Goal: Task Accomplishment & Management: Use online tool/utility

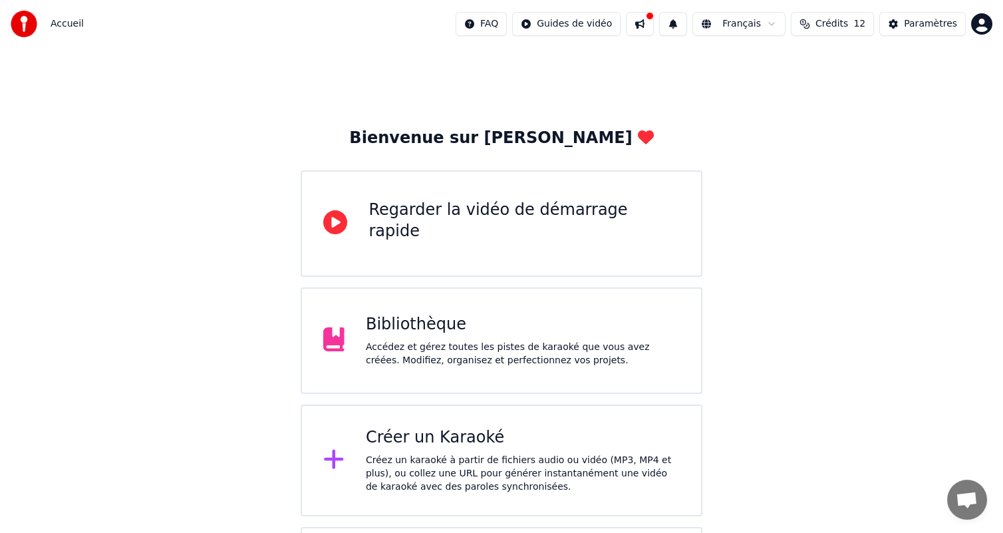
click at [424, 442] on div "Créer un Karaoké" at bounding box center [523, 437] width 314 height 21
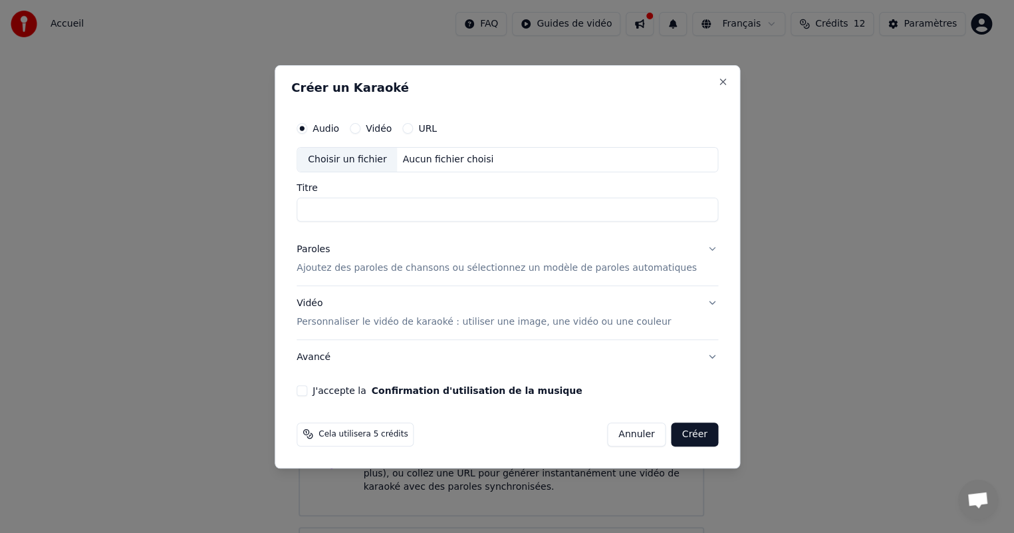
click at [363, 212] on input "Titre" at bounding box center [508, 210] width 422 height 24
click at [413, 154] on div "Aucun fichier choisi" at bounding box center [448, 159] width 102 height 13
click at [413, 130] on button "URL" at bounding box center [407, 128] width 11 height 11
click at [425, 161] on input "text" at bounding box center [508, 159] width 422 height 27
click at [376, 158] on input "text" at bounding box center [508, 159] width 422 height 27
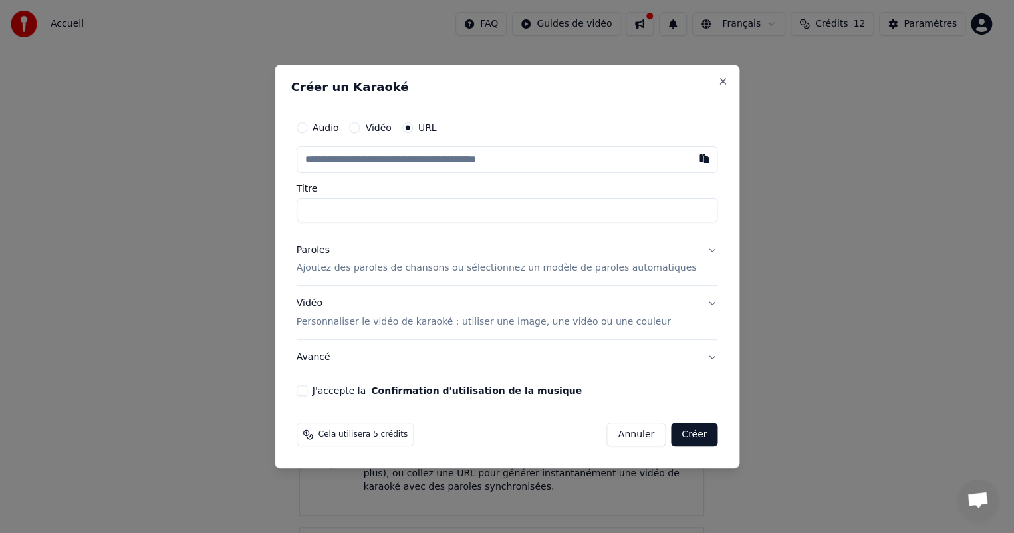
paste input "**********"
type input "**********"
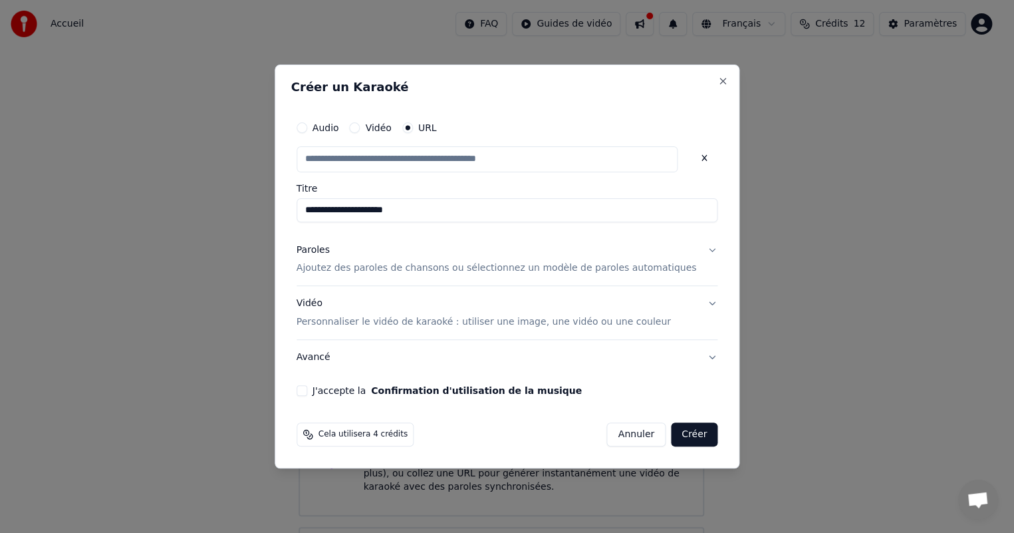
click at [307, 390] on button "J'accepte la Confirmation d'utilisation de la musique" at bounding box center [302, 390] width 11 height 11
click at [675, 435] on button "Créer" at bounding box center [694, 434] width 47 height 24
type input "**********"
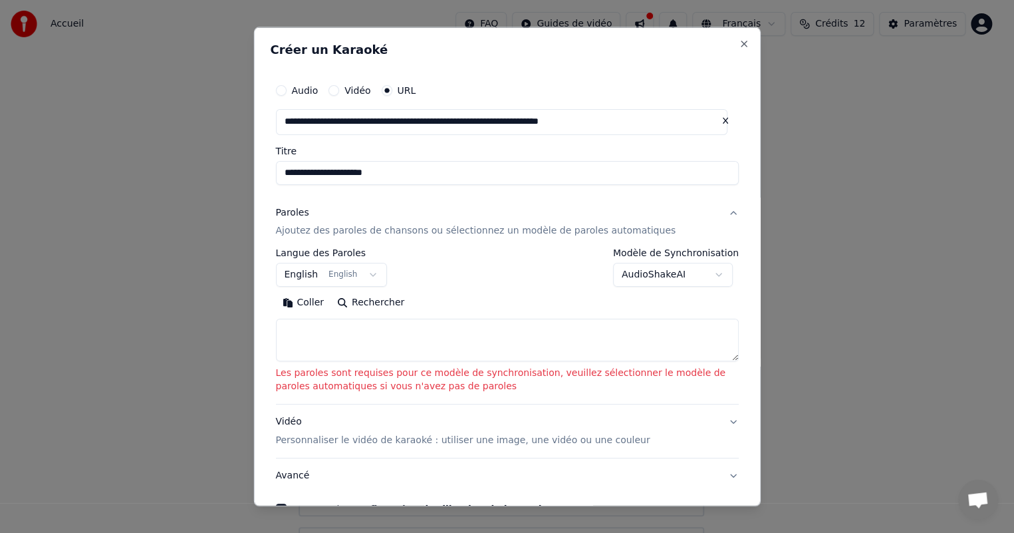
click at [329, 275] on button "English English" at bounding box center [331, 275] width 112 height 24
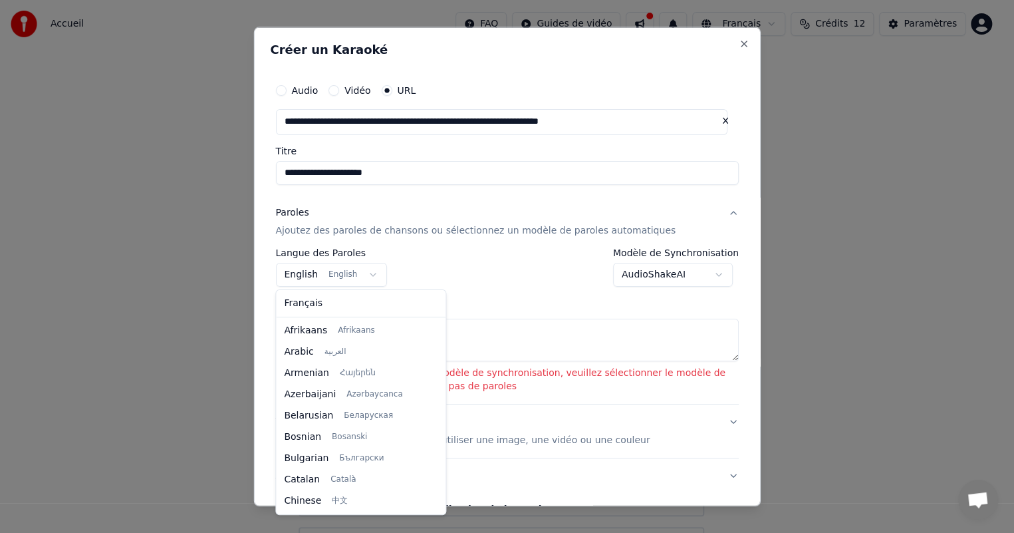
scroll to position [106, 0]
select select "**"
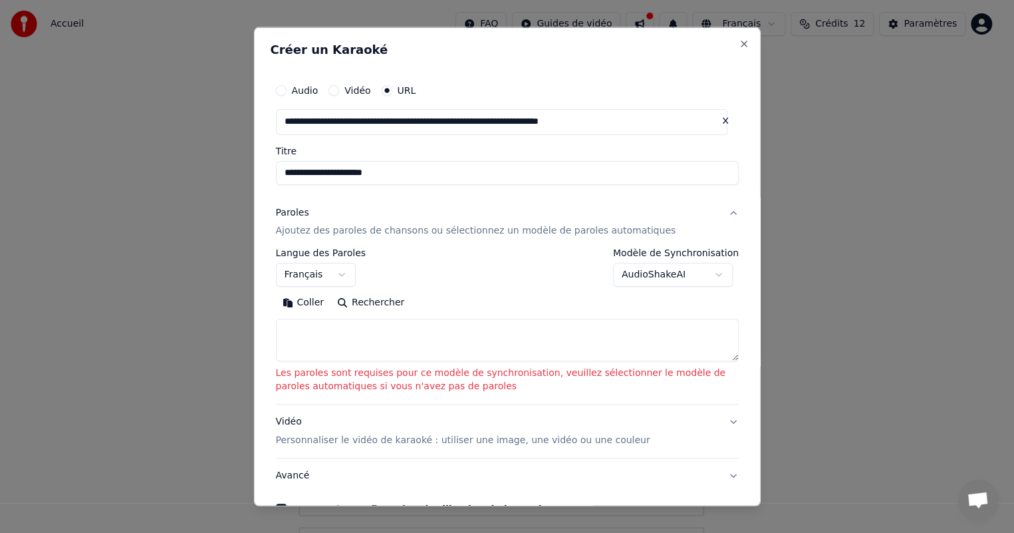
click at [649, 281] on body "**********" at bounding box center [501, 336] width 1003 height 673
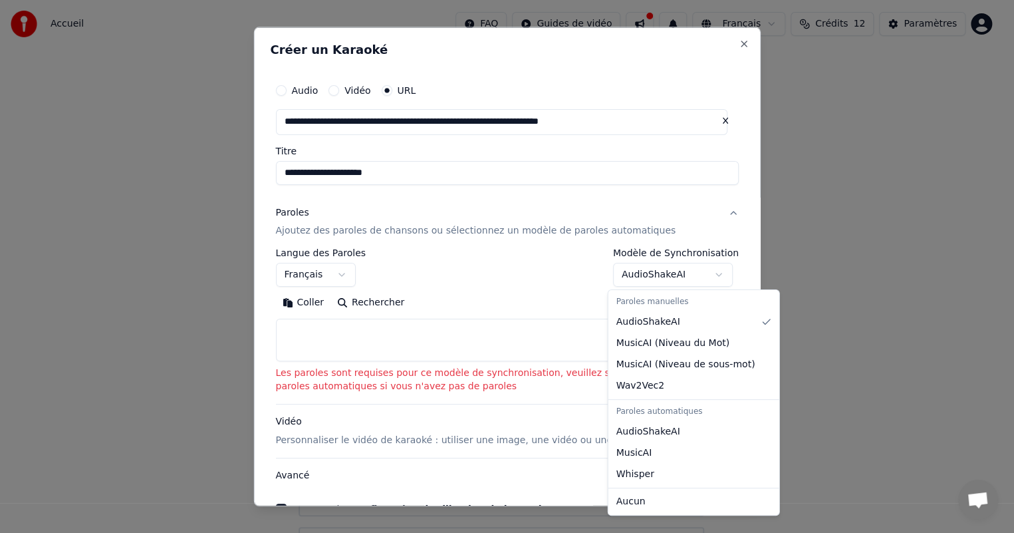
select select "**********"
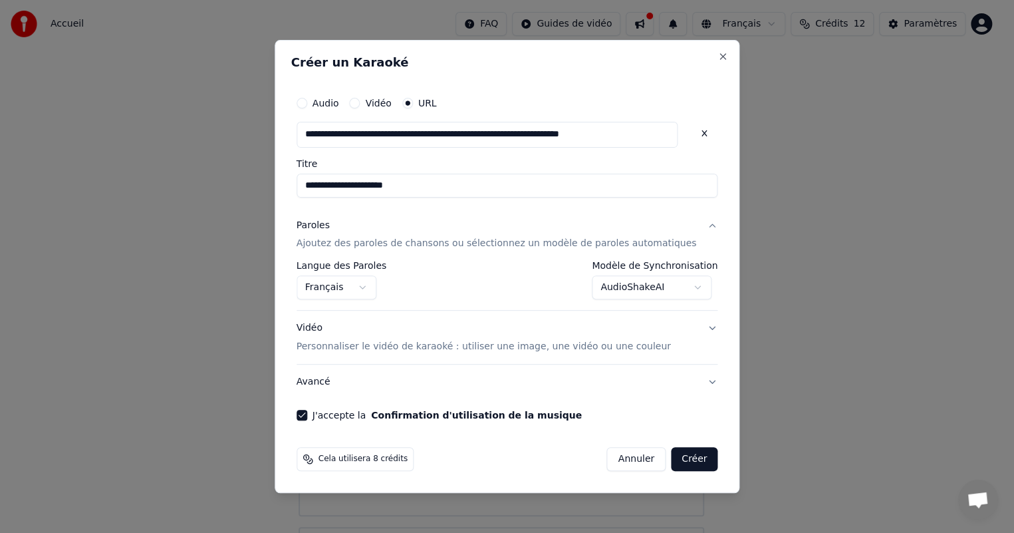
click at [671, 457] on button "Créer" at bounding box center [694, 459] width 47 height 24
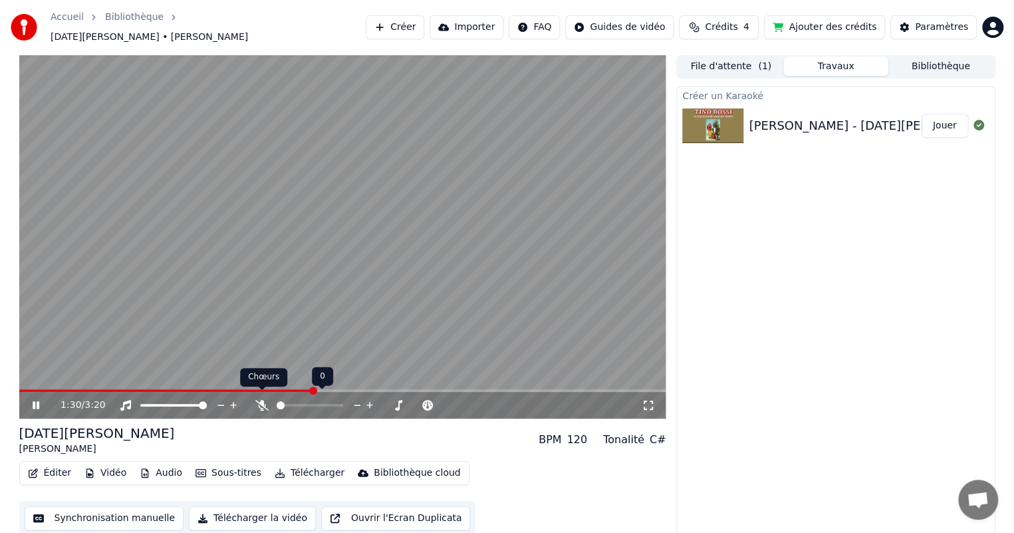
click at [259, 400] on icon at bounding box center [261, 405] width 13 height 11
click at [283, 401] on span at bounding box center [287, 405] width 8 height 8
click at [285, 401] on span at bounding box center [289, 405] width 8 height 8
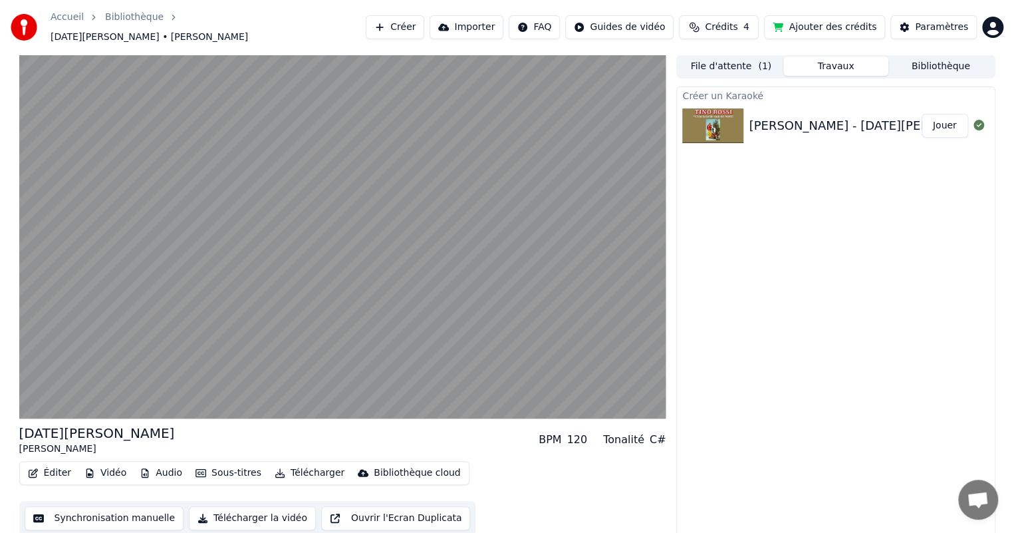
click at [219, 464] on button "Sous-titres" at bounding box center [228, 473] width 76 height 19
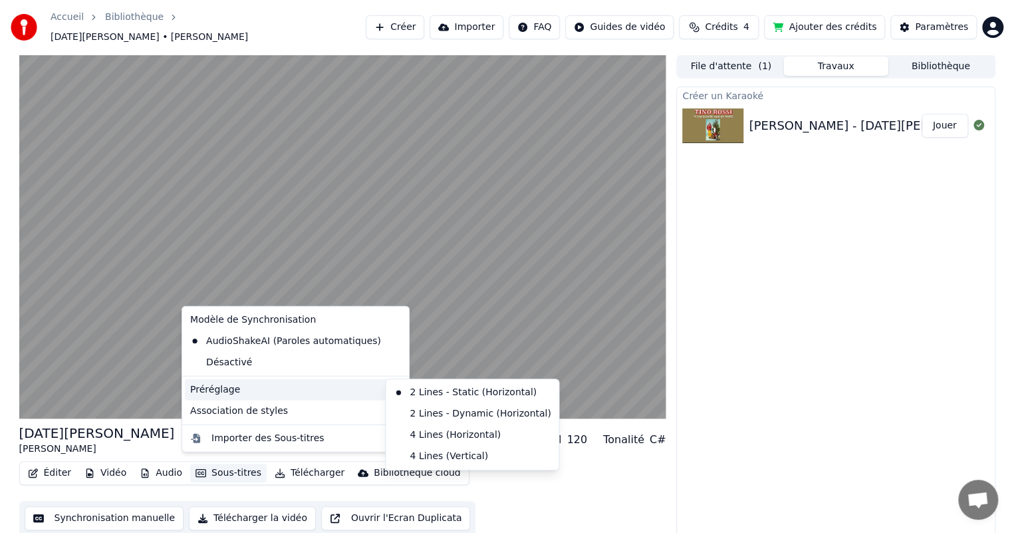
click at [246, 394] on div "Préréglage" at bounding box center [296, 388] width 222 height 21
click at [431, 413] on div "2 Lines - Dynamic (Horizontal)" at bounding box center [472, 413] width 168 height 21
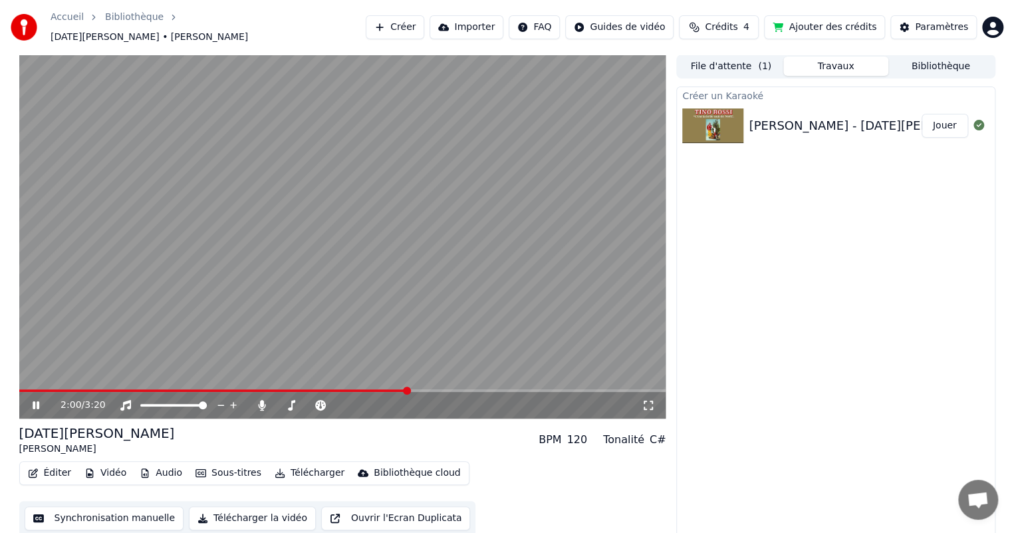
click at [220, 465] on button "Sous-titres" at bounding box center [228, 473] width 76 height 19
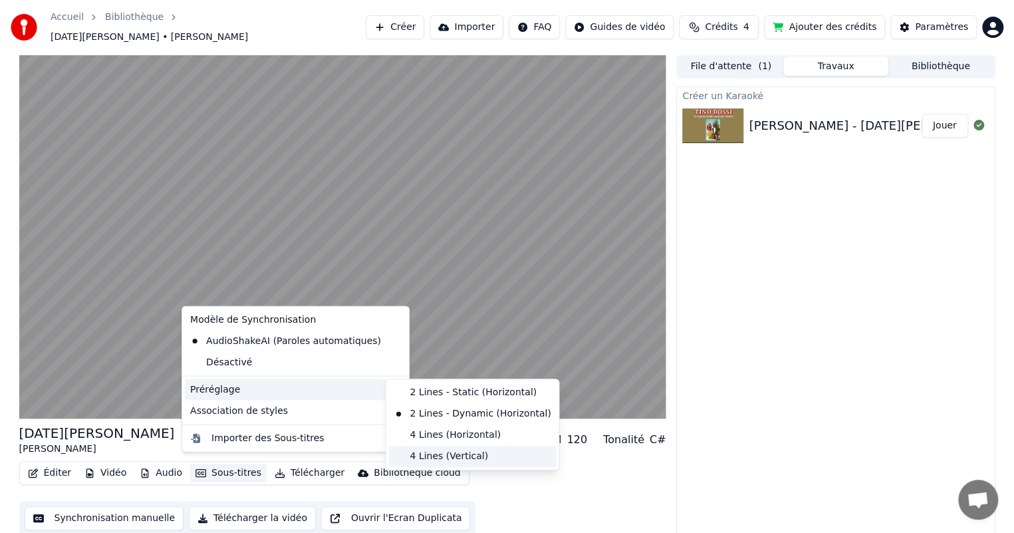
click at [442, 454] on div "4 Lines (Vertical)" at bounding box center [472, 456] width 168 height 21
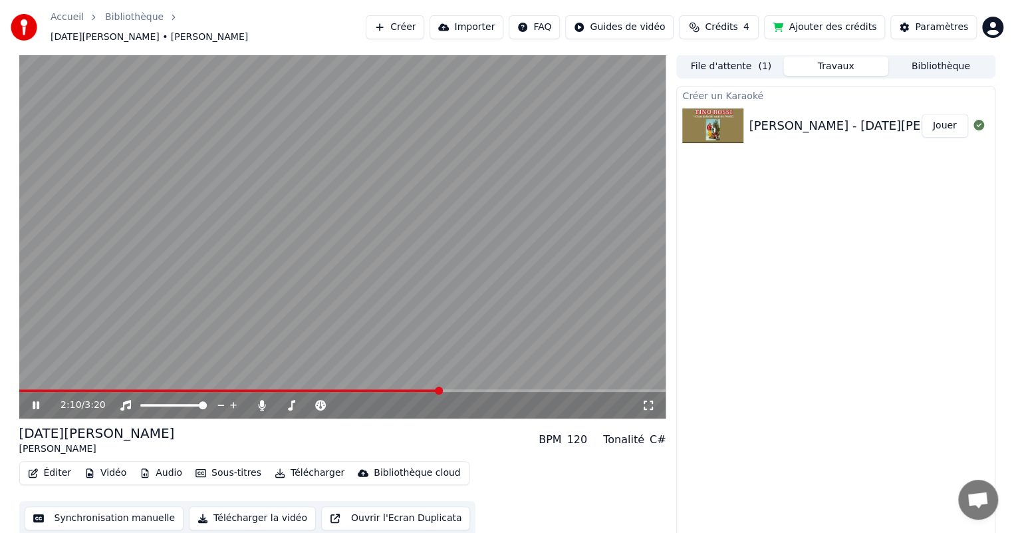
click at [233, 466] on button "Sous-titres" at bounding box center [228, 473] width 76 height 19
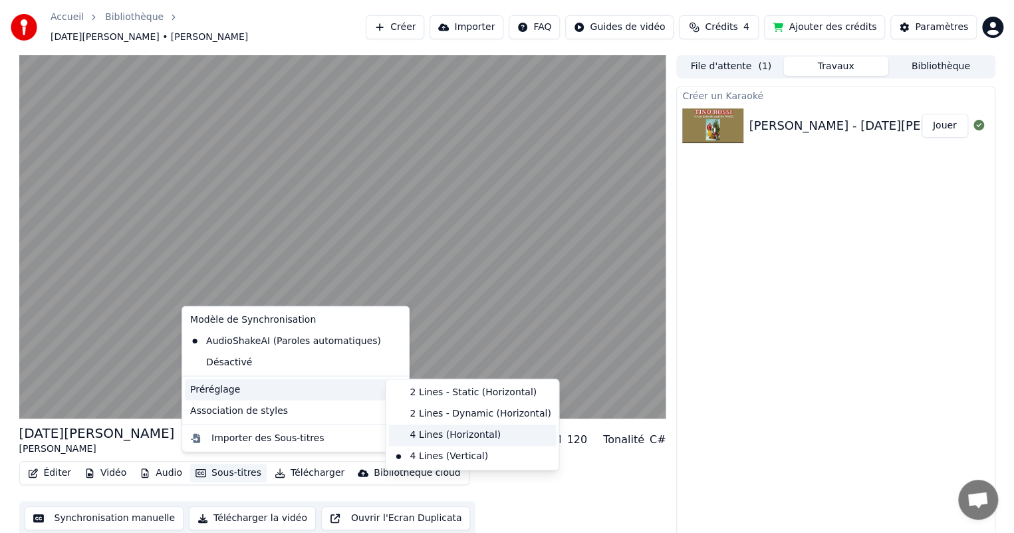
click at [434, 434] on div "4 Lines (Horizontal)" at bounding box center [472, 434] width 168 height 21
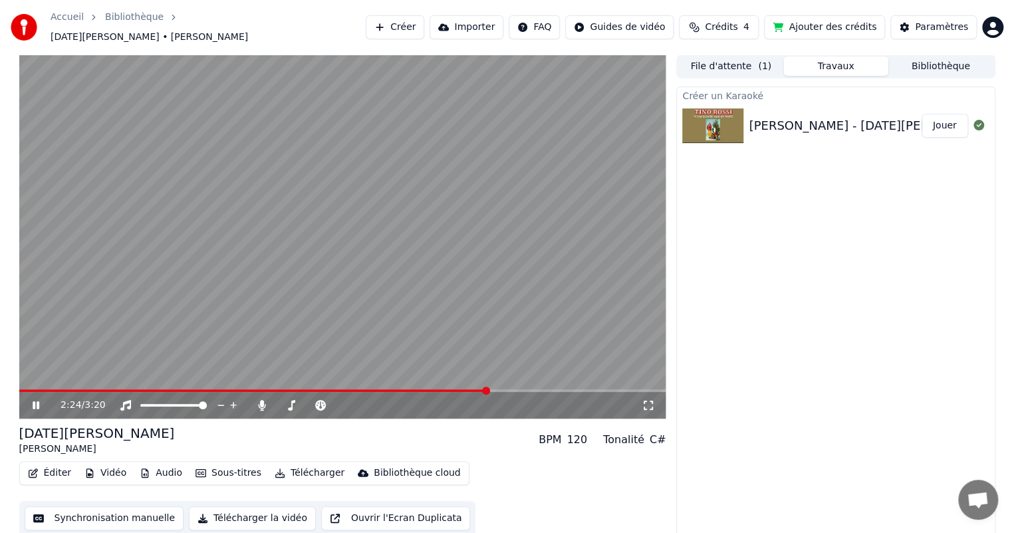
click at [243, 465] on button "Sous-titres" at bounding box center [228, 473] width 76 height 19
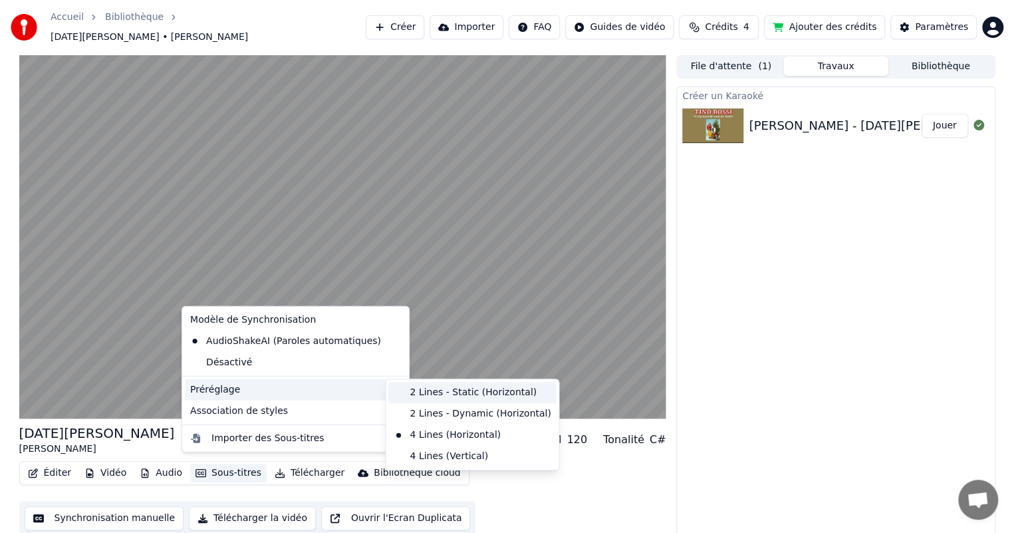
click at [464, 390] on div "2 Lines - Static (Horizontal)" at bounding box center [472, 392] width 168 height 21
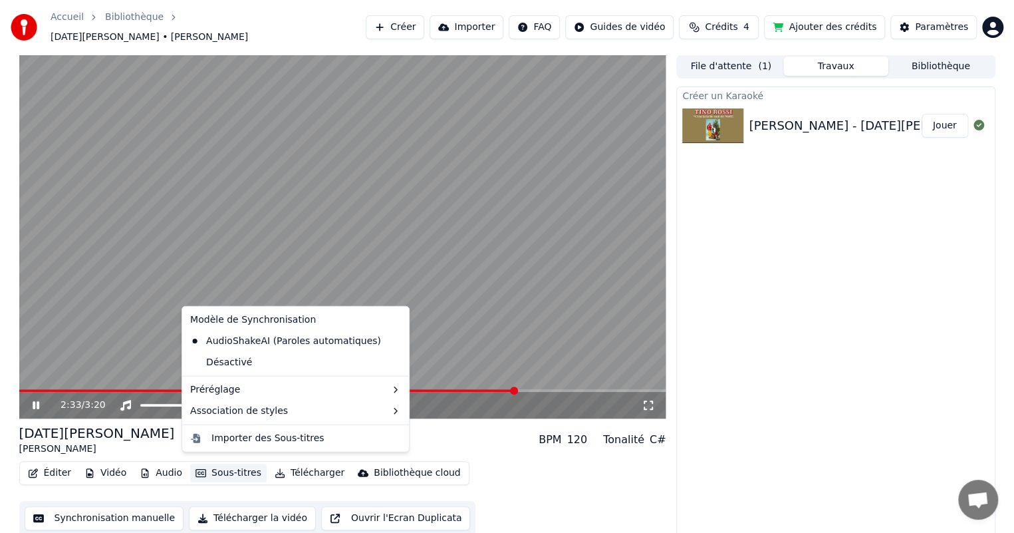
click at [228, 464] on button "Sous-titres" at bounding box center [228, 473] width 76 height 19
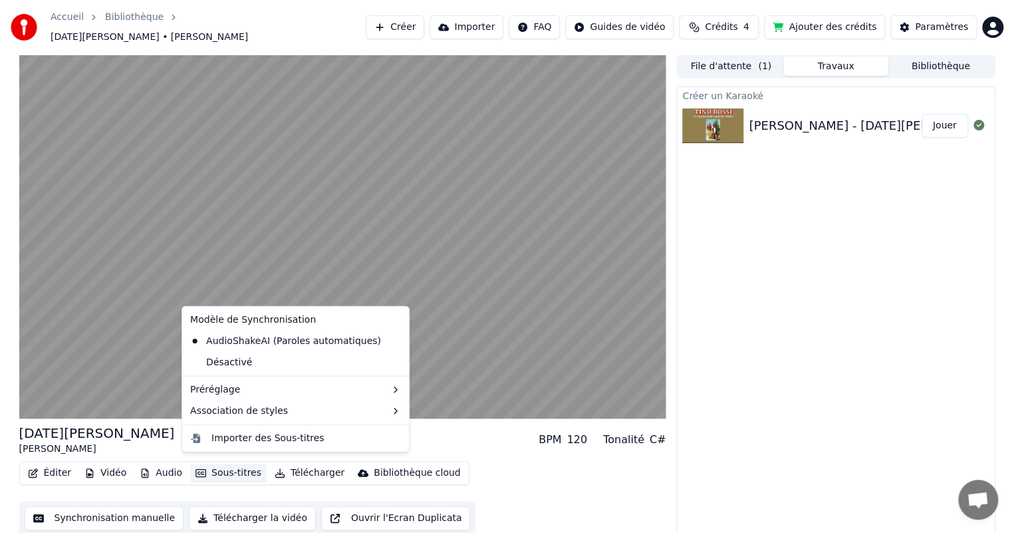
click at [148, 424] on div "[DATE][PERSON_NAME] [PERSON_NAME] BPM 120 Tonalité C#" at bounding box center [342, 440] width 647 height 32
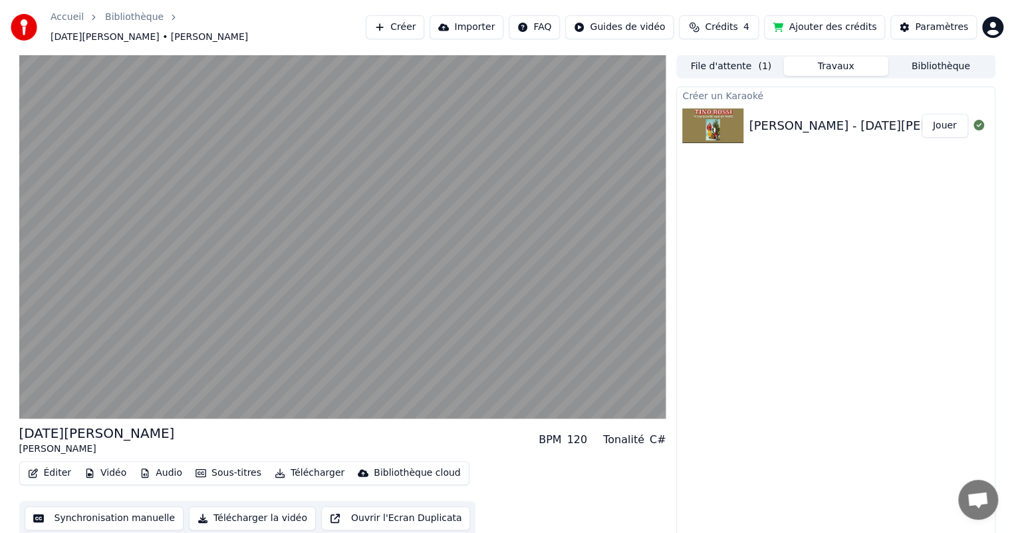
click at [53, 469] on button "Éditer" at bounding box center [50, 473] width 54 height 19
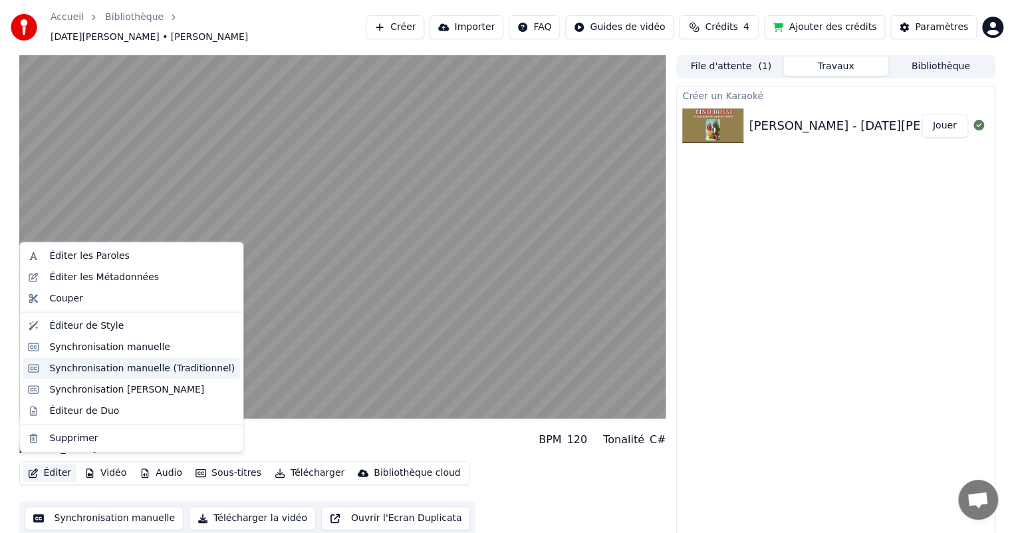
click at [136, 368] on div "Synchronisation manuelle (Traditionnel)" at bounding box center [142, 367] width 186 height 13
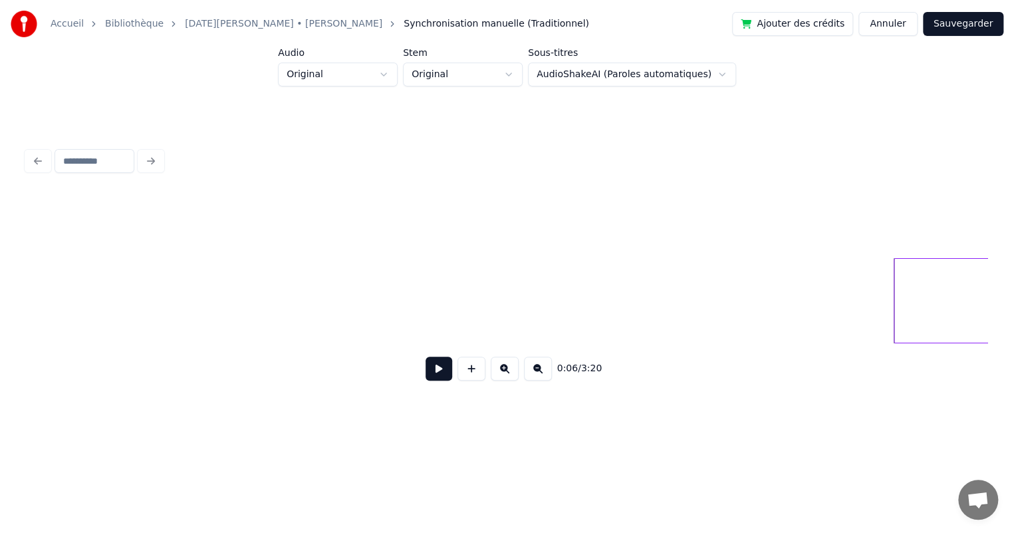
click at [426, 374] on button at bounding box center [439, 369] width 27 height 24
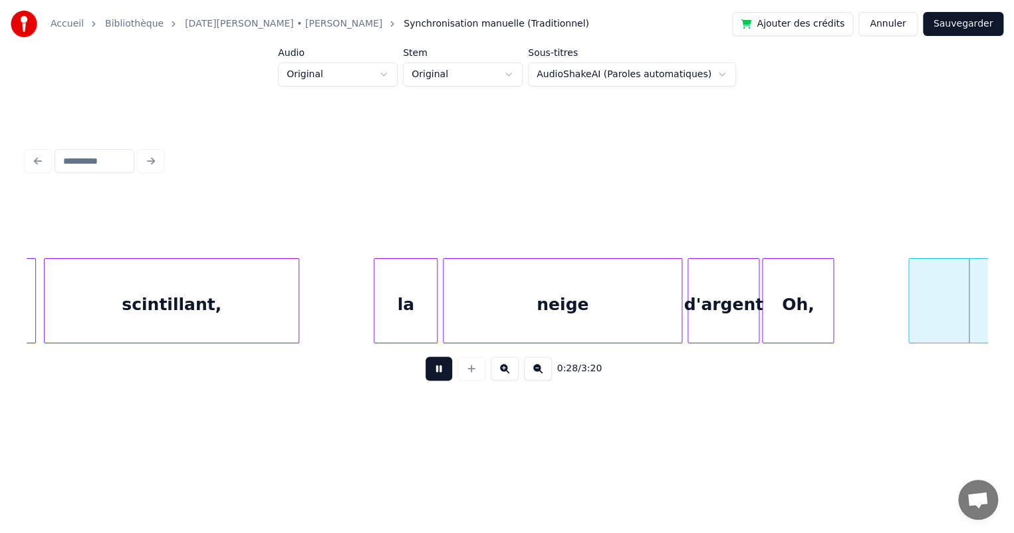
scroll to position [0, 3847]
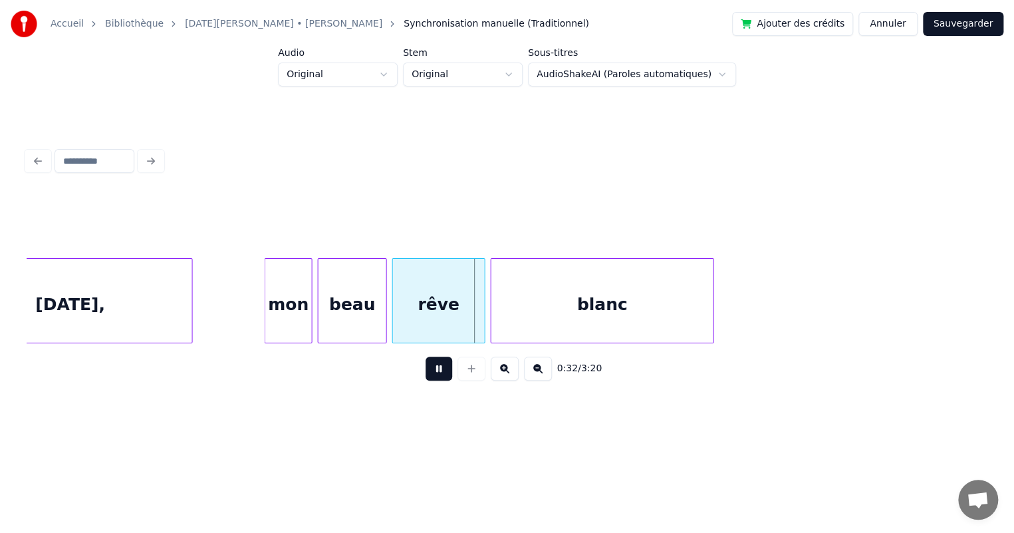
click at [962, 21] on button "Sauvegarder" at bounding box center [963, 24] width 80 height 24
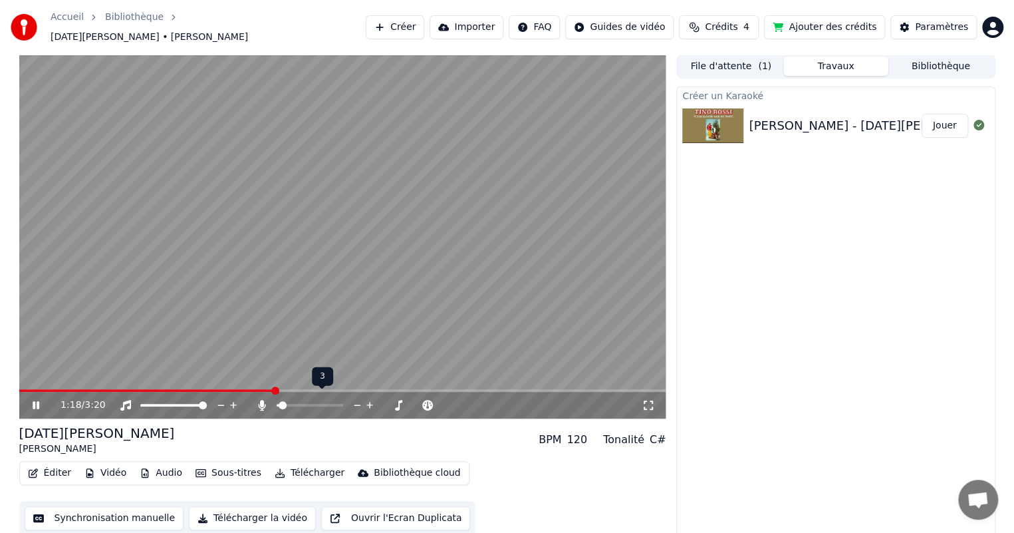
click at [279, 401] on span at bounding box center [283, 405] width 8 height 8
click at [282, 401] on span at bounding box center [286, 405] width 8 height 8
click at [822, 305] on div "Créer un Karaoké [PERSON_NAME] - [DATE][PERSON_NAME] Jouer" at bounding box center [835, 312] width 319 height 453
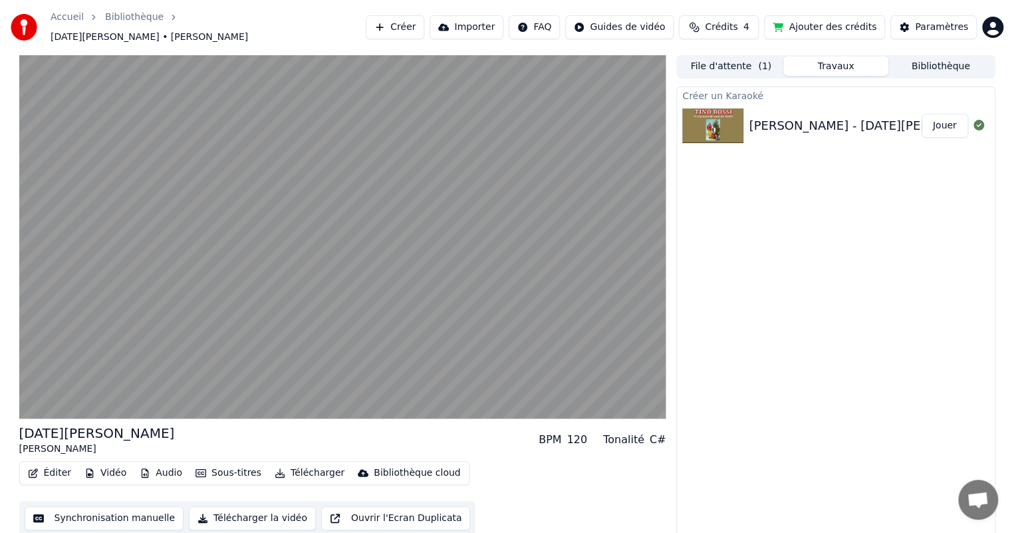
click at [243, 512] on button "Télécharger la vidéo" at bounding box center [252, 518] width 127 height 24
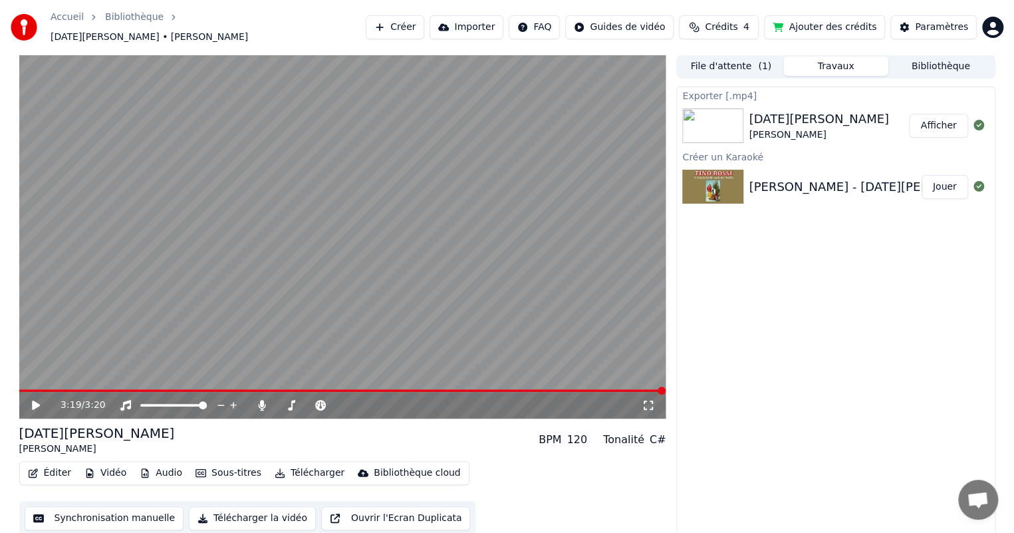
click at [408, 19] on button "Créer" at bounding box center [395, 27] width 59 height 24
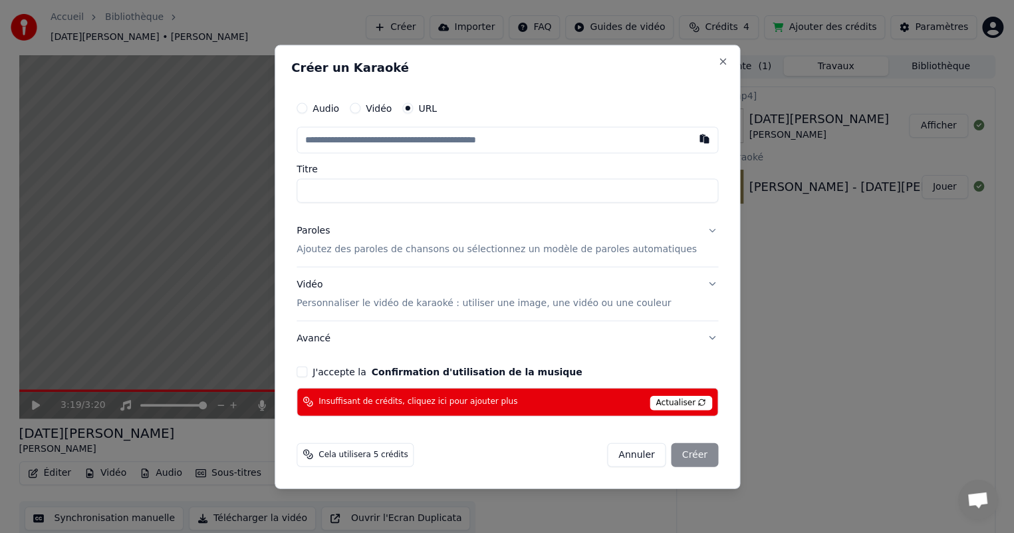
click at [377, 135] on input "text" at bounding box center [508, 139] width 422 height 27
type input "**********"
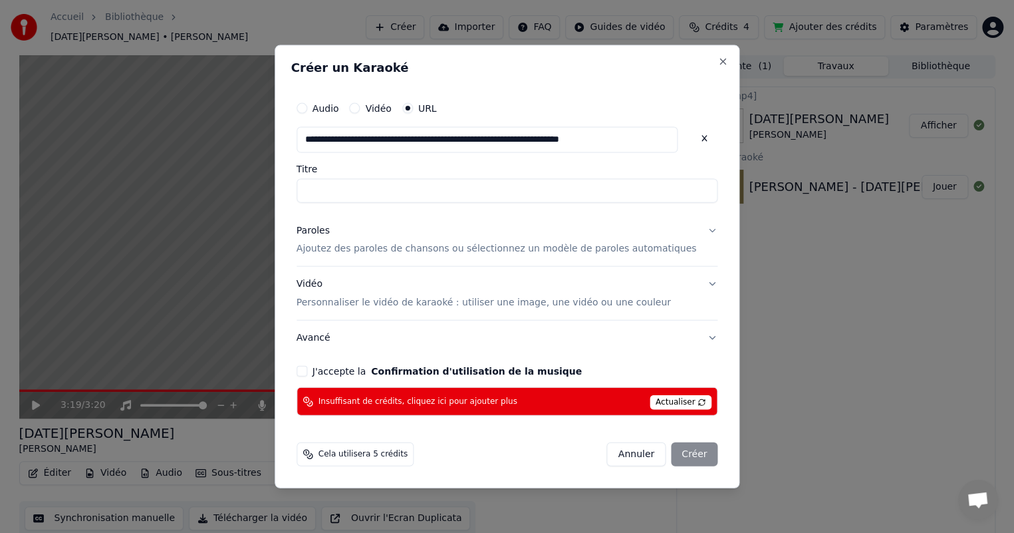
type input "**********"
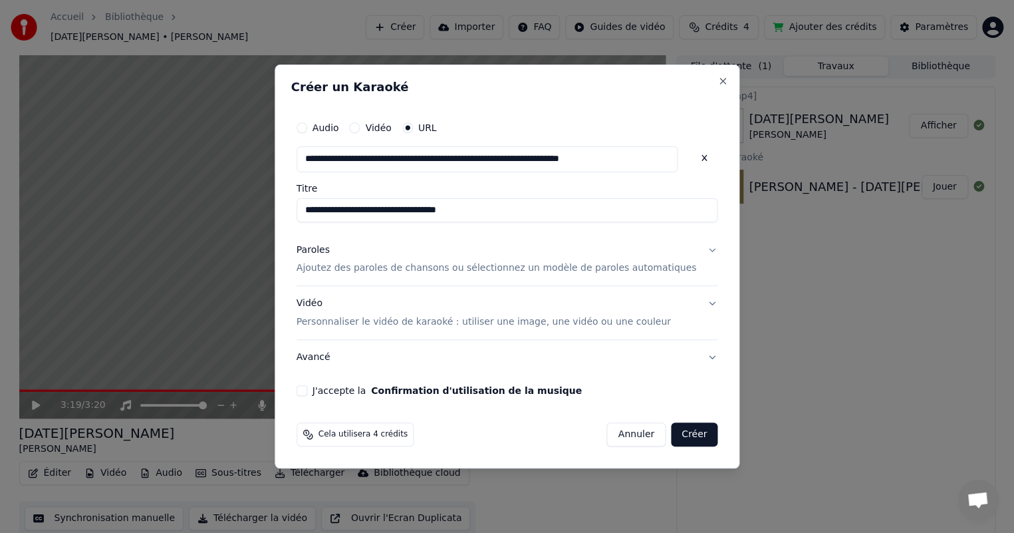
type input "**********"
click at [692, 250] on button "Paroles Ajoutez des paroles de chansons ou sélectionnez un modèle de paroles au…" at bounding box center [508, 259] width 422 height 53
type input "**********"
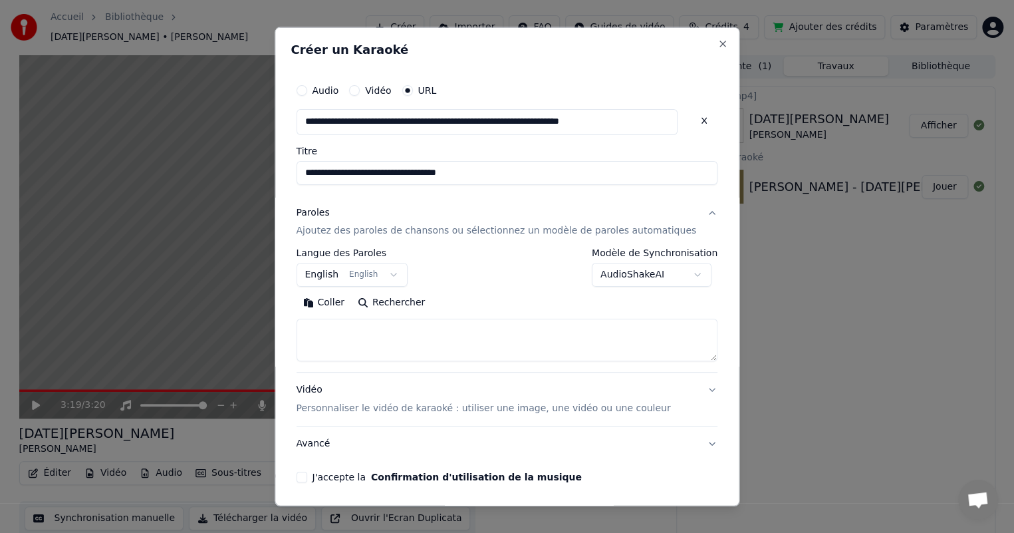
click at [373, 277] on body "**********" at bounding box center [507, 266] width 1014 height 533
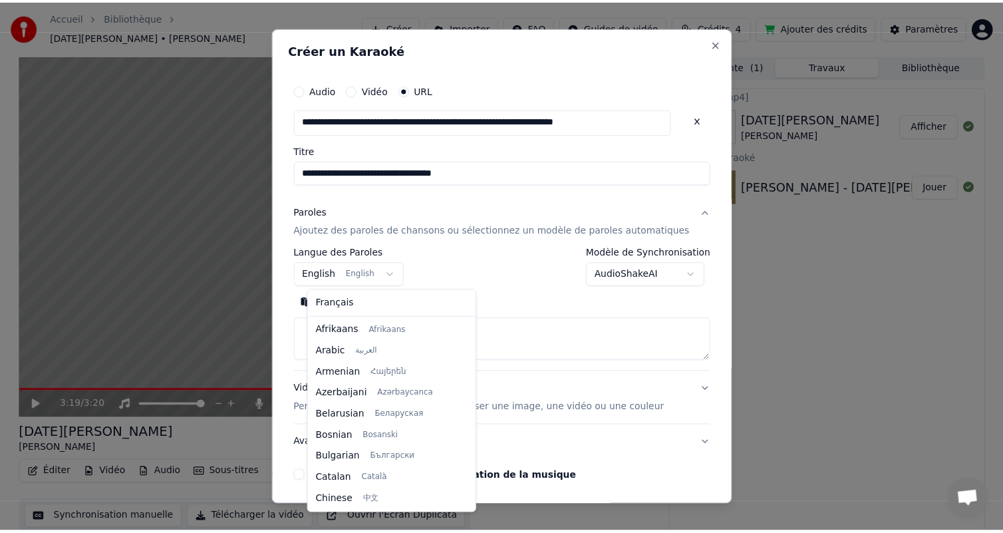
scroll to position [106, 0]
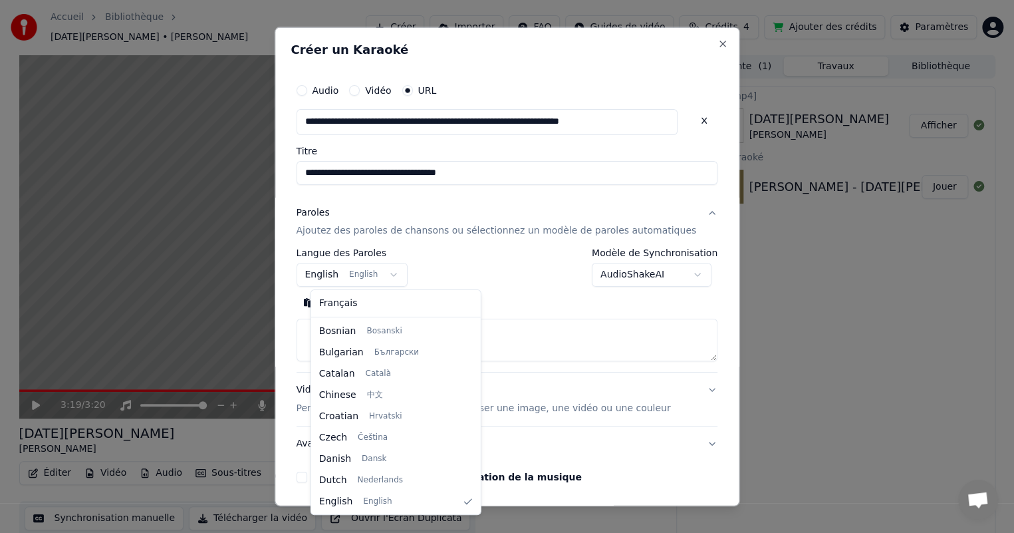
select select "**"
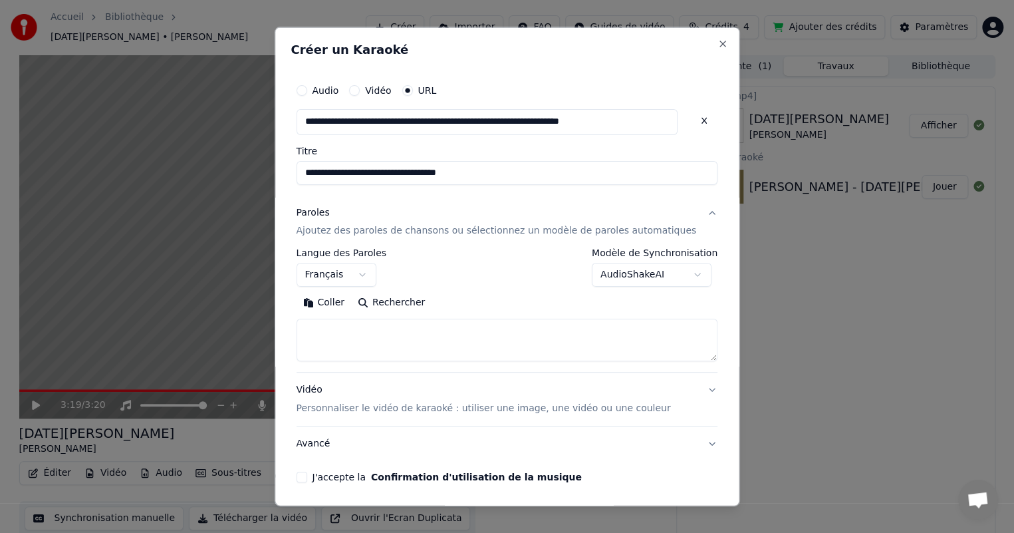
click at [619, 273] on body "**********" at bounding box center [507, 266] width 1014 height 533
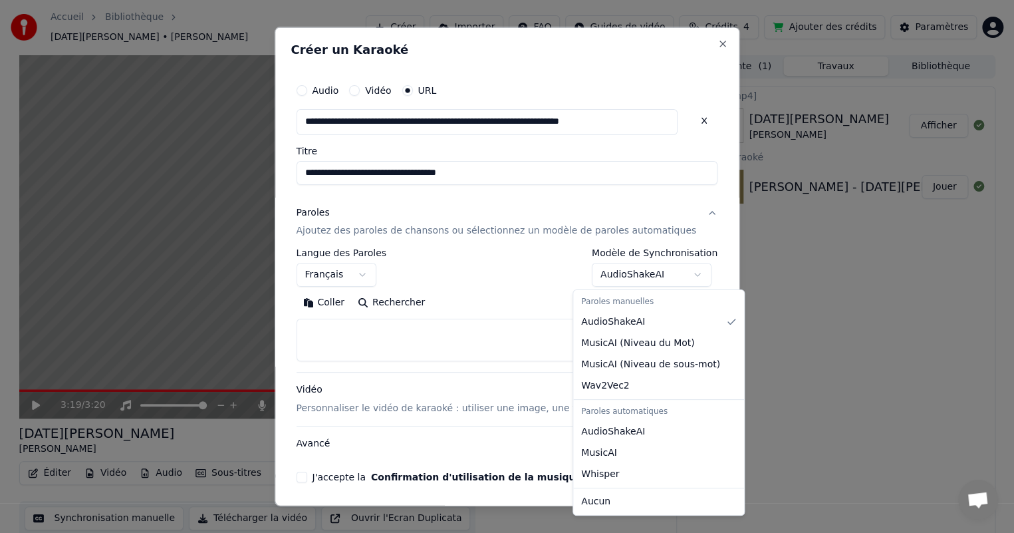
select select "**********"
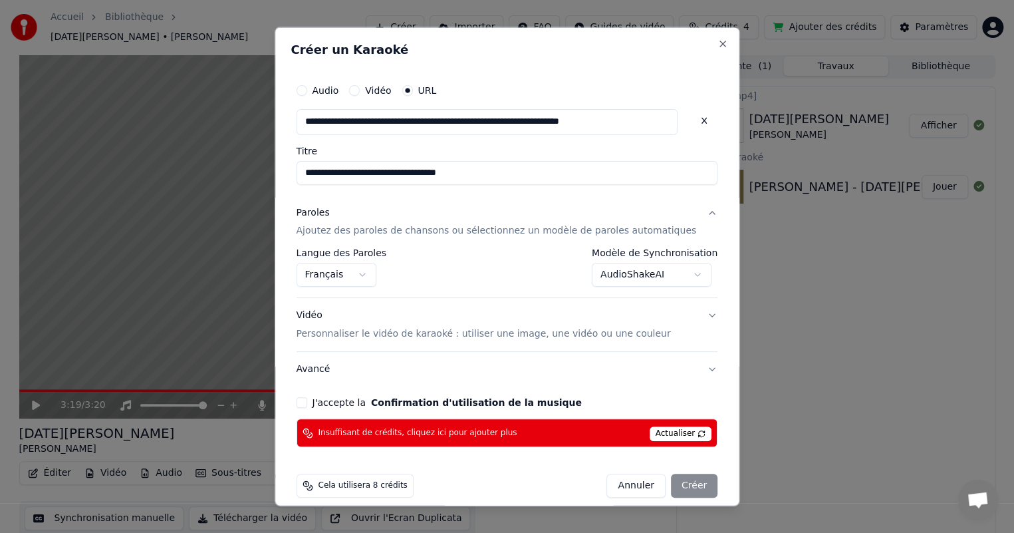
click at [307, 403] on button "J'accepte la Confirmation d'utilisation de la musique" at bounding box center [302, 402] width 11 height 11
click at [337, 366] on button "Avancé" at bounding box center [508, 369] width 422 height 35
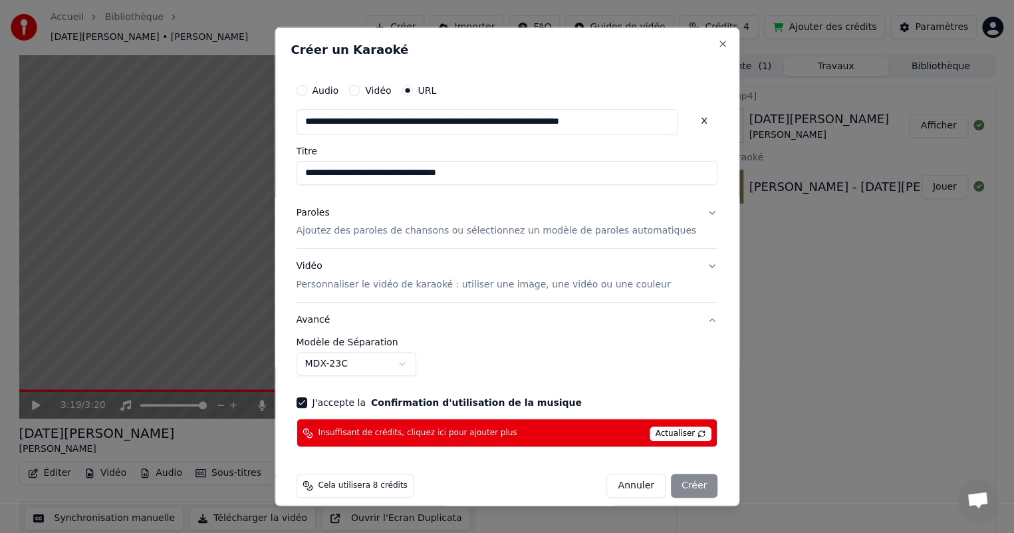
click at [670, 486] on div "Annuler Créer" at bounding box center [662, 486] width 111 height 24
click at [665, 481] on div "Annuler Créer" at bounding box center [662, 486] width 111 height 24
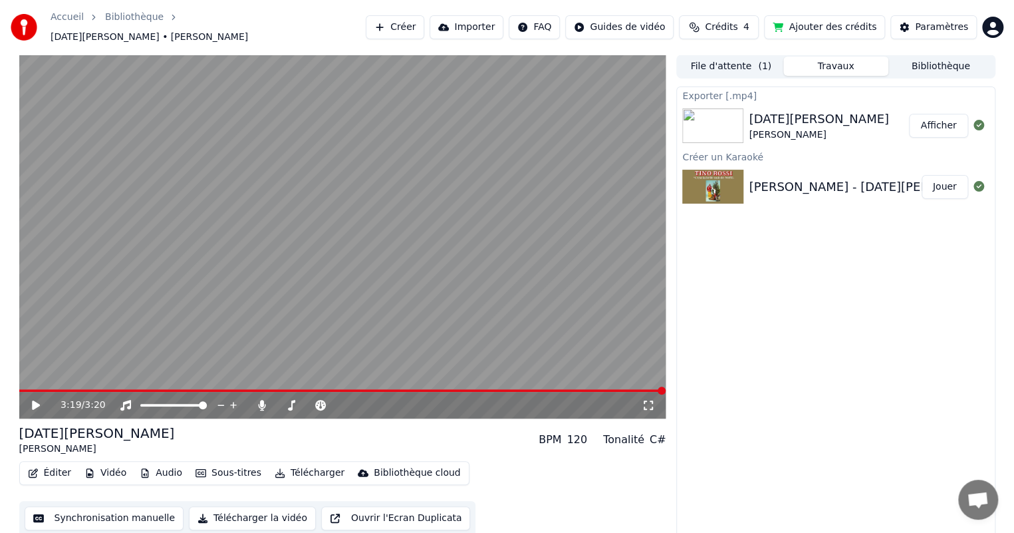
click at [823, 22] on button "Ajouter des crédits" at bounding box center [824, 27] width 121 height 24
click at [729, 21] on span "Crédits" at bounding box center [721, 27] width 33 height 13
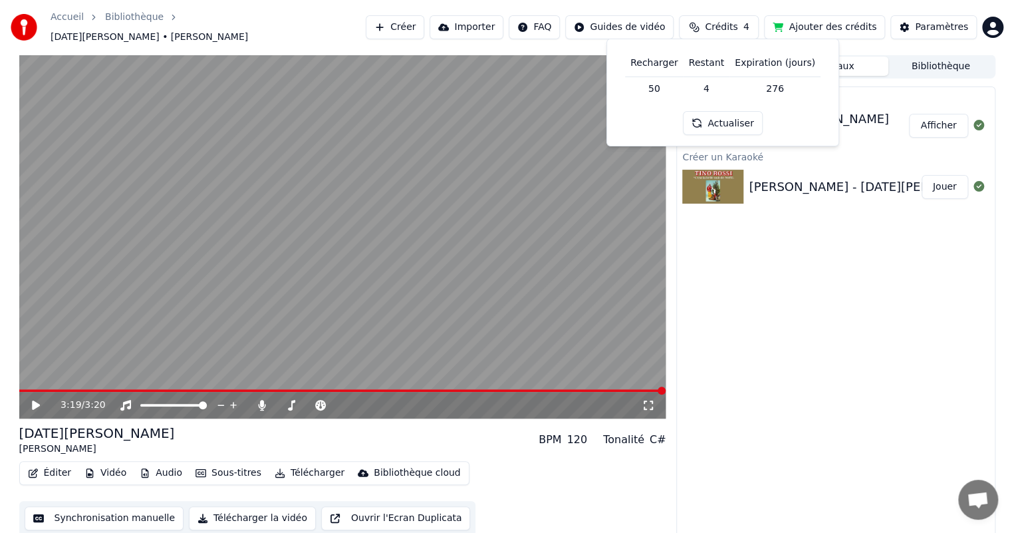
click at [661, 88] on td "50" at bounding box center [654, 88] width 59 height 24
click at [722, 122] on button "Actualiser" at bounding box center [722, 123] width 79 height 24
click at [766, 247] on div "Exporter [.mp4] [DATE][PERSON_NAME] [PERSON_NAME] Afficher Créer un Karaoké [PE…" at bounding box center [835, 312] width 319 height 453
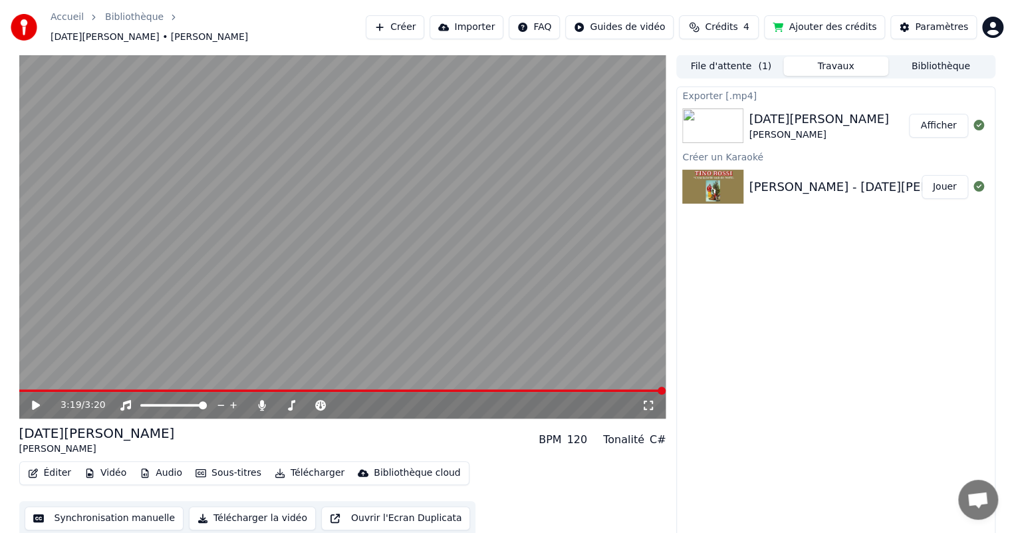
click at [939, 118] on button "Afficher" at bounding box center [938, 126] width 59 height 24
click at [716, 57] on button "File d'attente ( 1 )" at bounding box center [730, 66] width 105 height 19
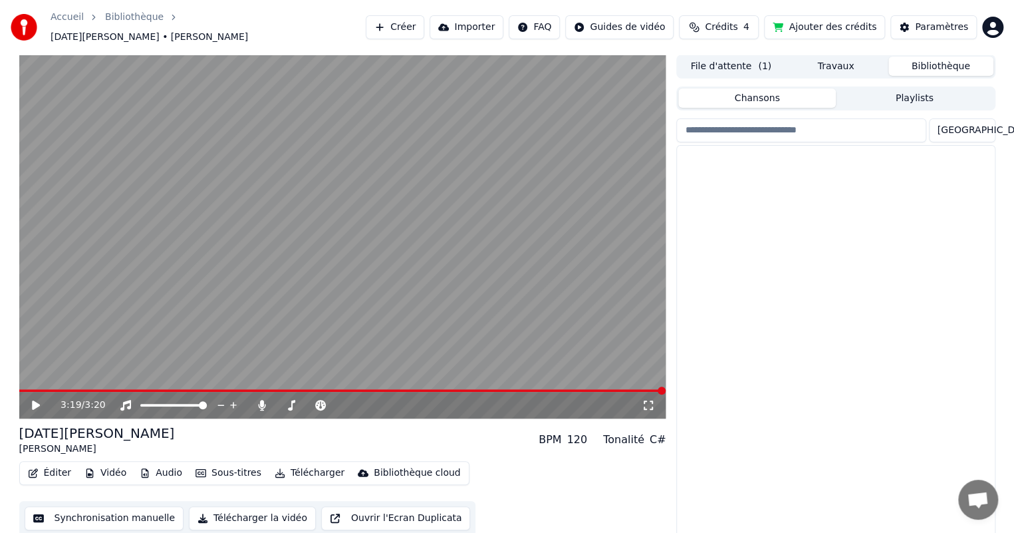
click at [954, 58] on button "Bibliothèque" at bounding box center [941, 66] width 105 height 19
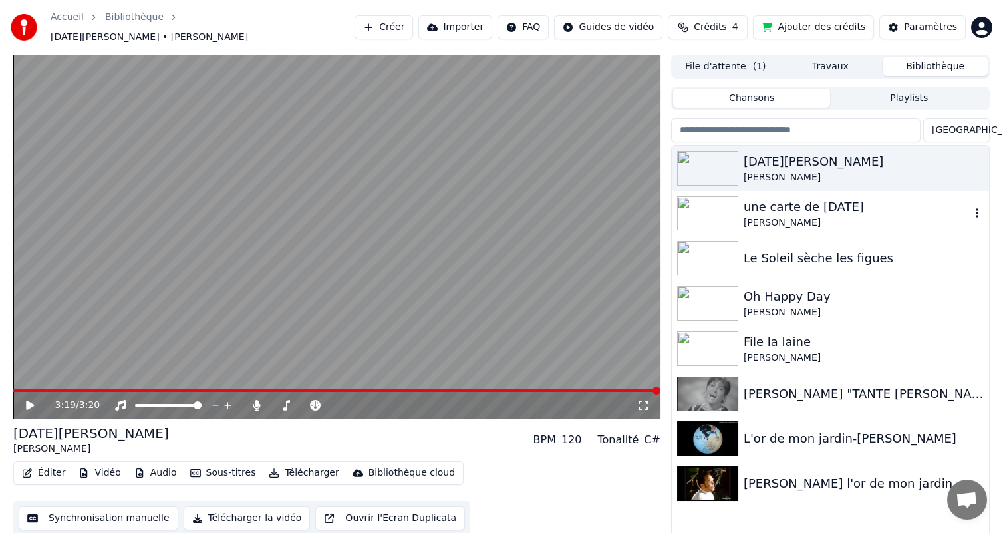
click at [798, 207] on div "une carte de [DATE][PERSON_NAME]" at bounding box center [857, 214] width 227 height 32
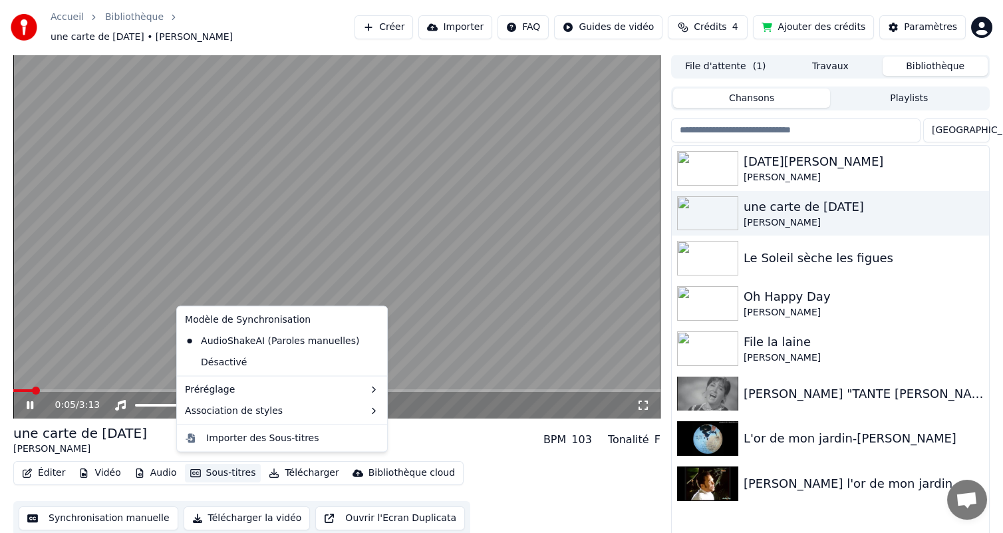
click at [212, 468] on button "Sous-titres" at bounding box center [223, 473] width 76 height 19
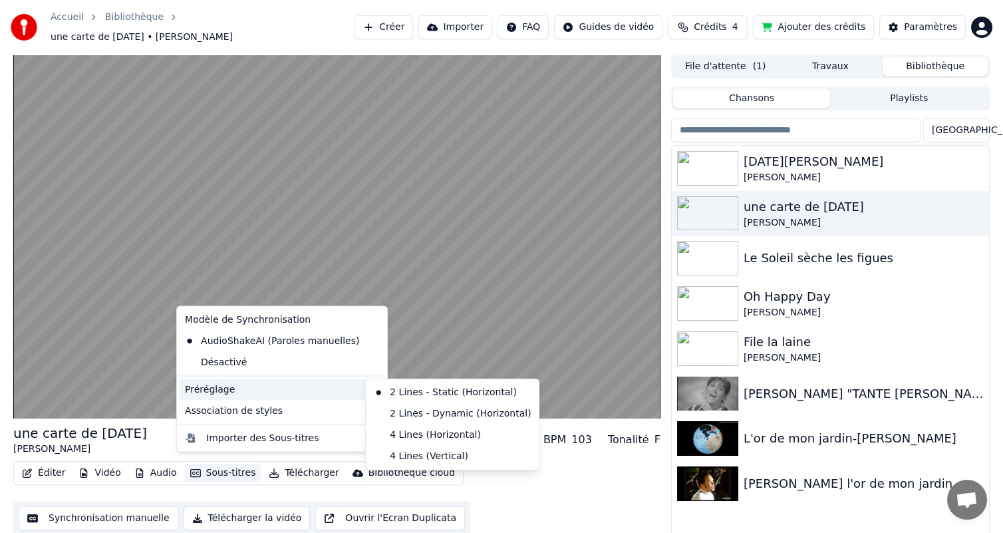
click at [248, 386] on div "Préréglage" at bounding box center [282, 388] width 205 height 21
click at [279, 388] on div "Préréglage" at bounding box center [282, 388] width 205 height 21
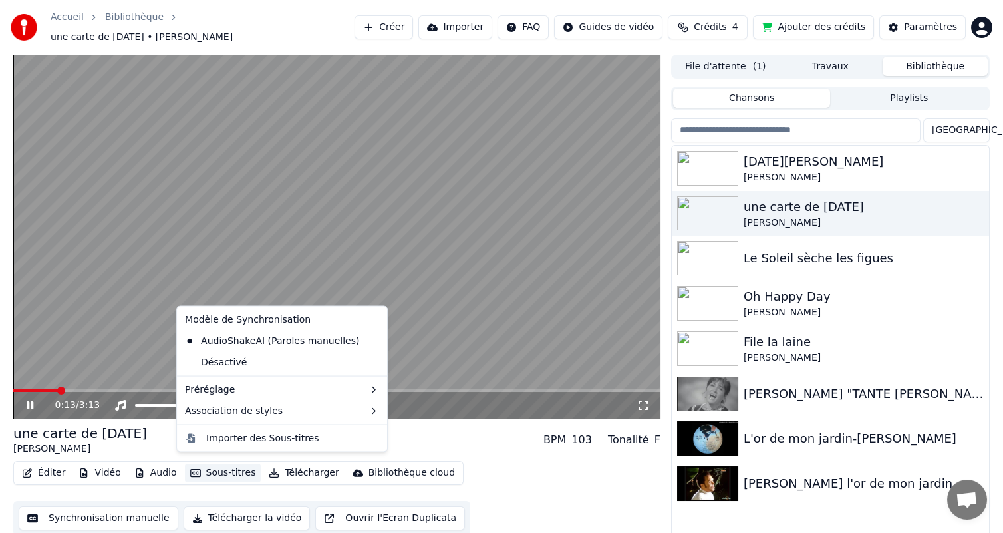
click at [207, 254] on video at bounding box center [336, 237] width 647 height 364
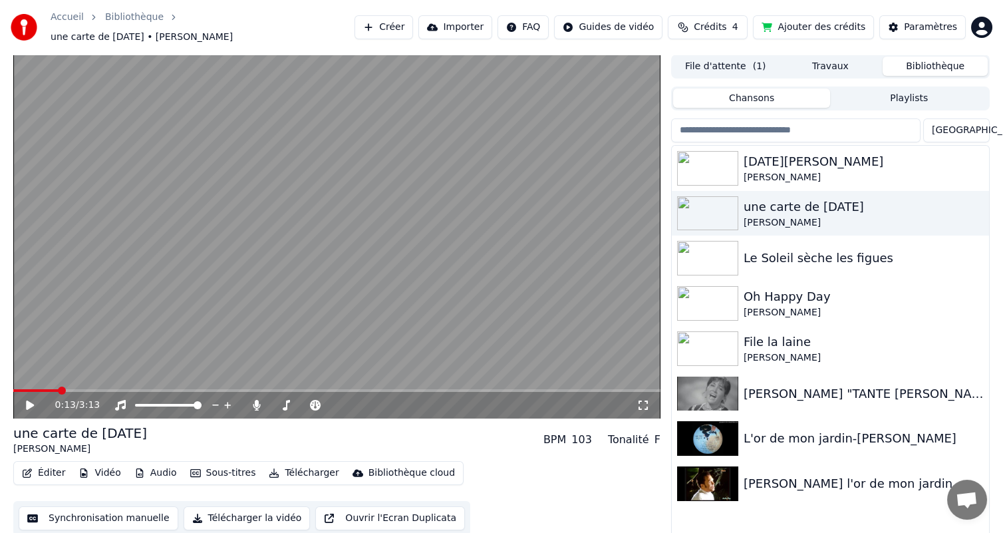
scroll to position [5, 0]
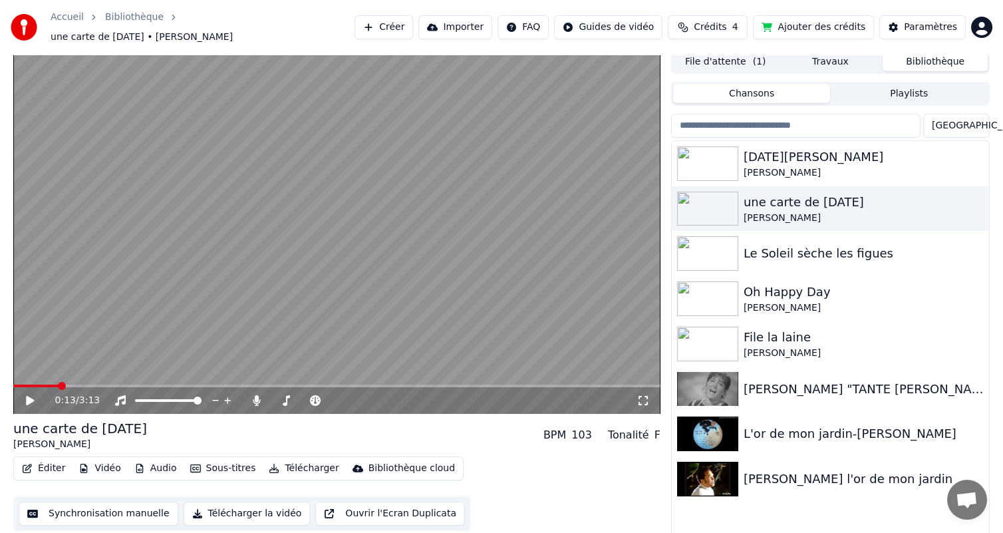
click at [148, 459] on button "Audio" at bounding box center [155, 468] width 53 height 19
click at [43, 464] on button "Éditer" at bounding box center [44, 468] width 54 height 19
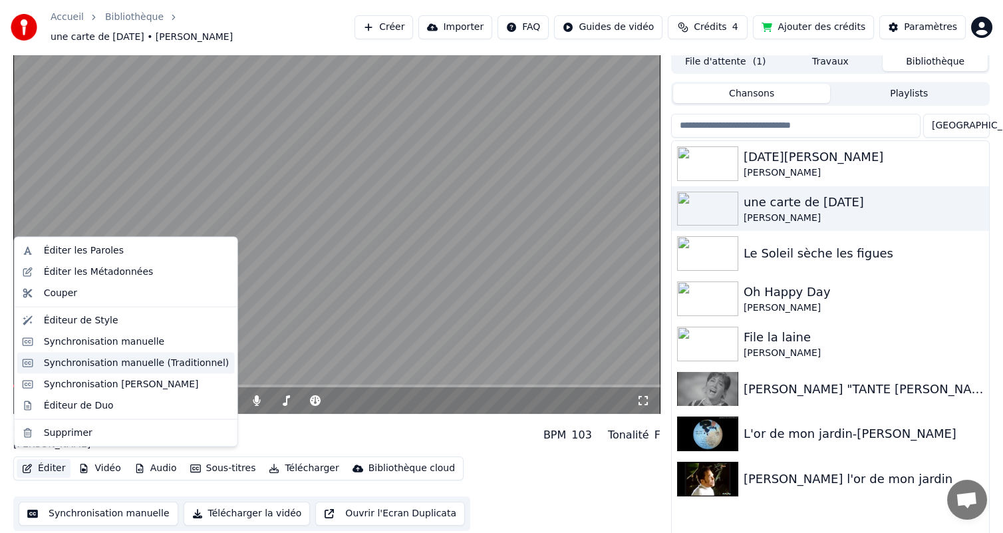
click at [119, 356] on div "Synchronisation manuelle (Traditionnel)" at bounding box center [137, 362] width 186 height 13
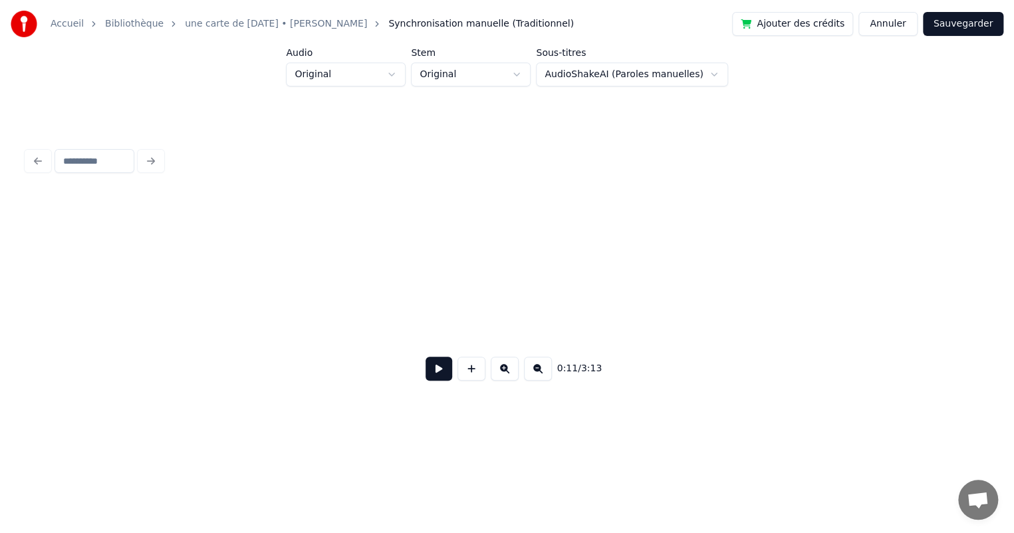
scroll to position [0, 1572]
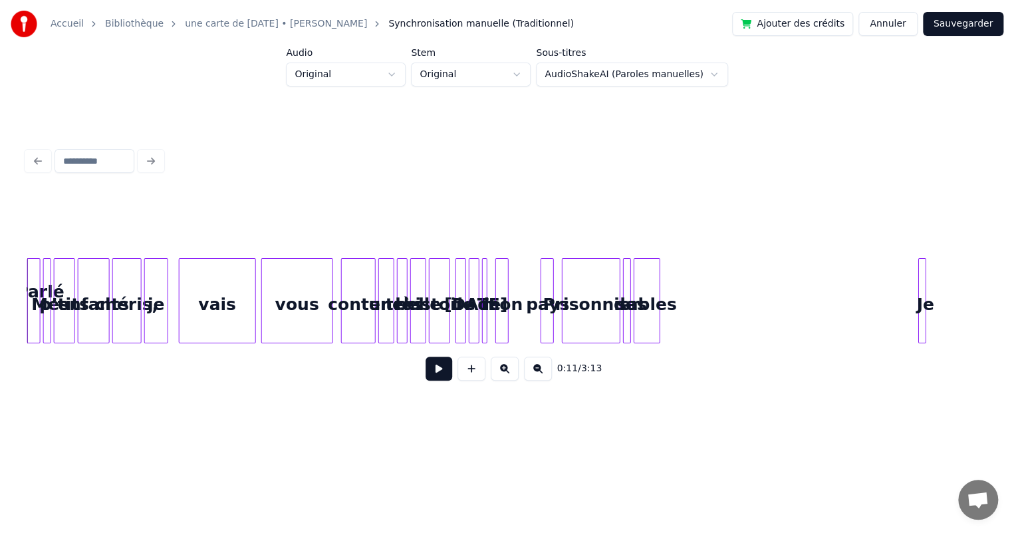
click at [430, 365] on button at bounding box center [439, 369] width 27 height 24
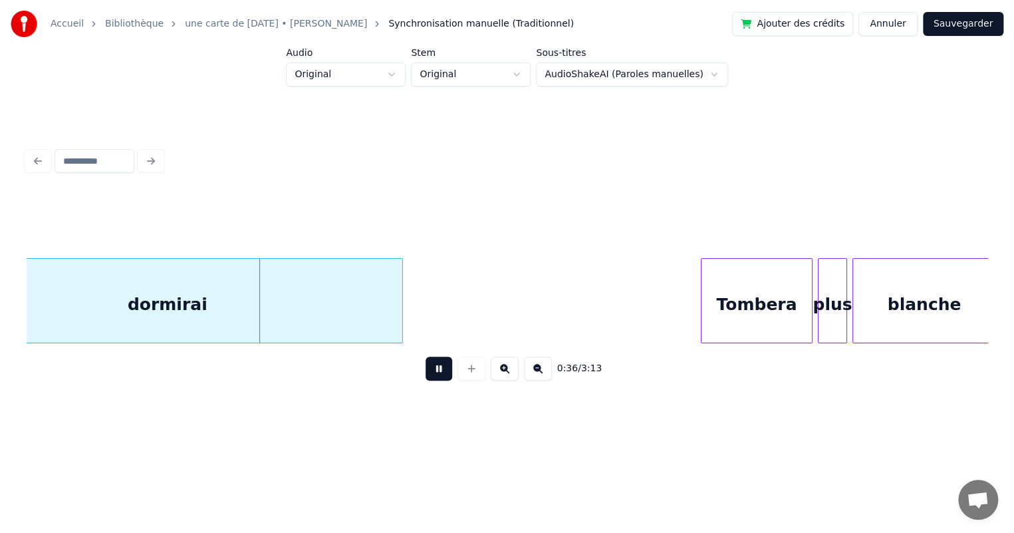
scroll to position [0, 4604]
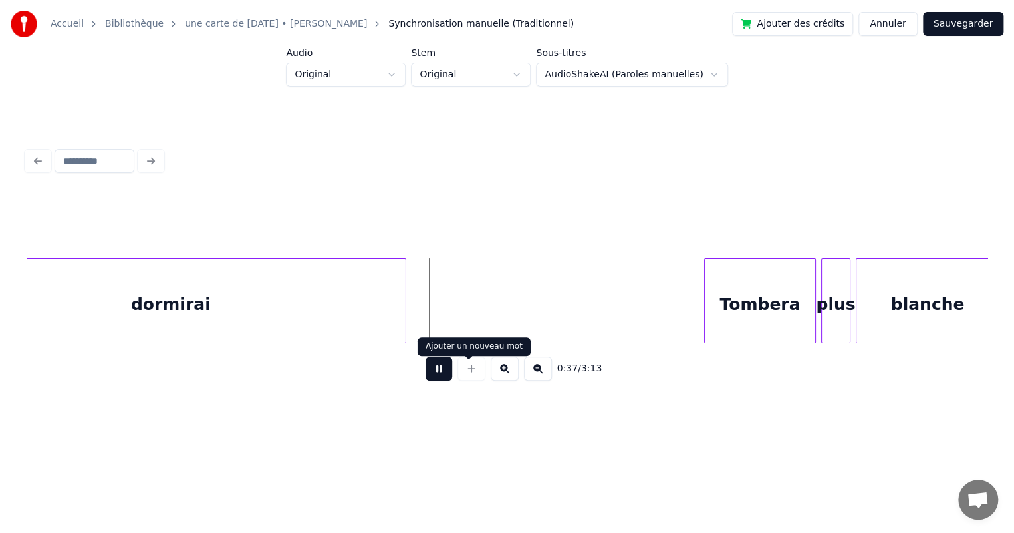
click at [426, 371] on button at bounding box center [439, 369] width 27 height 24
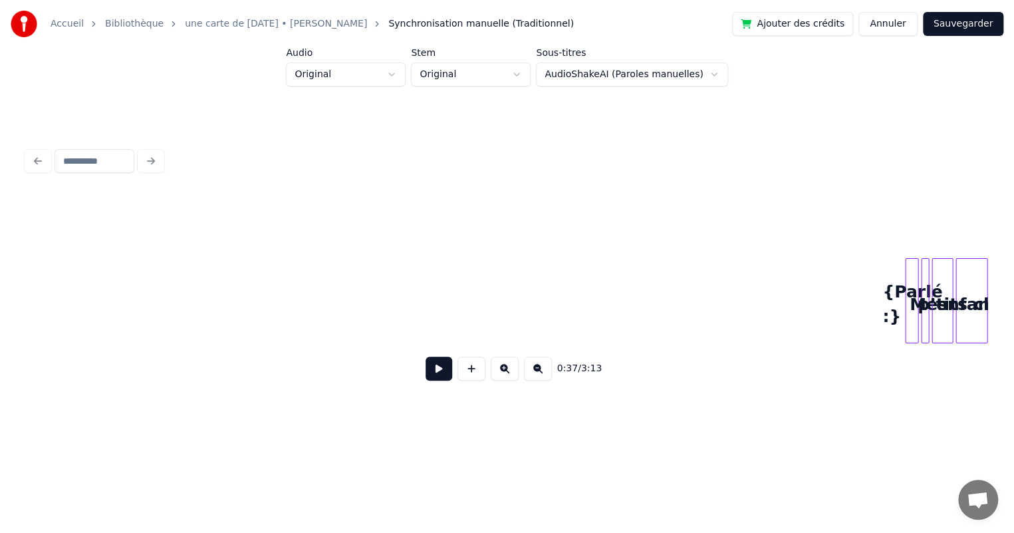
scroll to position [0, 1403]
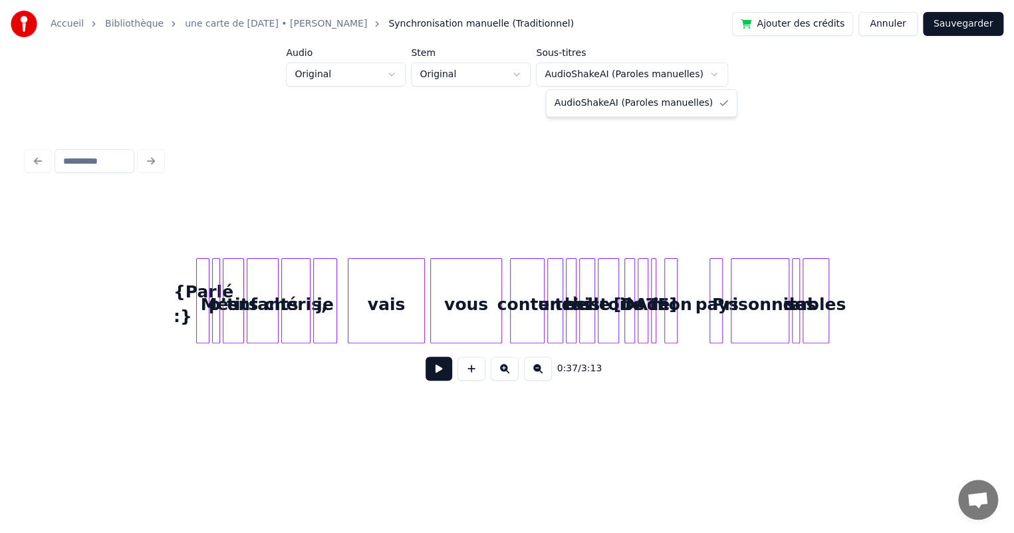
click at [678, 77] on html "Accueil Bibliothèque une carte de [DATE] • [PERSON_NAME] manuelle (Traditionnel…" at bounding box center [507, 224] width 1014 height 449
click at [887, 24] on button "Annuler" at bounding box center [888, 24] width 59 height 24
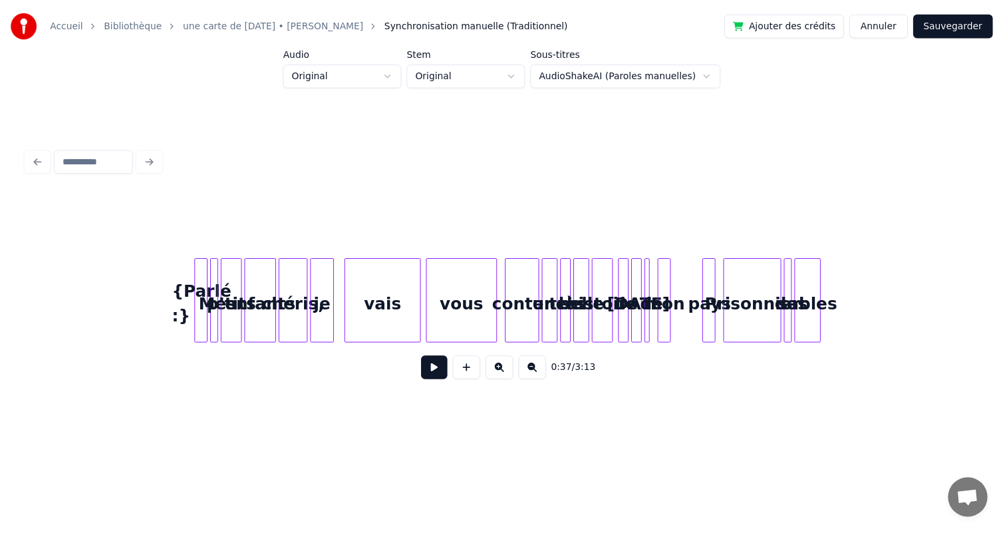
scroll to position [5, 0]
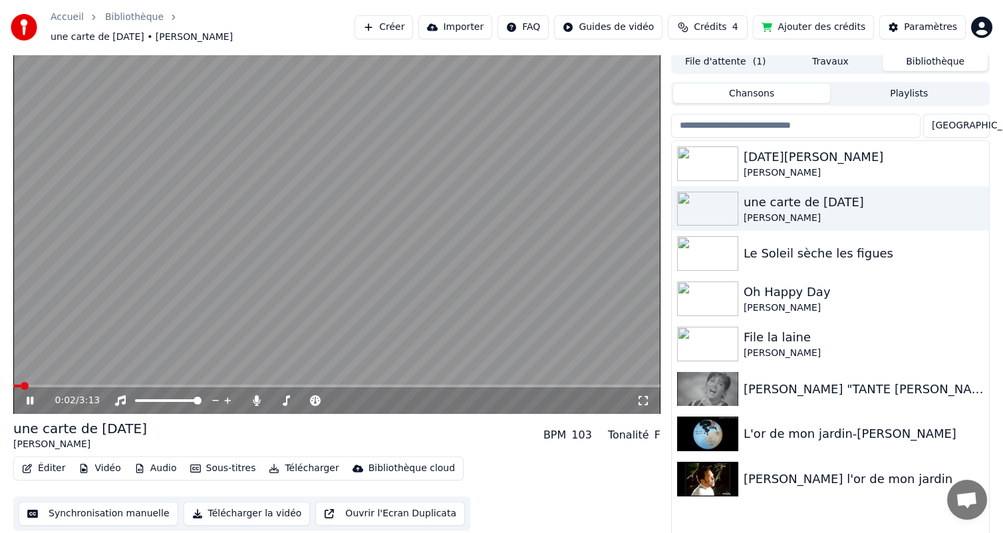
click at [39, 460] on button "Éditer" at bounding box center [44, 468] width 54 height 19
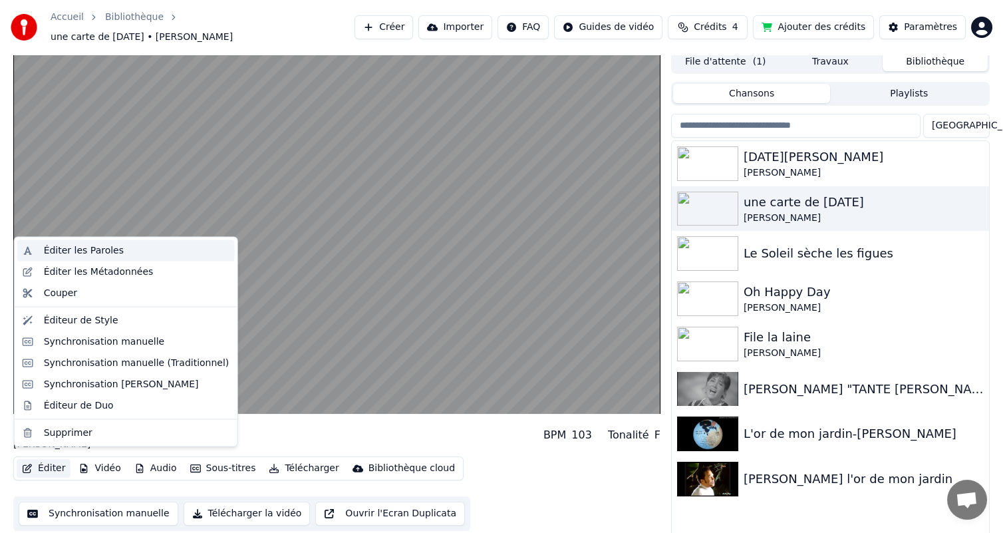
click at [107, 249] on div "Éditer les Paroles" at bounding box center [84, 250] width 80 height 13
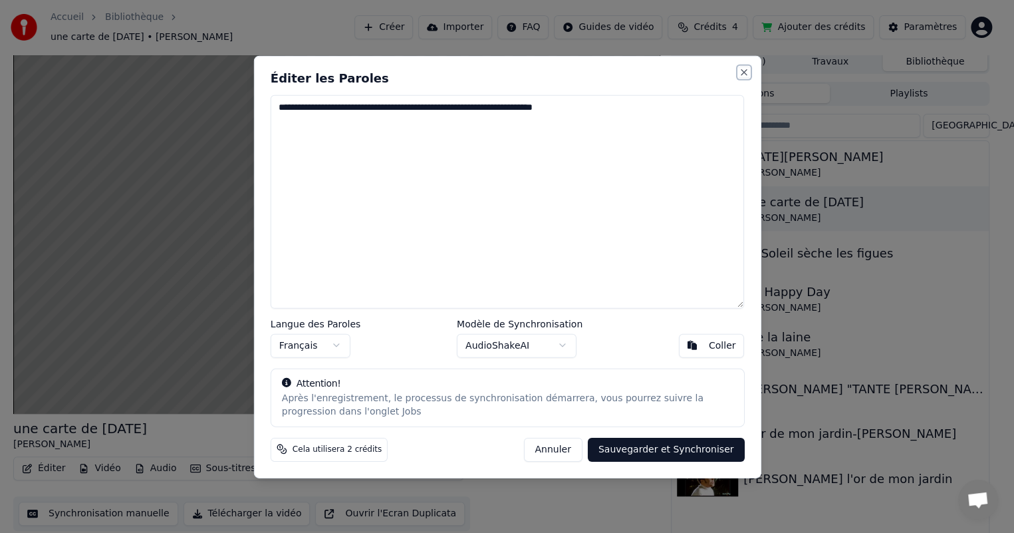
click at [739, 71] on button "Close" at bounding box center [744, 72] width 11 height 11
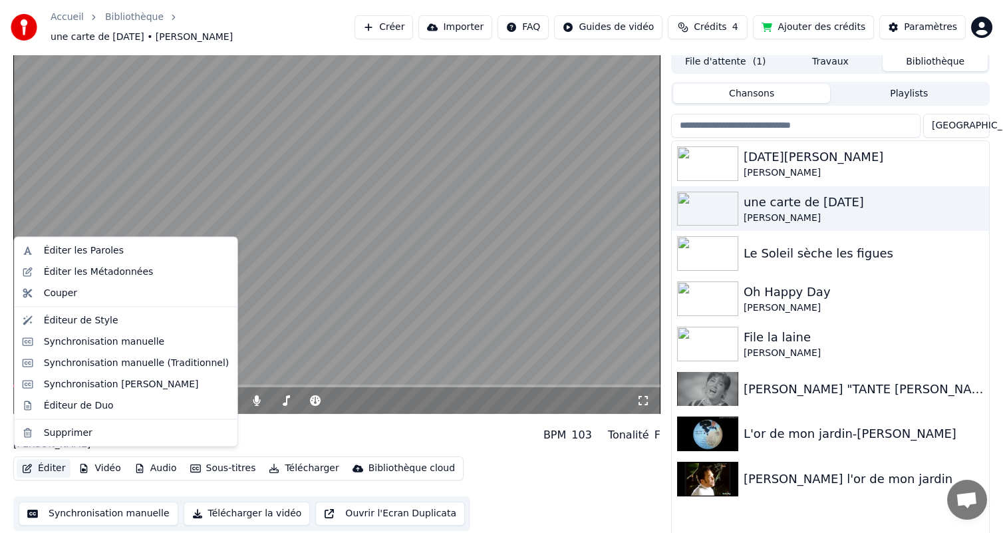
click at [45, 460] on button "Éditer" at bounding box center [44, 468] width 54 height 19
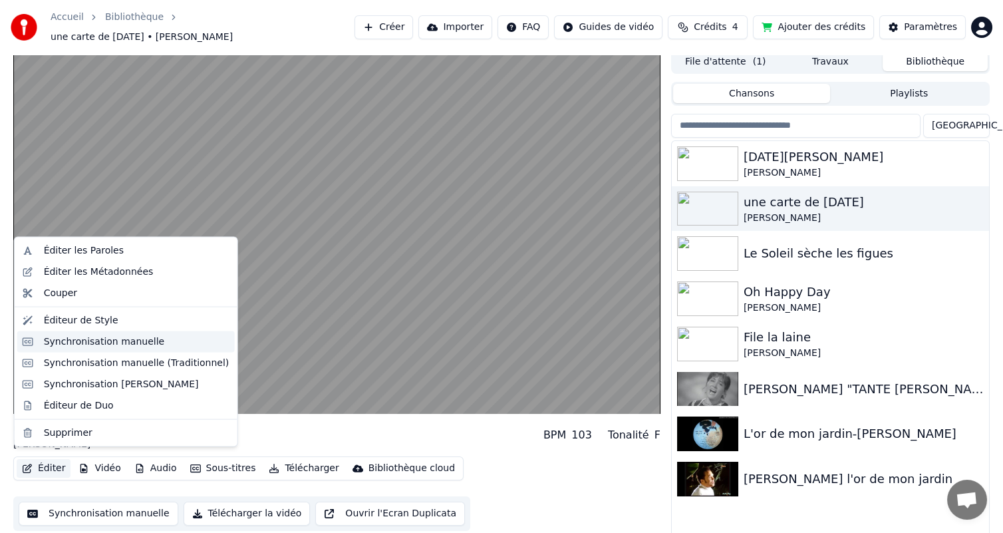
click at [115, 343] on div "Synchronisation manuelle" at bounding box center [104, 341] width 121 height 13
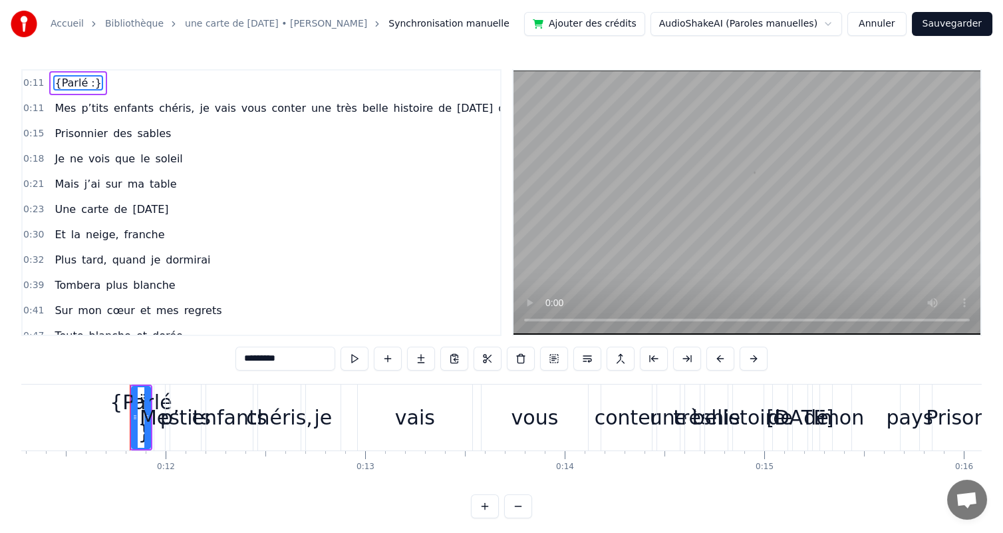
scroll to position [0, 2292]
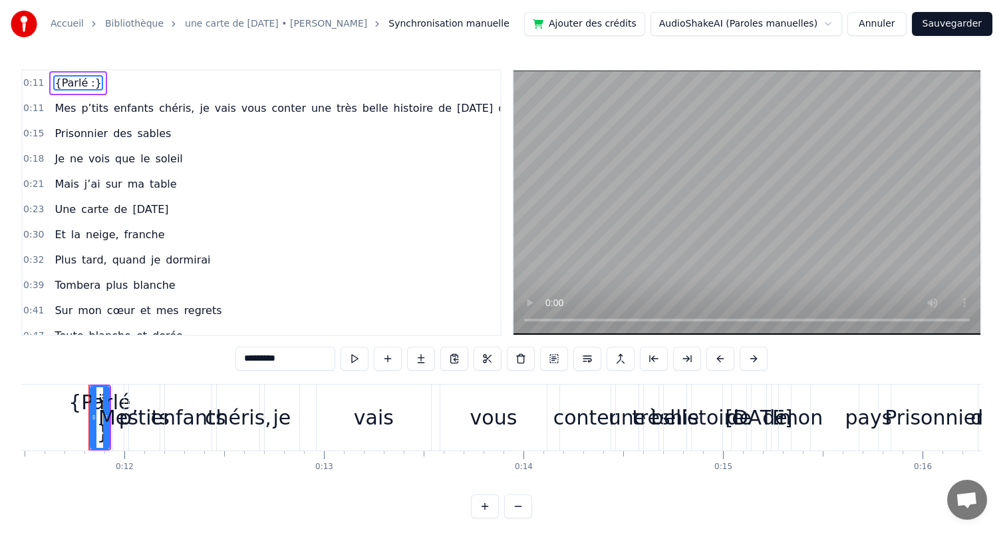
click at [160, 115] on span "chéris," at bounding box center [177, 107] width 38 height 15
type input "*******"
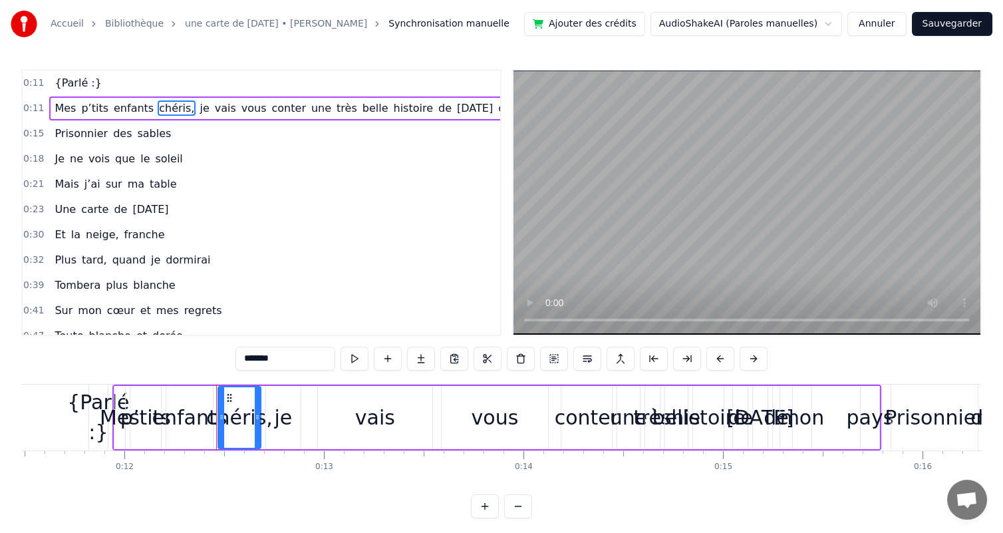
click at [160, 115] on span "chéris," at bounding box center [177, 107] width 38 height 15
click at [49, 108] on div "Mes p’tits enfants chéris, je vais vous conter une très belle histoire de [DATE…" at bounding box center [312, 108] width 527 height 24
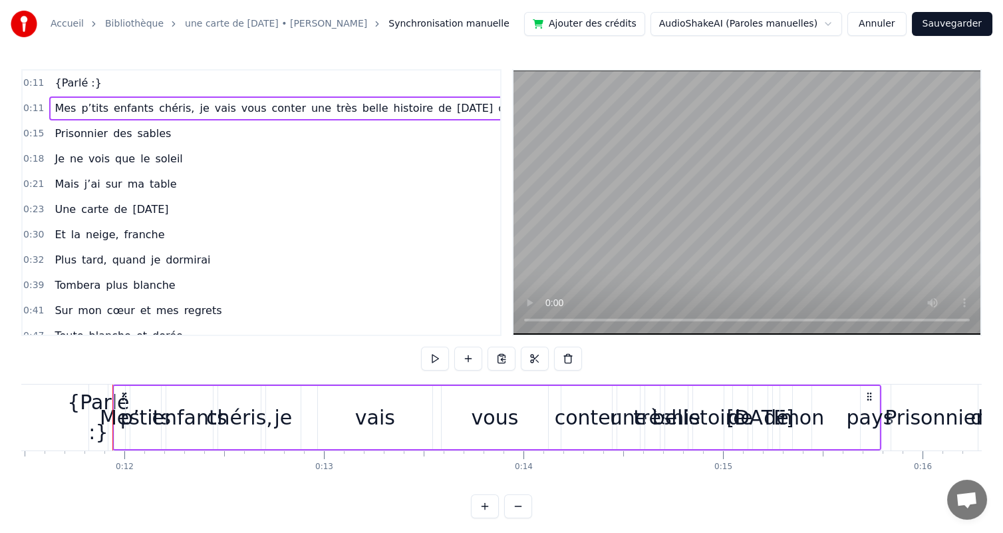
click at [53, 106] on span "Mes" at bounding box center [65, 107] width 24 height 15
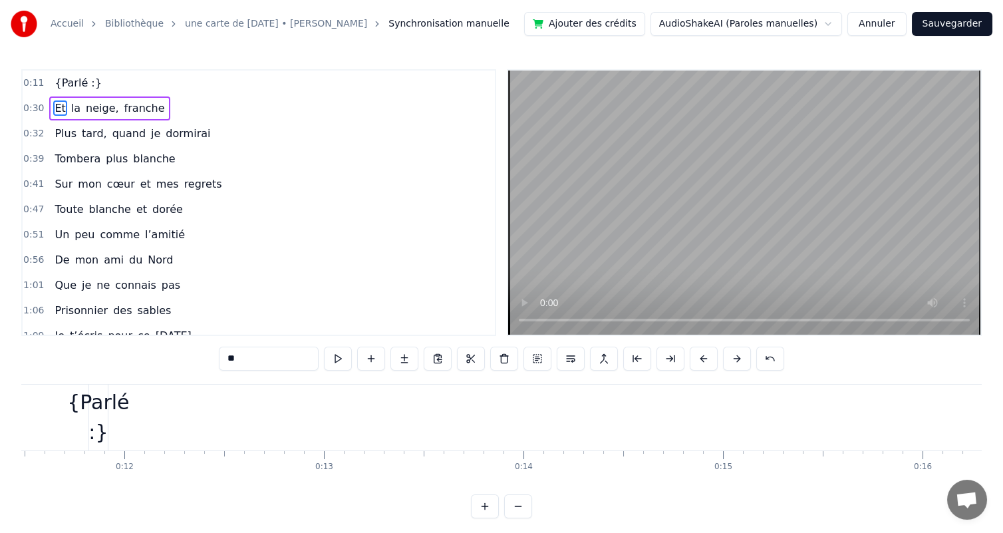
type input "*******"
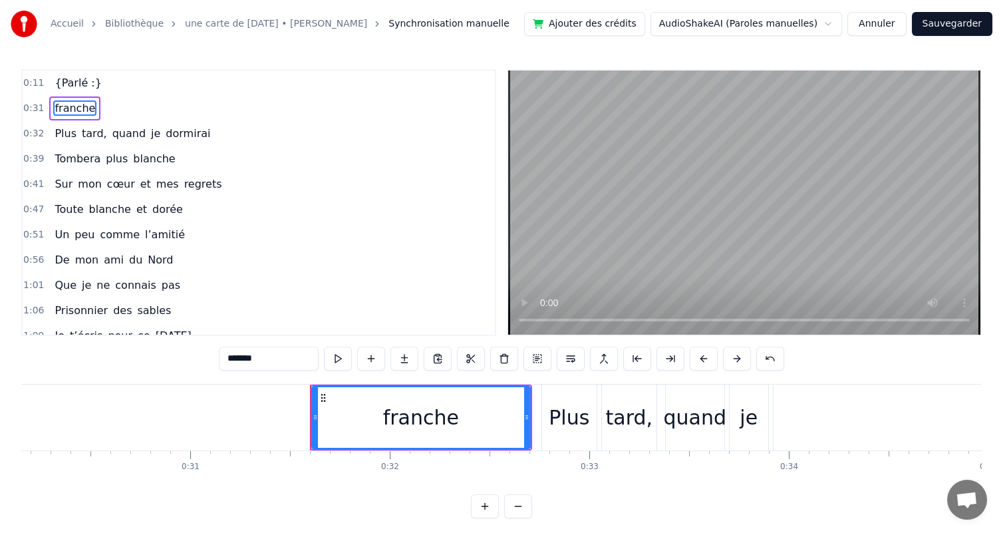
scroll to position [0, 6239]
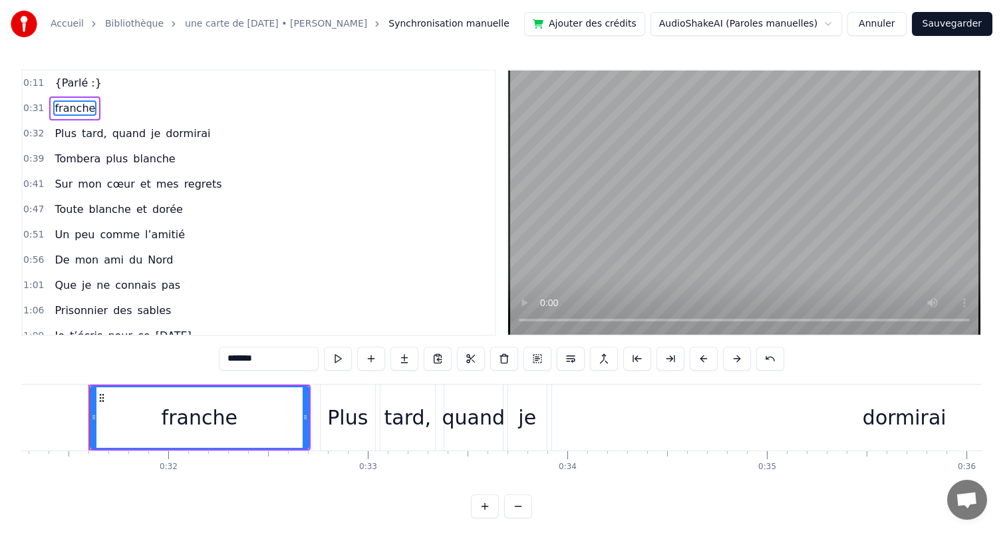
click at [889, 23] on button "Annuler" at bounding box center [876, 24] width 59 height 24
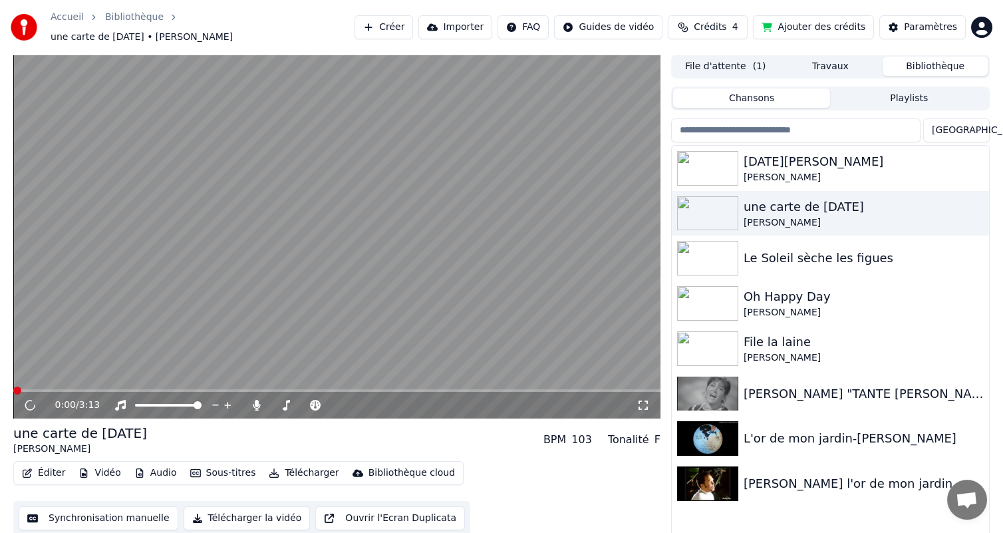
scroll to position [5, 0]
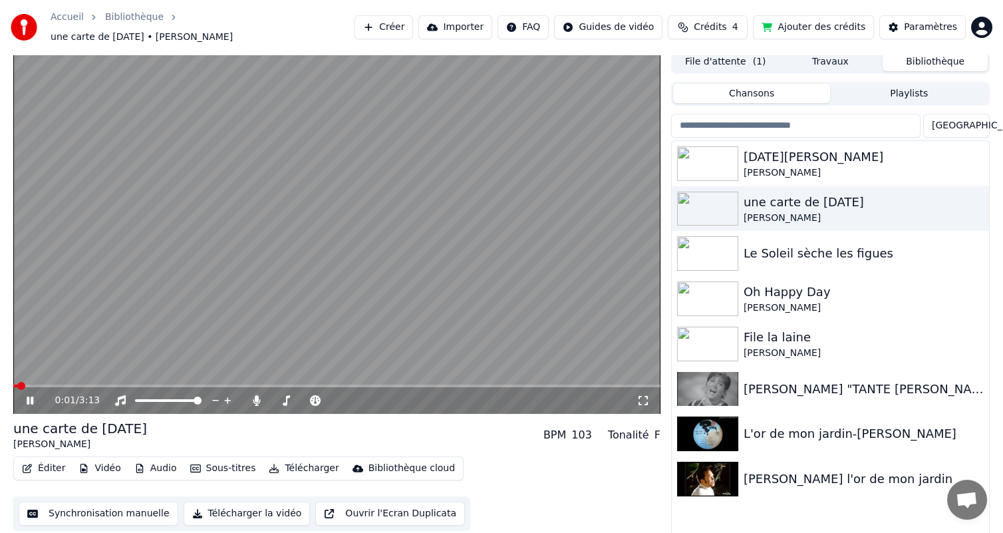
click at [40, 463] on button "Éditer" at bounding box center [44, 468] width 54 height 19
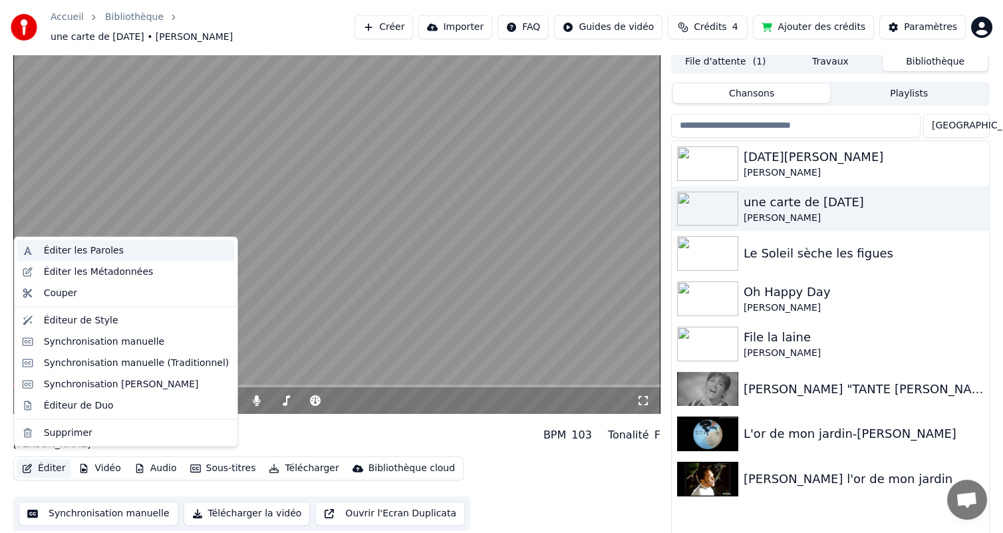
click at [79, 254] on div "Éditer les Paroles" at bounding box center [84, 250] width 80 height 13
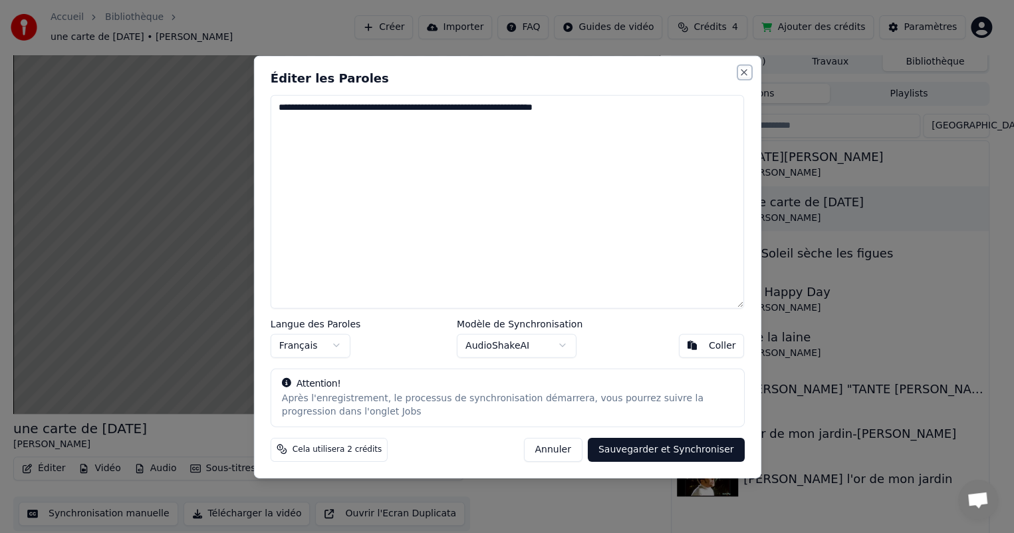
click at [748, 73] on button "Close" at bounding box center [744, 72] width 11 height 11
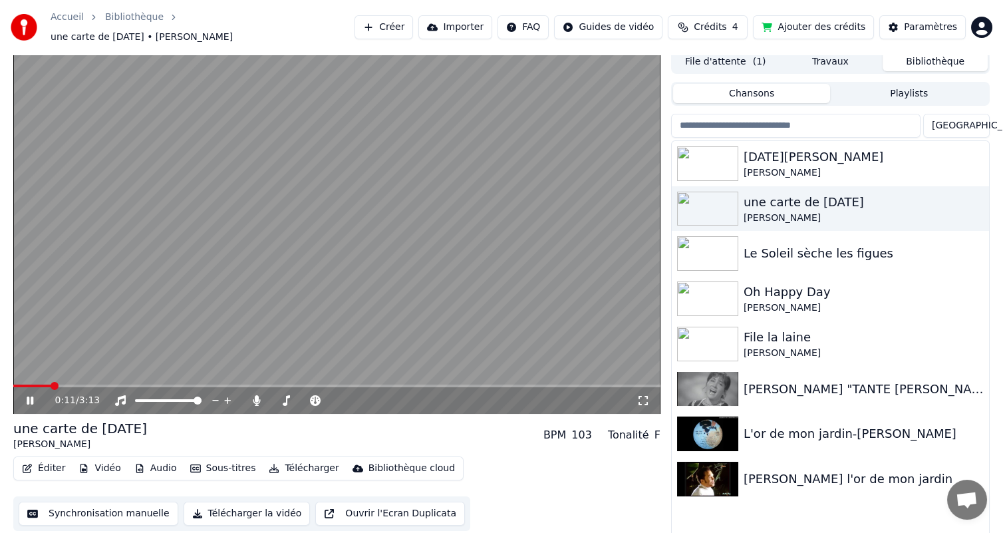
click at [70, 505] on button "Synchronisation manuelle" at bounding box center [99, 514] width 160 height 24
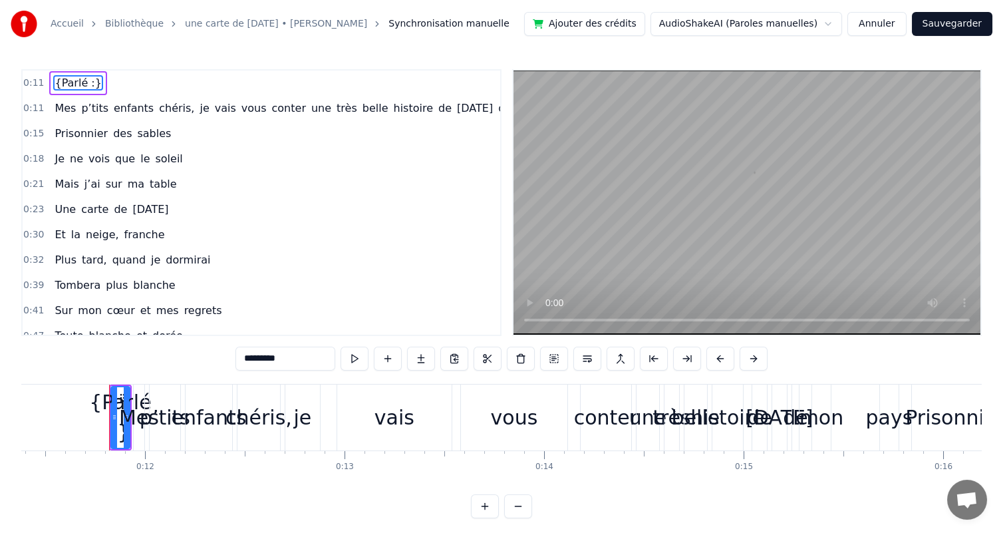
scroll to position [0, 2292]
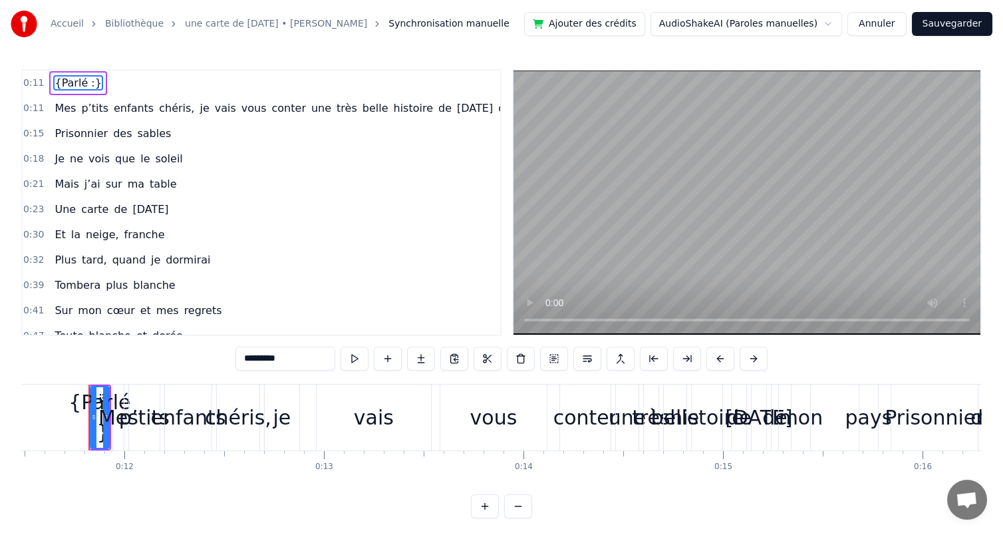
click at [437, 105] on span "de" at bounding box center [445, 107] width 16 height 15
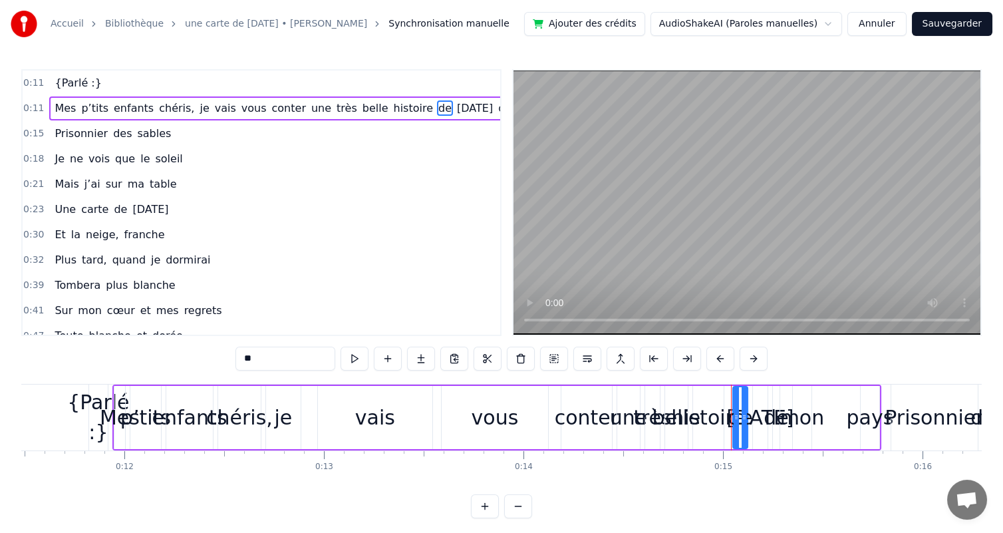
scroll to position [0, 17]
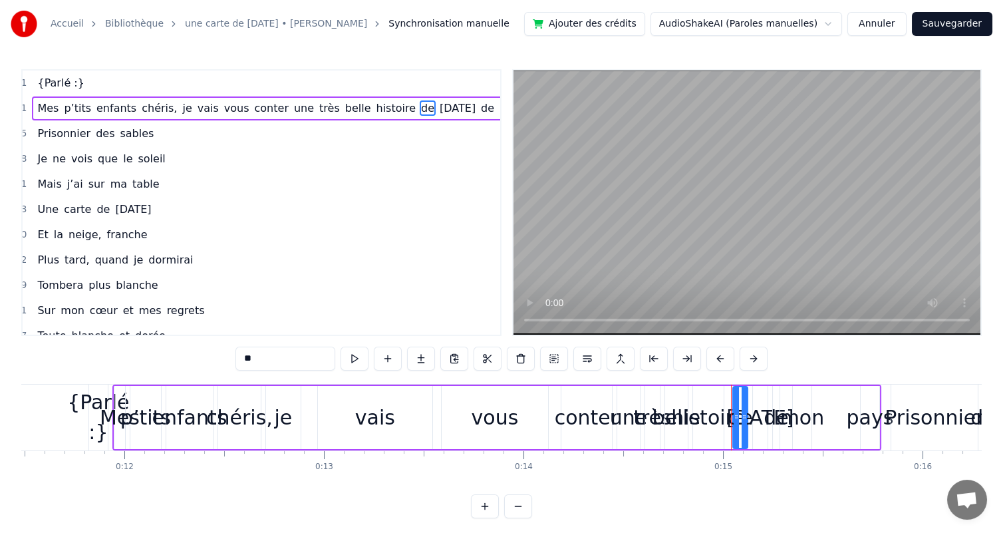
click at [527, 107] on span "pays" at bounding box center [541, 107] width 28 height 15
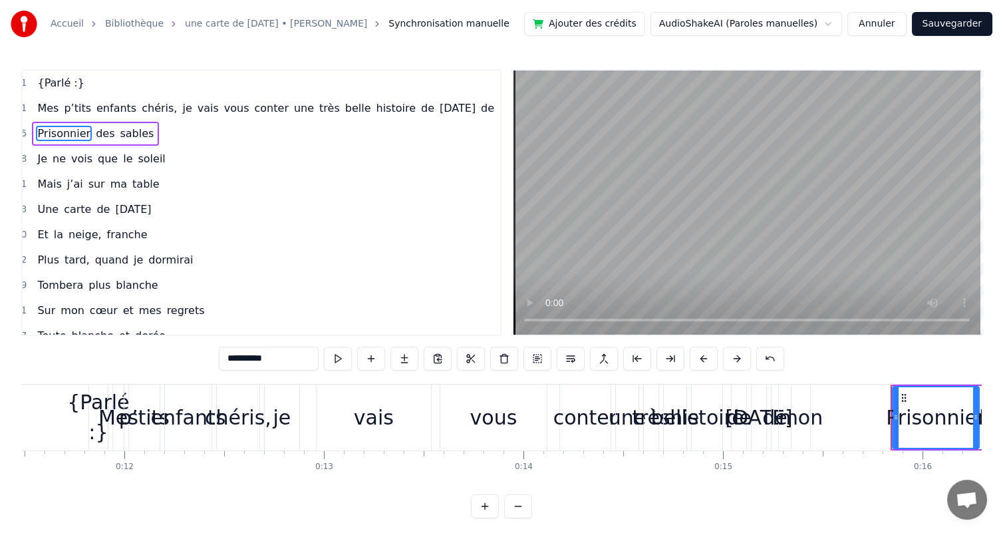
scroll to position [0, 0]
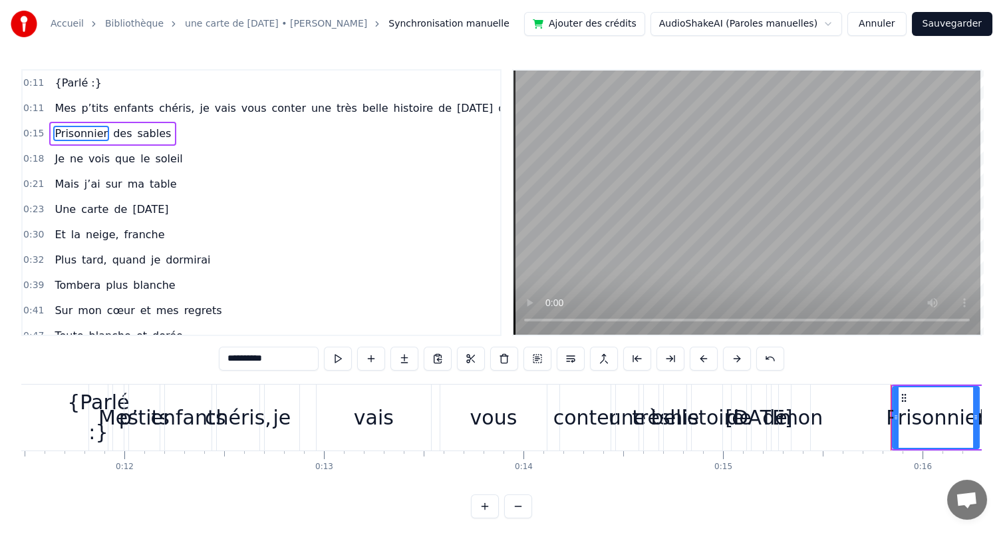
click at [516, 108] on span "mon" at bounding box center [529, 107] width 27 height 15
click at [497, 108] on span "de" at bounding box center [505, 107] width 16 height 15
click at [456, 109] on span "[DATE]" at bounding box center [475, 107] width 39 height 15
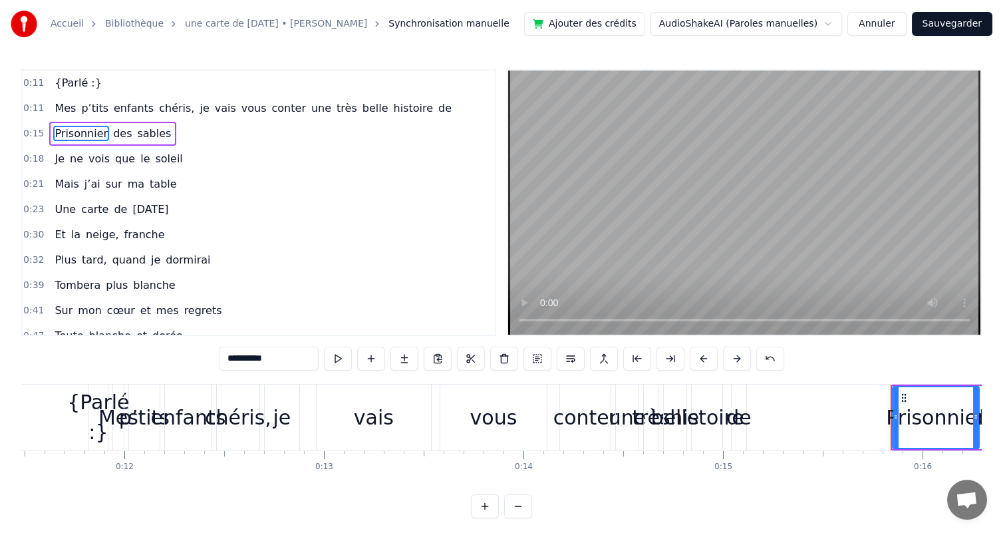
click at [437, 110] on span "de" at bounding box center [445, 107] width 16 height 15
click at [392, 107] on span "histoire" at bounding box center [413, 107] width 43 height 15
click at [361, 108] on span "belle" at bounding box center [375, 107] width 29 height 15
click at [335, 112] on span "très" at bounding box center [346, 107] width 23 height 15
click at [310, 110] on span "une" at bounding box center [321, 107] width 23 height 15
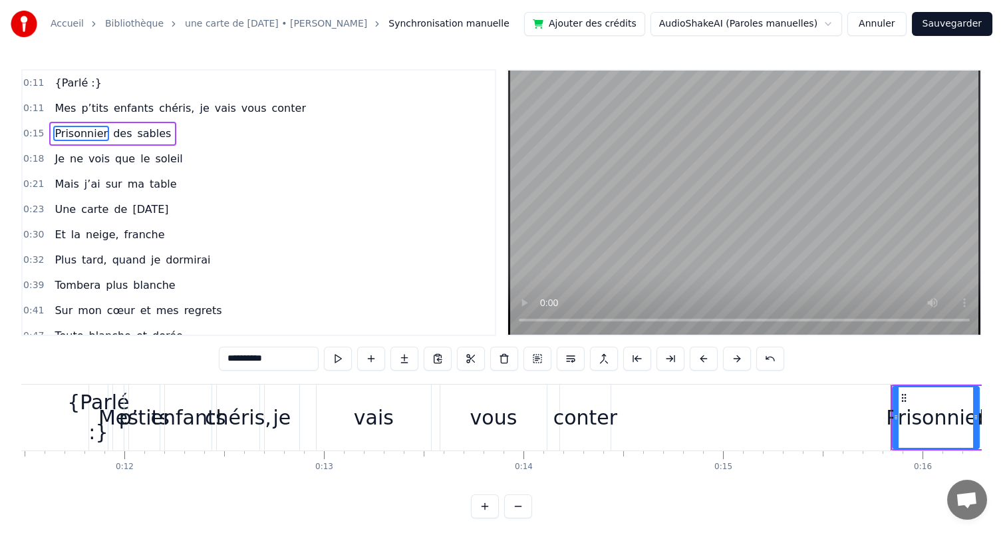
click at [271, 110] on span "conter" at bounding box center [289, 107] width 37 height 15
click at [240, 108] on span "vous" at bounding box center [254, 107] width 28 height 15
click at [214, 109] on span "vais" at bounding box center [226, 107] width 24 height 15
click at [198, 109] on span "je" at bounding box center [204, 107] width 12 height 15
click at [162, 107] on span "chéris," at bounding box center [177, 107] width 38 height 15
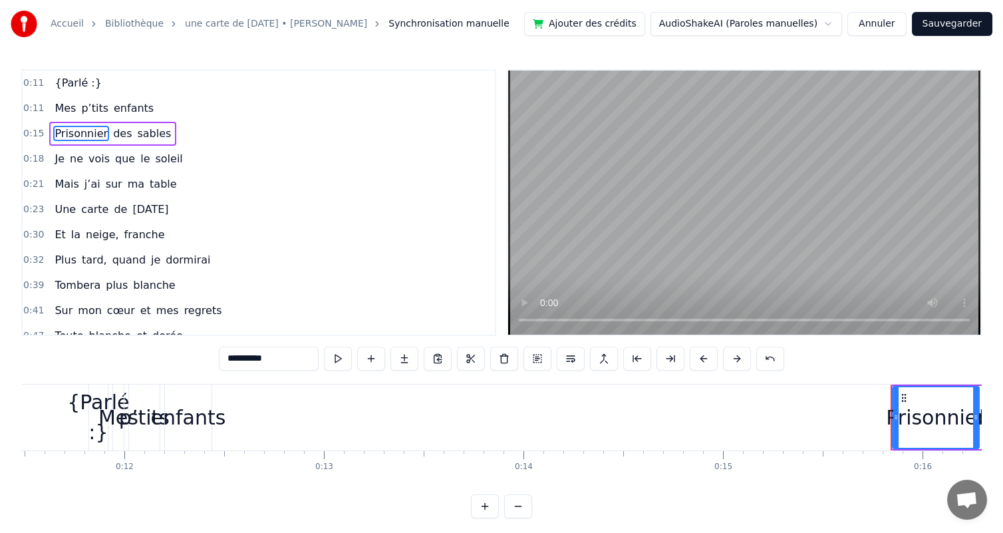
click at [136, 108] on span "enfants" at bounding box center [133, 107] width 43 height 15
click at [97, 107] on span "p’tits" at bounding box center [95, 107] width 30 height 15
click at [53, 104] on span "Mes" at bounding box center [65, 107] width 24 height 15
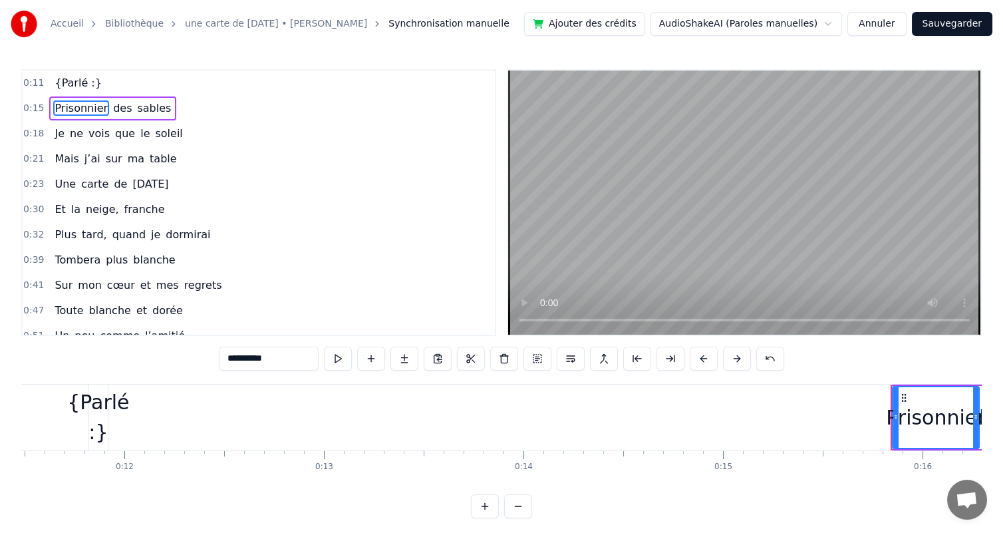
click at [83, 82] on span "{Parlé :}" at bounding box center [77, 82] width 49 height 15
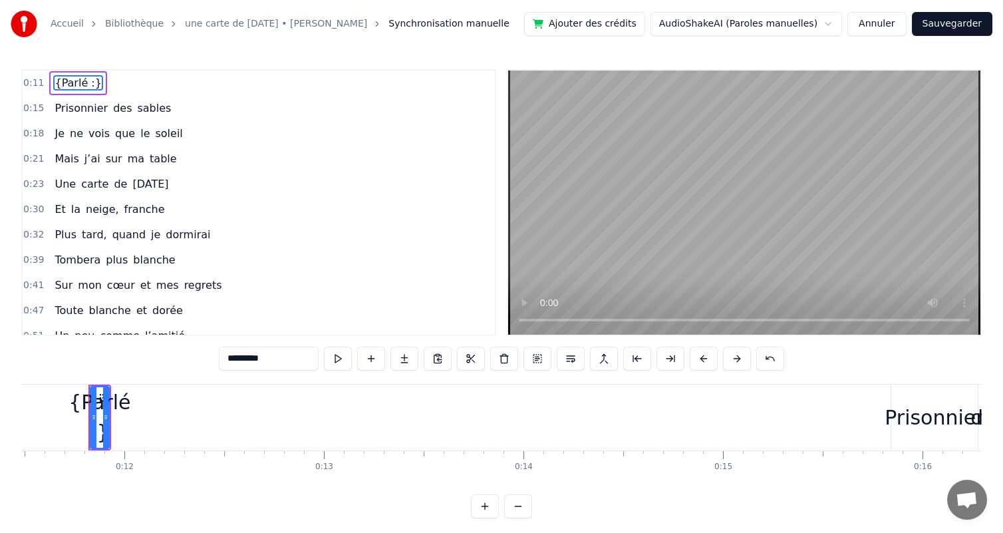
type input "**********"
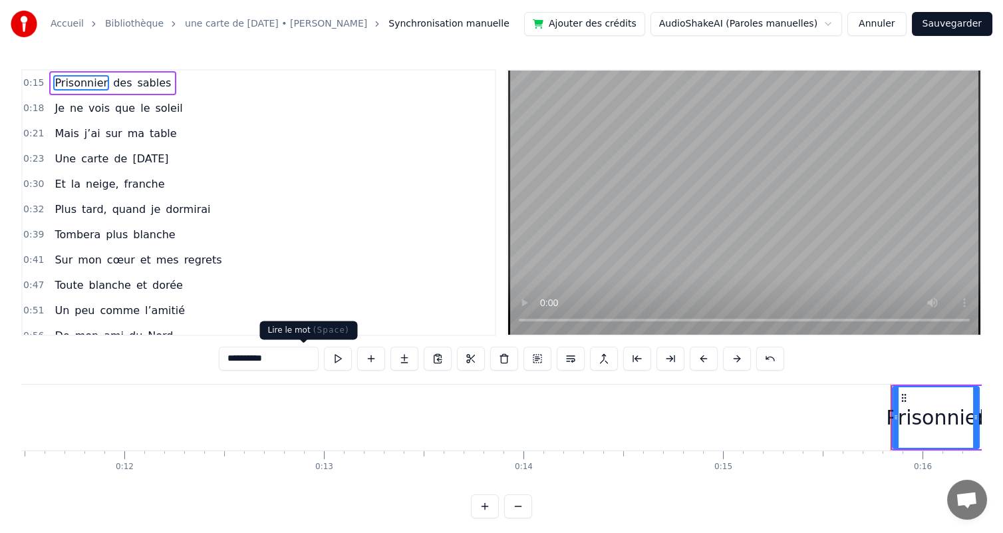
click at [324, 360] on button at bounding box center [338, 359] width 28 height 24
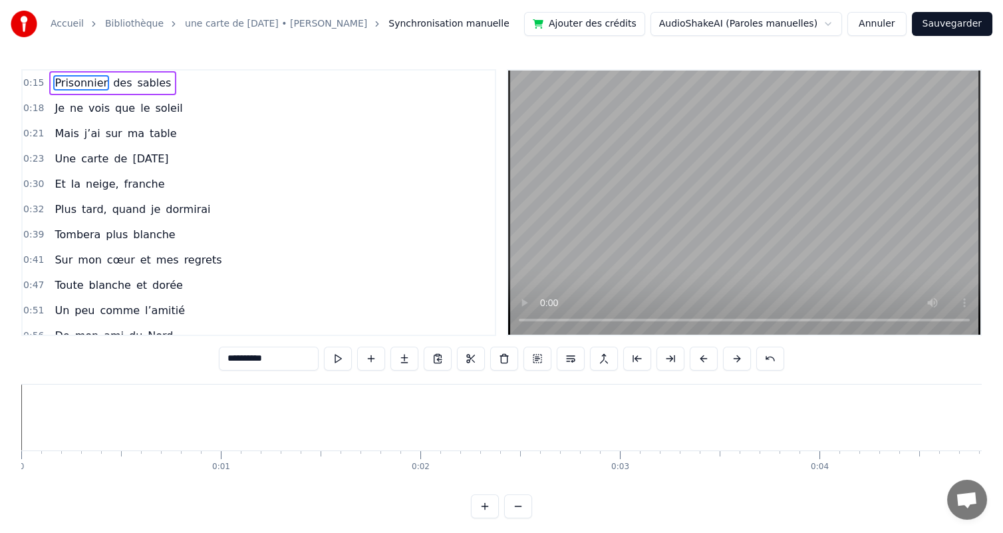
click at [884, 21] on button "Annuler" at bounding box center [876, 24] width 59 height 24
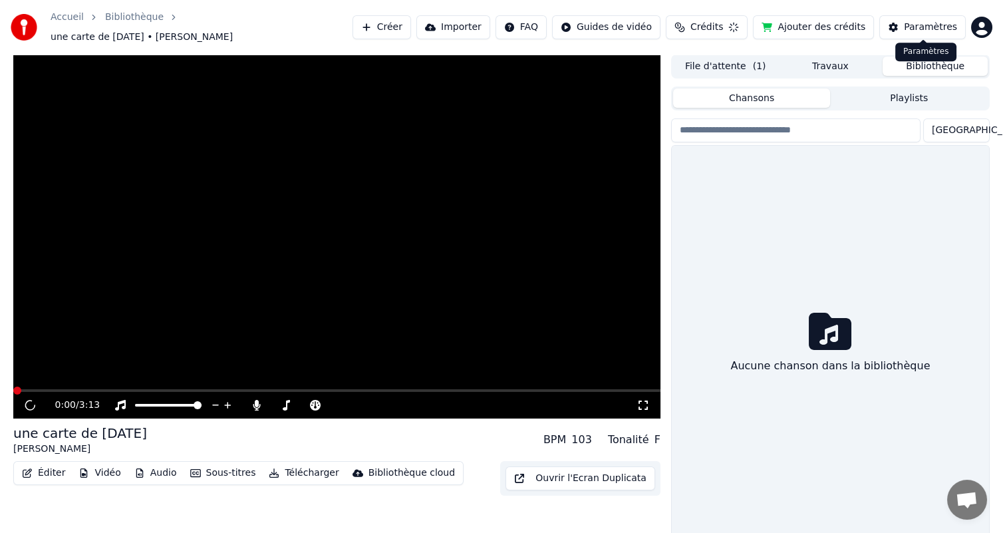
scroll to position [5, 0]
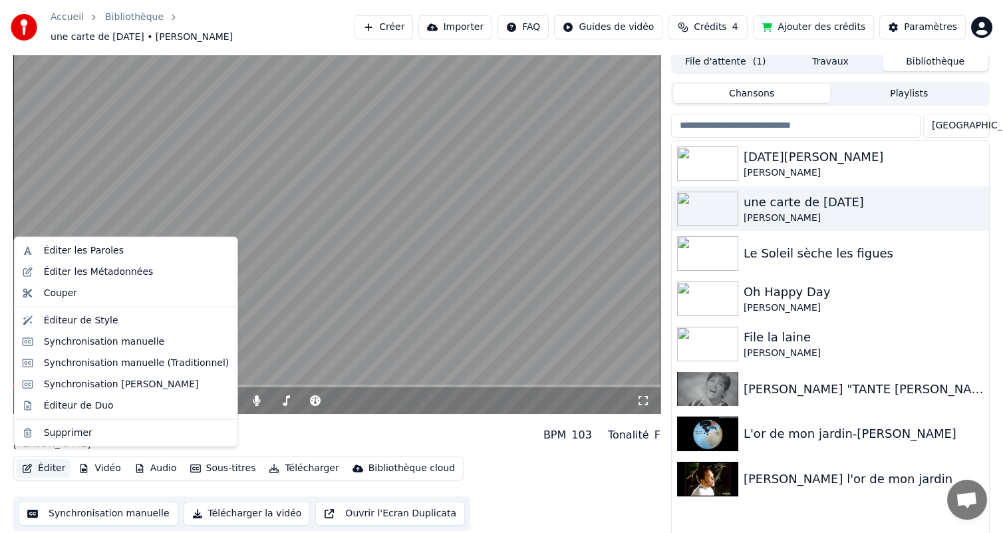
click at [41, 462] on button "Éditer" at bounding box center [44, 468] width 54 height 19
click at [116, 255] on div "Éditer les Paroles" at bounding box center [137, 250] width 186 height 13
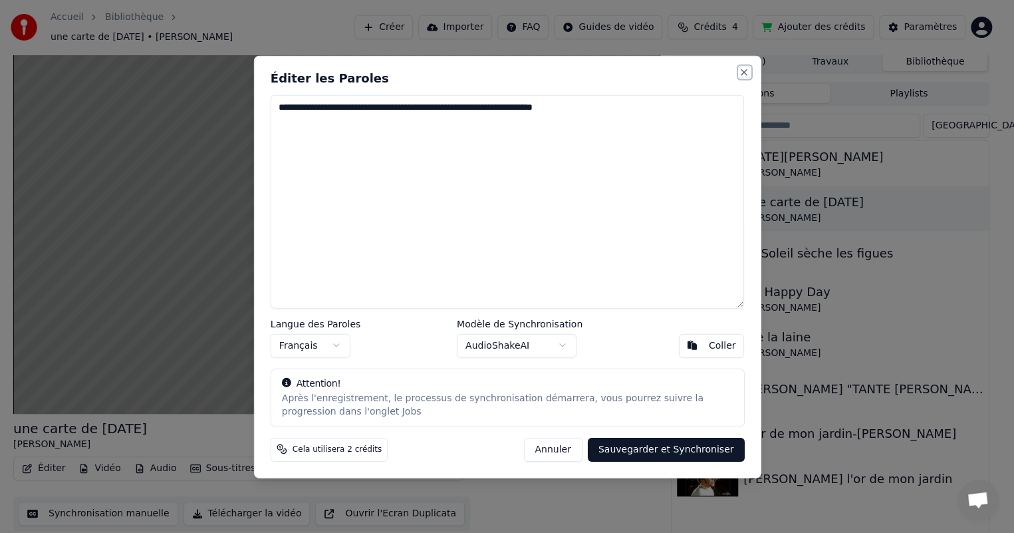
click at [744, 69] on button "Close" at bounding box center [744, 72] width 11 height 11
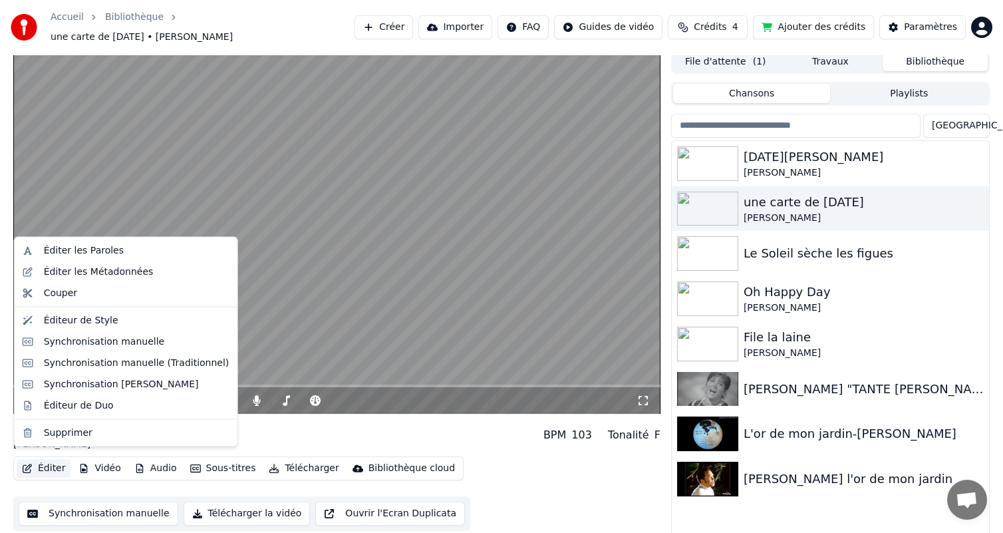
click at [55, 463] on button "Éditer" at bounding box center [44, 468] width 54 height 19
click at [67, 341] on div "Synchronisation manuelle" at bounding box center [104, 341] width 121 height 13
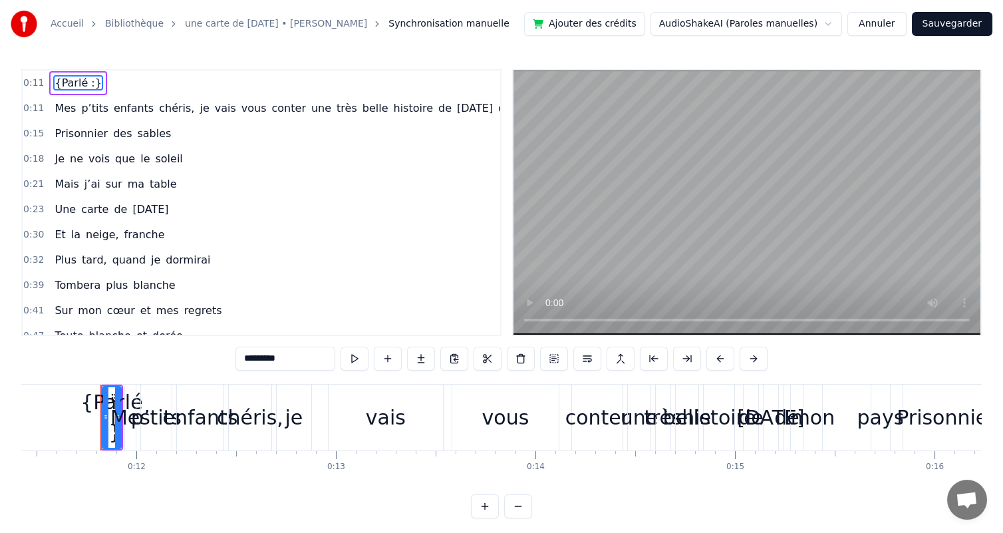
scroll to position [0, 2292]
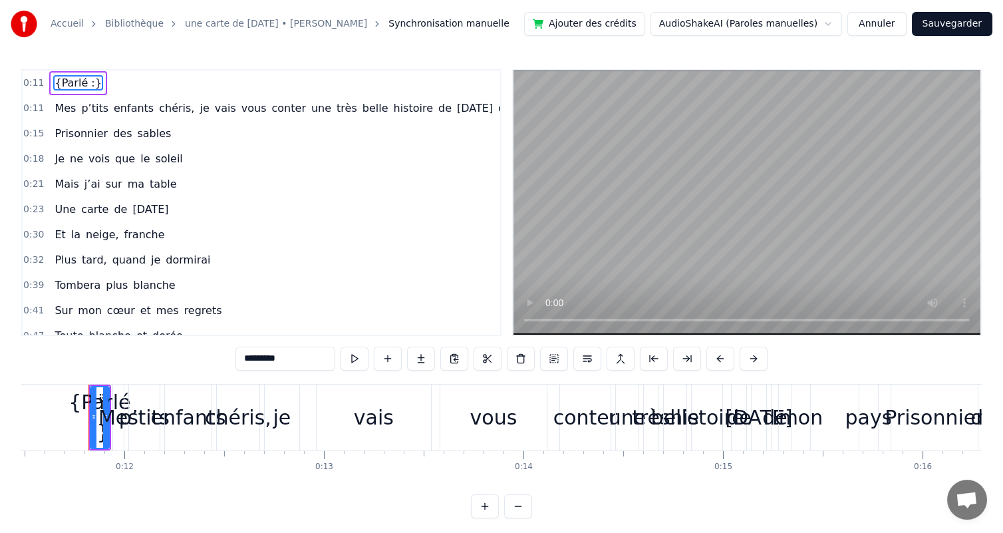
click at [49, 107] on div "Mes p’tits enfants chéris, je vais vous conter une très belle histoire de [DATE…" at bounding box center [312, 108] width 527 height 24
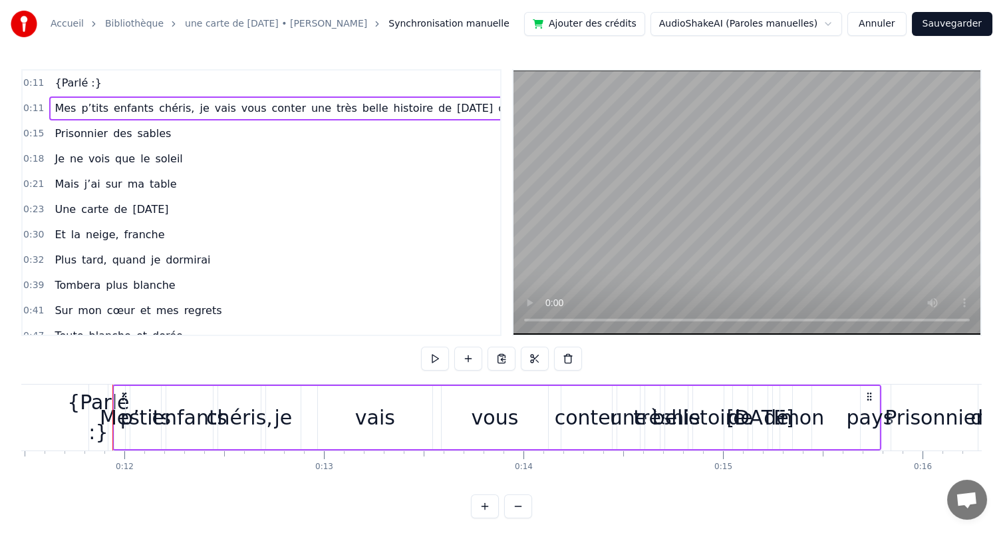
click at [61, 110] on span "Mes" at bounding box center [65, 107] width 24 height 15
click at [56, 109] on span "Mes" at bounding box center [65, 107] width 24 height 15
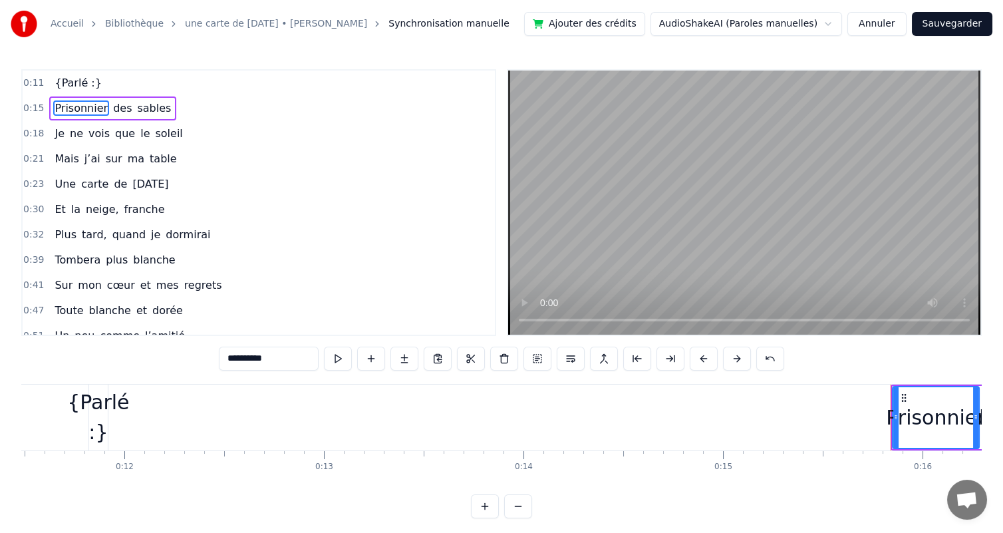
click at [67, 89] on span "{Parlé :}" at bounding box center [77, 82] width 49 height 15
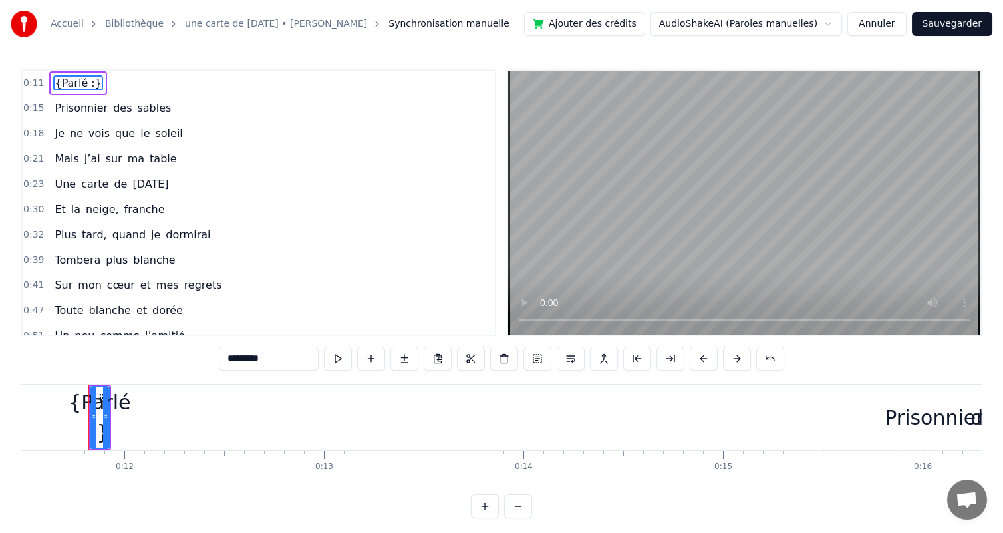
type input "**********"
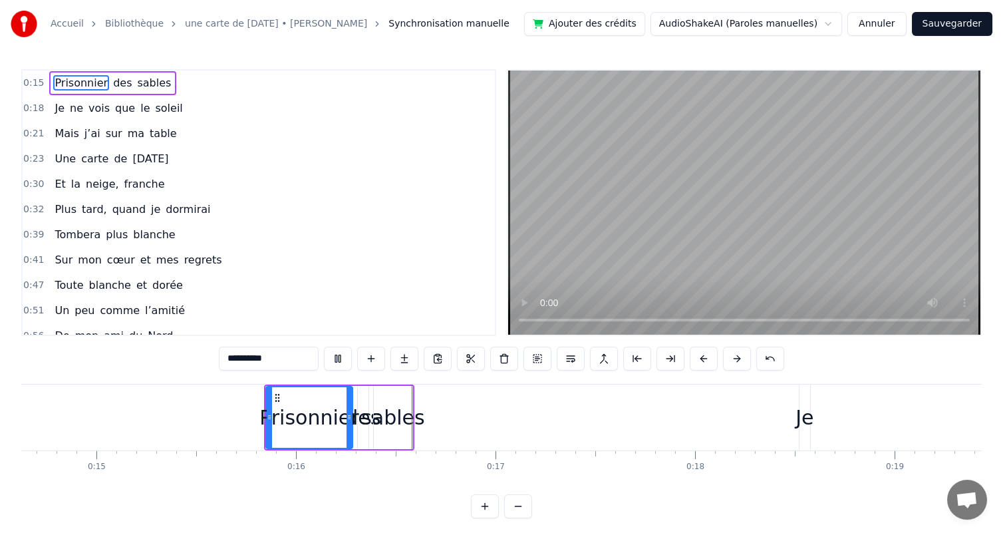
scroll to position [0, 3132]
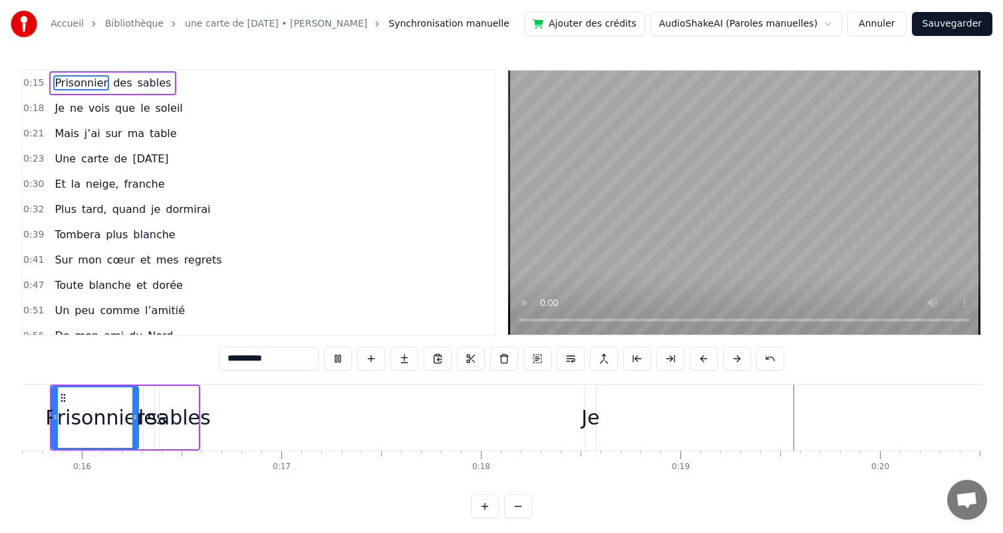
click at [45, 83] on div "0:15 Prisonnier des sables" at bounding box center [259, 83] width 472 height 25
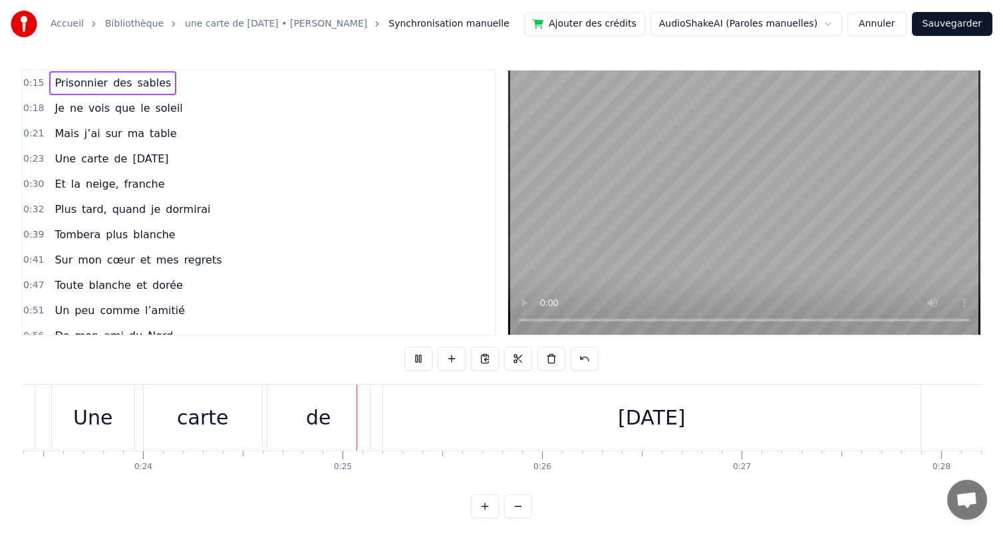
scroll to position [0, 4829]
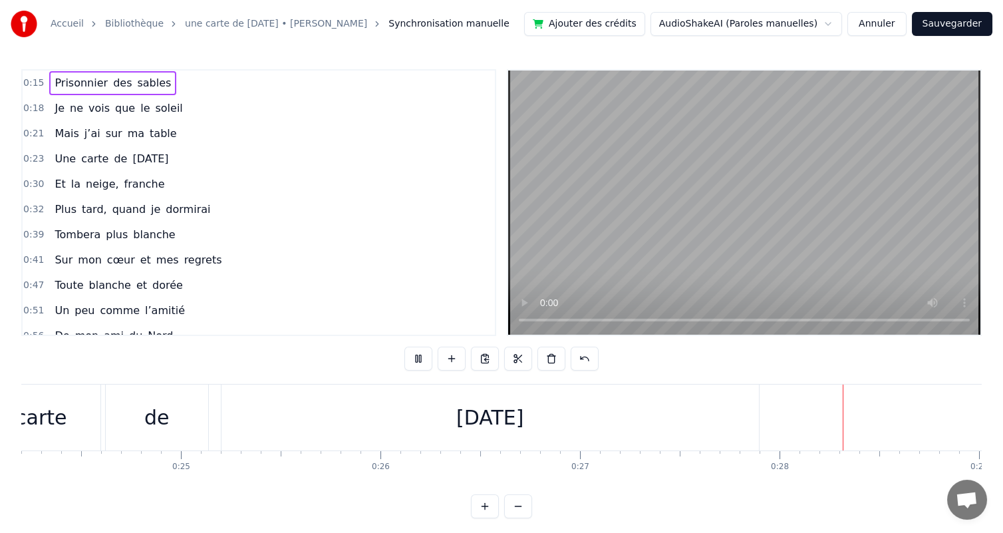
click at [890, 23] on button "Annuler" at bounding box center [876, 24] width 59 height 24
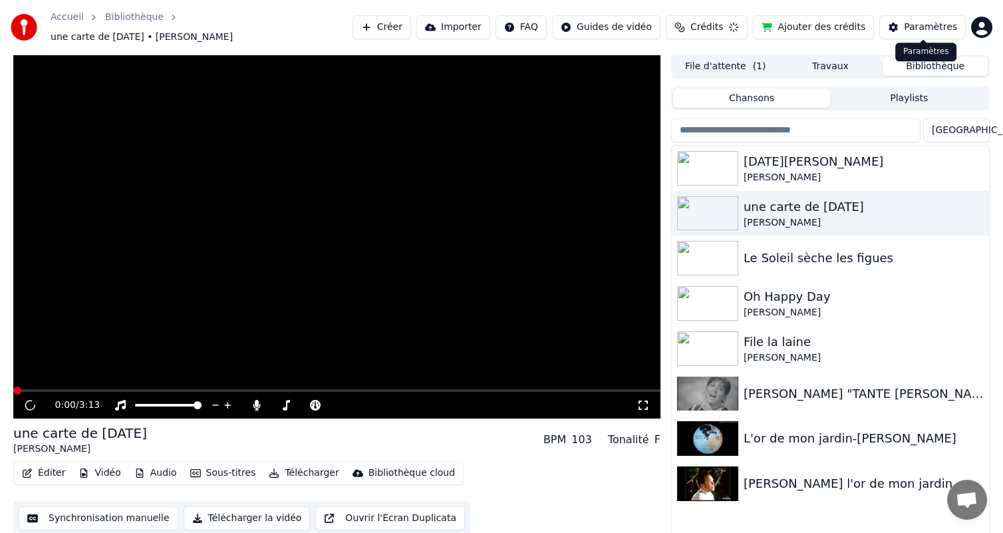
scroll to position [5, 0]
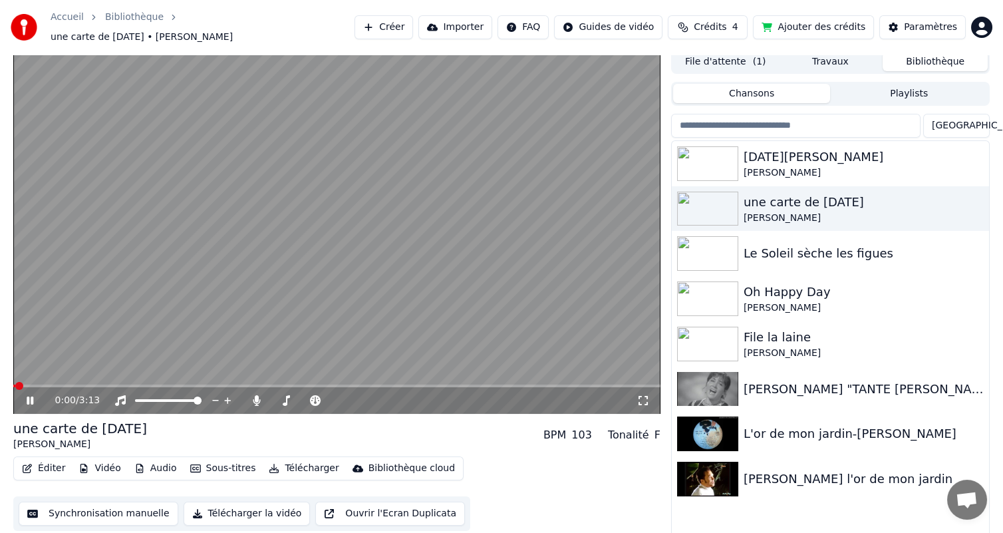
click at [43, 459] on button "Éditer" at bounding box center [44, 468] width 54 height 19
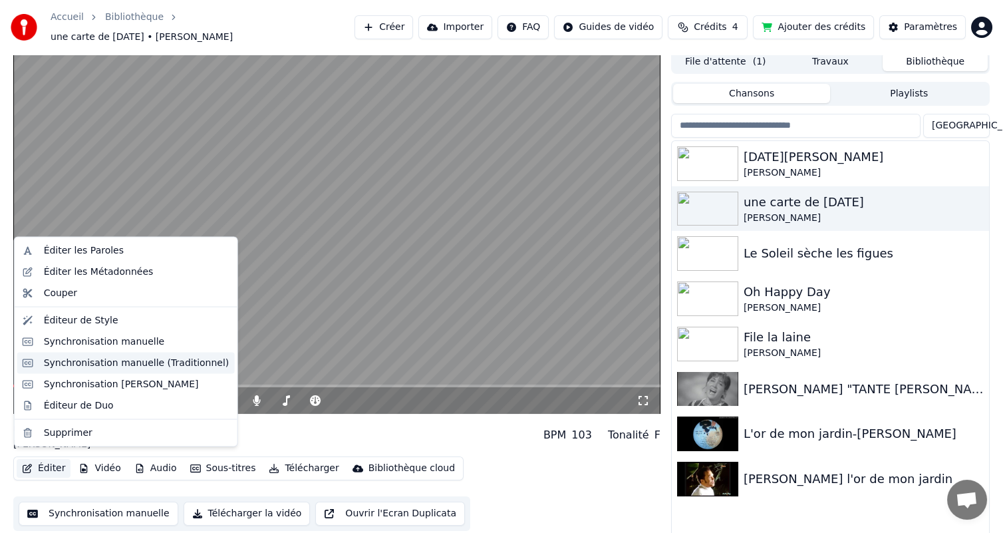
click at [73, 366] on div "Synchronisation manuelle (Traditionnel)" at bounding box center [137, 362] width 186 height 13
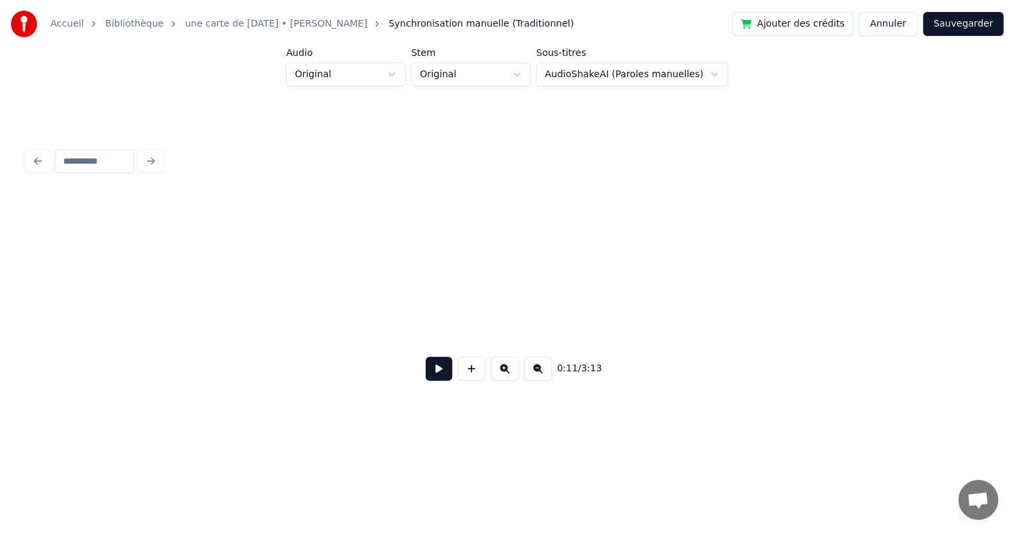
scroll to position [0, 1572]
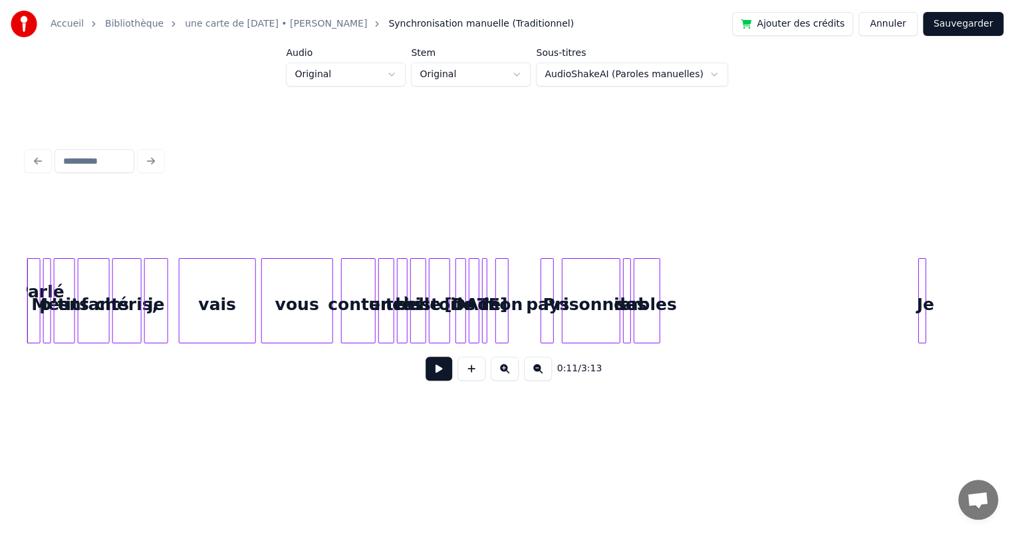
click at [885, 27] on button "Annuler" at bounding box center [888, 24] width 59 height 24
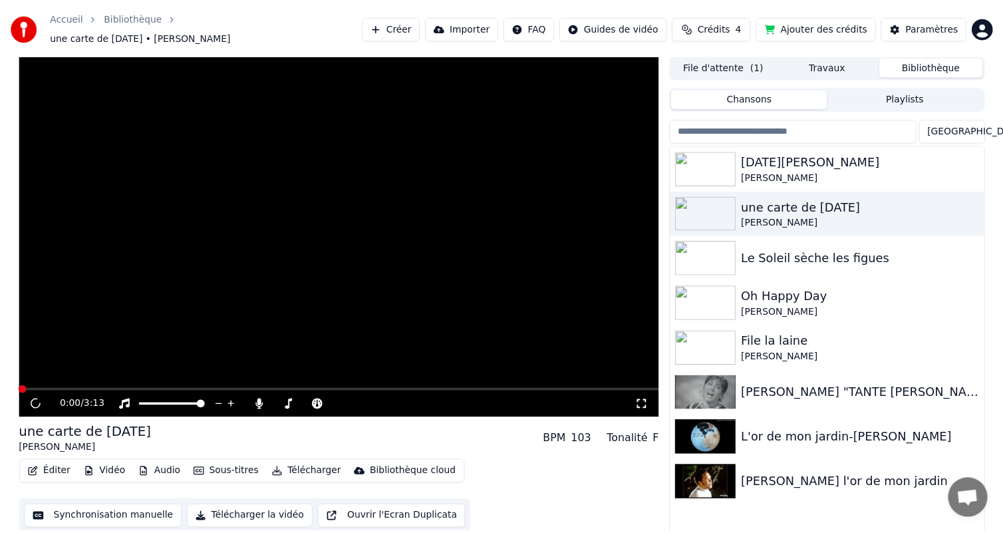
scroll to position [5, 0]
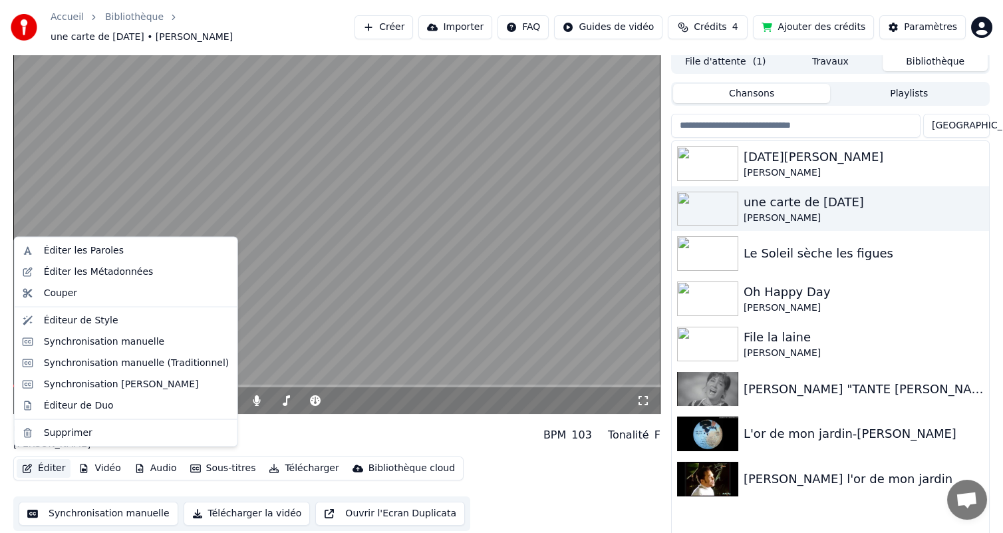
click at [49, 464] on button "Éditer" at bounding box center [44, 468] width 54 height 19
click at [144, 381] on div "Synchronisation [PERSON_NAME]" at bounding box center [121, 383] width 155 height 13
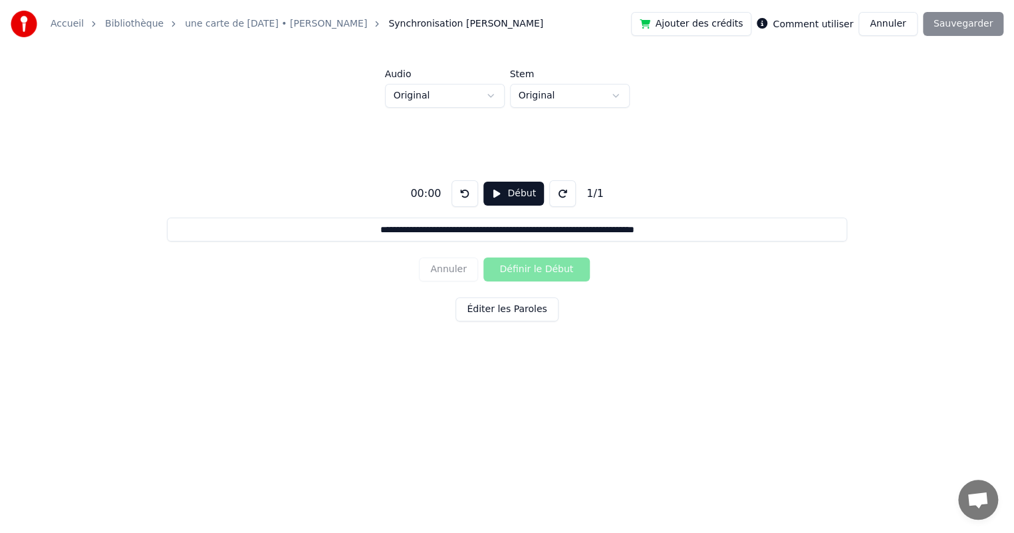
click at [507, 312] on button "Éditer les Paroles" at bounding box center [507, 309] width 102 height 24
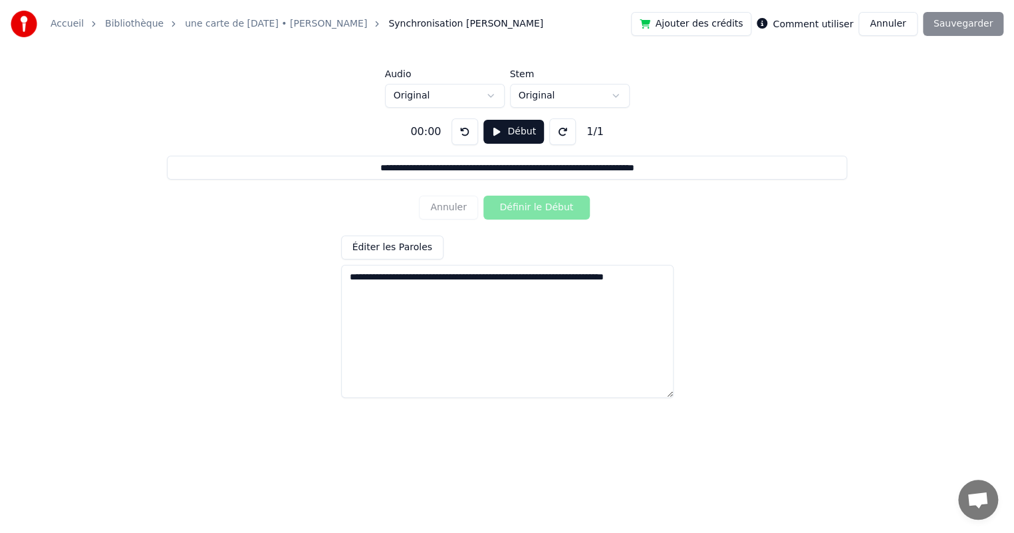
click at [496, 134] on button "Début" at bounding box center [514, 132] width 61 height 24
click at [899, 22] on button "Annuler" at bounding box center [888, 24] width 59 height 24
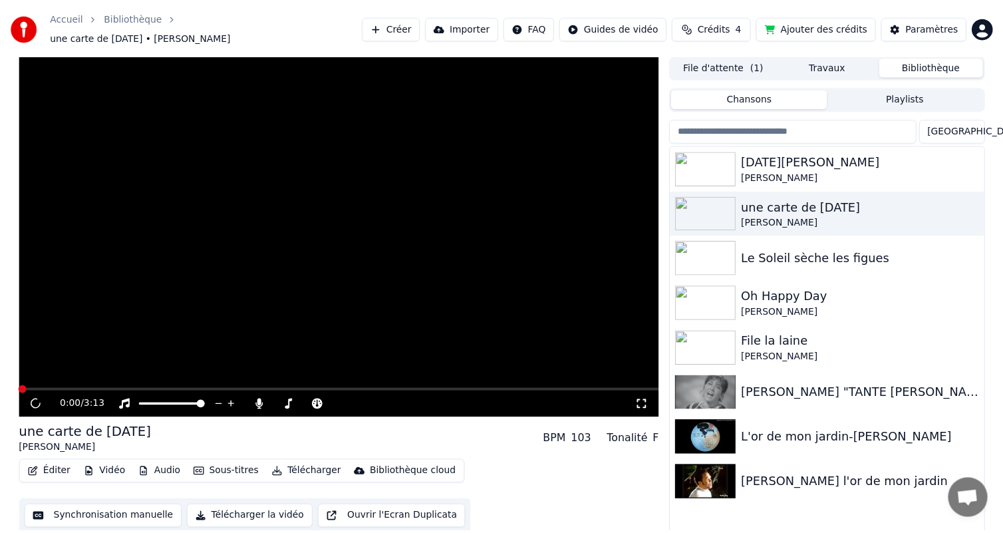
scroll to position [5, 0]
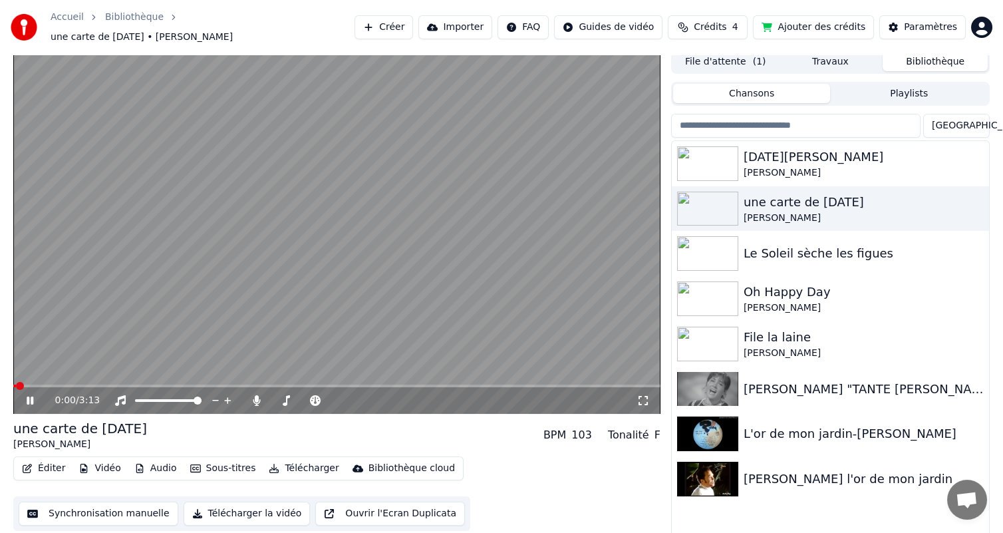
click at [56, 460] on button "Éditer" at bounding box center [44, 468] width 54 height 19
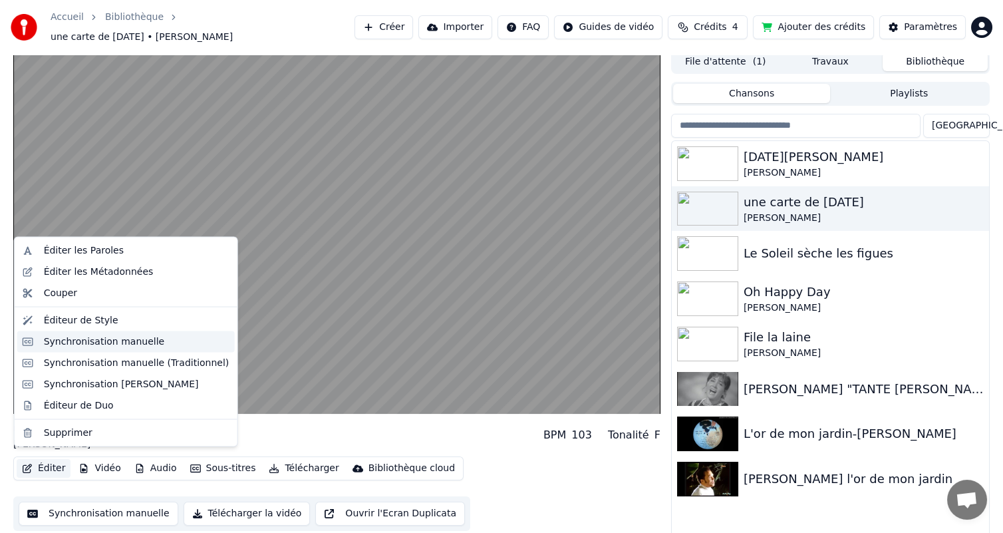
click at [90, 342] on div "Synchronisation manuelle" at bounding box center [104, 341] width 121 height 13
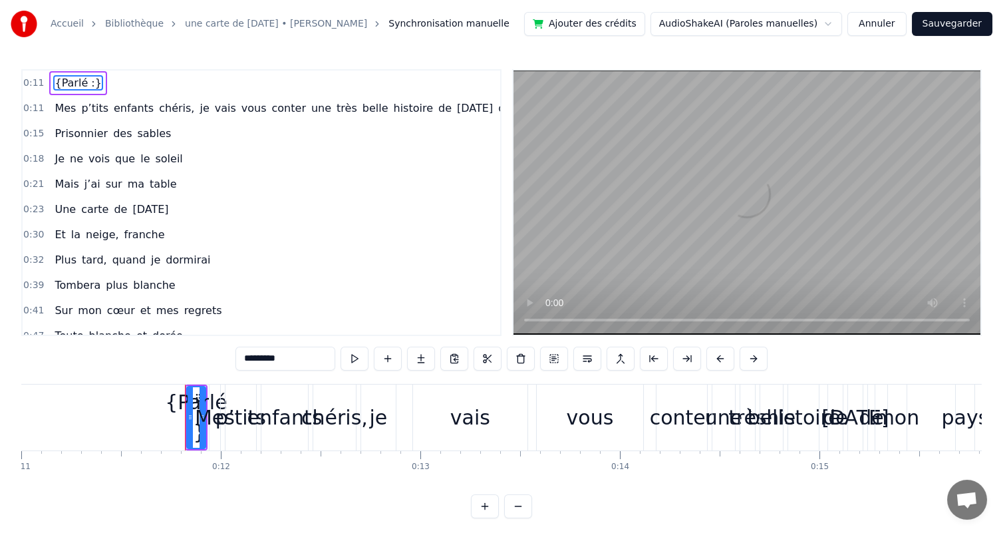
scroll to position [0, 2292]
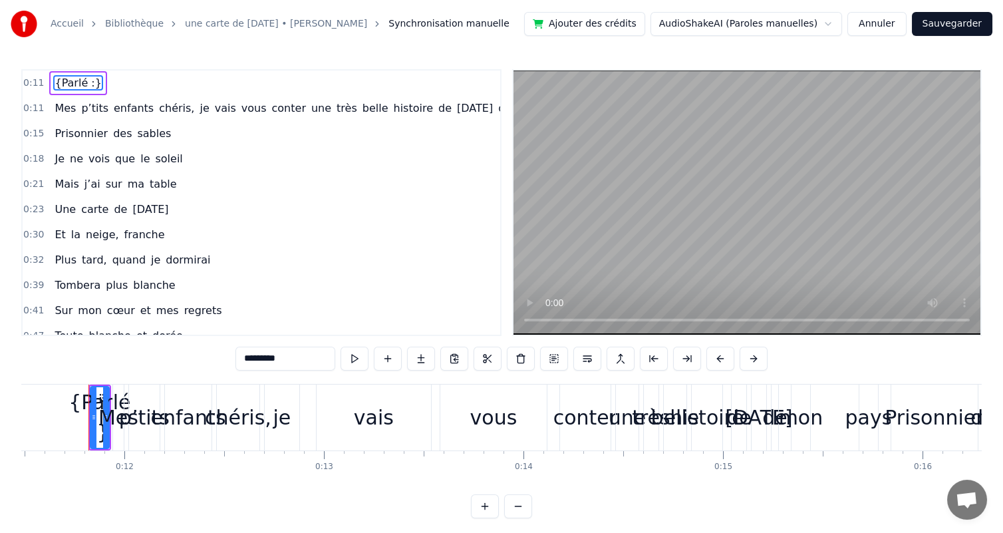
click at [56, 105] on span "Mes" at bounding box center [65, 107] width 24 height 15
type input "***"
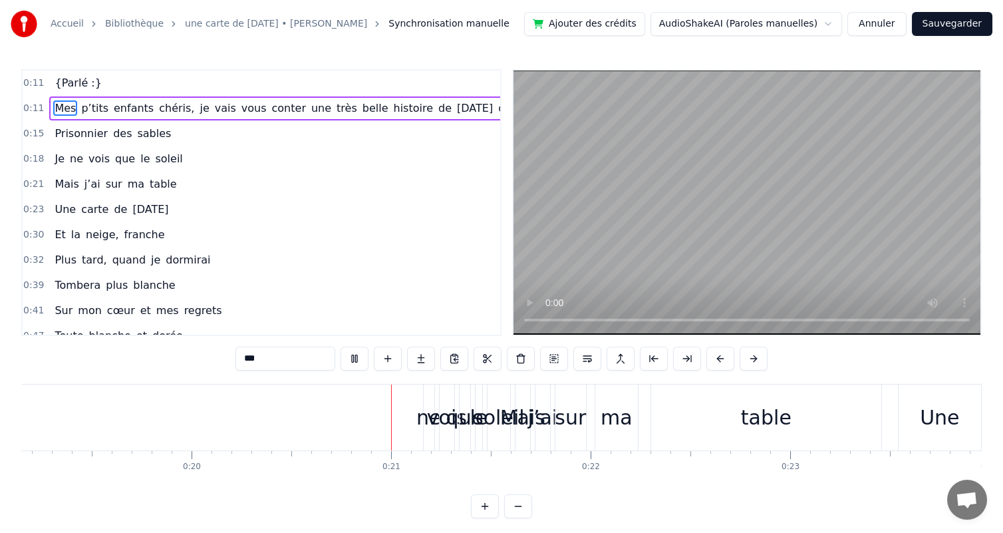
scroll to position [0, 4008]
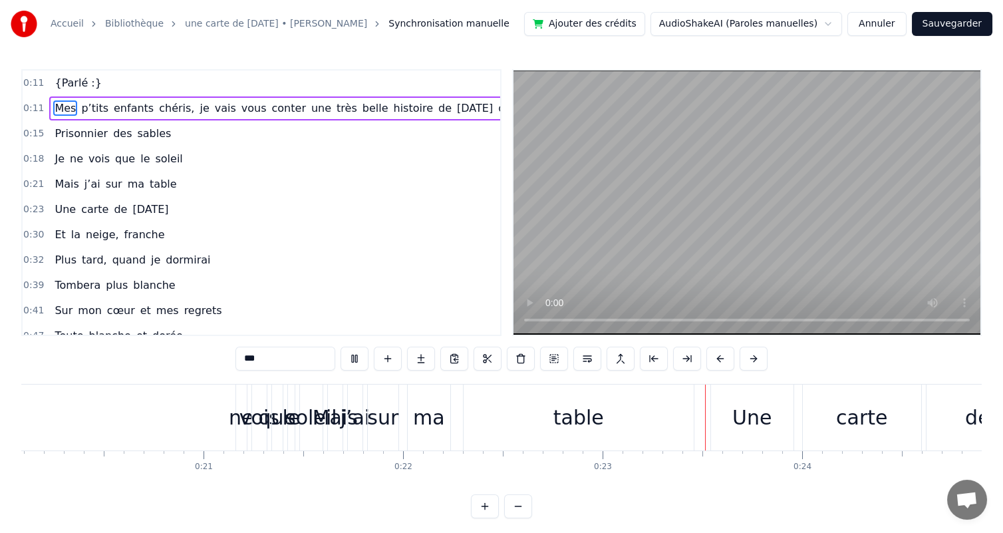
click at [33, 133] on span "0:15" at bounding box center [33, 133] width 21 height 13
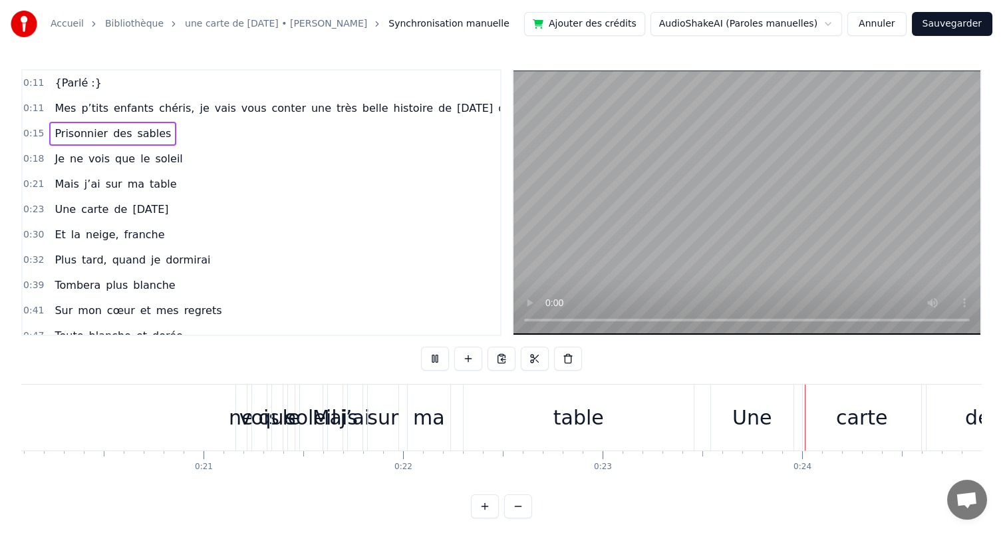
click at [33, 134] on span "0:15" at bounding box center [33, 133] width 21 height 13
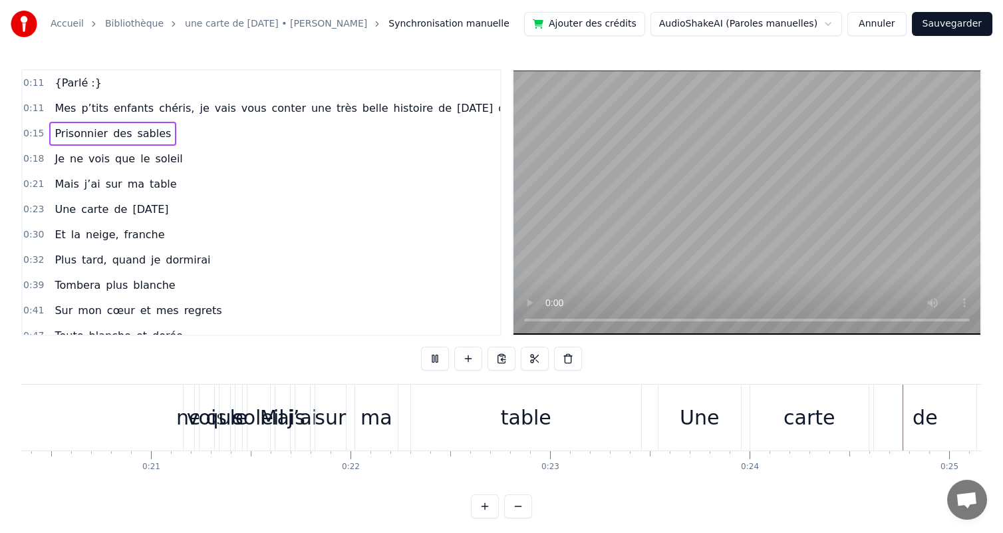
click at [65, 109] on span "Mes" at bounding box center [65, 107] width 24 height 15
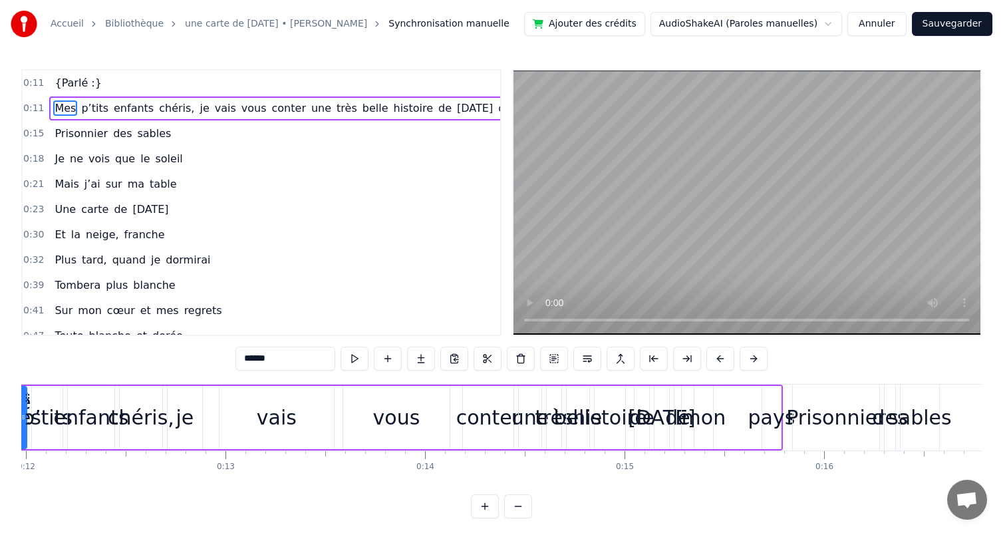
scroll to position [0, 2316]
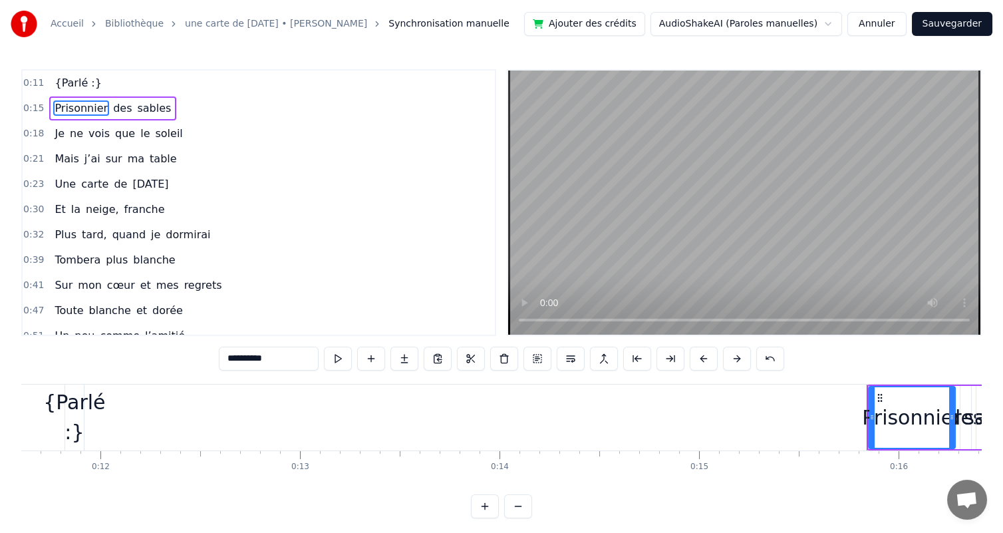
click at [78, 435] on div "{Parlé :}" at bounding box center [74, 417] width 62 height 60
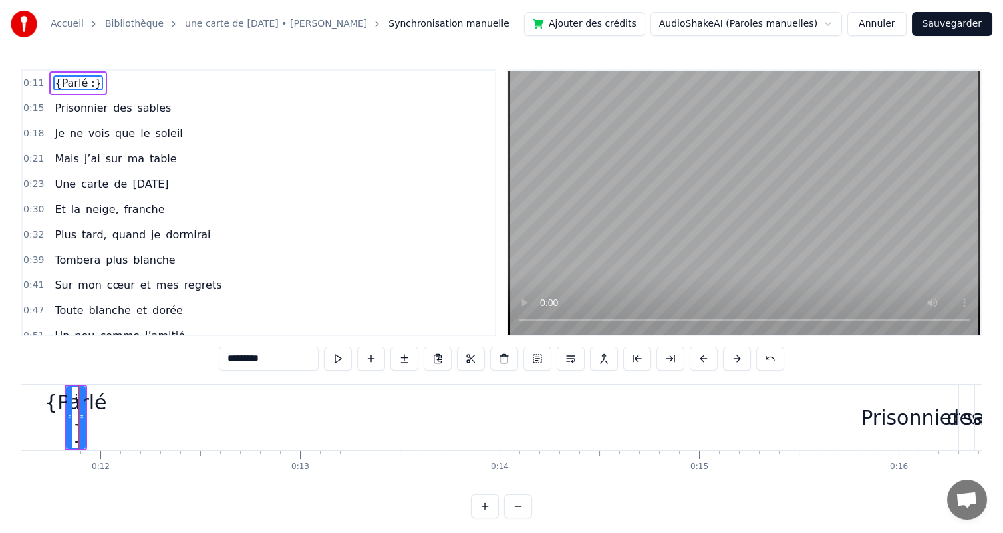
scroll to position [0, 2306]
type input "**********"
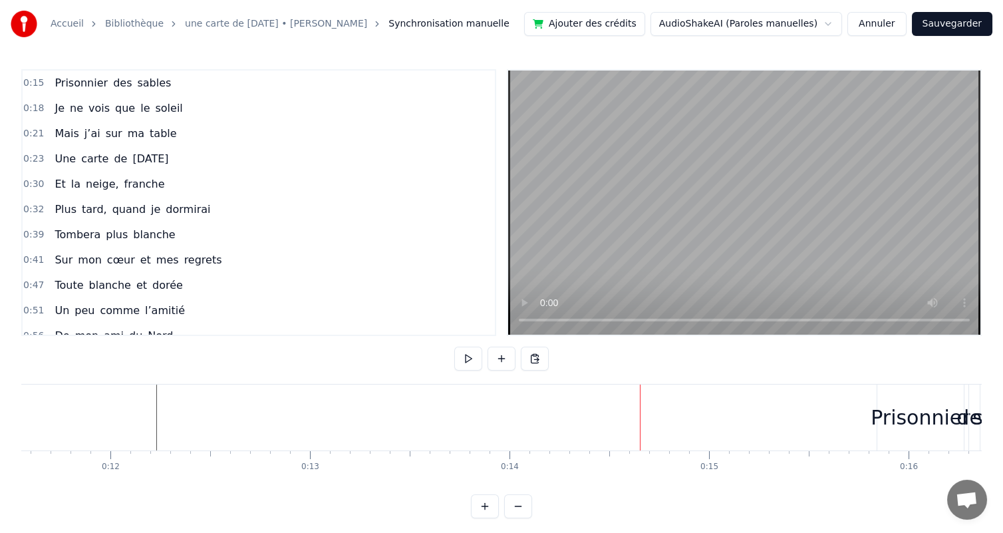
drag, startPoint x: 901, startPoint y: 440, endPoint x: 124, endPoint y: 392, distance: 779.1
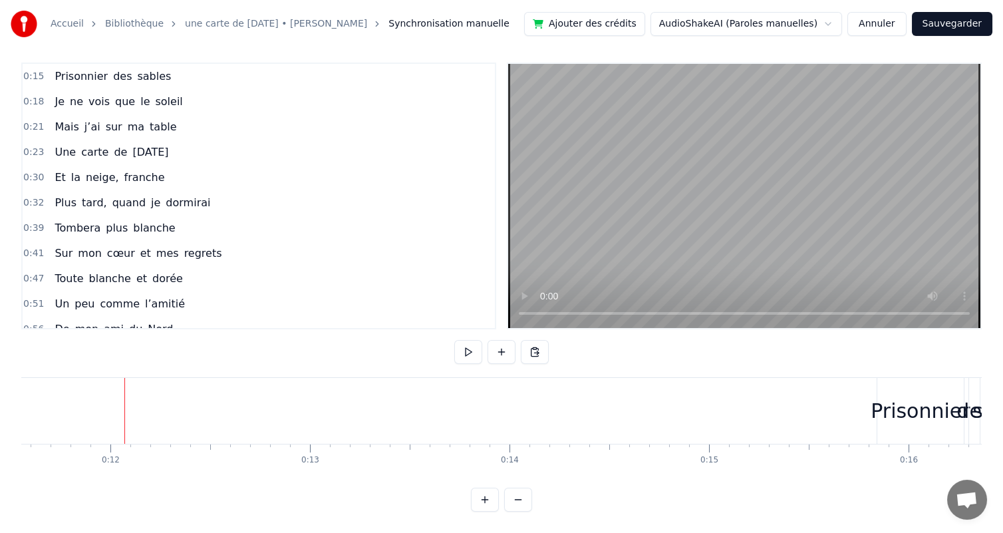
scroll to position [17, 0]
click at [516, 496] on button at bounding box center [518, 500] width 28 height 24
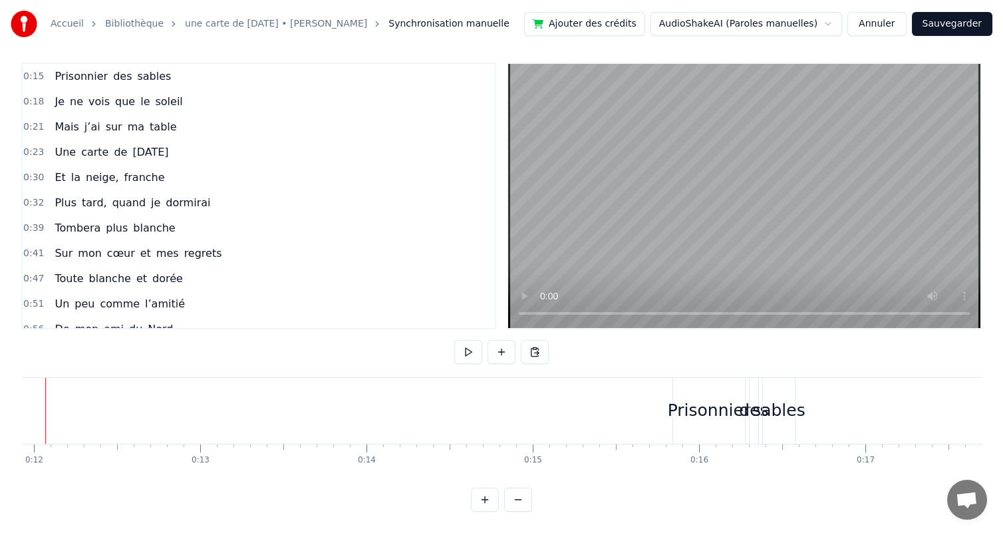
scroll to position [0, 1940]
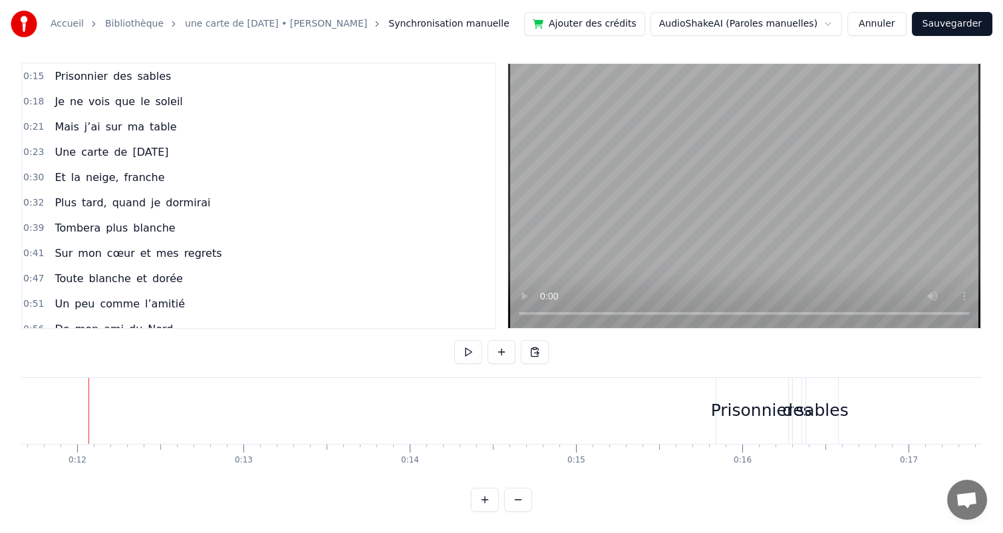
click at [516, 495] on button at bounding box center [518, 500] width 28 height 24
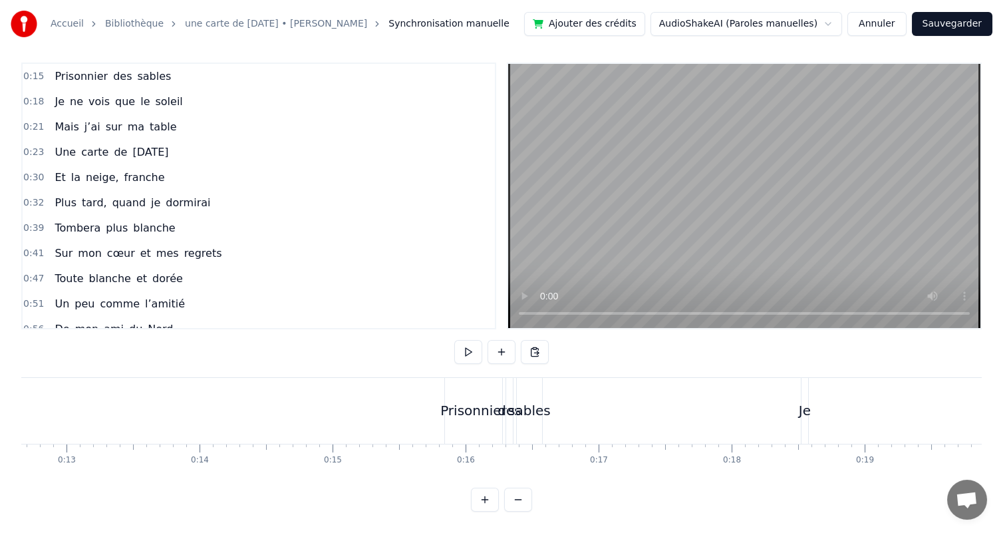
scroll to position [0, 1539]
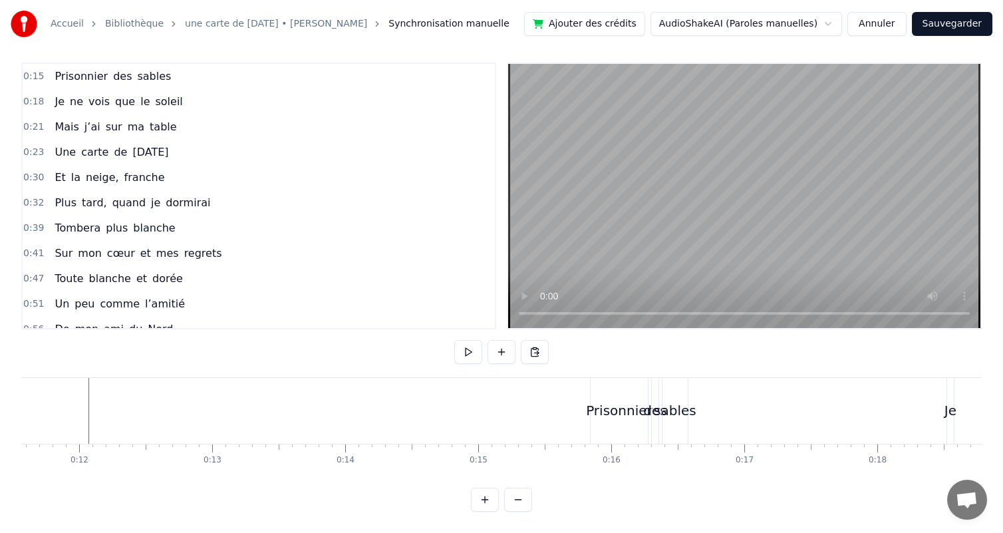
click at [516, 495] on button at bounding box center [518, 500] width 28 height 24
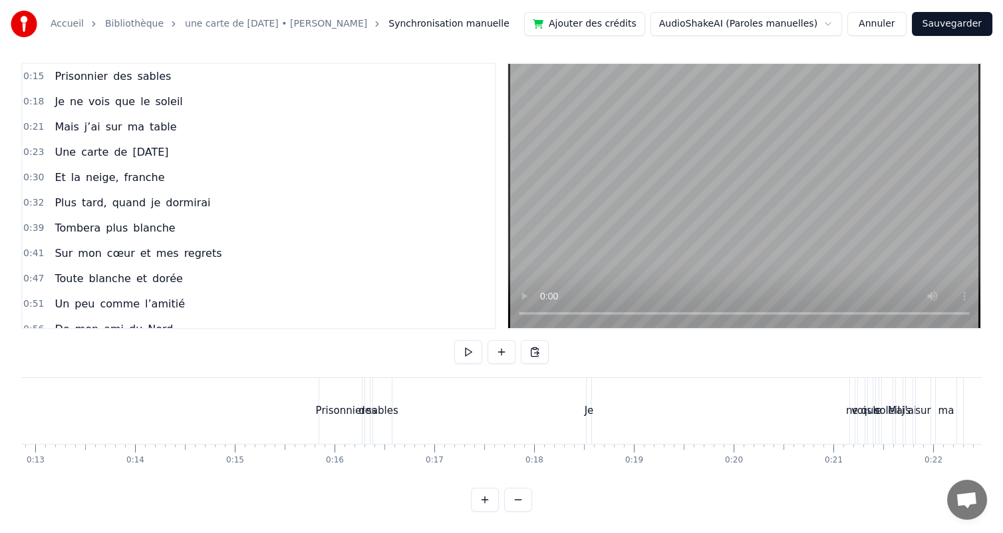
scroll to position [0, 1137]
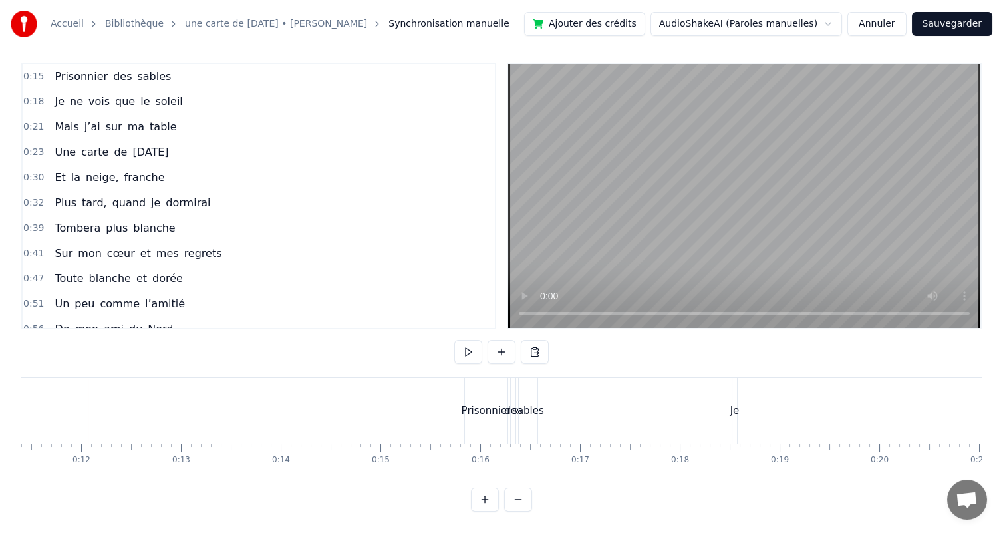
click at [486, 495] on button at bounding box center [485, 500] width 28 height 24
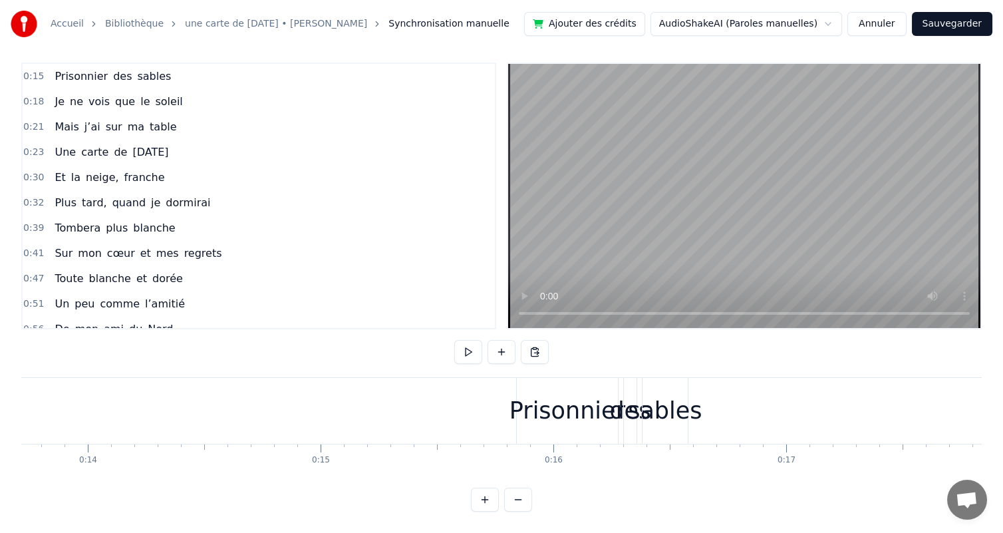
scroll to position [0, 3116]
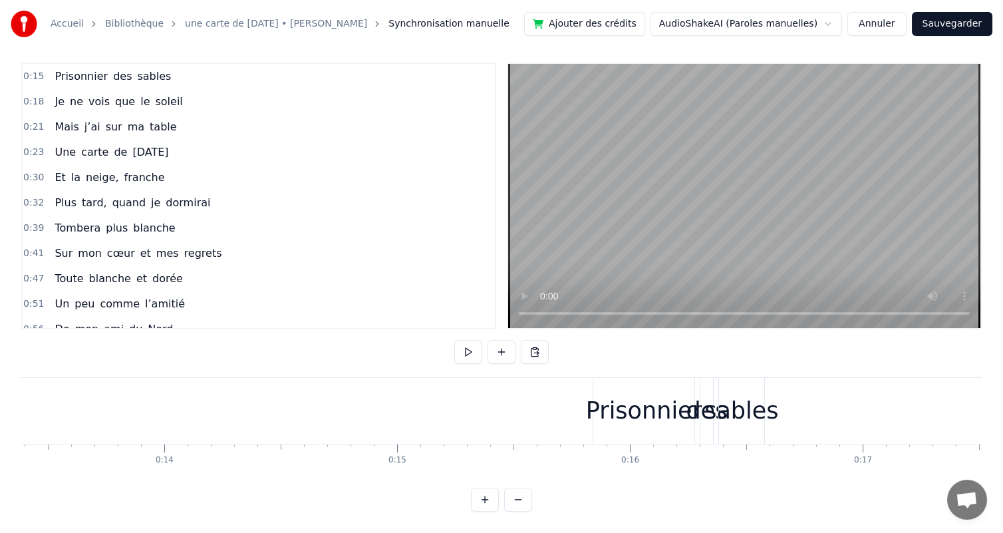
click at [881, 28] on button "Annuler" at bounding box center [876, 24] width 59 height 24
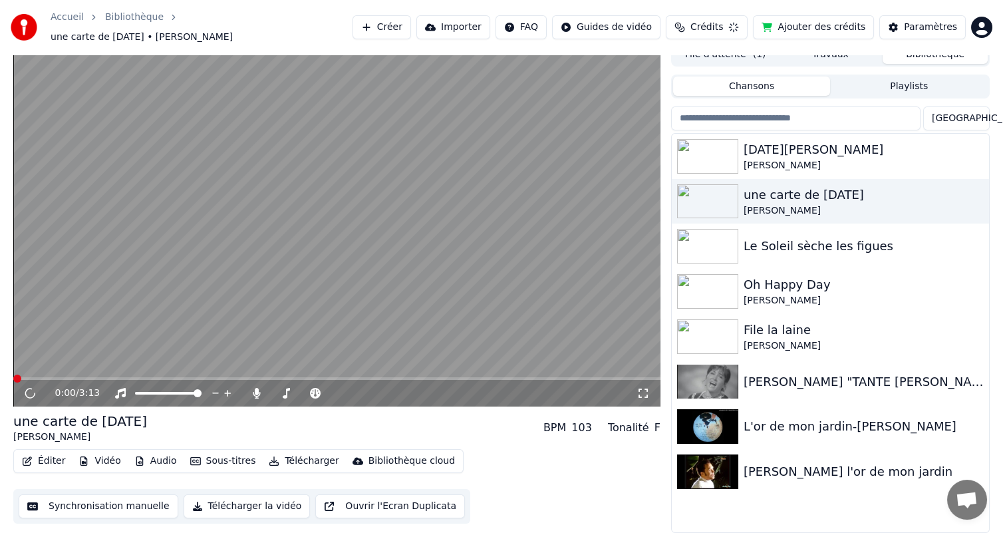
scroll to position [5, 0]
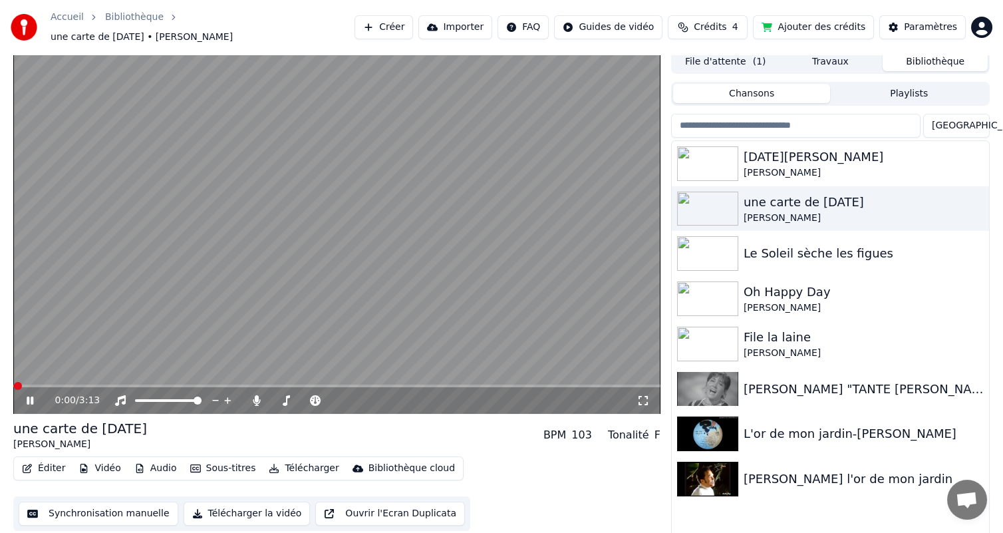
click at [49, 462] on button "Éditer" at bounding box center [44, 468] width 54 height 19
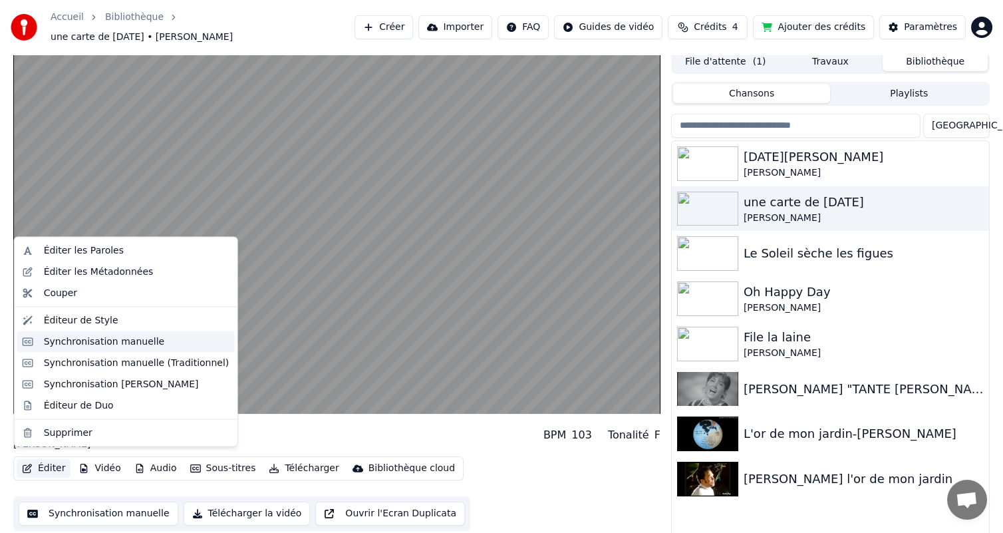
click at [88, 348] on div "Synchronisation manuelle" at bounding box center [126, 341] width 218 height 21
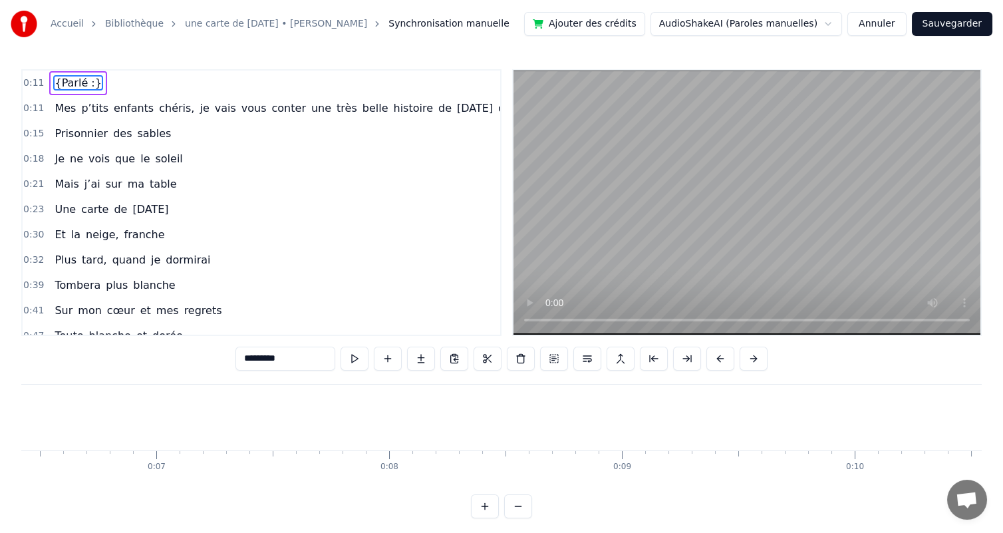
scroll to position [0, 1672]
click at [92, 110] on span "p’tits" at bounding box center [95, 107] width 30 height 15
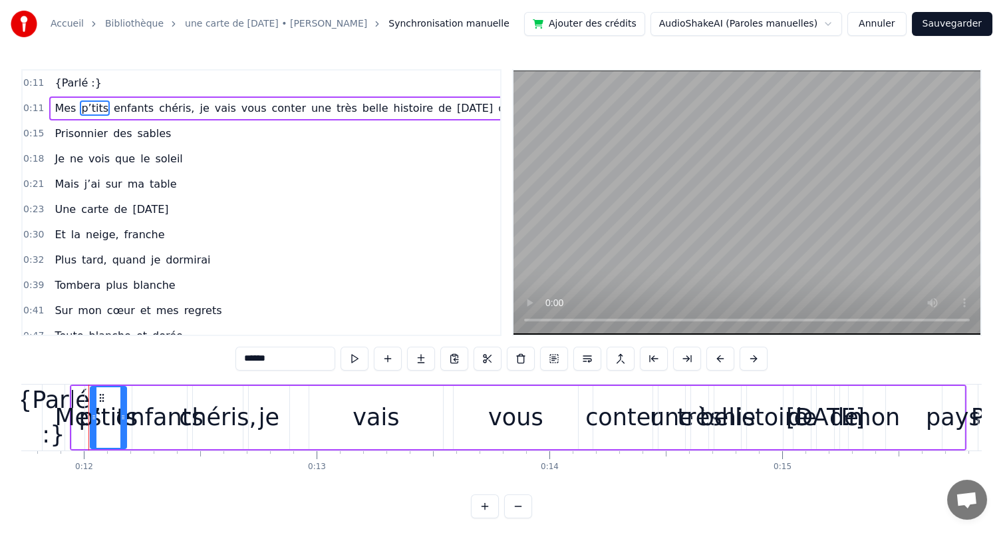
click at [70, 110] on span "Mes" at bounding box center [65, 107] width 24 height 15
type input "***"
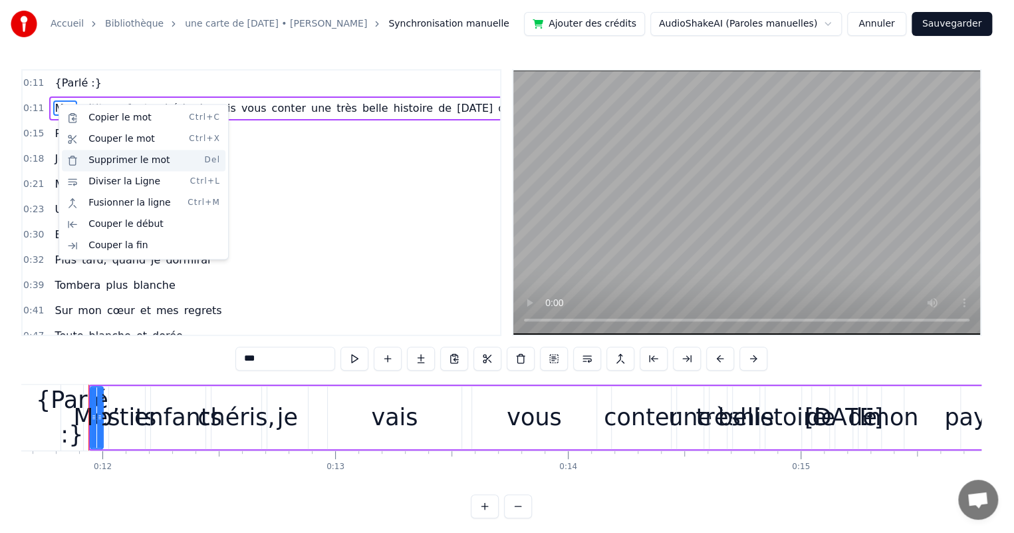
click at [108, 156] on div "Supprimer le mot Del" at bounding box center [144, 160] width 164 height 21
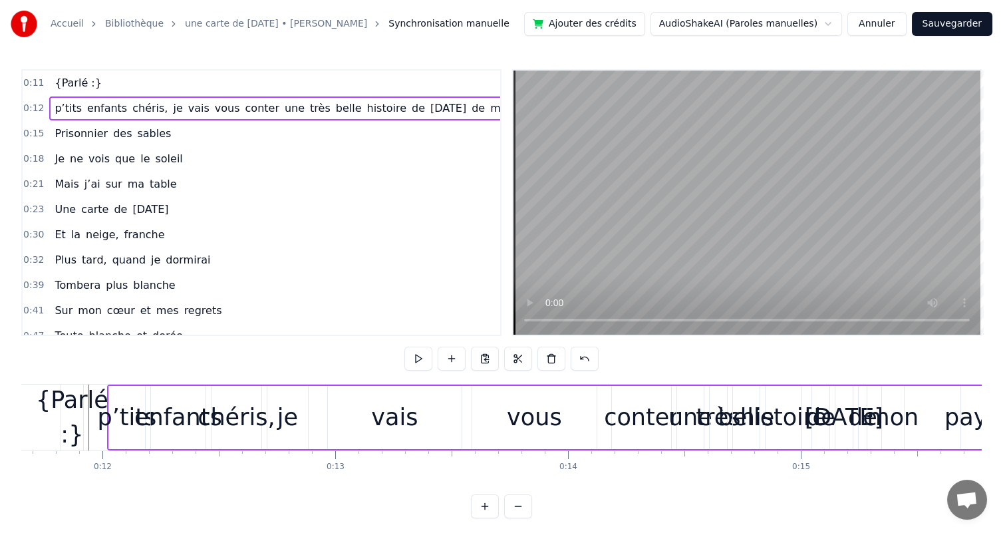
click at [68, 102] on span "p’tits" at bounding box center [68, 107] width 30 height 15
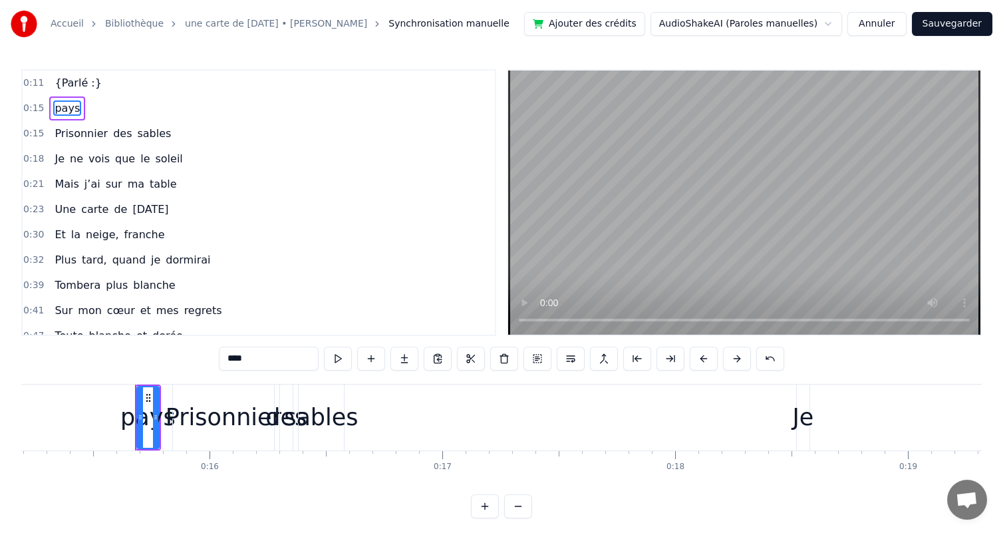
scroll to position [0, 3583]
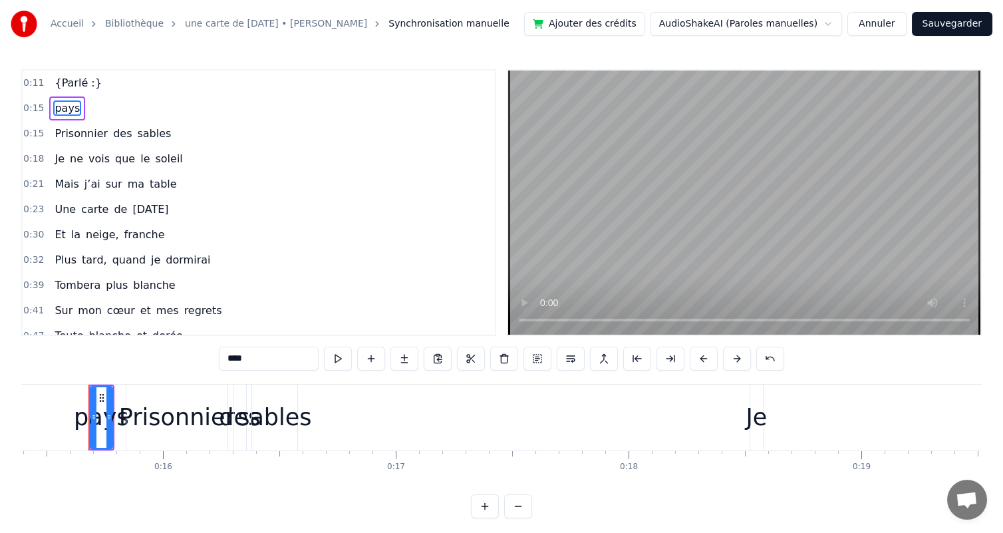
click at [69, 109] on span "pays" at bounding box center [67, 107] width 28 height 15
click at [67, 79] on span "{Parlé :}" at bounding box center [77, 82] width 49 height 15
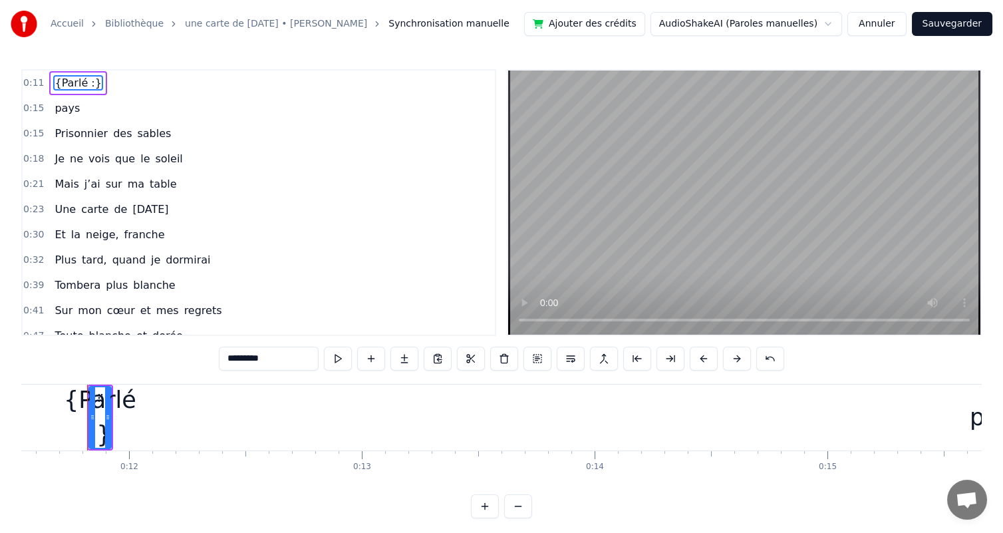
scroll to position [0, 2685]
click at [59, 136] on span "Prisonnier" at bounding box center [81, 133] width 56 height 15
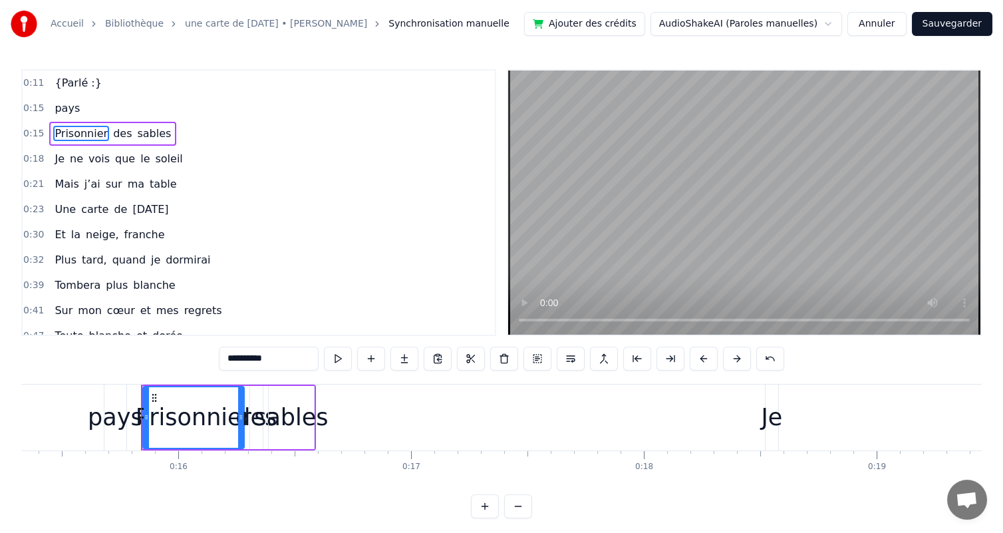
scroll to position [0, 3621]
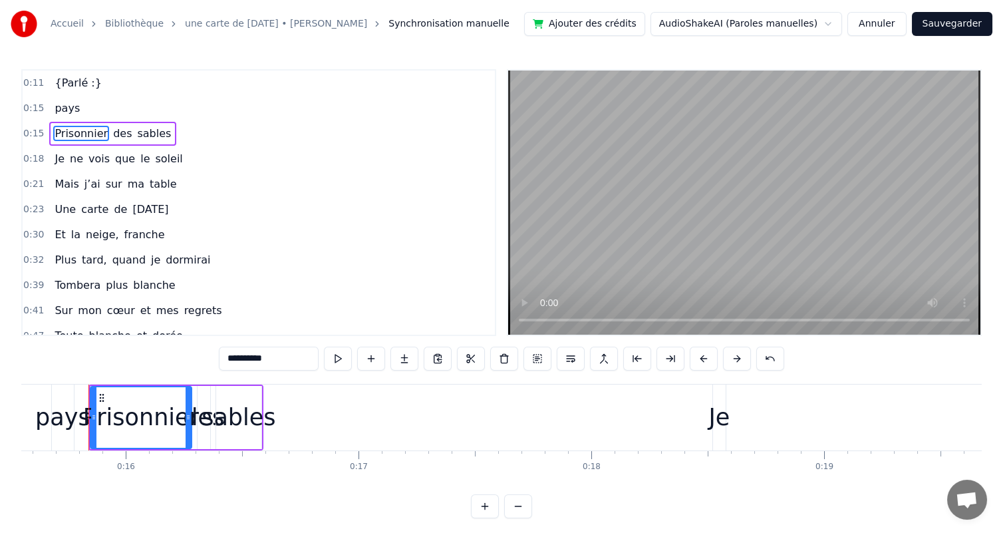
click at [60, 115] on span "pays" at bounding box center [67, 107] width 28 height 15
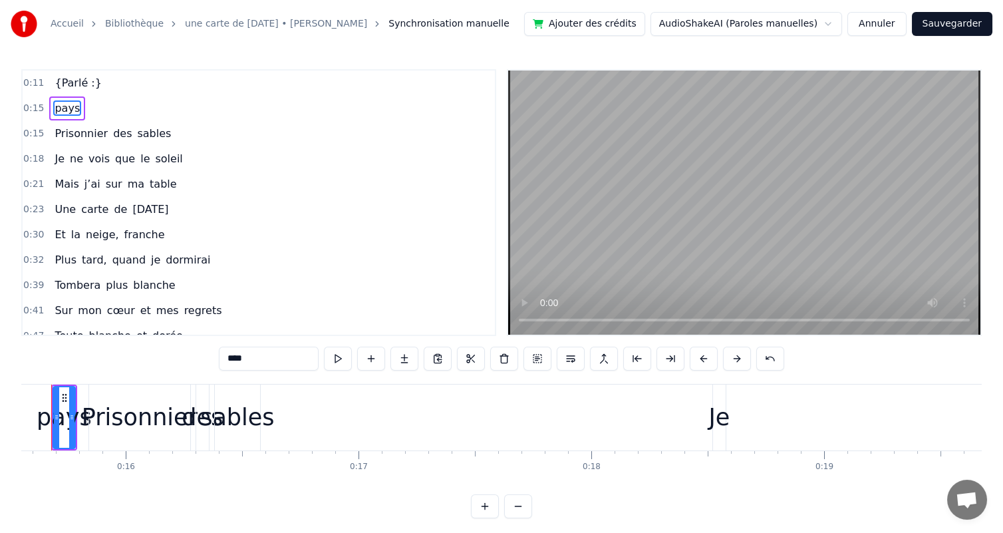
scroll to position [0, 3583]
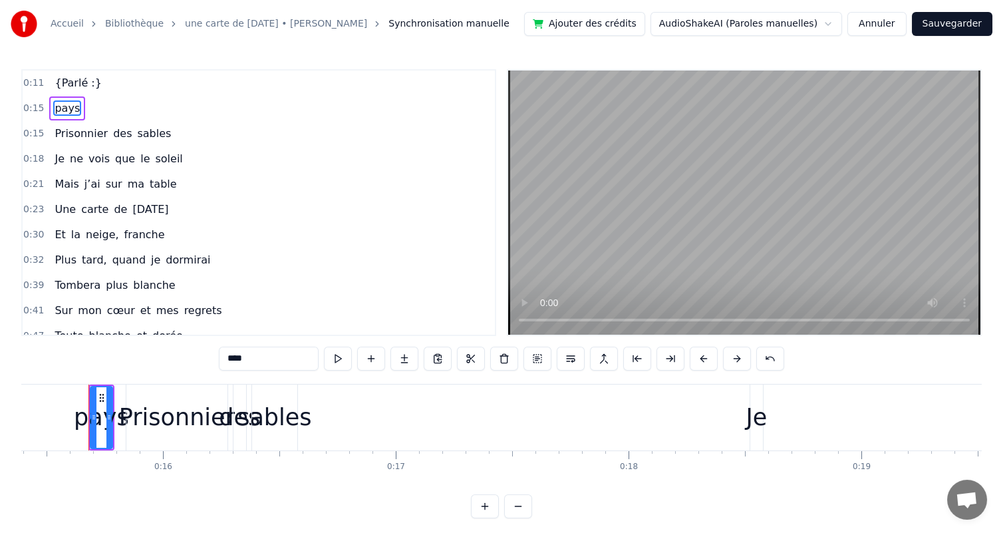
type input "**********"
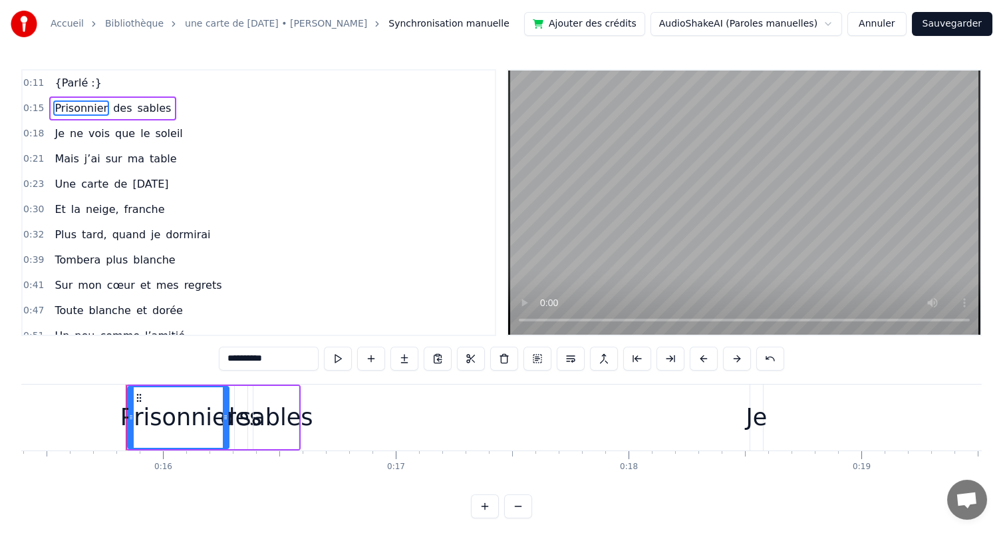
drag, startPoint x: 65, startPoint y: 110, endPoint x: 63, endPoint y: 91, distance: 18.8
click at [63, 91] on div "0:11 {Parlé :} 0:15 Prisonnier des sables 0:18 Je ne vois que le soleil 0:21 Ma…" at bounding box center [258, 202] width 475 height 267
drag, startPoint x: 67, startPoint y: 104, endPoint x: 70, endPoint y: 84, distance: 20.2
click at [70, 84] on div "0:11 {Parlé :} 0:15 Prisonnier des sables 0:18 Je ne vois que le soleil 0:21 Ma…" at bounding box center [258, 202] width 475 height 267
drag, startPoint x: 119, startPoint y: 115, endPoint x: 122, endPoint y: 76, distance: 38.7
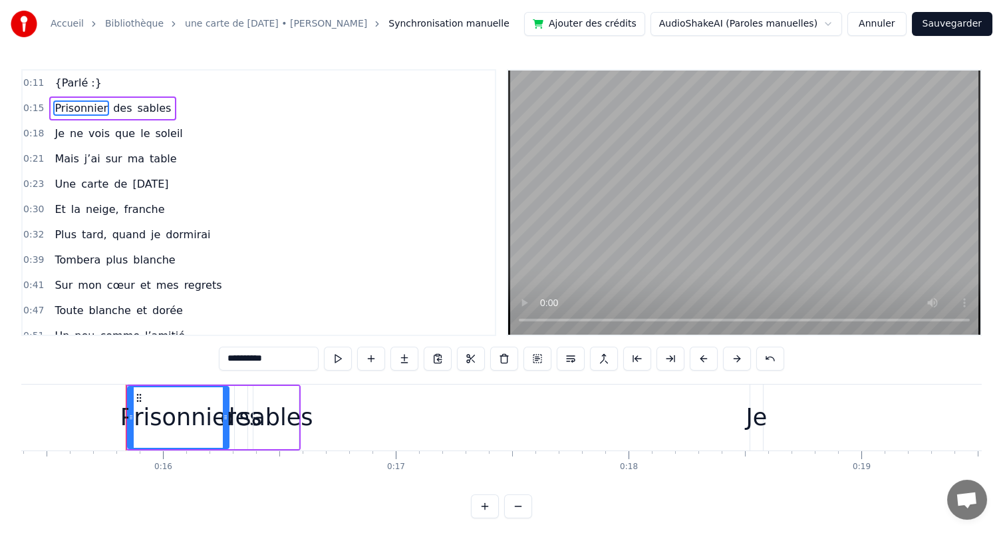
click at [122, 76] on div "0:11 {Parlé :} 0:15 Prisonnier des sables 0:18 Je ne vois que le soleil 0:21 Ma…" at bounding box center [258, 202] width 475 height 267
drag, startPoint x: 158, startPoint y: 117, endPoint x: 159, endPoint y: 83, distance: 33.9
click at [159, 83] on div "0:11 {Parlé :} 0:15 Prisonnier des sables 0:18 Je ne vois que le soleil 0:21 Ma…" at bounding box center [258, 202] width 475 height 267
click at [34, 110] on span "0:15" at bounding box center [33, 108] width 21 height 13
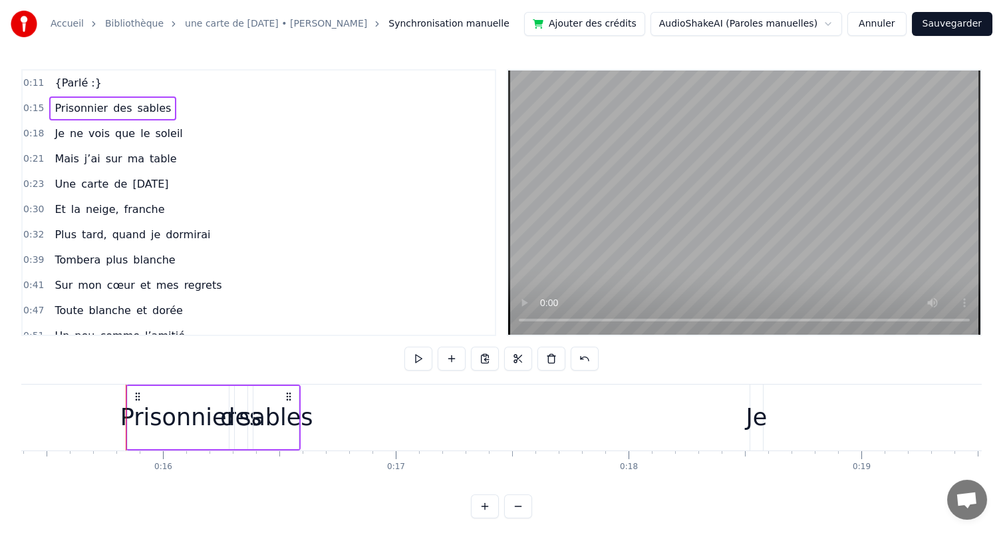
click at [136, 396] on circle at bounding box center [136, 396] width 1 height 1
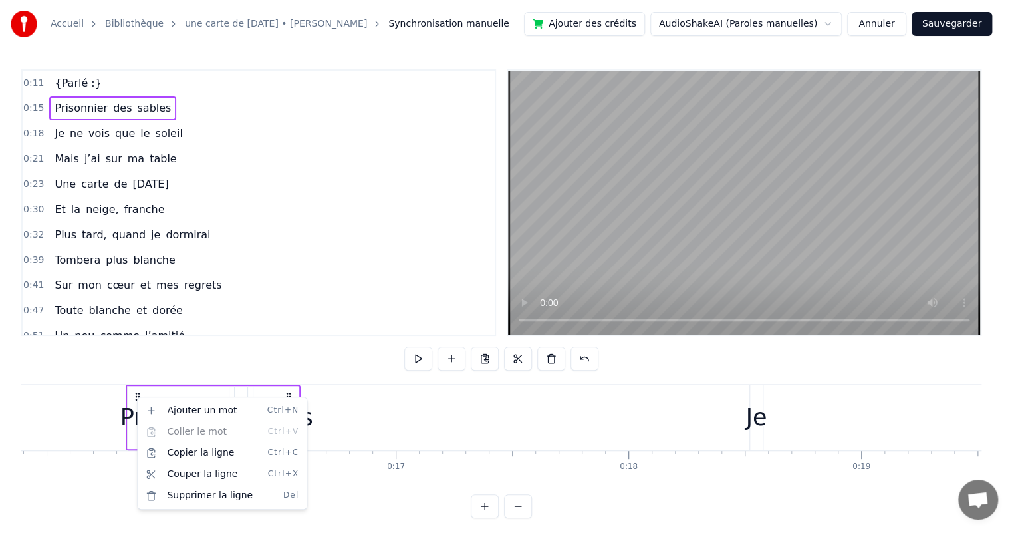
click at [79, 88] on html "Accueil Bibliothèque une carte de [DATE] • [PERSON_NAME] manuelle Ajouter des c…" at bounding box center [507, 269] width 1014 height 539
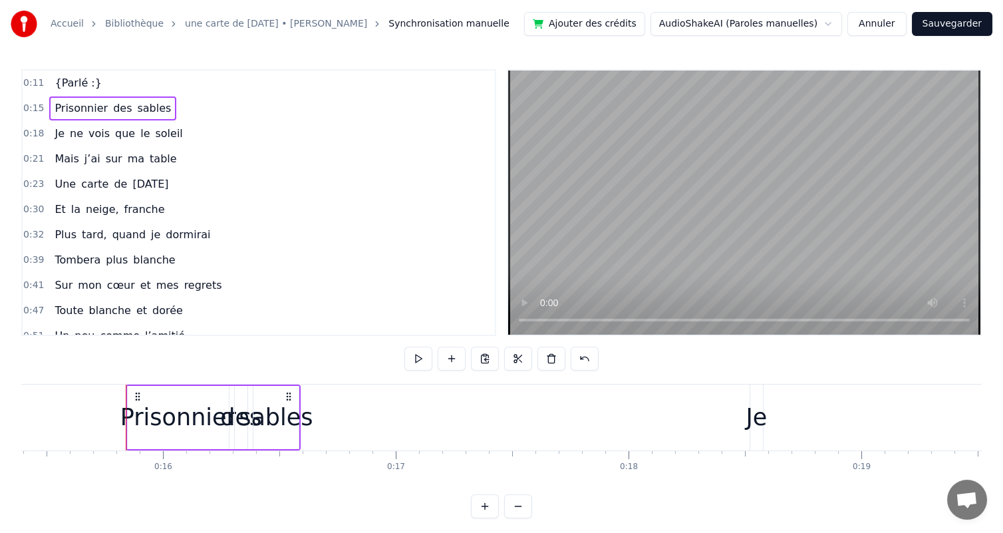
drag, startPoint x: 161, startPoint y: 460, endPoint x: 79, endPoint y: 450, distance: 82.4
click at [79, 450] on html "Accueil Bibliothèque une carte de [DATE] • [PERSON_NAME] manuelle Ajouter des c…" at bounding box center [501, 269] width 1003 height 539
drag, startPoint x: 162, startPoint y: 470, endPoint x: 77, endPoint y: 454, distance: 86.1
click at [63, 84] on span "{Parlé :}" at bounding box center [77, 82] width 49 height 15
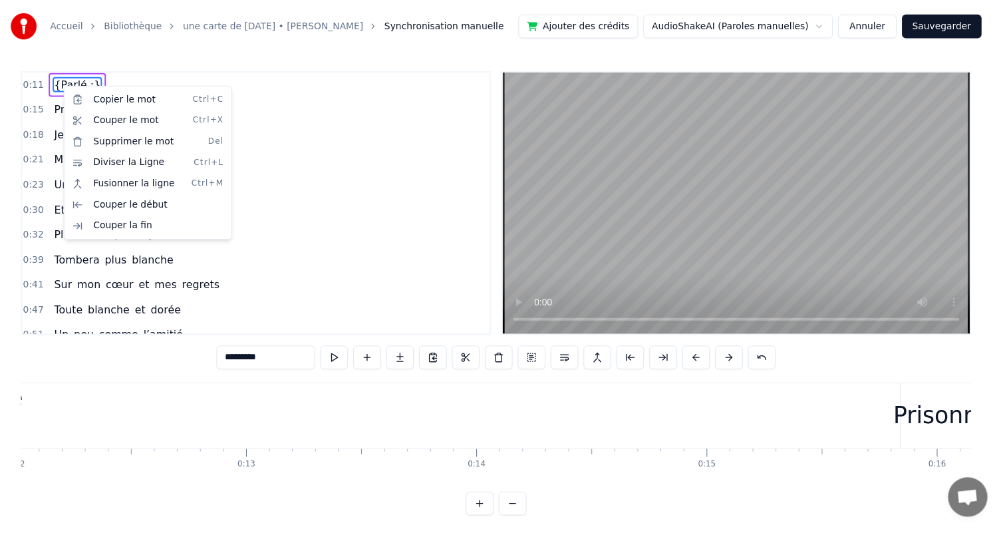
scroll to position [0, 2685]
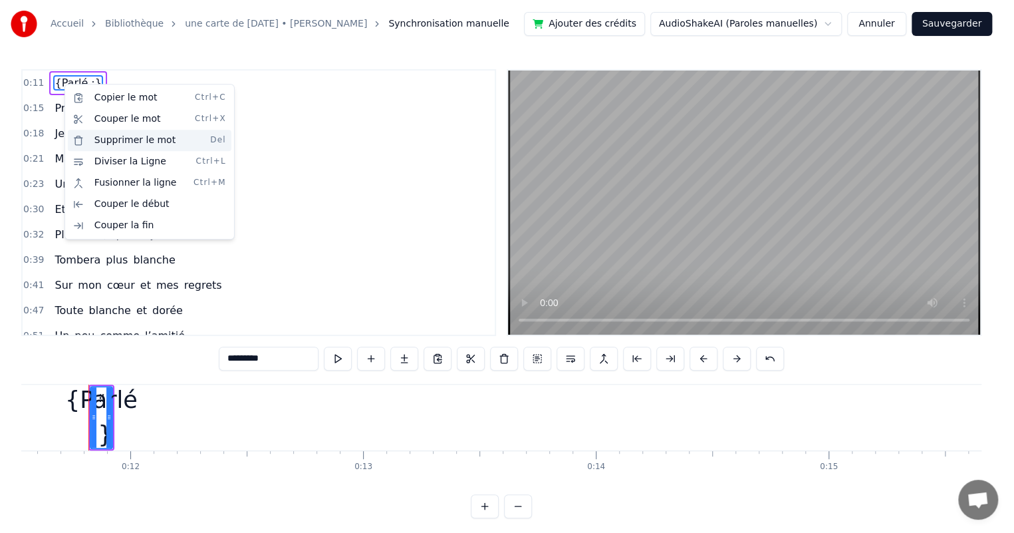
click at [127, 134] on div "Supprimer le mot Del" at bounding box center [150, 140] width 164 height 21
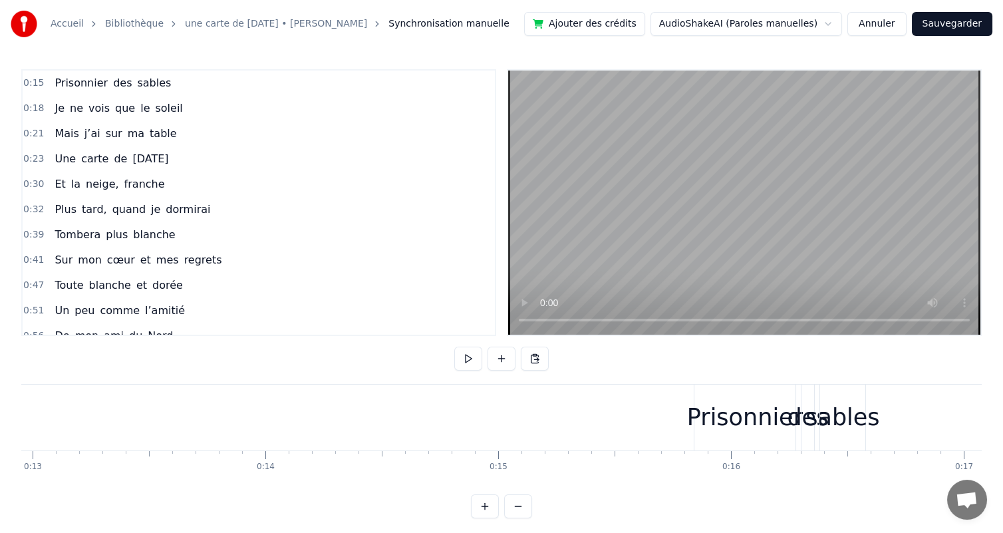
scroll to position [0, 3345]
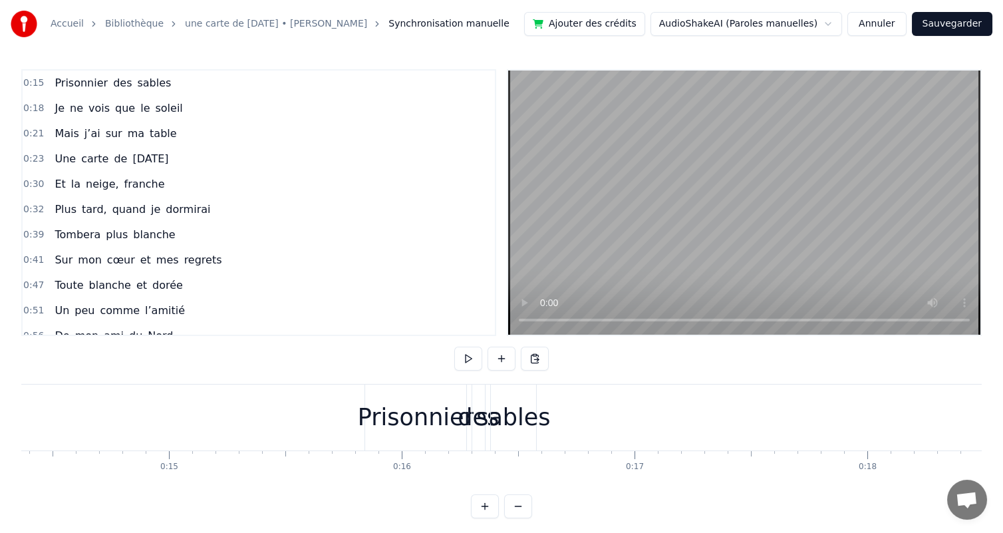
click at [524, 516] on button at bounding box center [518, 506] width 28 height 24
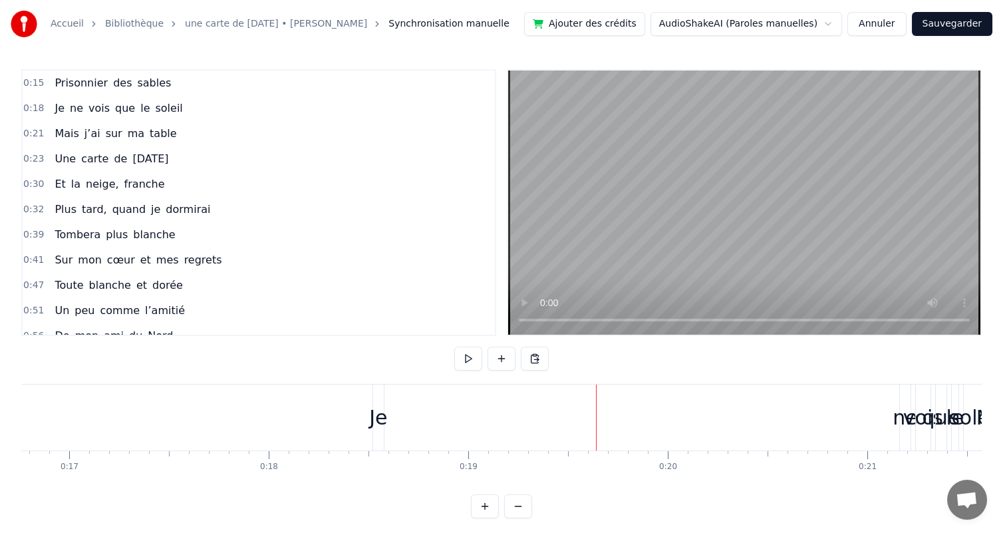
drag, startPoint x: 380, startPoint y: 419, endPoint x: 857, endPoint y: 420, distance: 476.9
click at [857, 420] on div "Je ne vois que le soleil" at bounding box center [681, 417] width 617 height 66
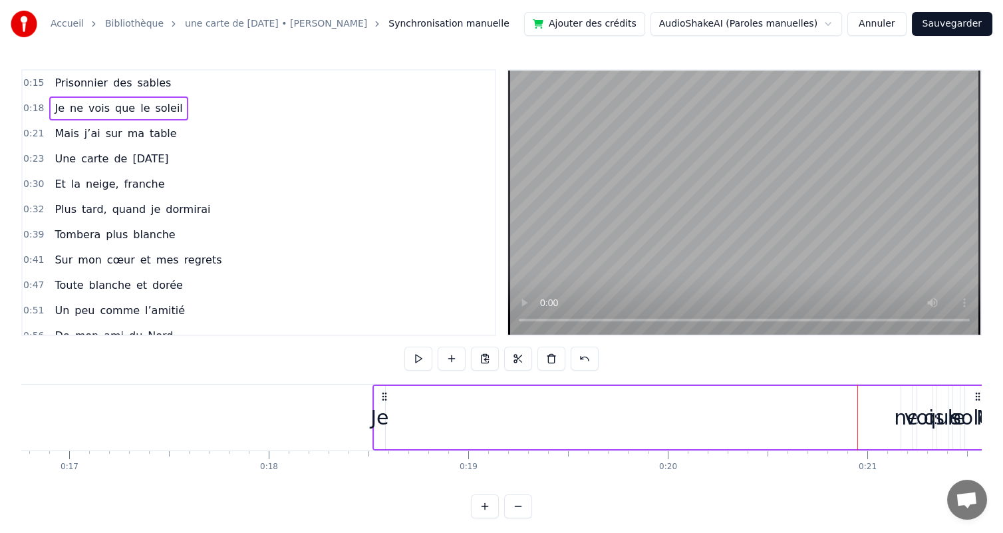
click at [418, 410] on div "Je ne vois que le soleil" at bounding box center [681, 417] width 617 height 66
click at [524, 356] on button at bounding box center [518, 359] width 28 height 24
click at [475, 410] on div "Je ne vois que le soleil" at bounding box center [681, 417] width 617 height 66
click at [515, 355] on button at bounding box center [518, 359] width 28 height 24
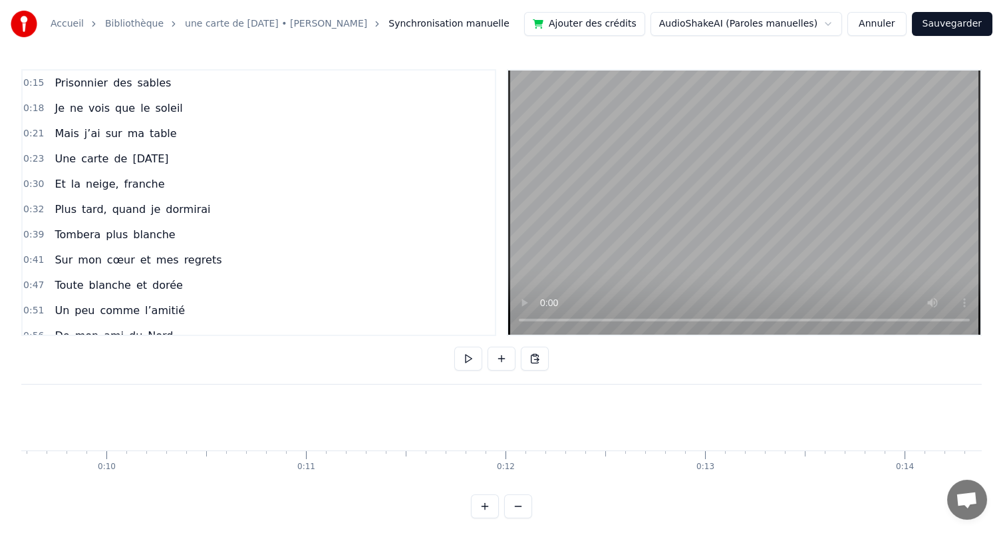
scroll to position [0, 1932]
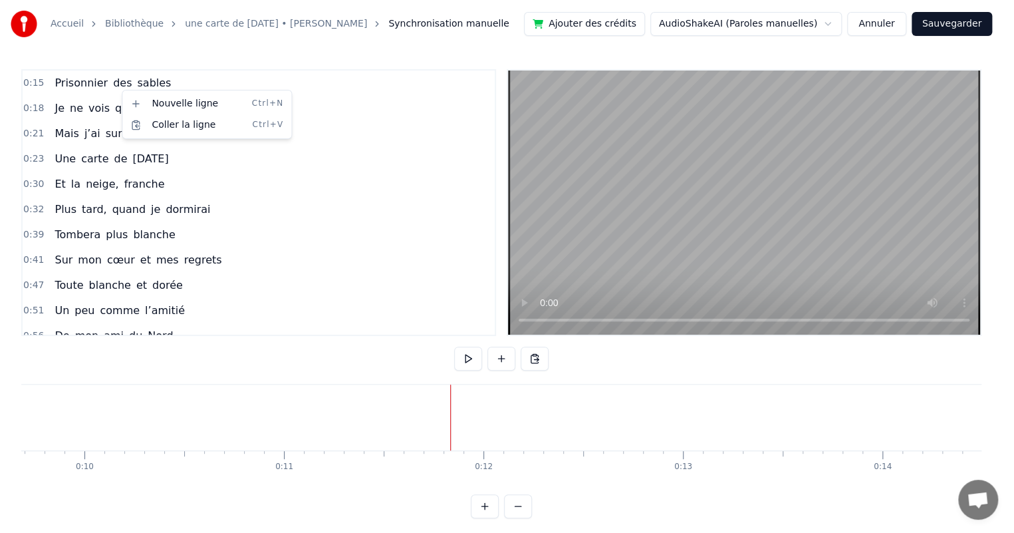
click at [875, 11] on html "Accueil Bibliothèque une carte de [DATE] • [PERSON_NAME] manuelle Ajouter des c…" at bounding box center [507, 269] width 1014 height 539
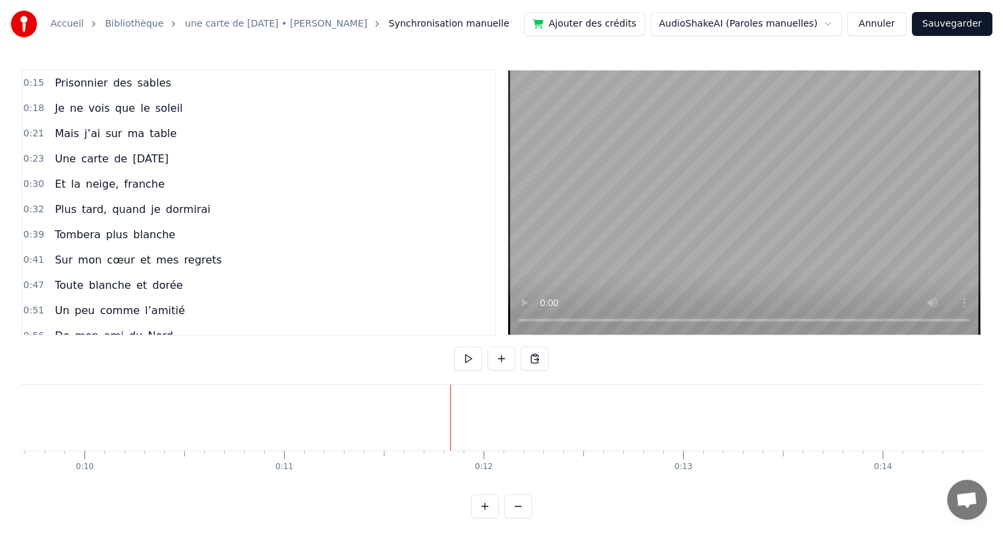
click at [877, 19] on button "Annuler" at bounding box center [876, 24] width 59 height 24
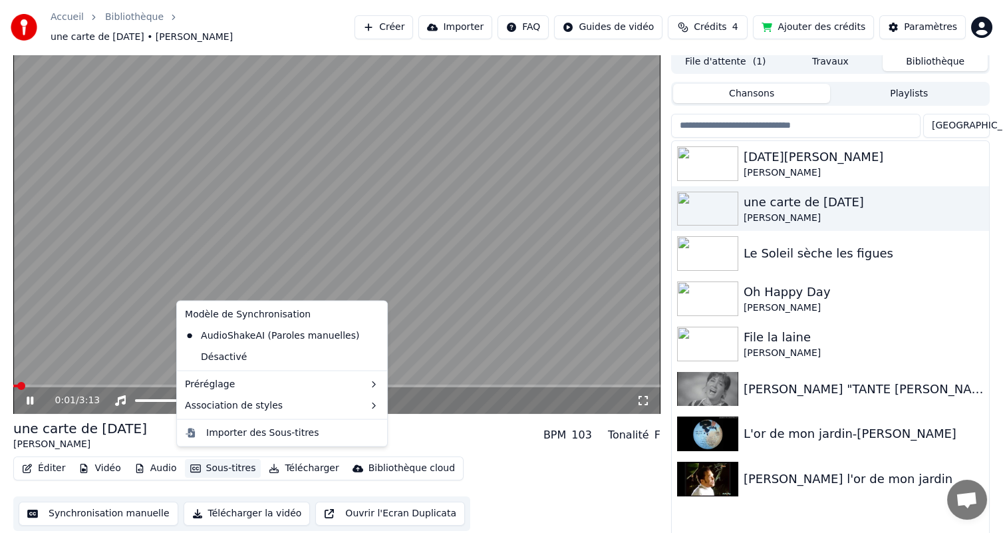
click at [216, 459] on button "Sous-titres" at bounding box center [223, 468] width 76 height 19
click at [704, 21] on span "Crédits" at bounding box center [710, 27] width 33 height 13
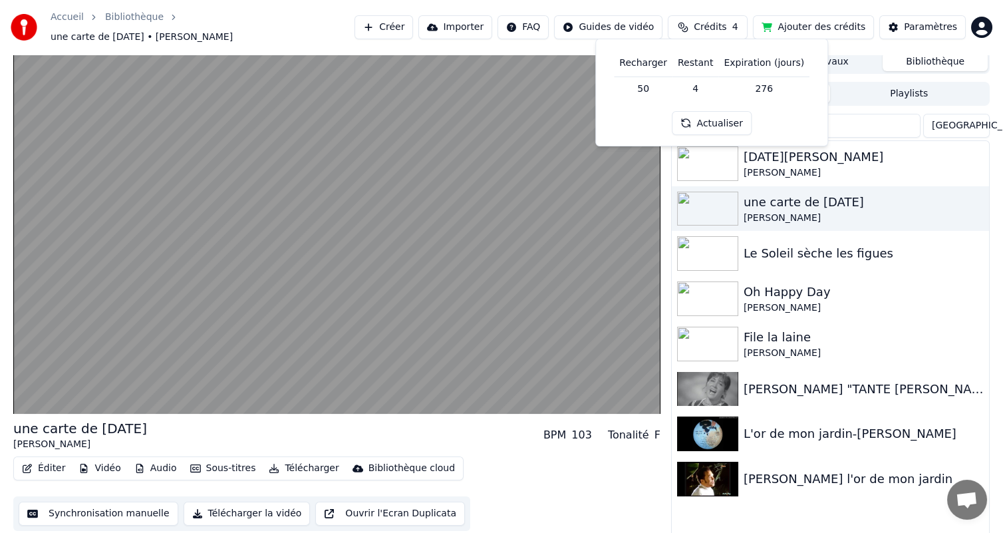
click at [718, 127] on button "Actualiser" at bounding box center [712, 123] width 79 height 24
click at [794, 25] on button "Ajouter des crédits" at bounding box center [813, 27] width 121 height 24
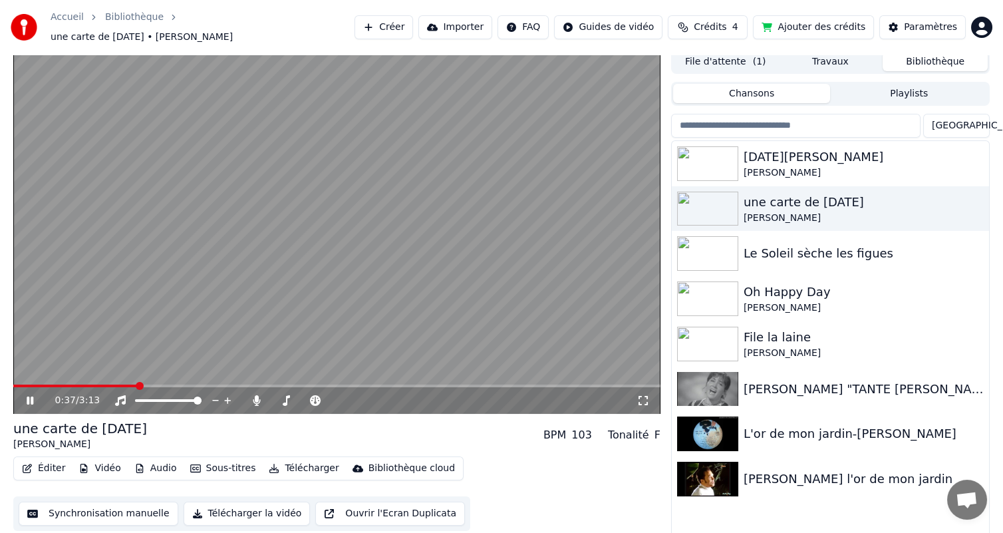
click at [136, 382] on span at bounding box center [140, 386] width 8 height 8
click at [50, 384] on span at bounding box center [31, 385] width 37 height 3
click at [220, 462] on button "Sous-titres" at bounding box center [223, 468] width 76 height 19
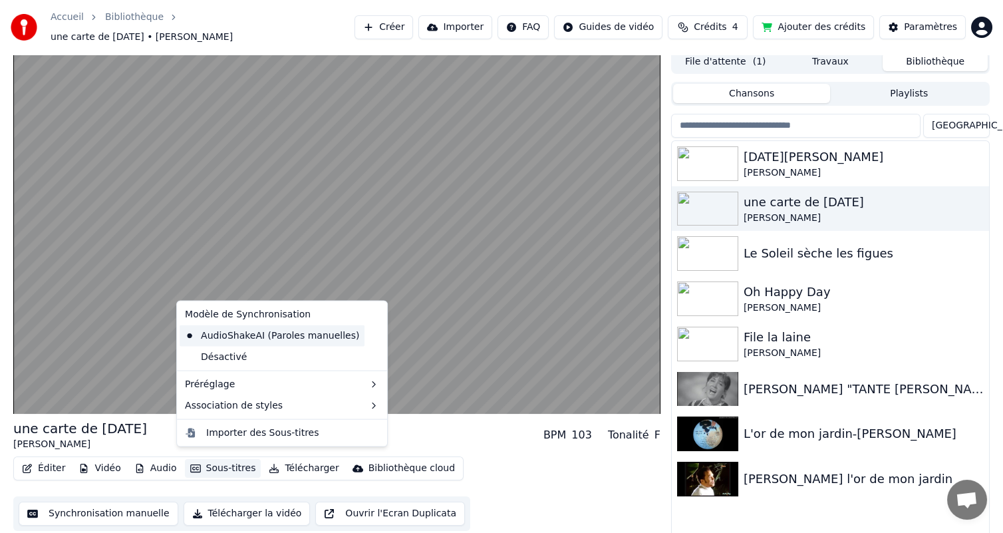
click at [281, 333] on div "AudioShakeAI (Paroles manuelles)" at bounding box center [272, 335] width 185 height 21
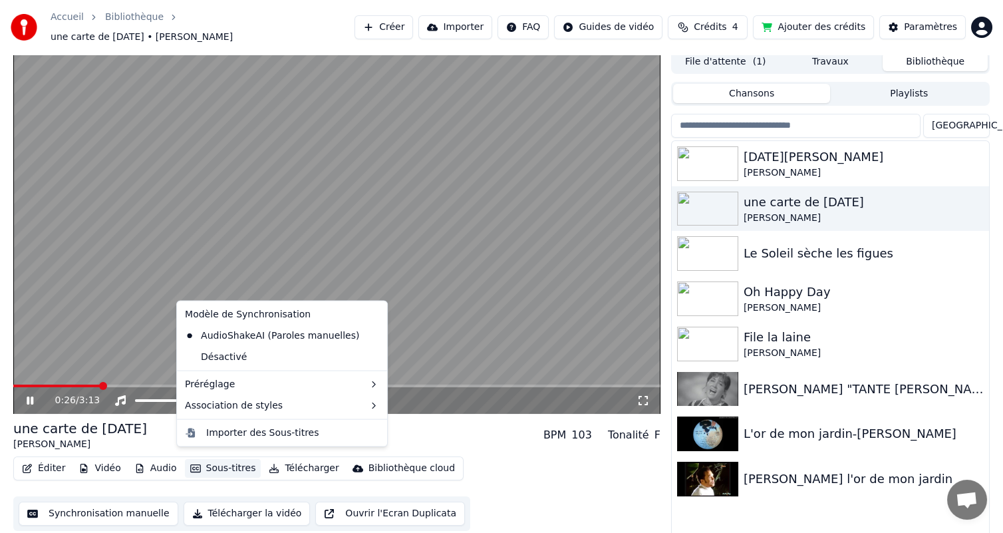
click at [214, 460] on button "Sous-titres" at bounding box center [223, 468] width 76 height 19
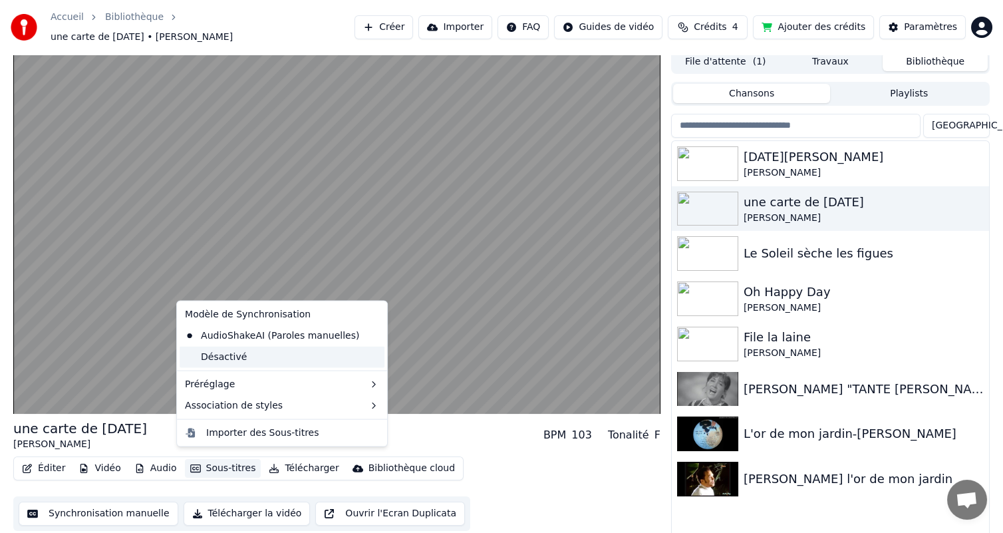
click at [230, 361] on div "Désactivé" at bounding box center [282, 357] width 205 height 21
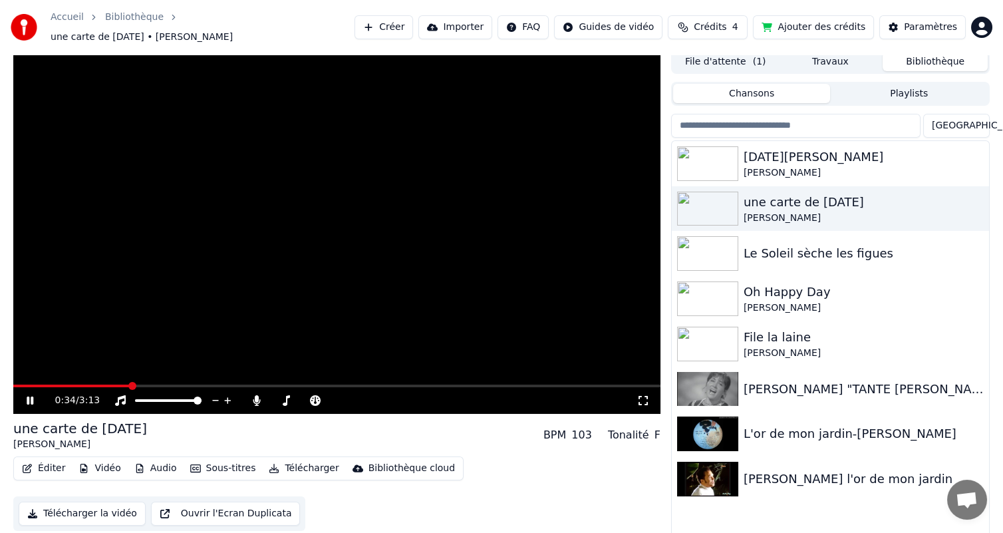
click at [206, 459] on button "Sous-titres" at bounding box center [223, 468] width 76 height 19
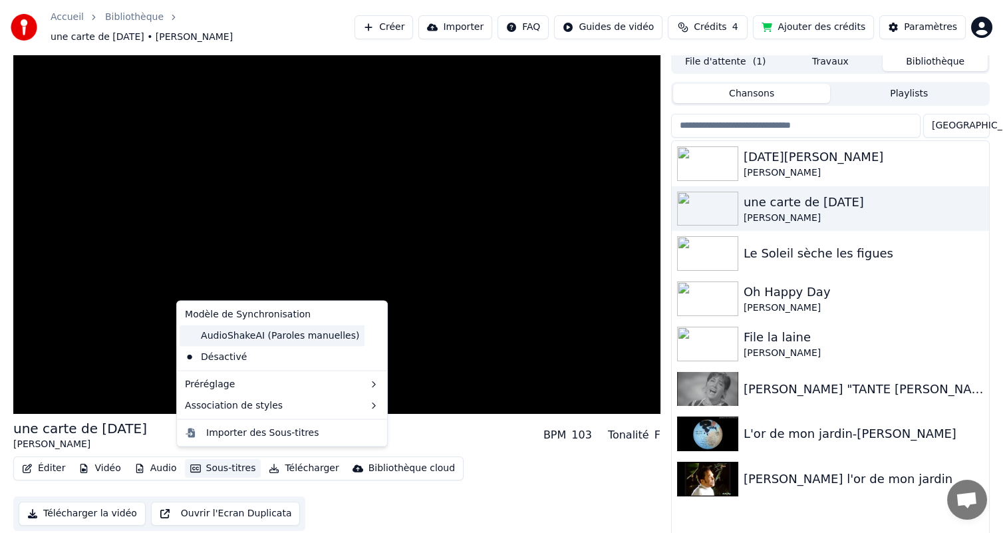
click at [220, 339] on div "AudioShakeAI (Paroles manuelles)" at bounding box center [272, 335] width 185 height 21
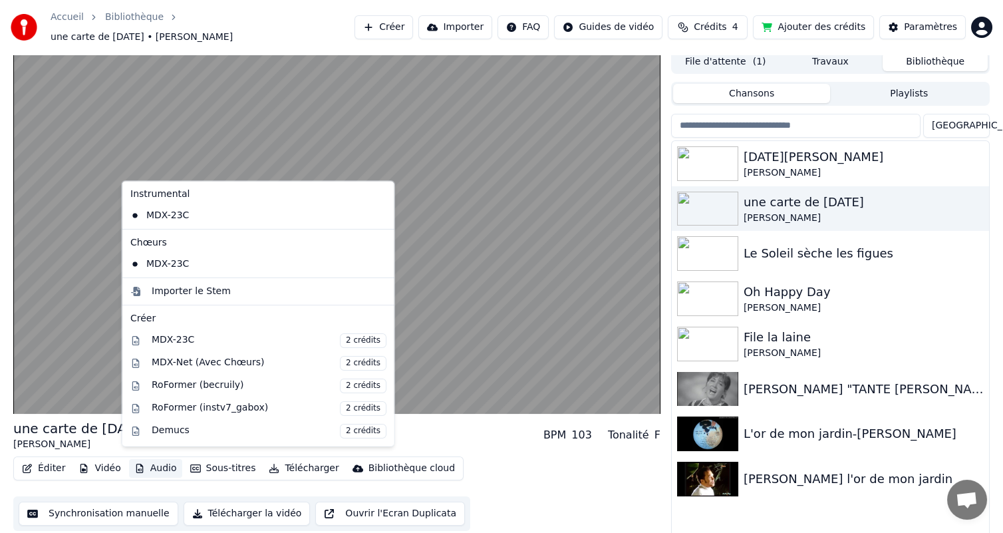
click at [147, 460] on button "Audio" at bounding box center [155, 468] width 53 height 19
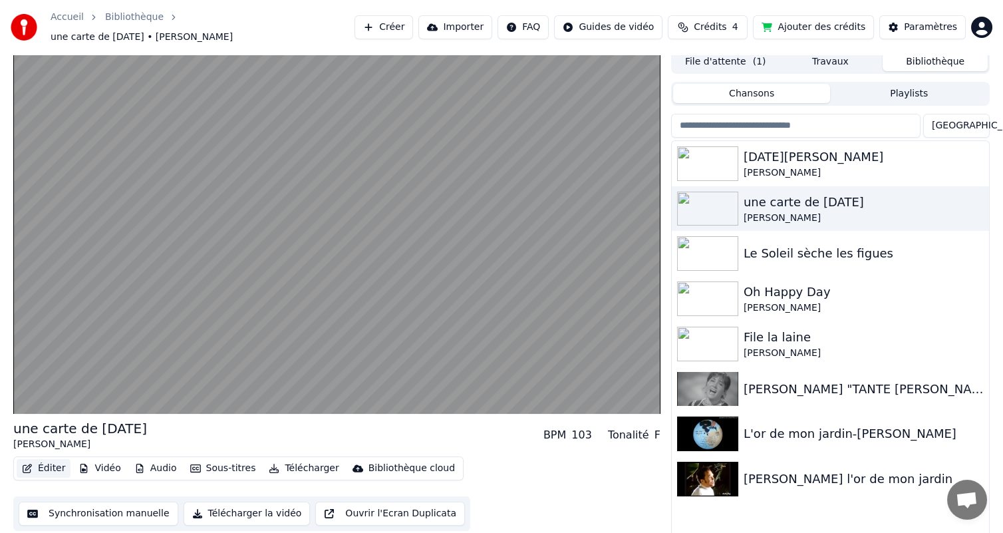
click at [42, 460] on button "Éditer" at bounding box center [44, 468] width 54 height 19
click at [46, 460] on button "Éditer" at bounding box center [44, 468] width 54 height 19
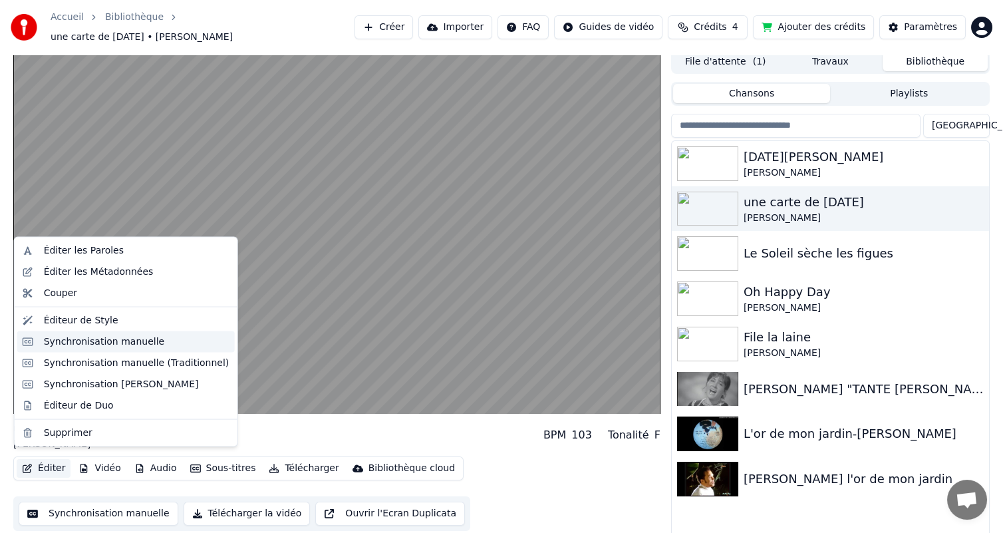
click at [117, 336] on div "Synchronisation manuelle" at bounding box center [104, 341] width 121 height 13
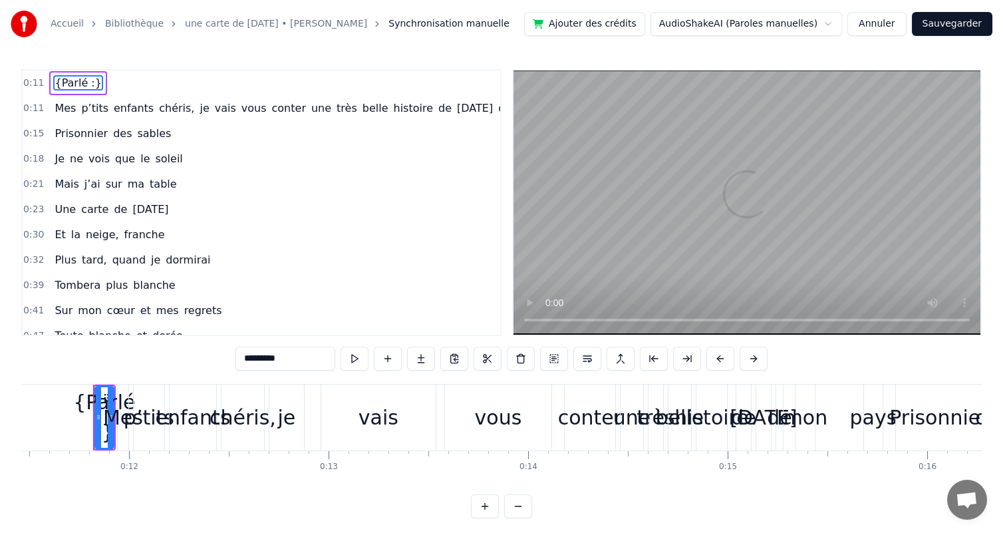
scroll to position [0, 2292]
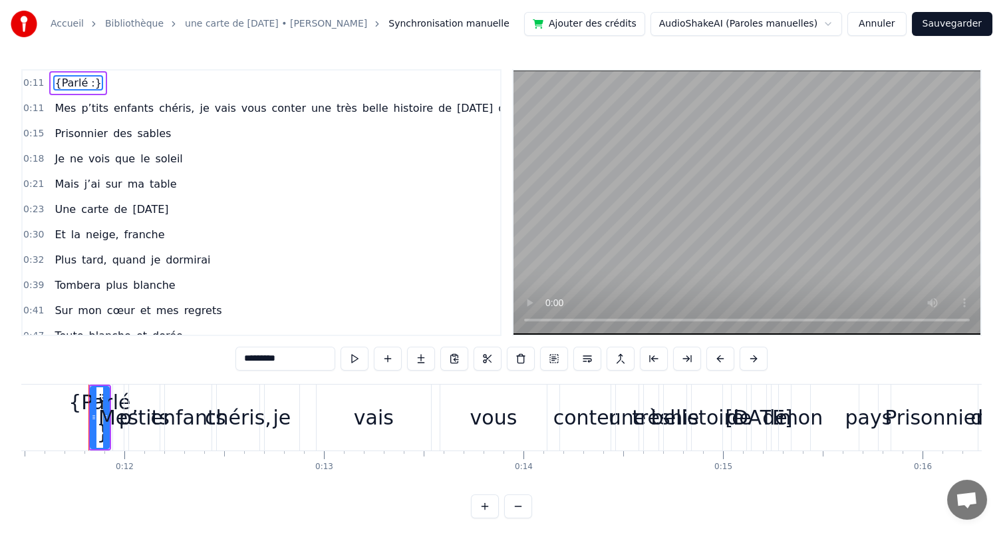
click at [136, 130] on span "sables" at bounding box center [154, 133] width 37 height 15
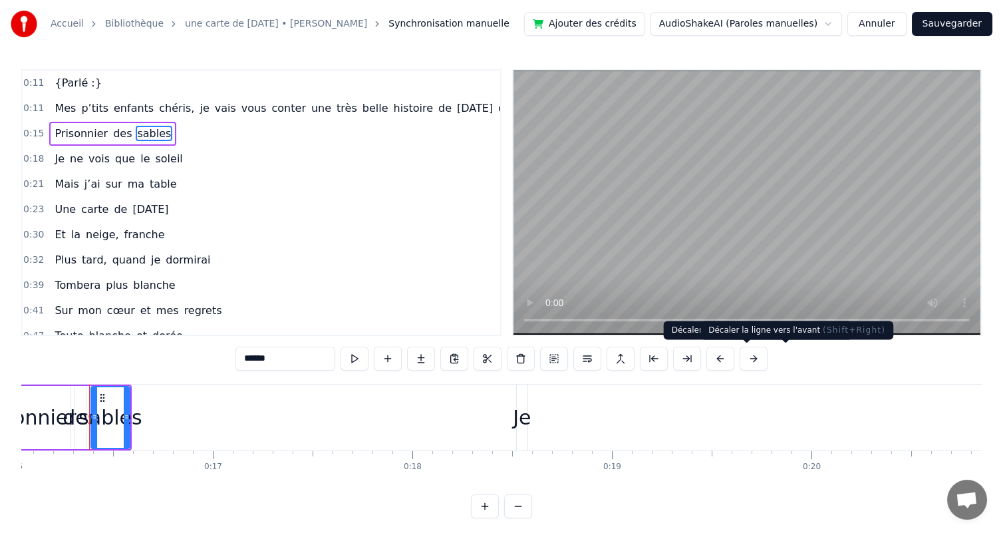
scroll to position [0, 3202]
drag, startPoint x: 743, startPoint y: 358, endPoint x: 682, endPoint y: 361, distance: 60.6
click at [684, 361] on div "******" at bounding box center [501, 359] width 532 height 24
click at [768, 358] on button at bounding box center [754, 359] width 28 height 24
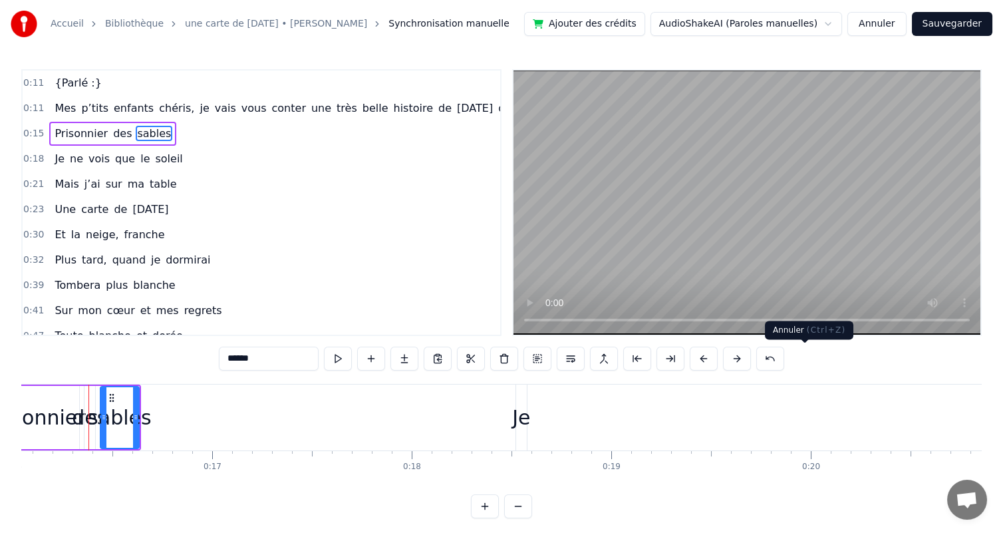
click at [784, 358] on button at bounding box center [770, 359] width 28 height 24
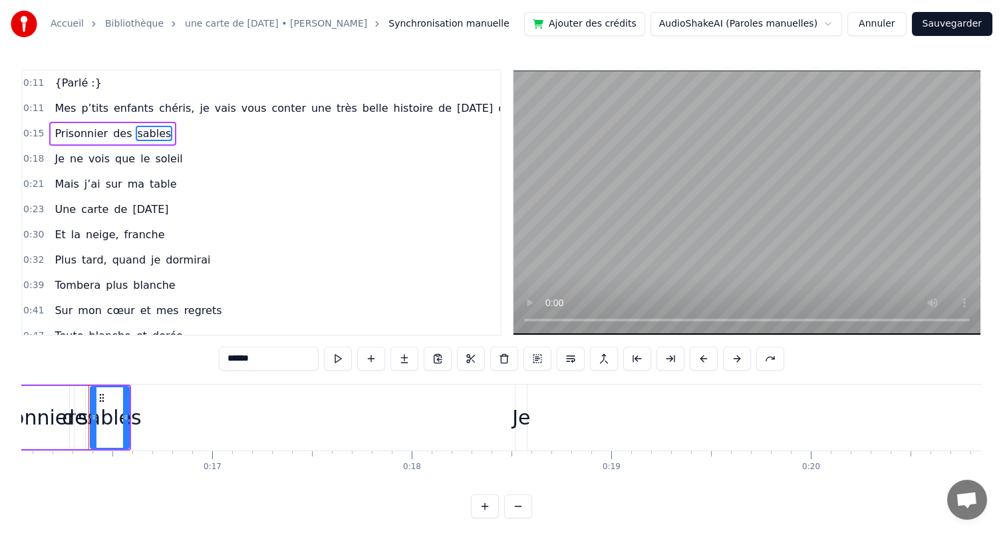
click at [80, 133] on span "Prisonnier" at bounding box center [81, 133] width 56 height 15
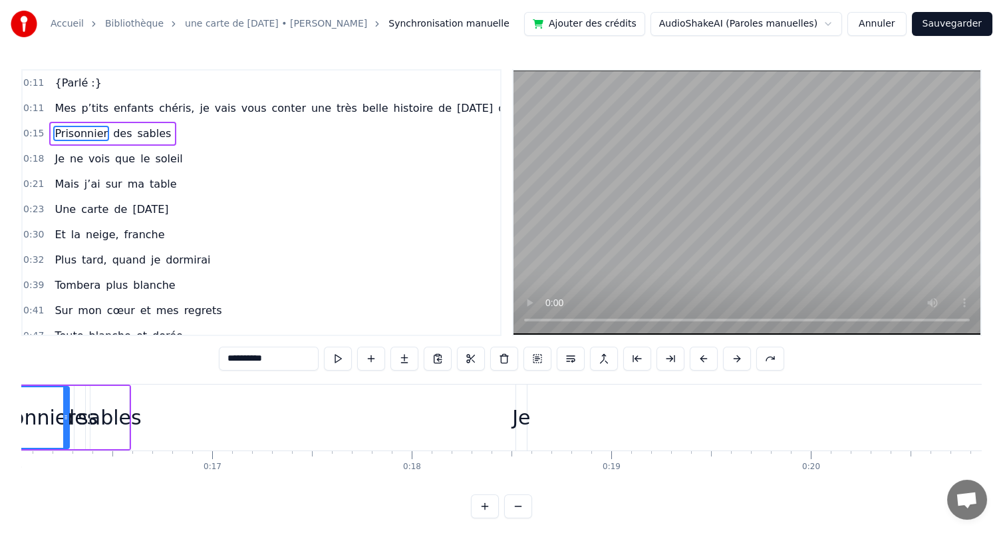
scroll to position [0, 3094]
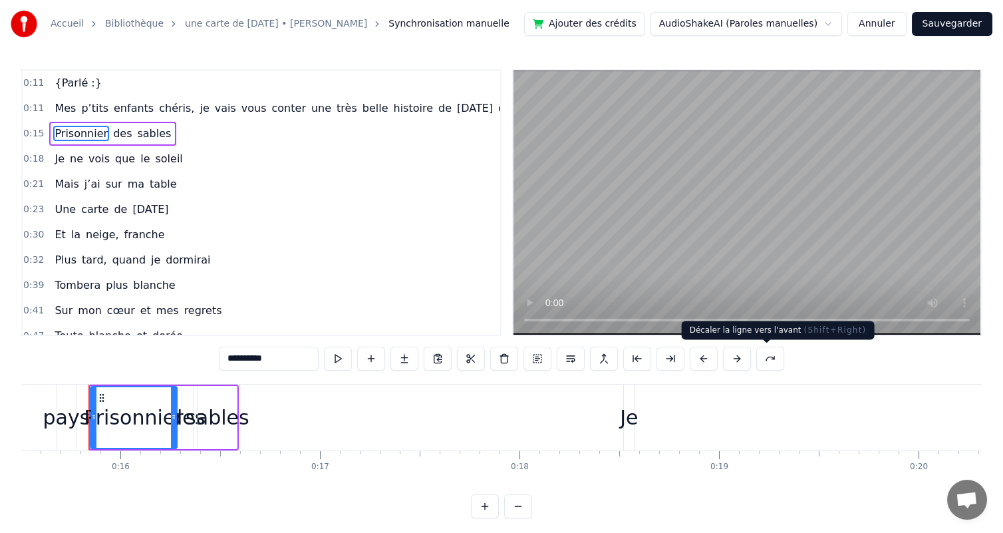
click at [751, 359] on button at bounding box center [737, 359] width 28 height 24
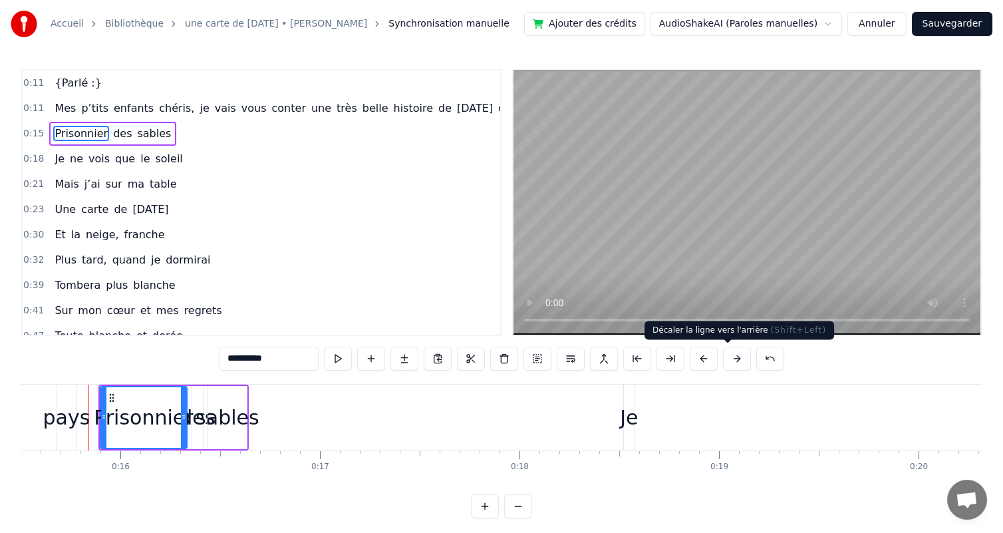
click at [718, 362] on button at bounding box center [704, 359] width 28 height 24
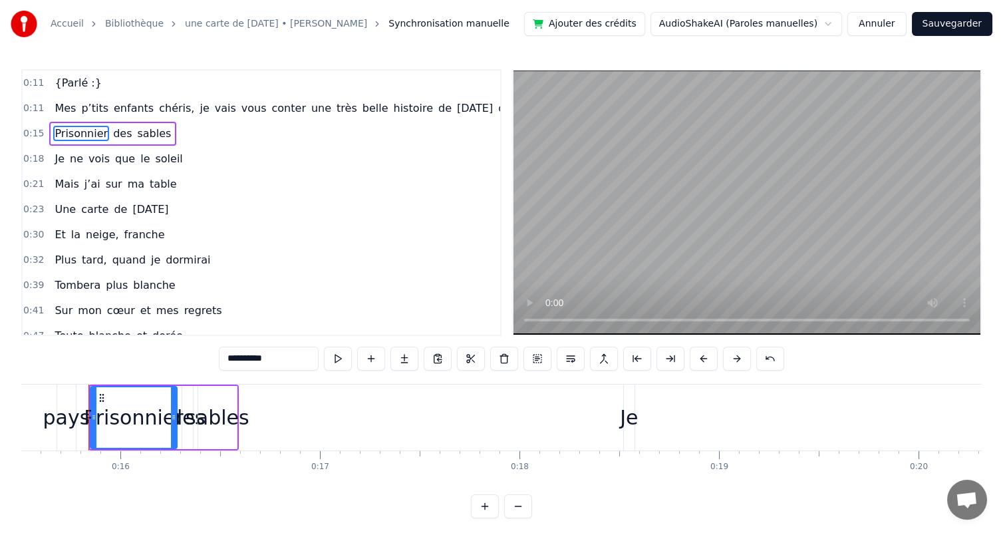
click at [718, 362] on button at bounding box center [704, 359] width 28 height 24
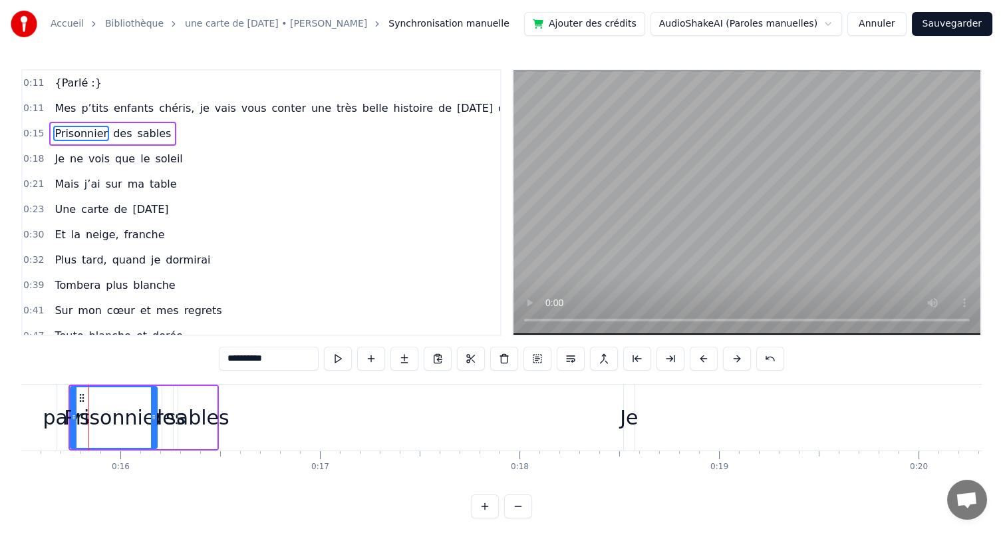
click at [718, 362] on button at bounding box center [704, 359] width 28 height 24
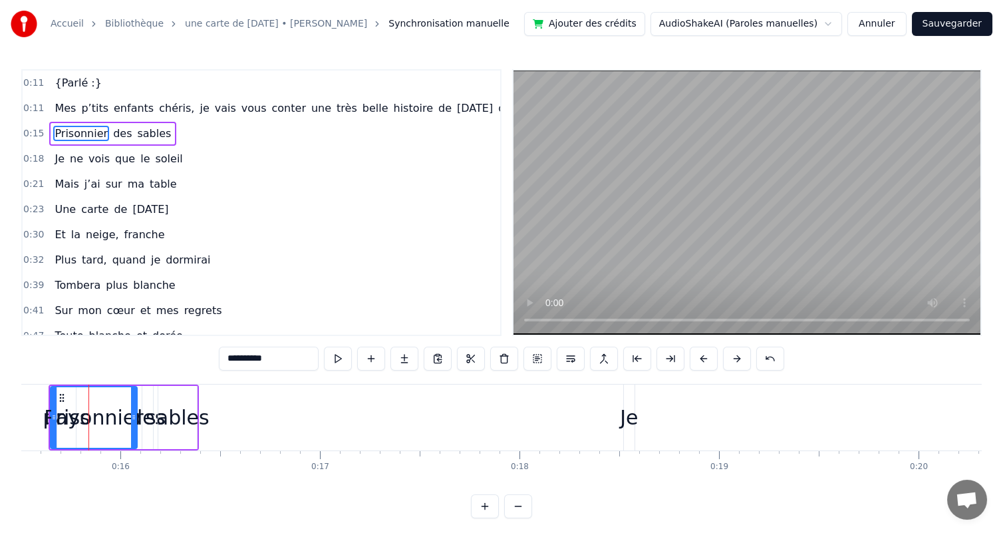
click at [718, 362] on button at bounding box center [704, 359] width 28 height 24
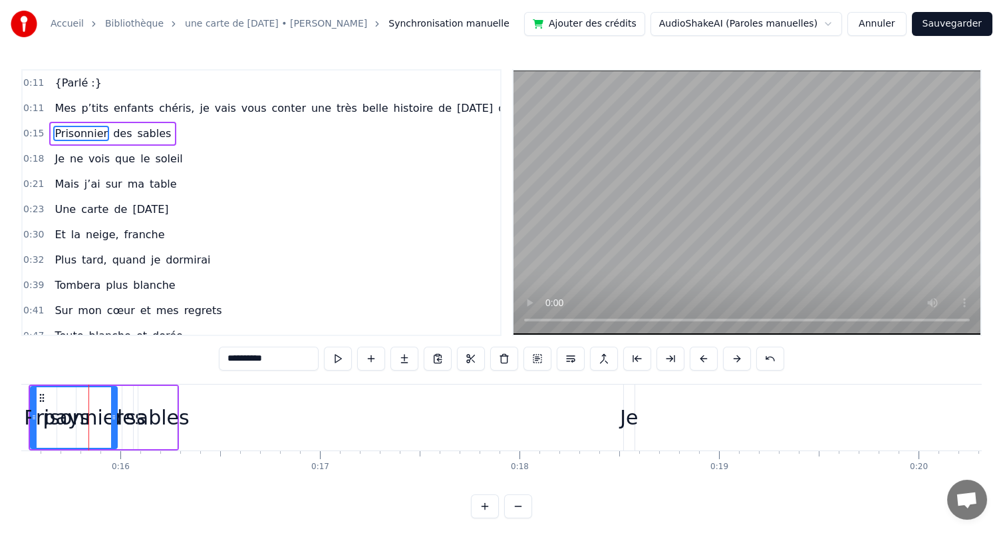
click at [718, 362] on button at bounding box center [704, 359] width 28 height 24
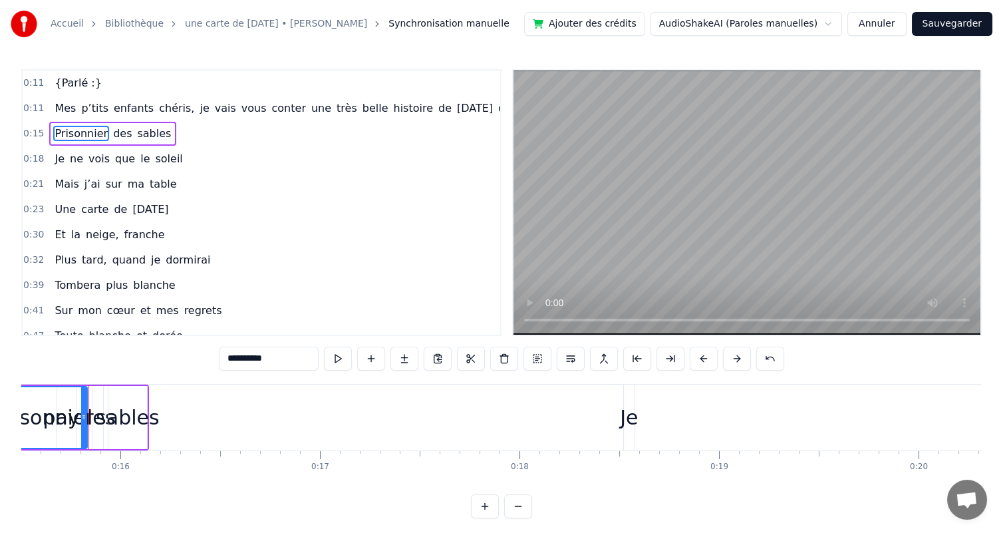
click at [718, 362] on button at bounding box center [704, 359] width 28 height 24
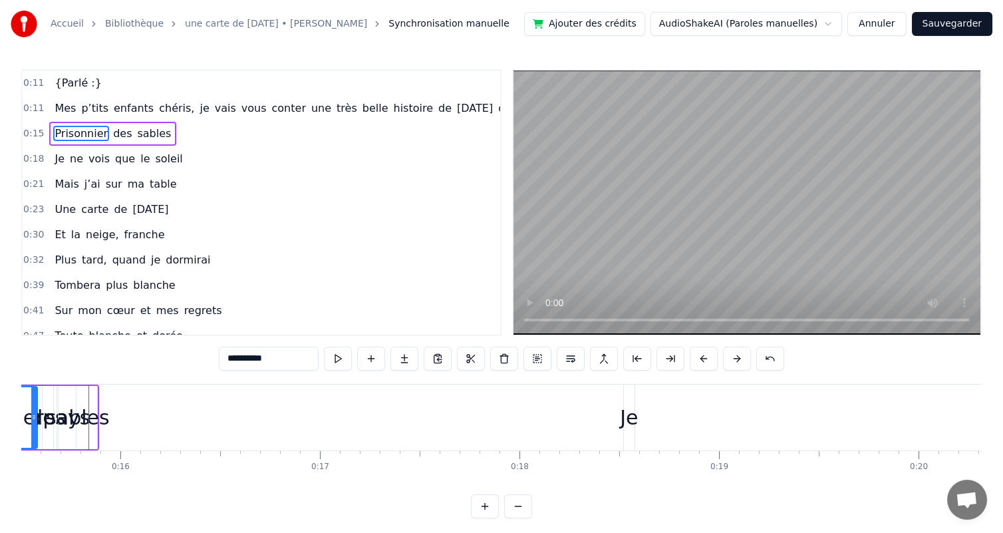
click at [718, 362] on button at bounding box center [704, 359] width 28 height 24
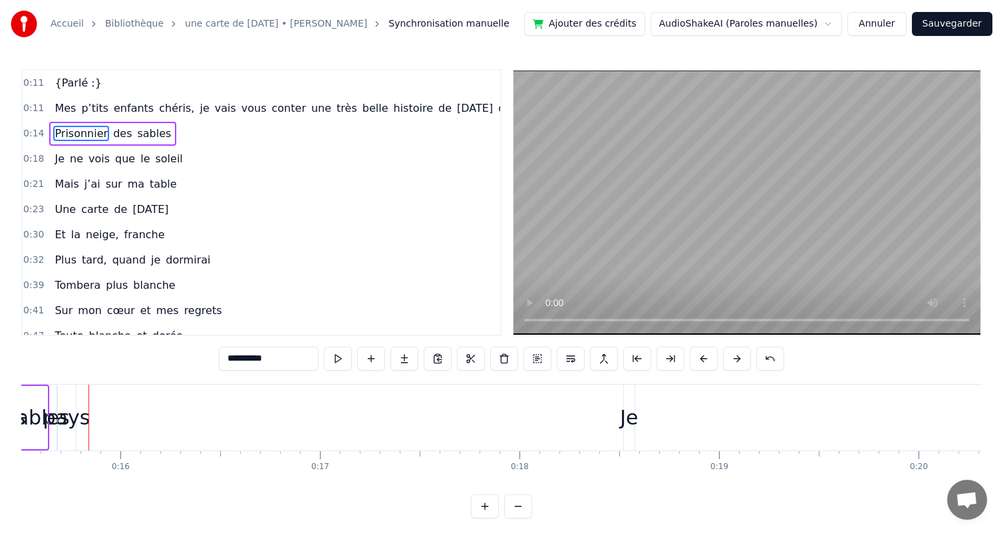
click at [718, 362] on button at bounding box center [704, 359] width 28 height 24
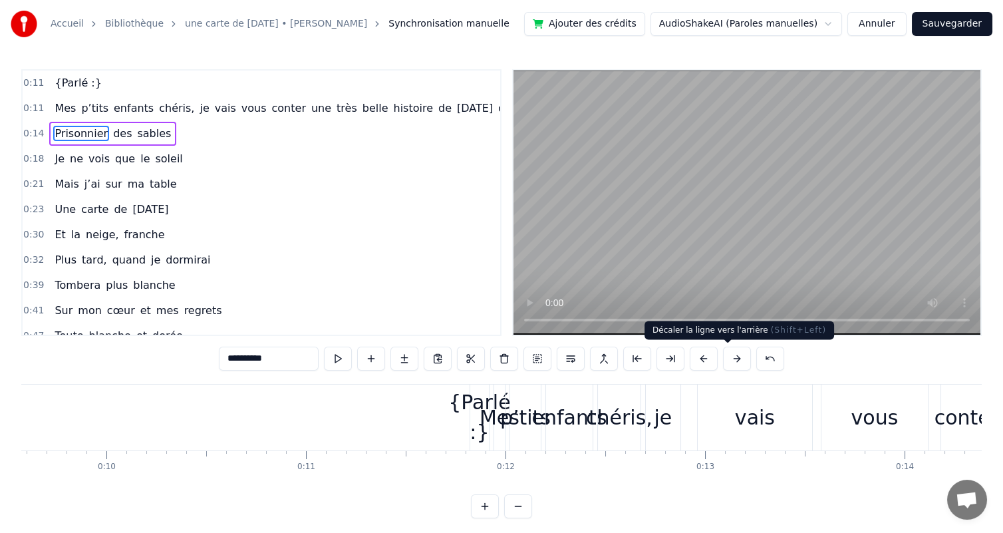
click at [718, 357] on button at bounding box center [704, 359] width 28 height 24
click at [718, 358] on button at bounding box center [704, 359] width 28 height 24
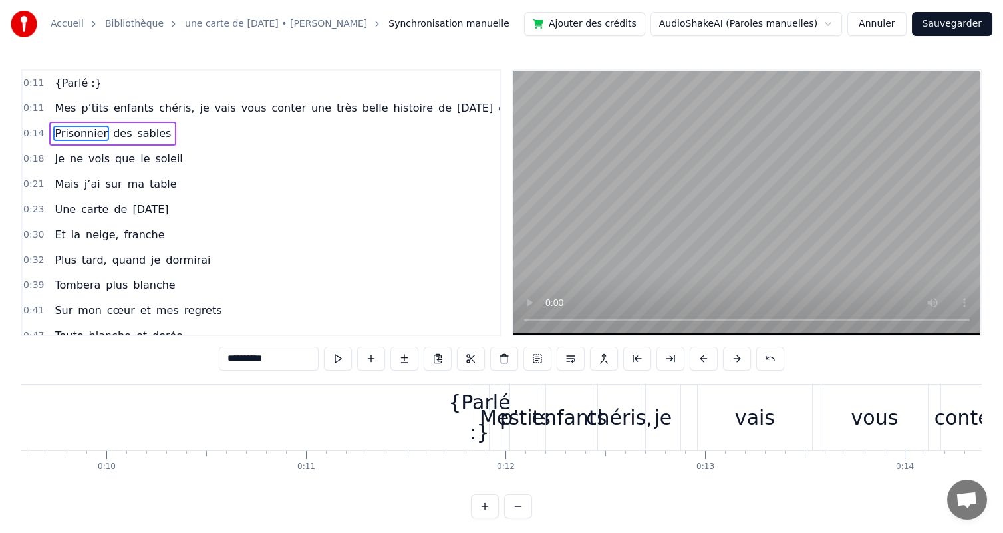
click at [718, 358] on button at bounding box center [704, 359] width 28 height 24
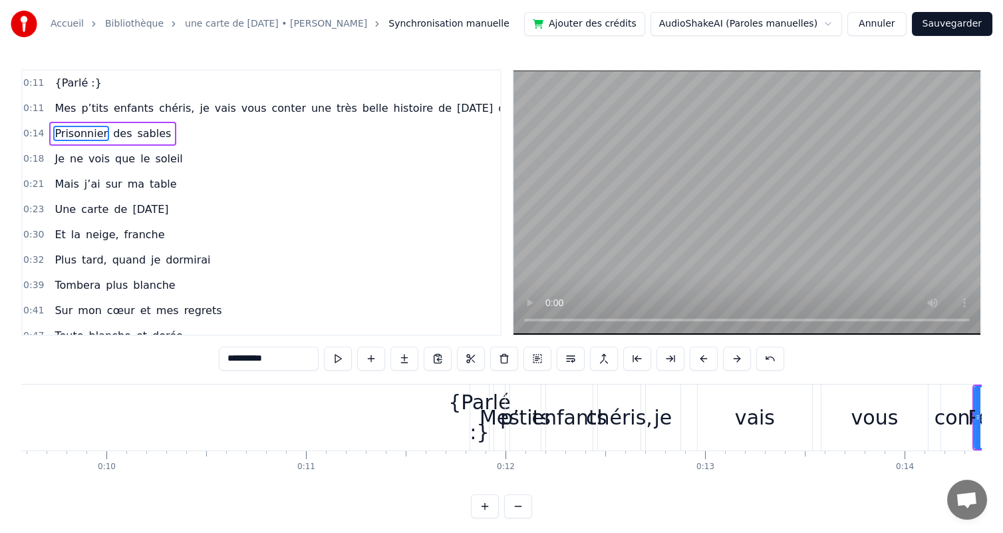
click at [718, 358] on button at bounding box center [704, 359] width 28 height 24
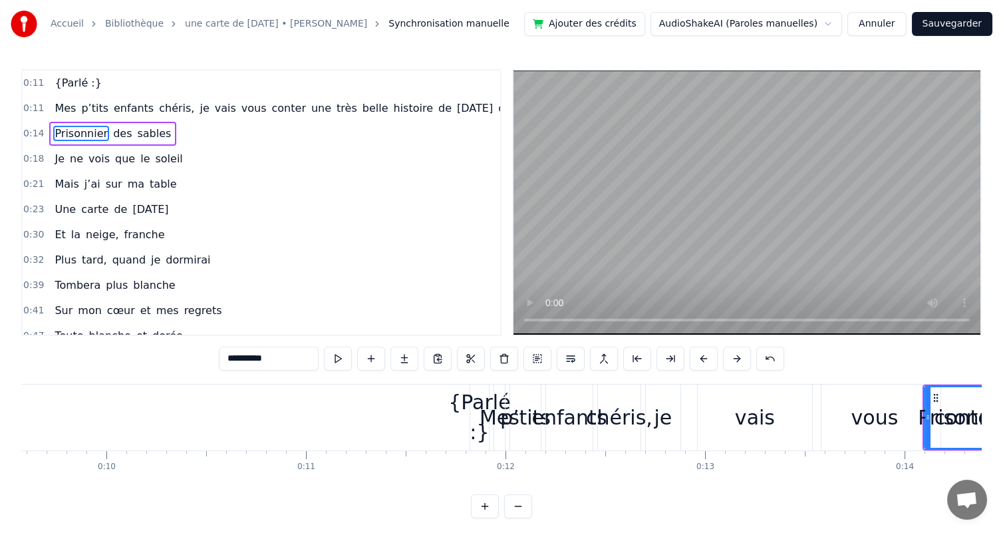
click at [718, 358] on button at bounding box center [704, 359] width 28 height 24
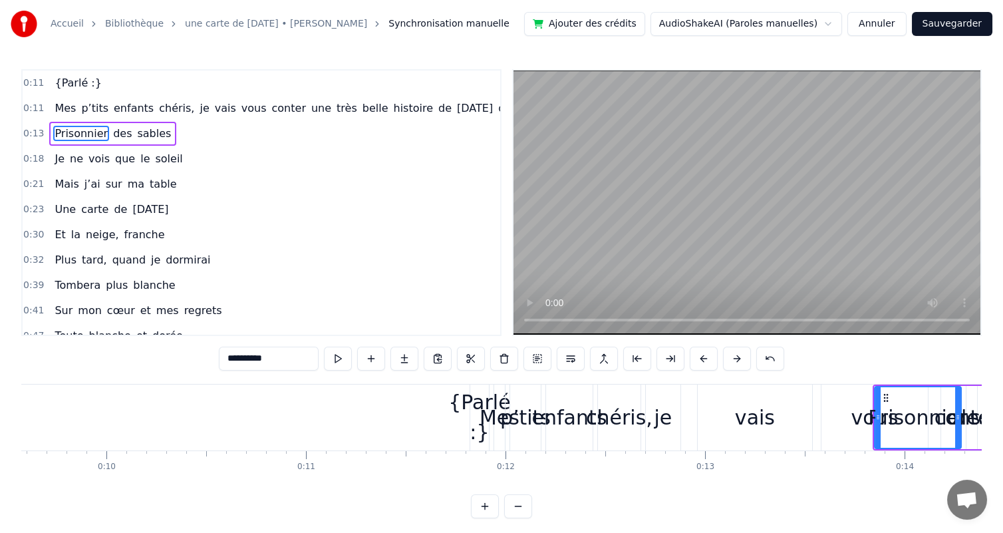
click at [718, 358] on button at bounding box center [704, 359] width 28 height 24
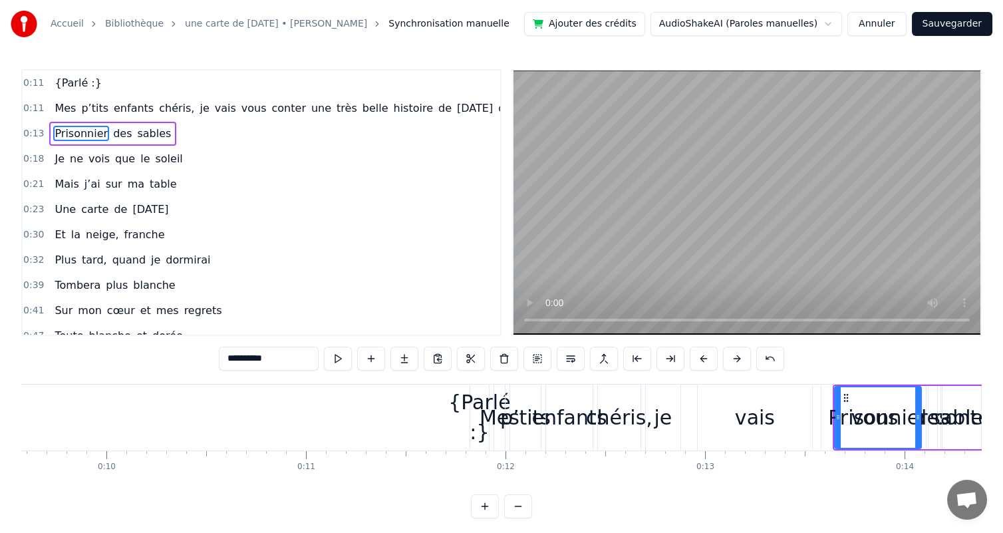
click at [718, 358] on button at bounding box center [704, 359] width 28 height 24
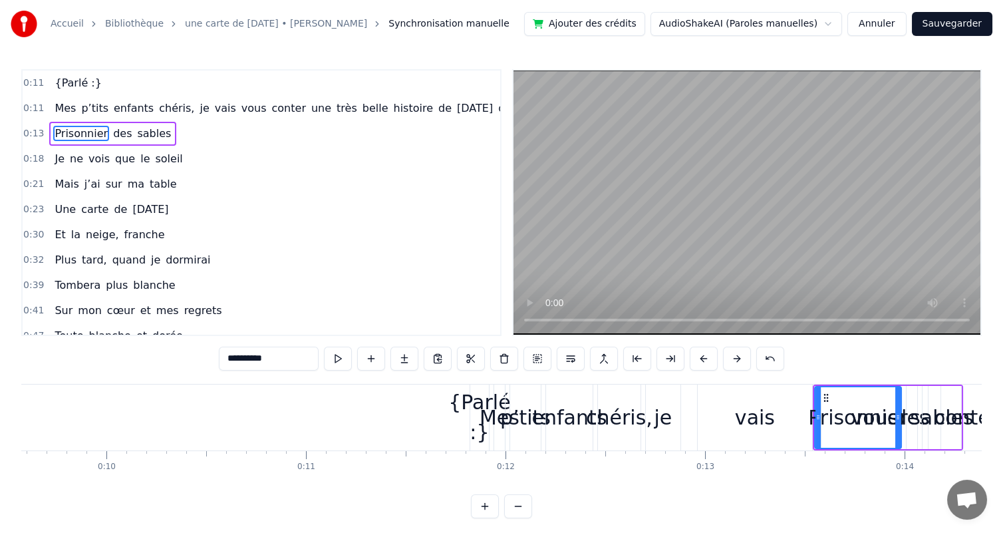
click at [718, 358] on button at bounding box center [704, 359] width 28 height 24
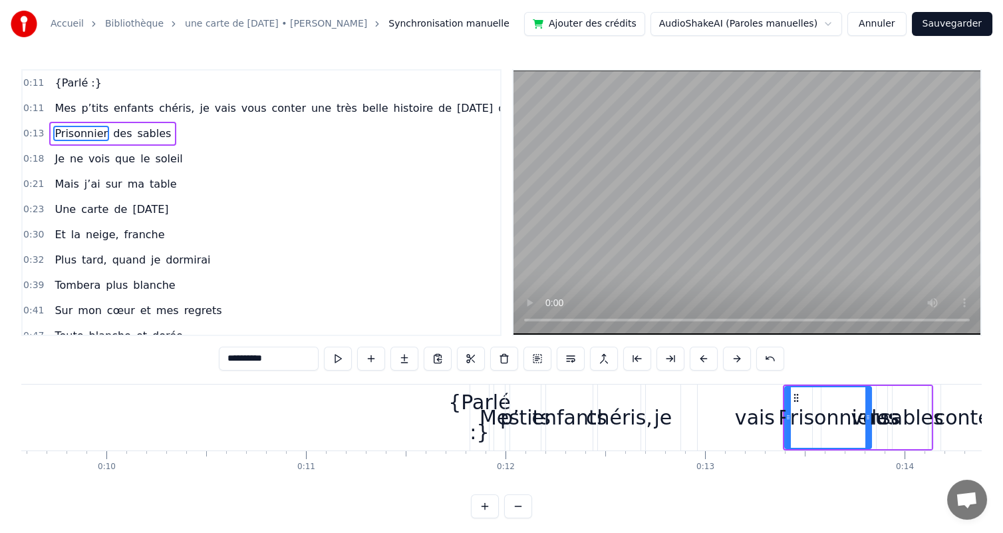
click at [718, 358] on button at bounding box center [704, 359] width 28 height 24
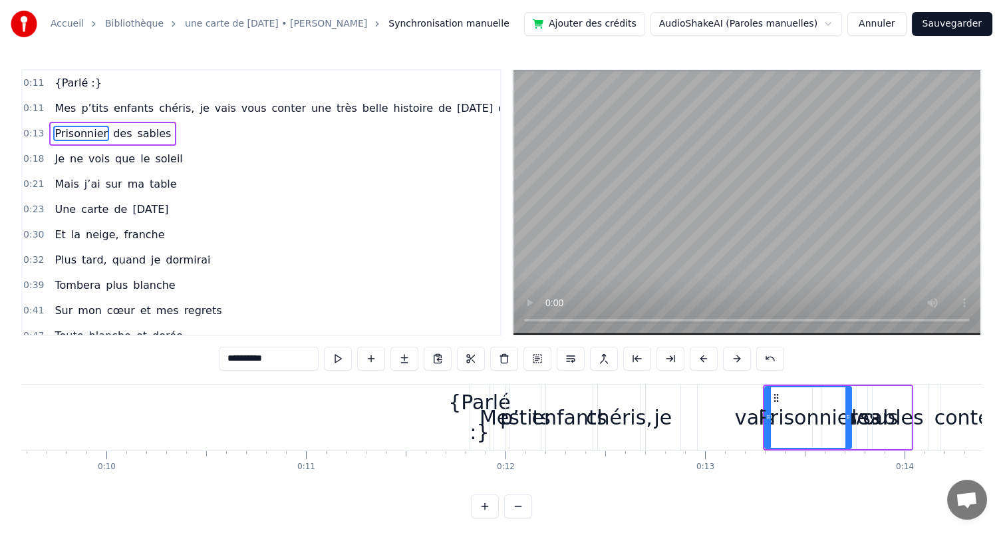
click at [718, 358] on button at bounding box center [704, 359] width 28 height 24
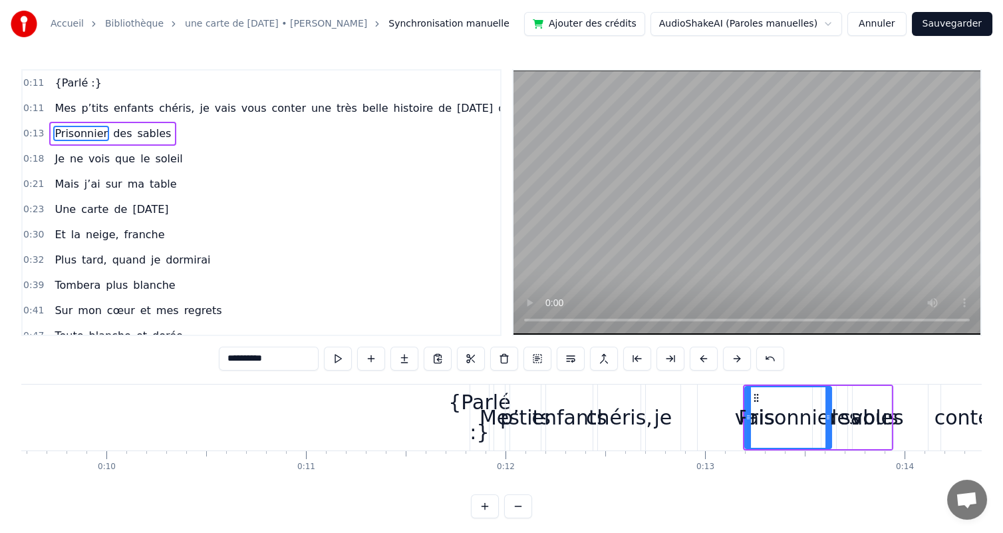
click at [718, 358] on button at bounding box center [704, 359] width 28 height 24
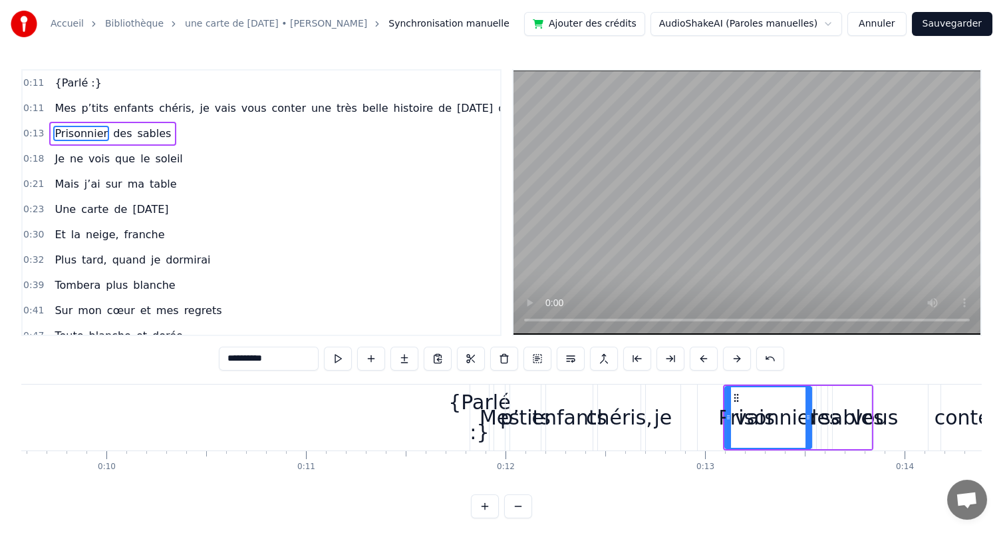
click at [718, 358] on button at bounding box center [704, 359] width 28 height 24
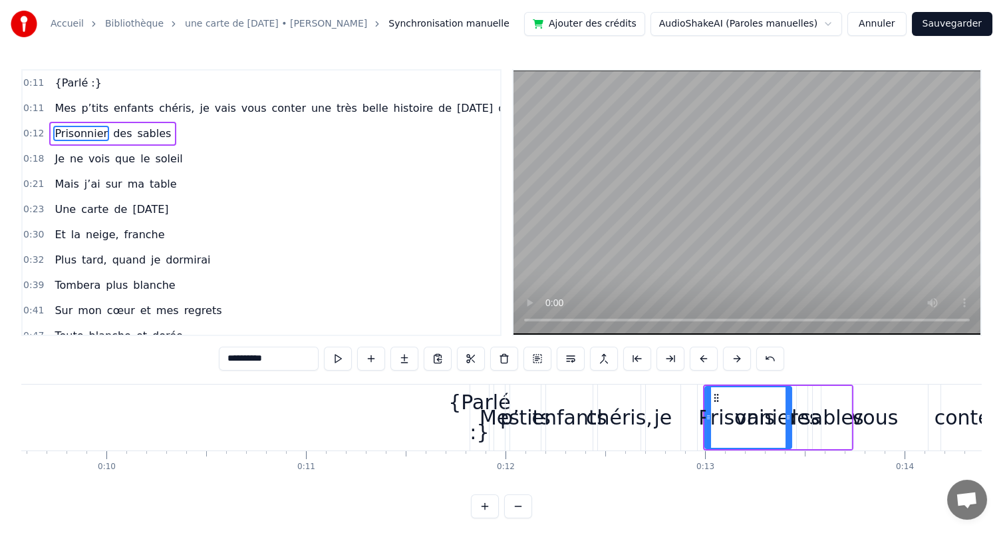
click at [718, 358] on button at bounding box center [704, 359] width 28 height 24
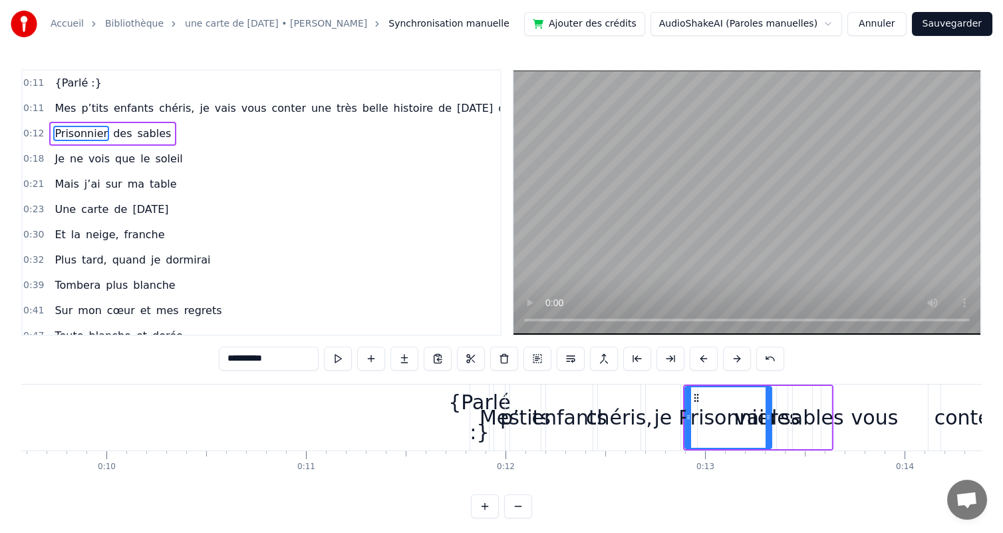
click at [718, 358] on button at bounding box center [704, 359] width 28 height 24
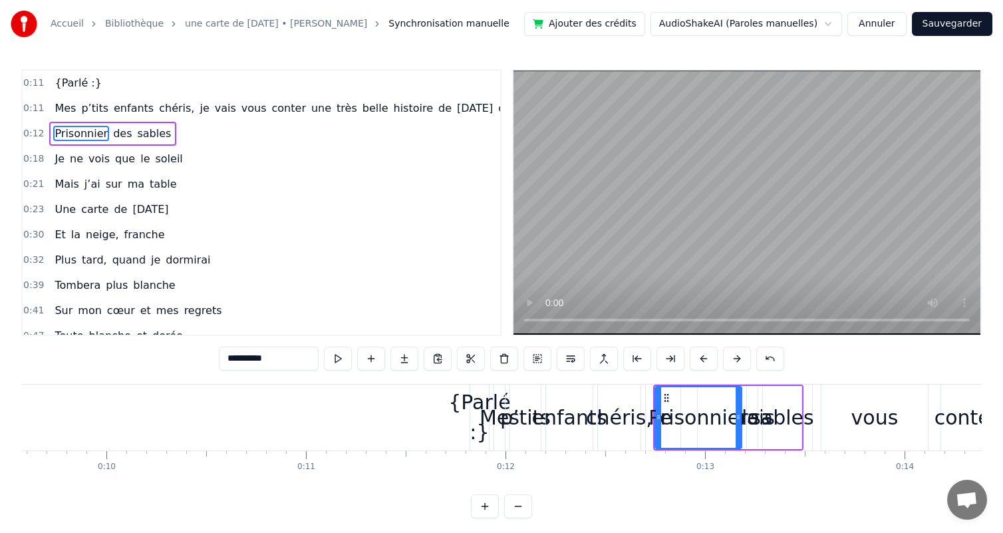
click at [718, 358] on button at bounding box center [704, 359] width 28 height 24
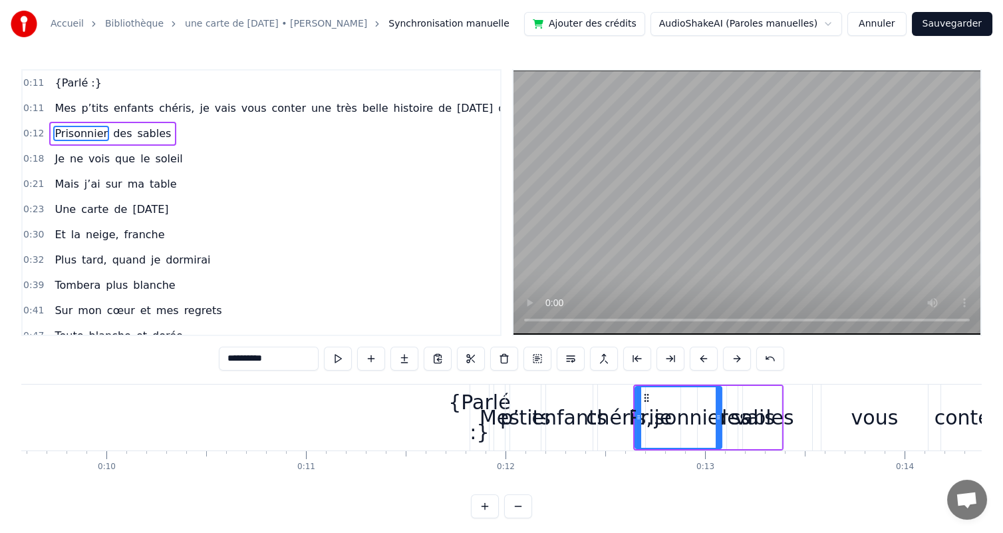
click at [718, 358] on button at bounding box center [704, 359] width 28 height 24
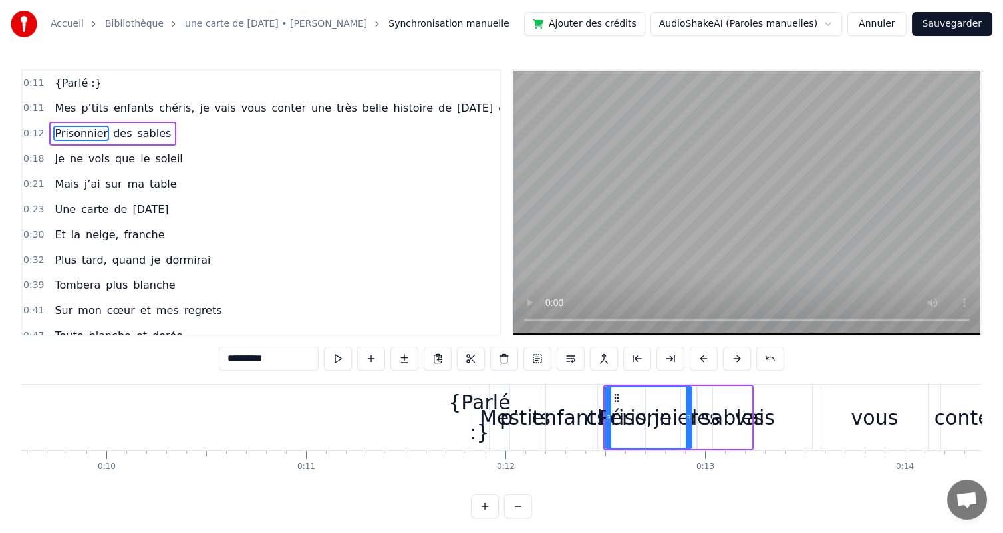
click at [718, 358] on button at bounding box center [704, 359] width 28 height 24
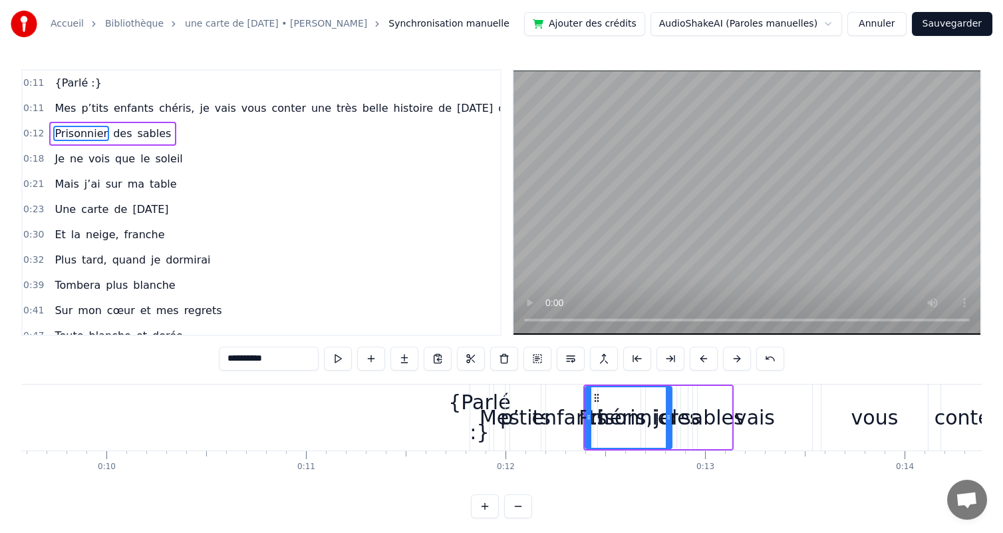
click at [718, 358] on button at bounding box center [704, 359] width 28 height 24
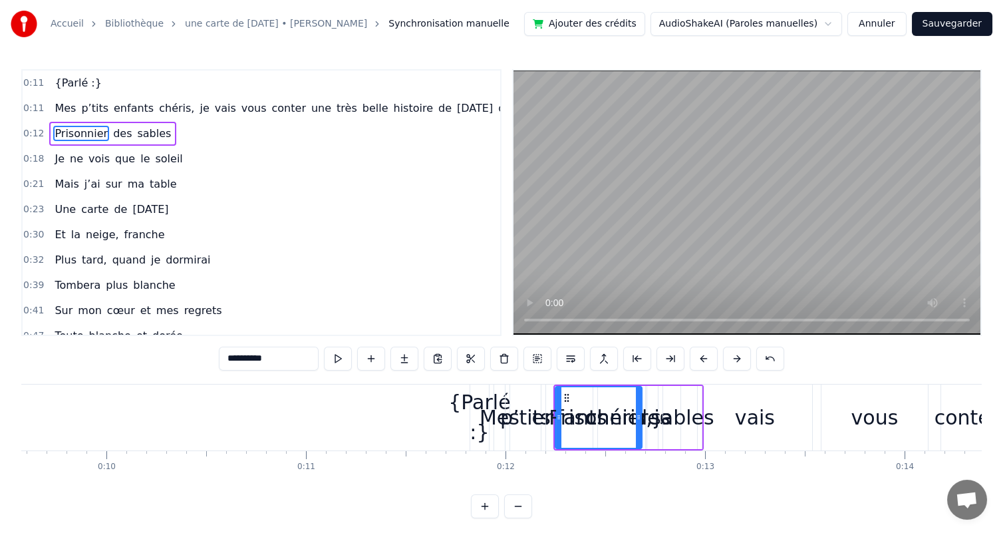
click at [718, 358] on button at bounding box center [704, 359] width 28 height 24
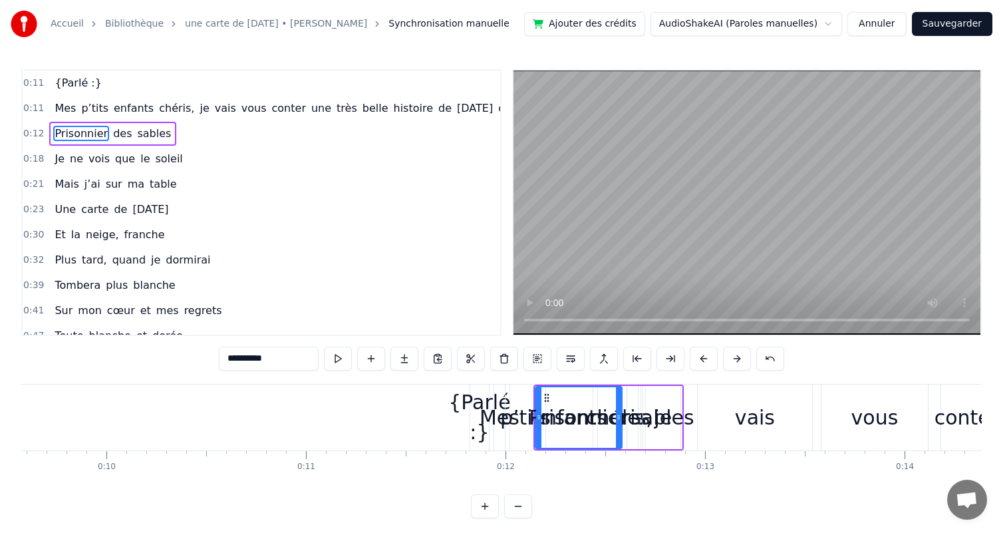
click at [718, 358] on button at bounding box center [704, 359] width 28 height 24
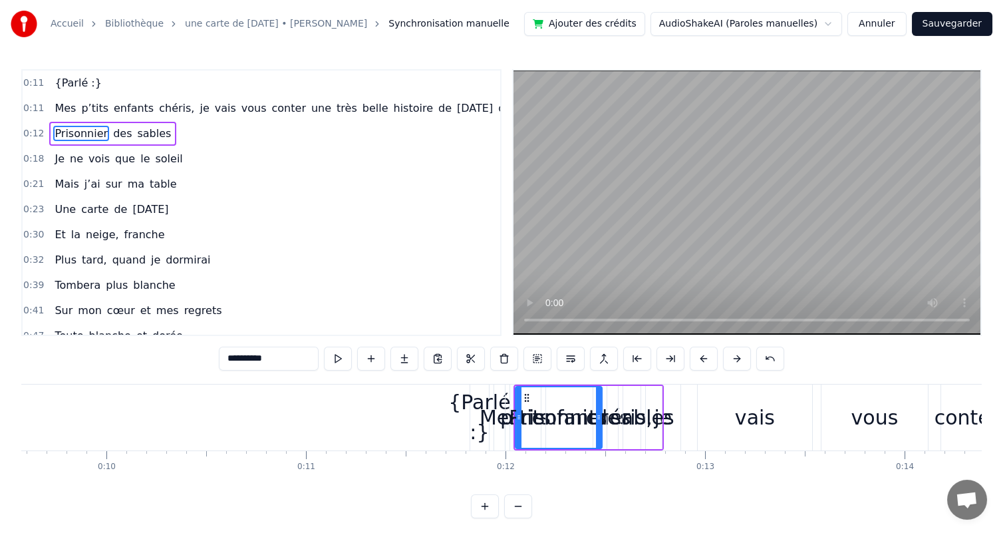
click at [718, 358] on button at bounding box center [704, 359] width 28 height 24
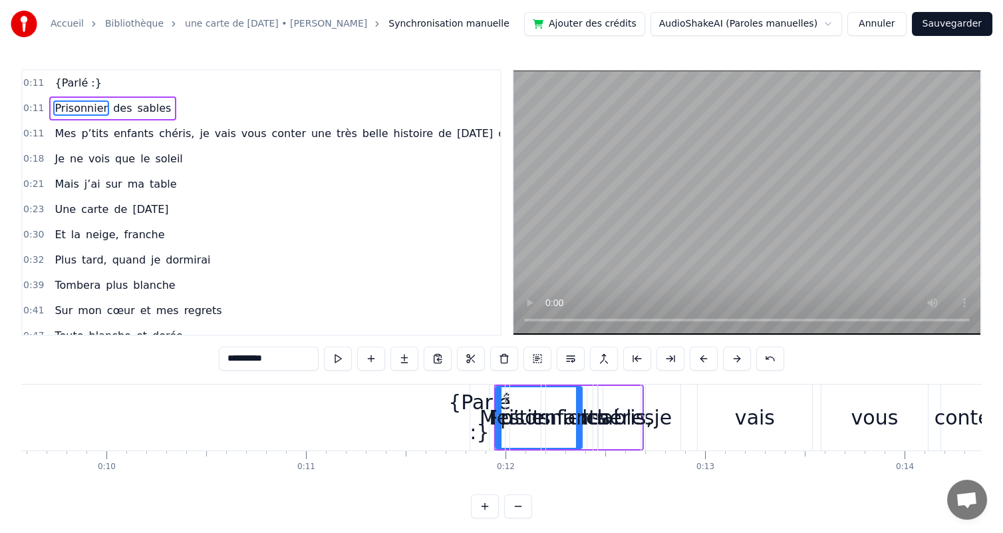
click at [718, 358] on button at bounding box center [704, 359] width 28 height 24
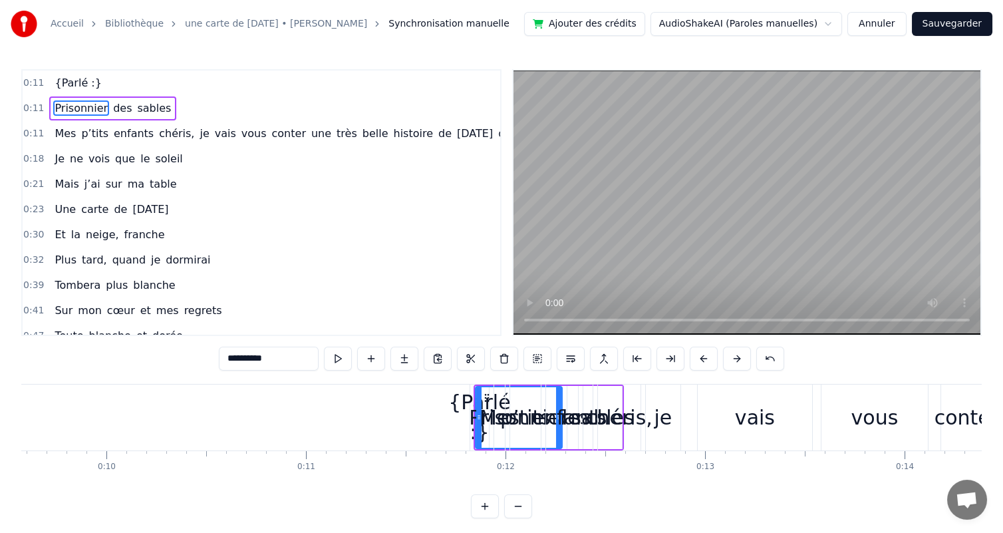
click at [718, 358] on button at bounding box center [704, 359] width 28 height 24
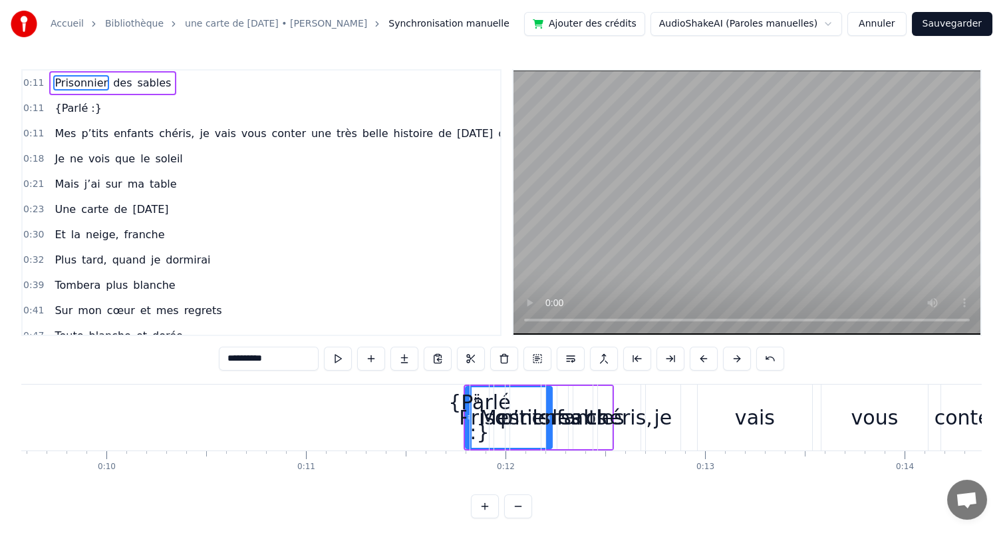
click at [69, 131] on span "Mes" at bounding box center [65, 133] width 24 height 15
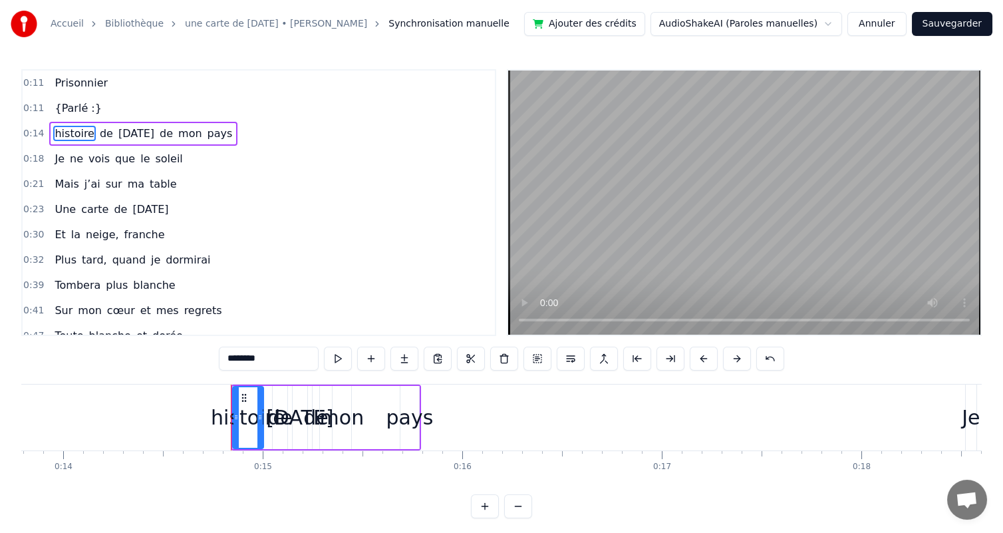
scroll to position [0, 2763]
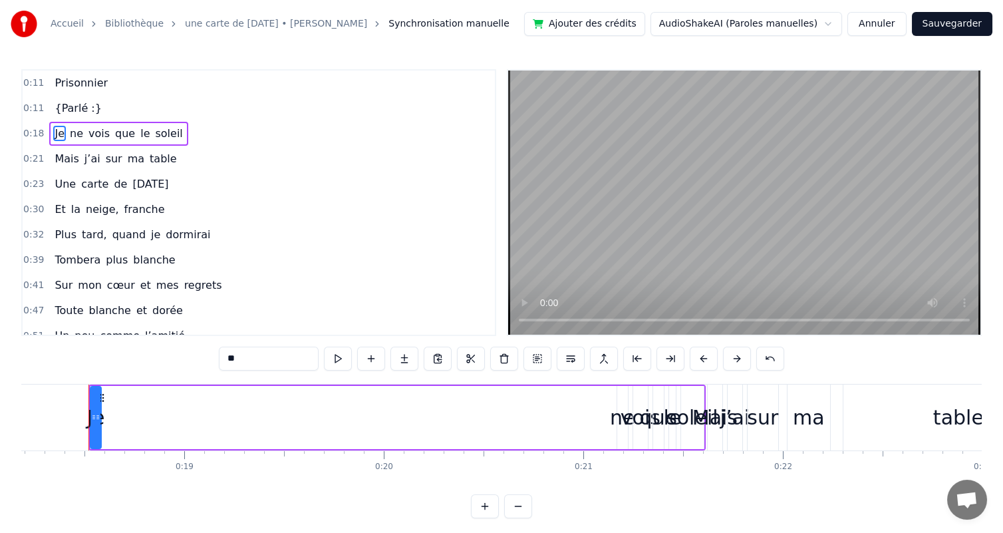
click at [81, 110] on span "{Parlé :}" at bounding box center [77, 107] width 49 height 15
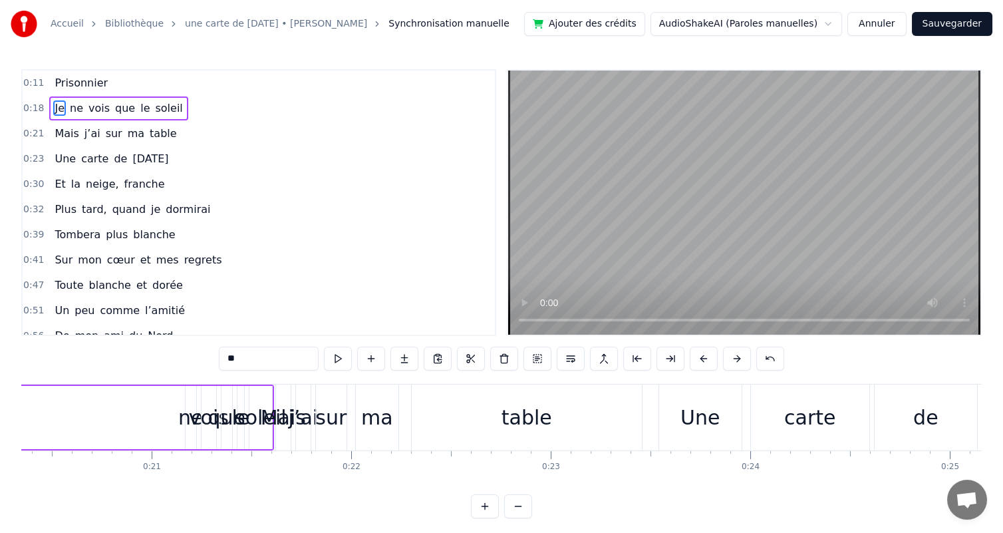
scroll to position [0, 3756]
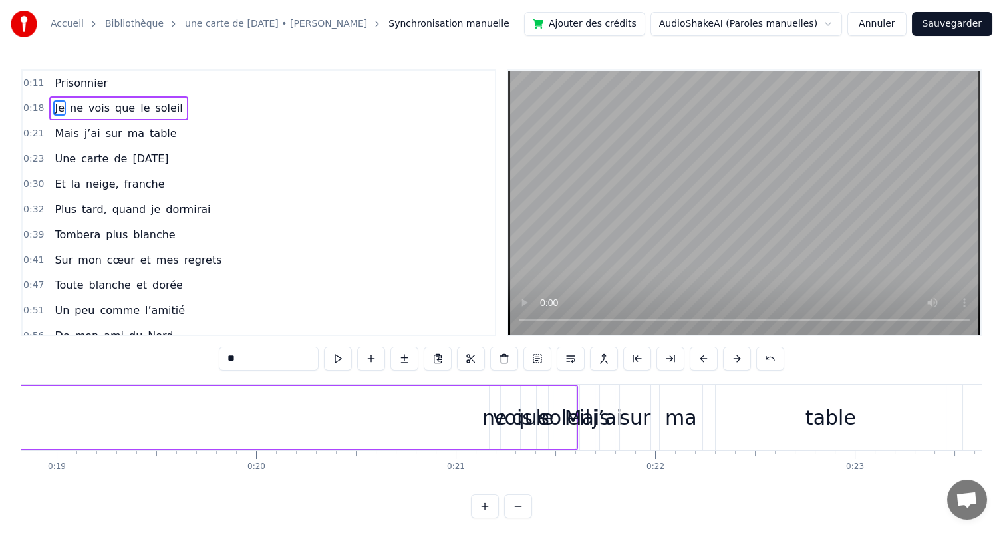
click at [490, 421] on div "ne" at bounding box center [494, 417] width 25 height 30
click at [509, 423] on div "vois" at bounding box center [513, 417] width 40 height 30
click at [526, 422] on div "vois" at bounding box center [513, 417] width 40 height 30
click at [546, 420] on div "soleil" at bounding box center [564, 417] width 51 height 30
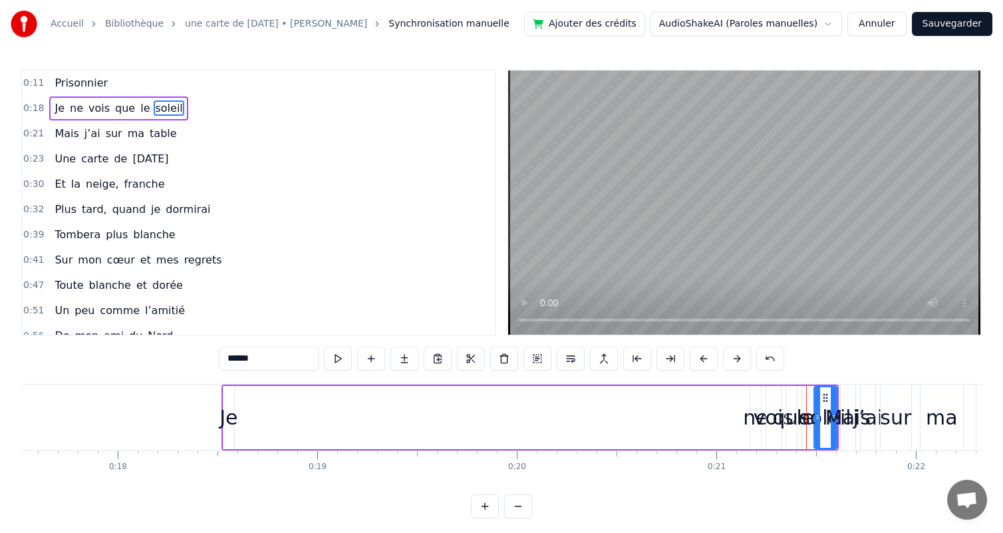
scroll to position [0, 3452]
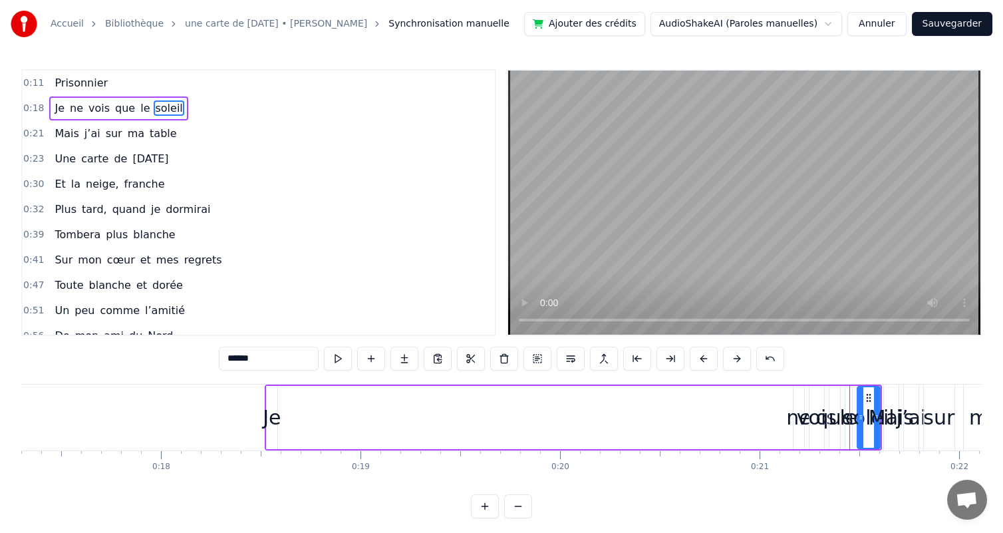
click at [274, 404] on div "Je" at bounding box center [272, 417] width 18 height 30
type input "**"
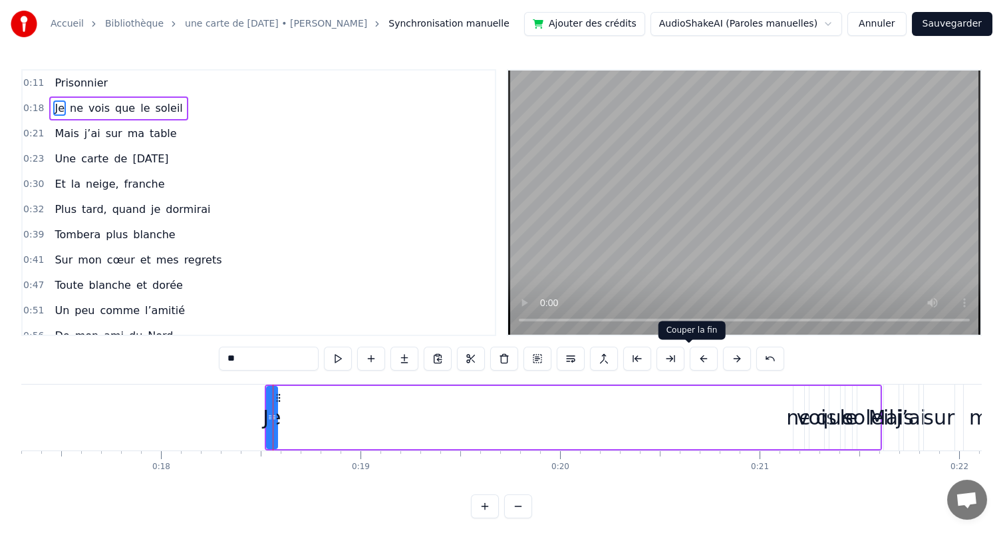
click at [684, 359] on button at bounding box center [671, 359] width 28 height 24
click at [645, 360] on button at bounding box center [637, 359] width 28 height 24
click at [718, 362] on button at bounding box center [704, 359] width 28 height 24
click at [718, 361] on button at bounding box center [704, 359] width 28 height 24
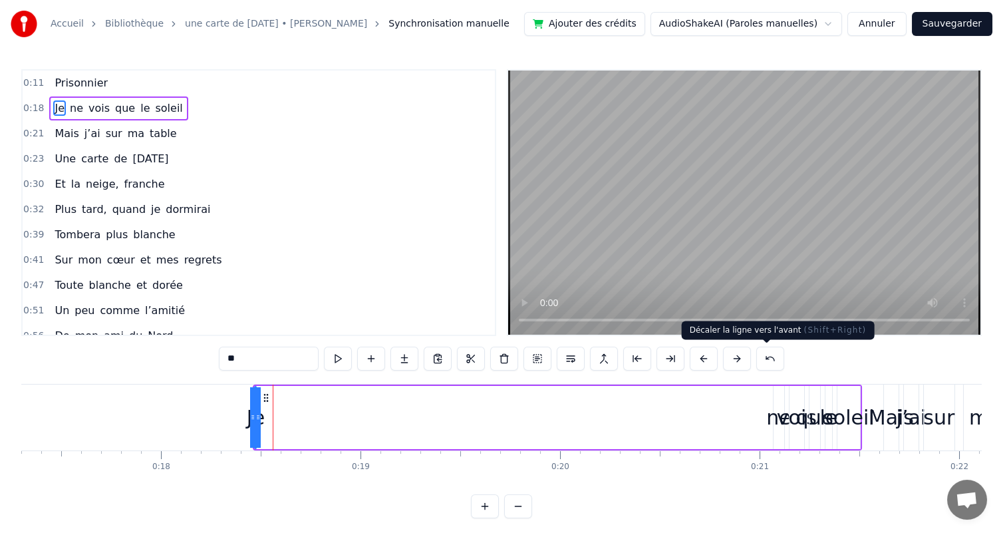
click at [751, 359] on button at bounding box center [737, 359] width 28 height 24
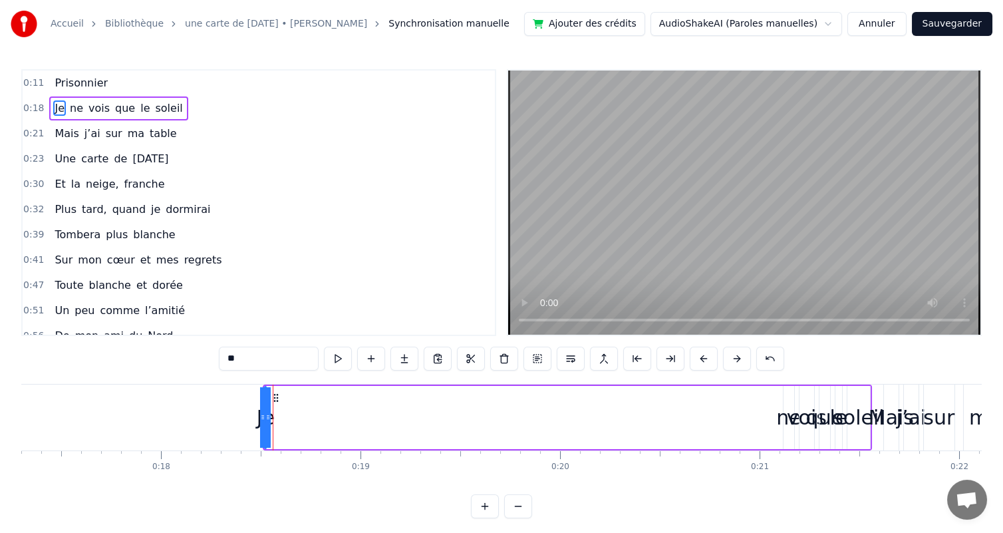
click at [751, 359] on button at bounding box center [737, 359] width 28 height 24
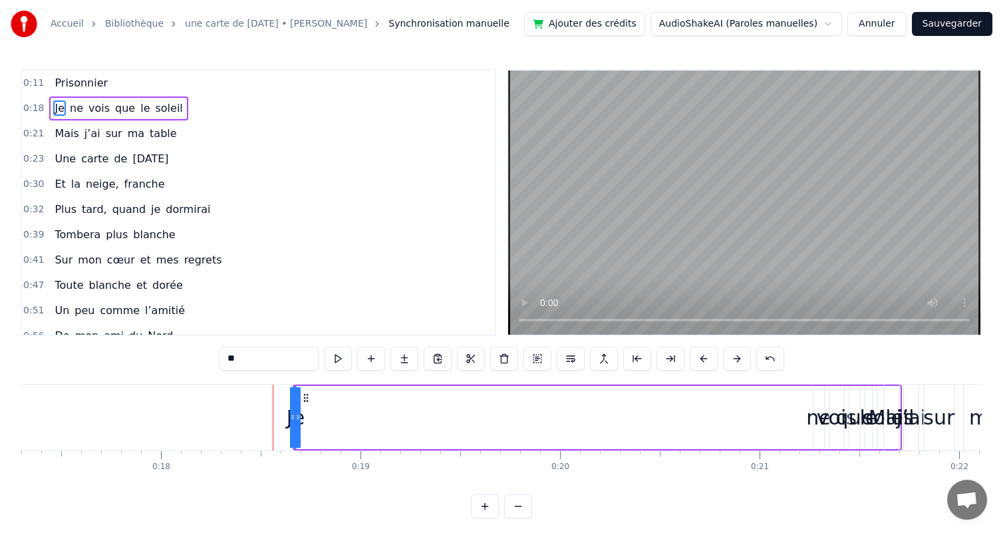
click at [751, 359] on button at bounding box center [737, 359] width 28 height 24
click at [751, 358] on button at bounding box center [737, 359] width 28 height 24
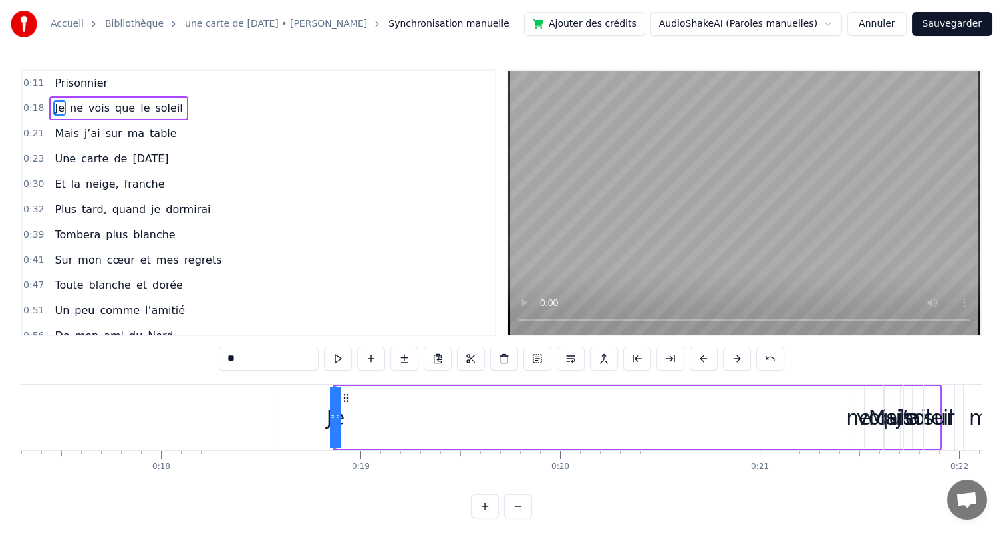
click at [751, 358] on button at bounding box center [737, 359] width 28 height 24
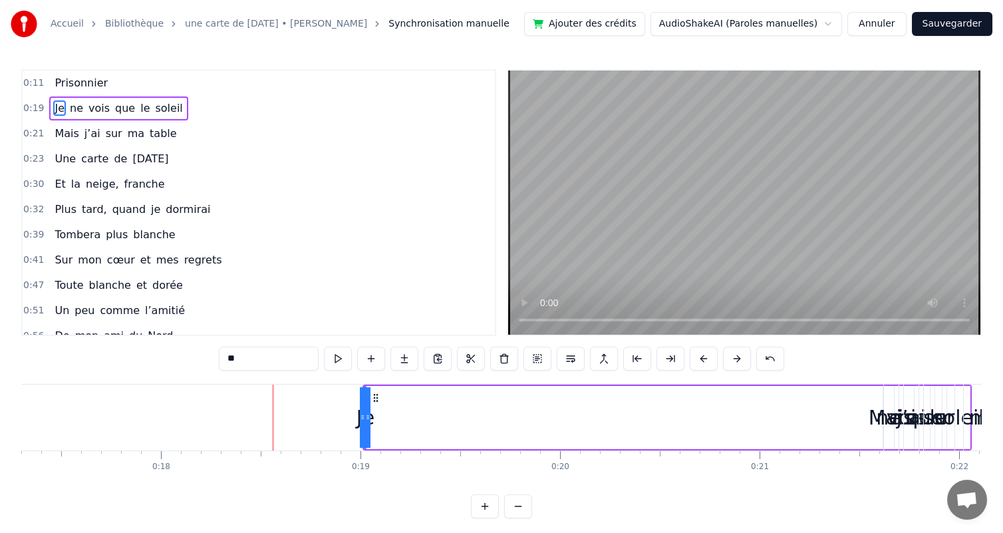
click at [751, 358] on button at bounding box center [737, 359] width 28 height 24
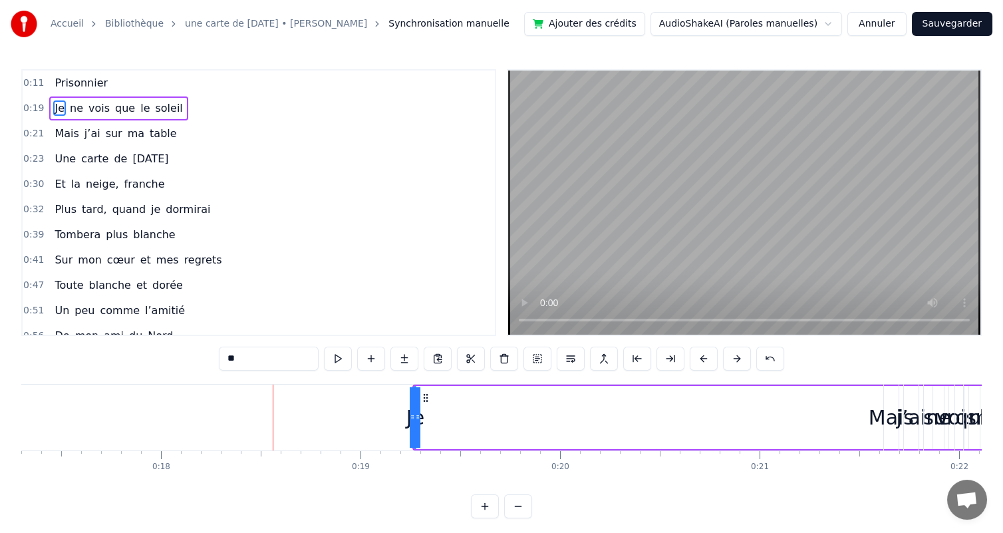
click at [751, 358] on button at bounding box center [737, 359] width 28 height 24
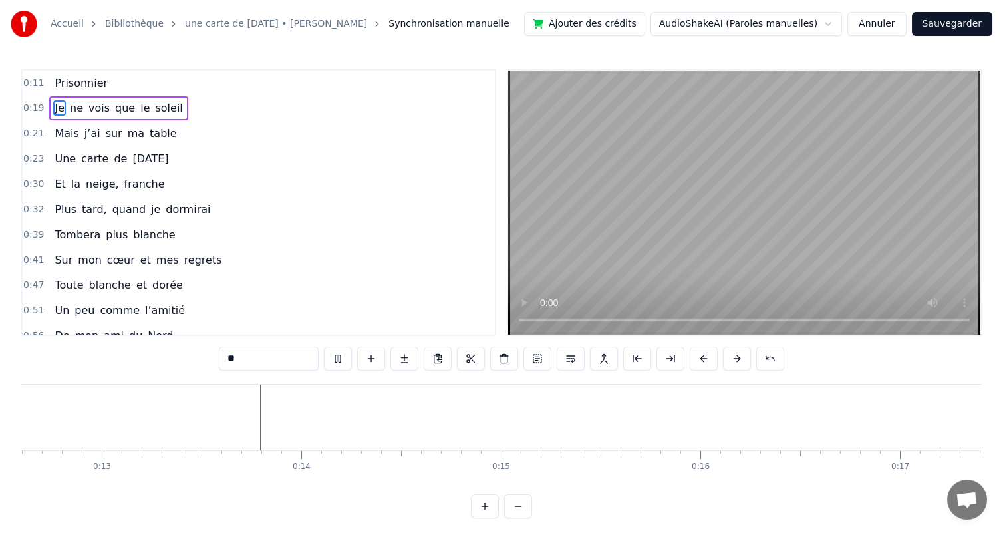
scroll to position [0, 2549]
click at [86, 79] on span "Prisonnier" at bounding box center [81, 82] width 56 height 15
type input "**********"
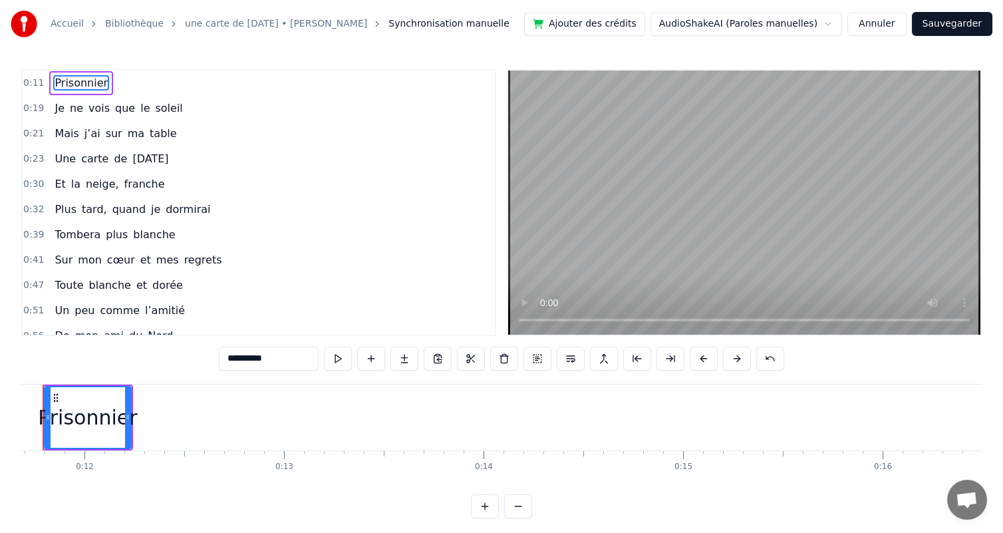
scroll to position [0, 2286]
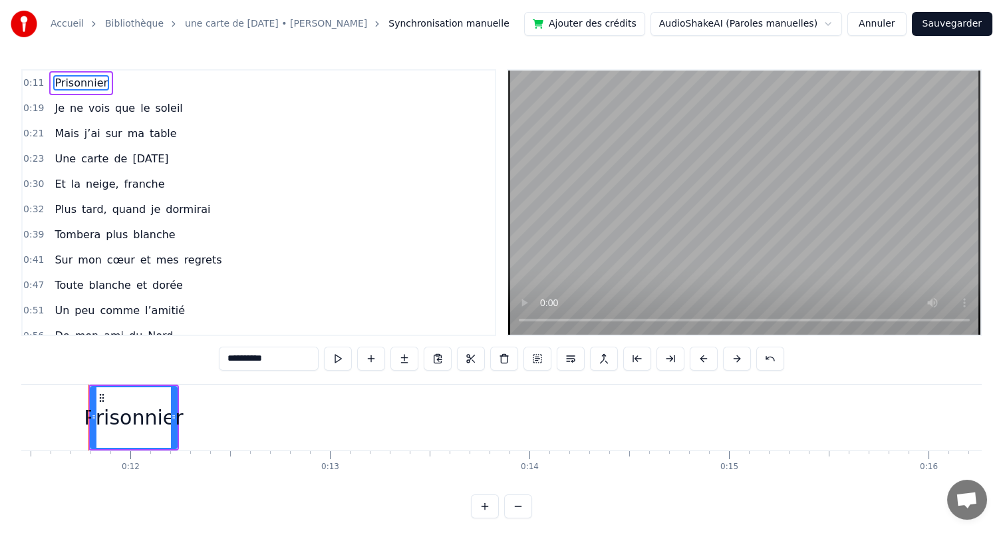
click at [115, 84] on div "0:11 Prisonnier" at bounding box center [259, 83] width 472 height 25
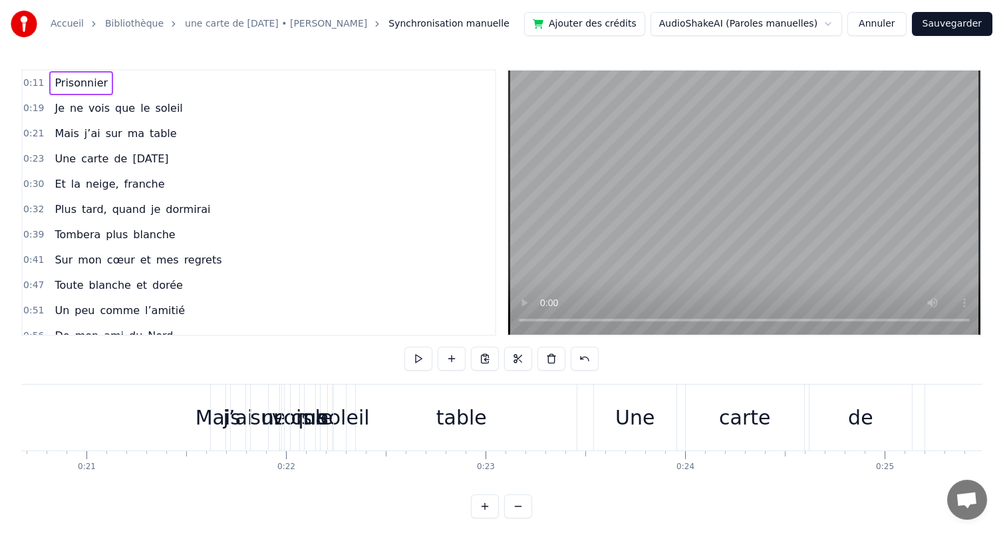
scroll to position [0, 3909]
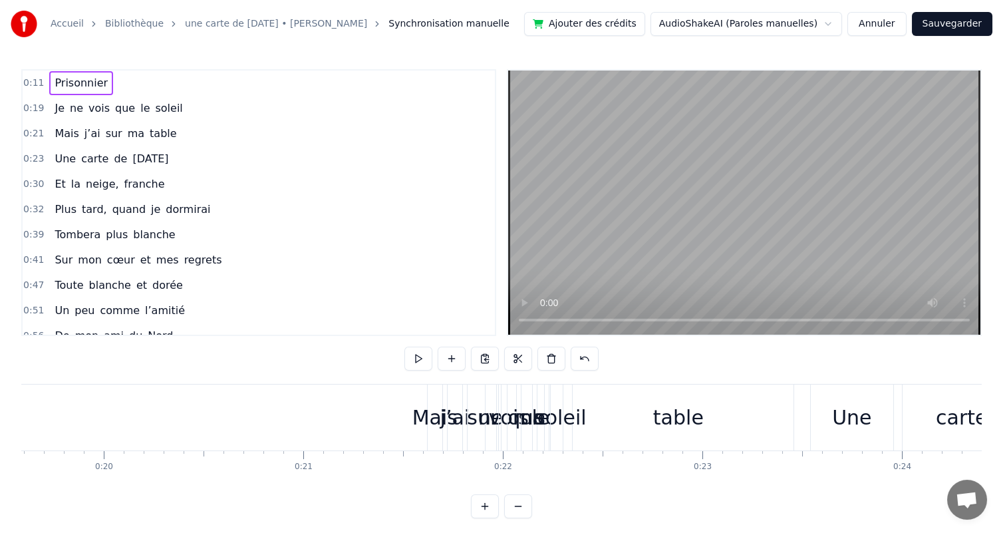
click at [881, 24] on button "Annuler" at bounding box center [876, 24] width 59 height 24
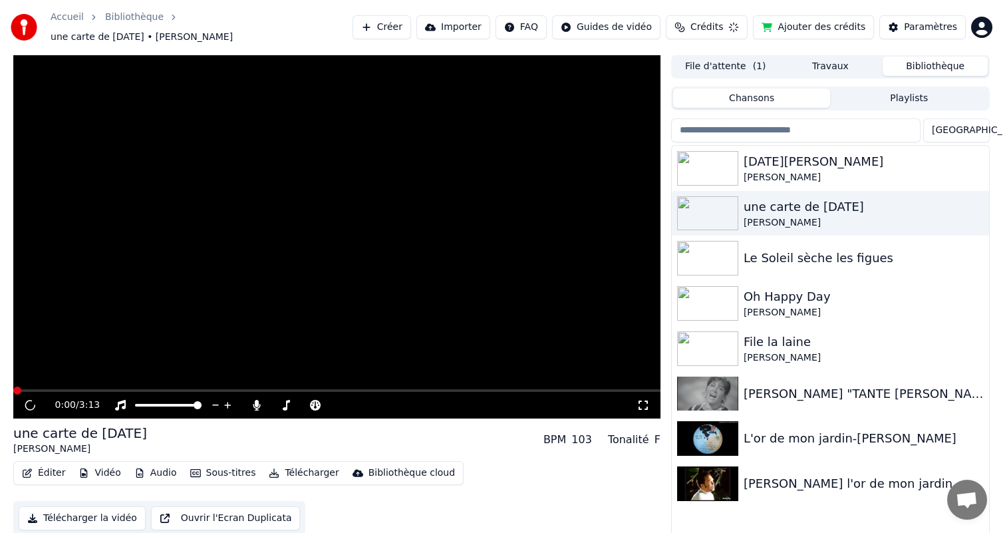
scroll to position [5, 0]
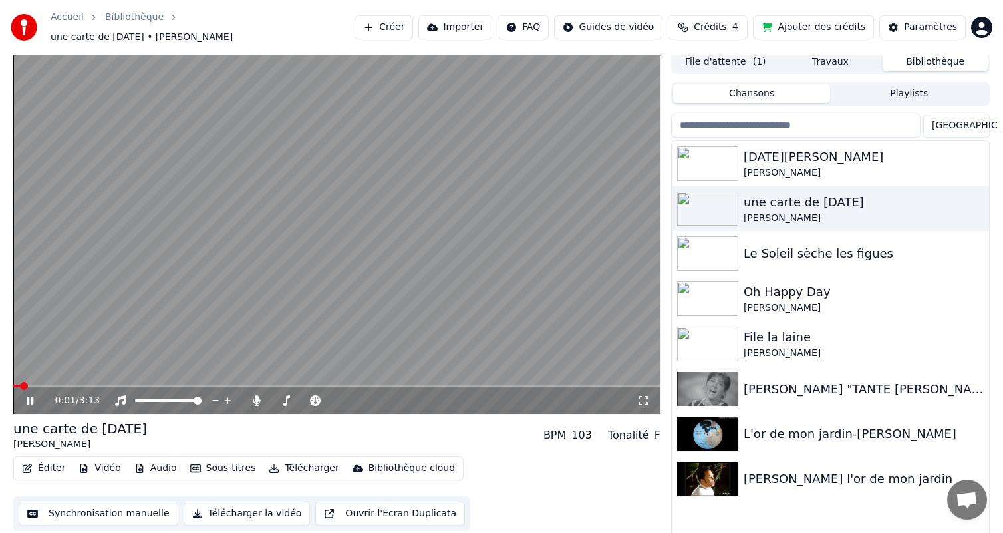
click at [97, 506] on button "Synchronisation manuelle" at bounding box center [99, 514] width 160 height 24
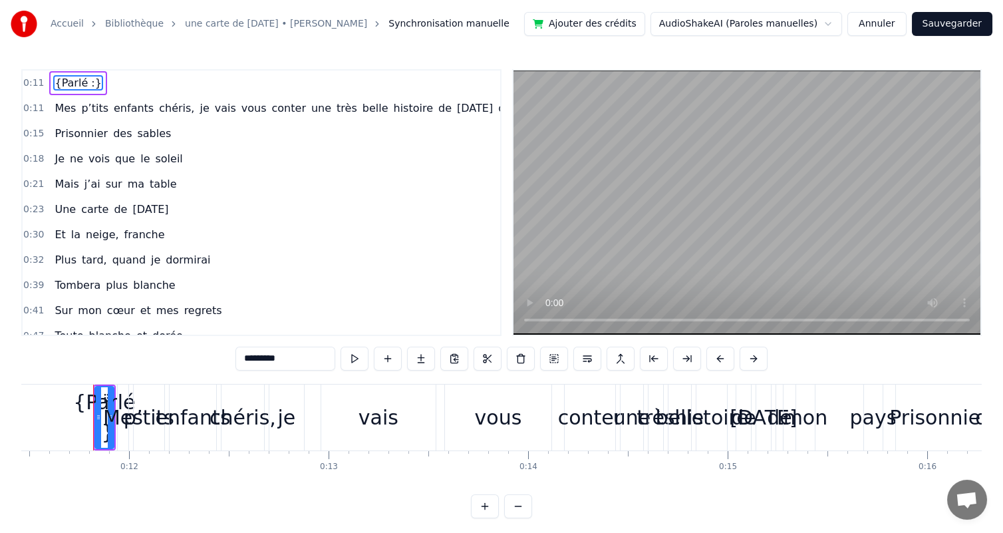
scroll to position [0, 2292]
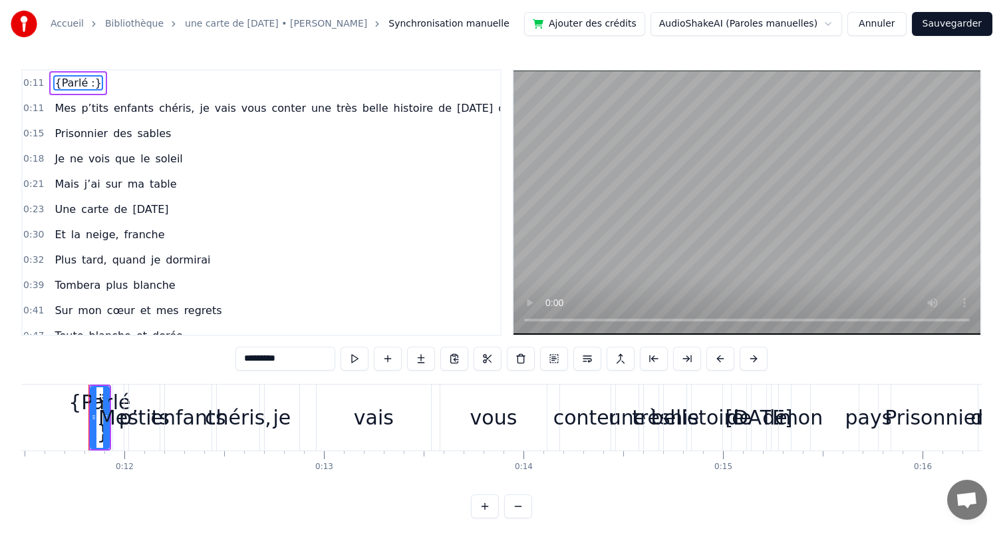
click at [71, 86] on span "{Parlé :}" at bounding box center [77, 82] width 49 height 15
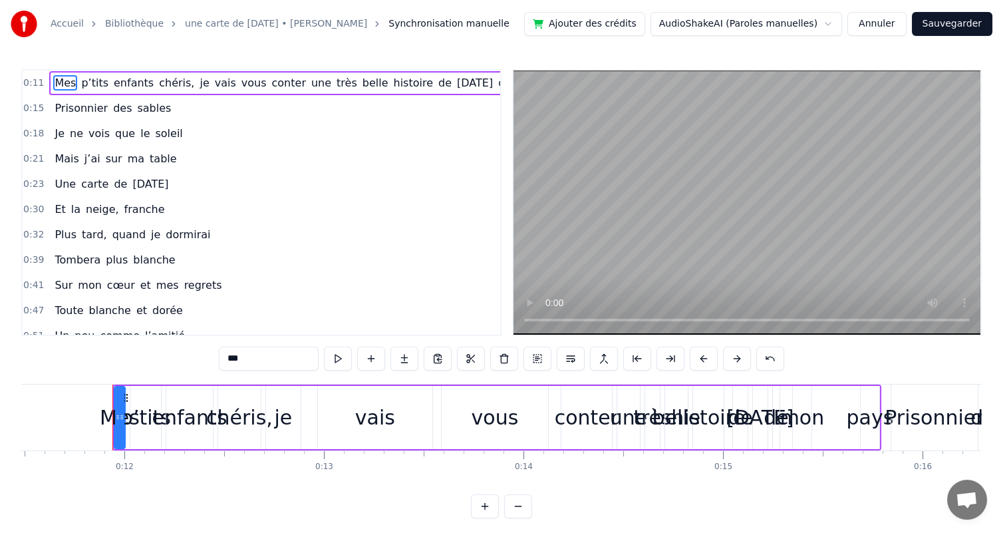
click at [53, 85] on span "Mes" at bounding box center [65, 82] width 24 height 15
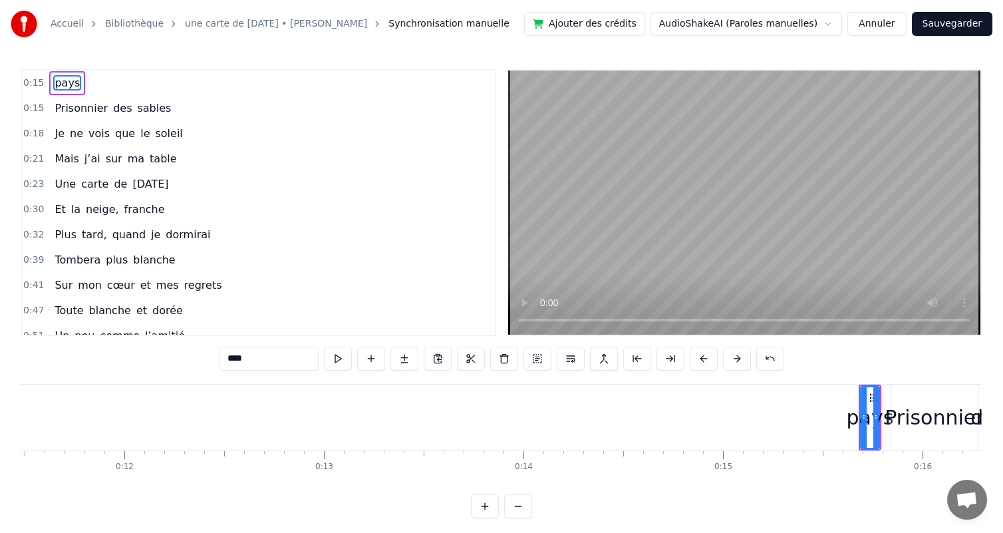
type input "**********"
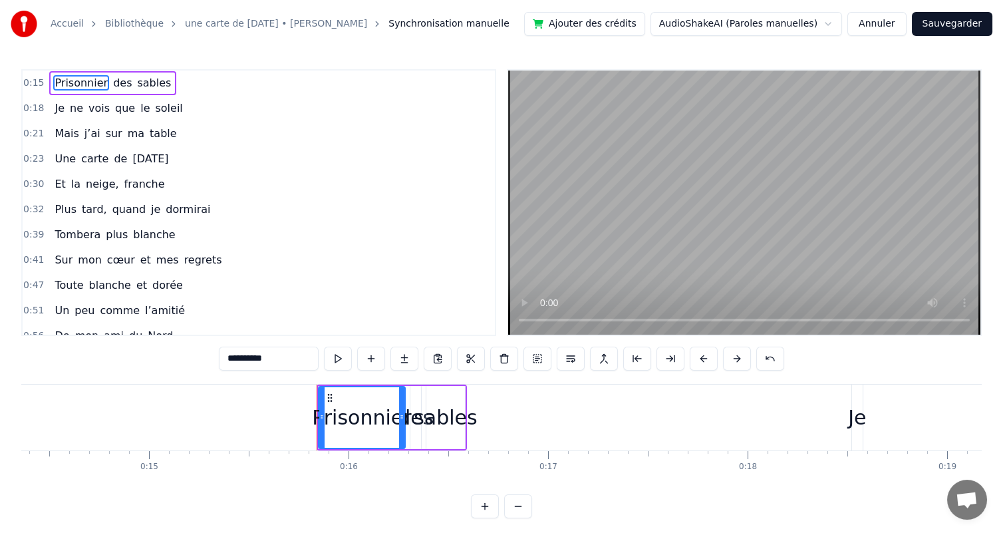
scroll to position [0, 2888]
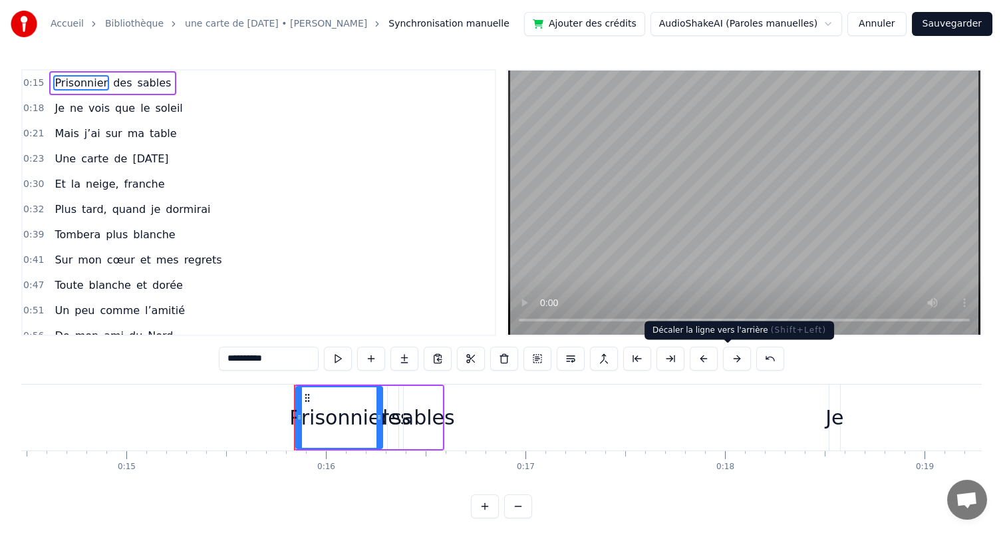
click at [718, 361] on button at bounding box center [704, 359] width 28 height 24
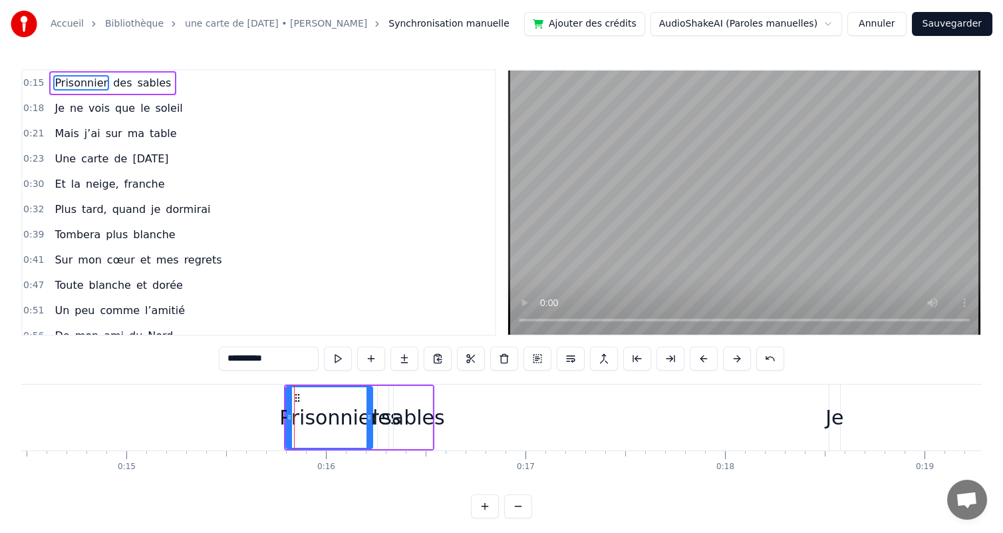
click at [718, 361] on button at bounding box center [704, 359] width 28 height 24
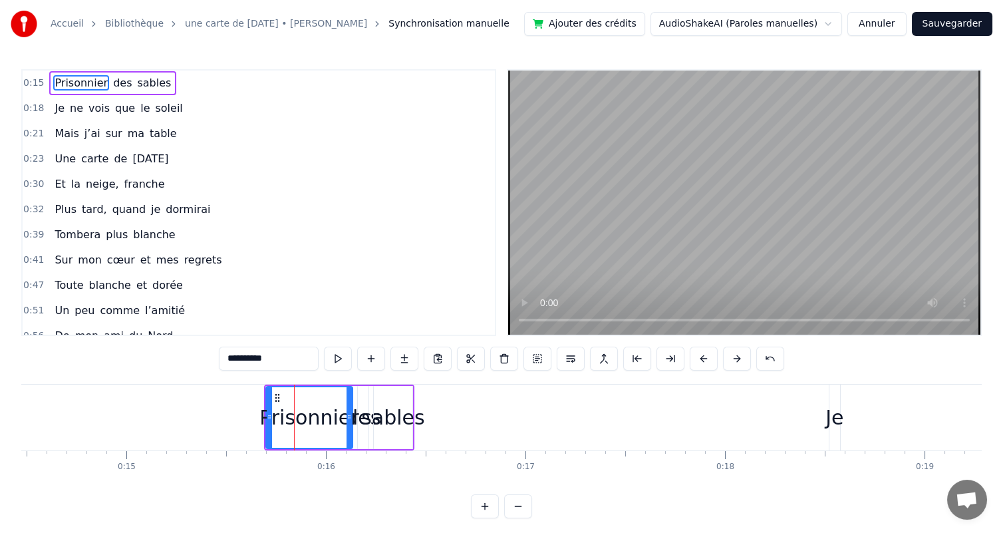
click at [718, 361] on button at bounding box center [704, 359] width 28 height 24
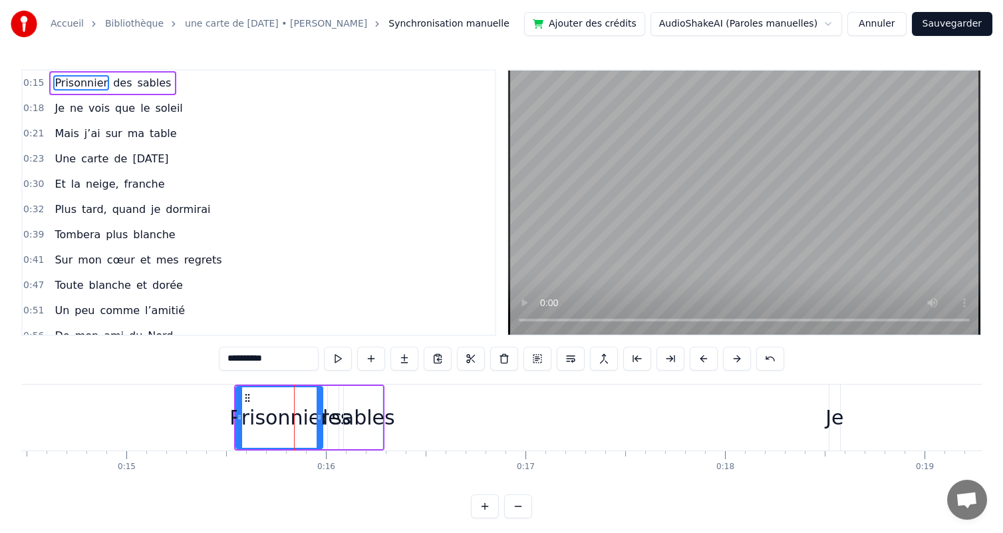
click at [718, 361] on button at bounding box center [704, 359] width 28 height 24
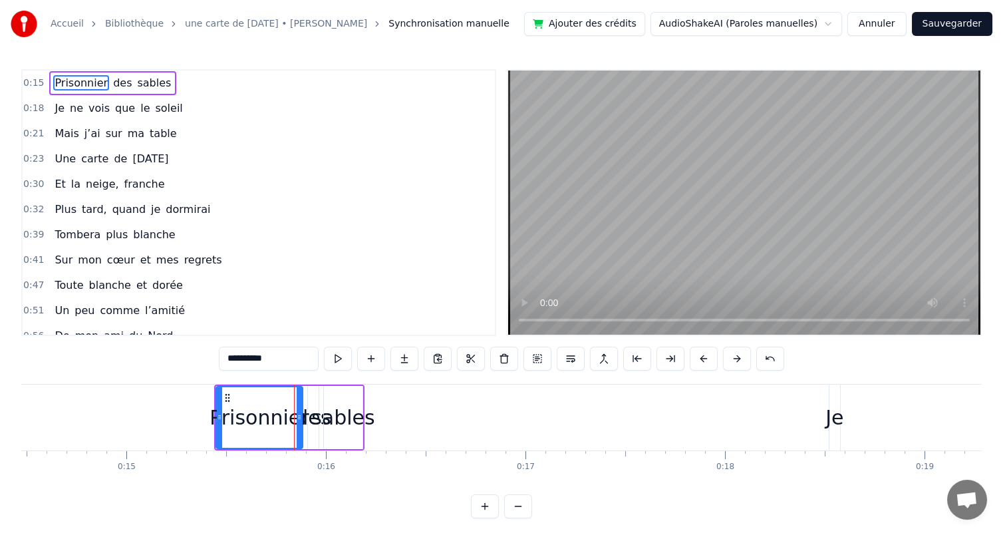
click at [718, 361] on button at bounding box center [704, 359] width 28 height 24
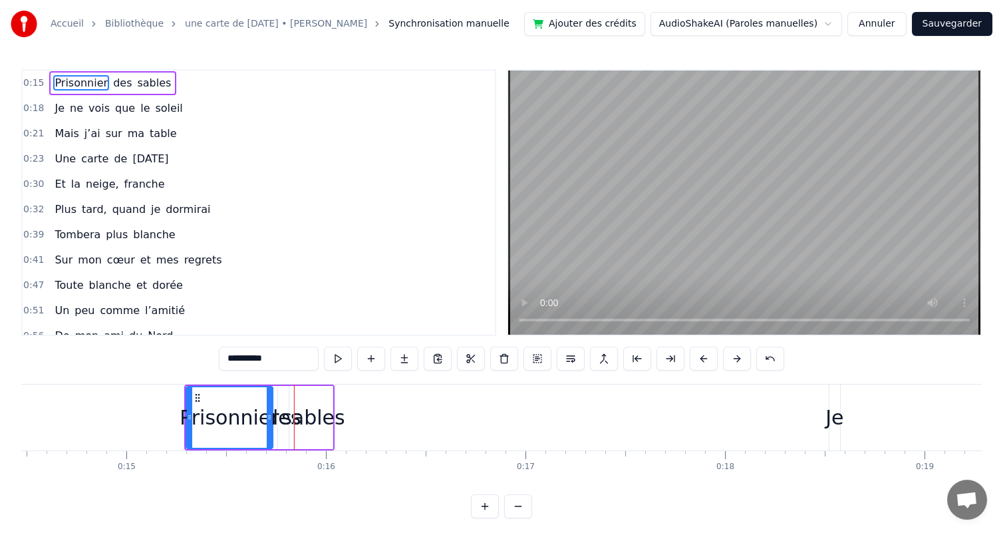
click at [718, 361] on button at bounding box center [704, 359] width 28 height 24
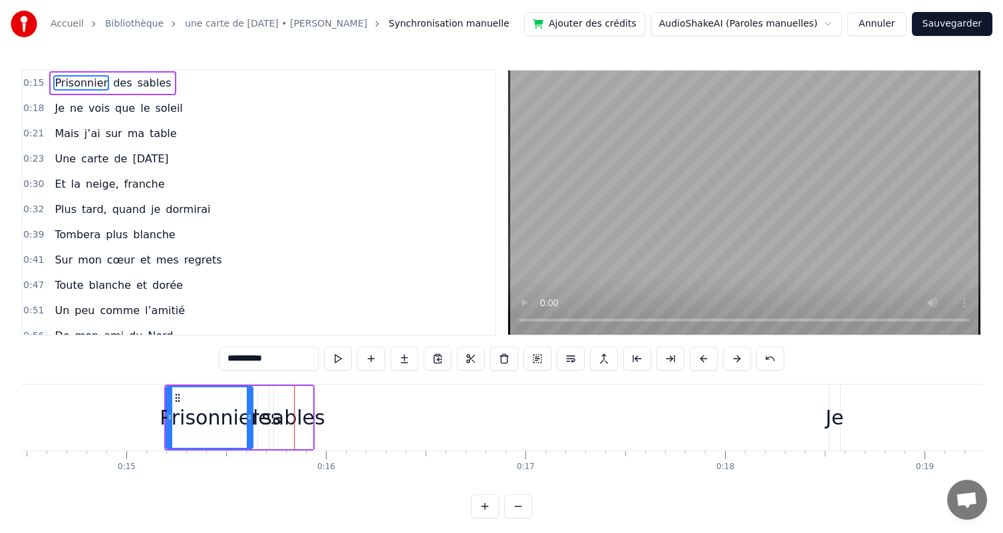
click at [718, 361] on button at bounding box center [704, 359] width 28 height 24
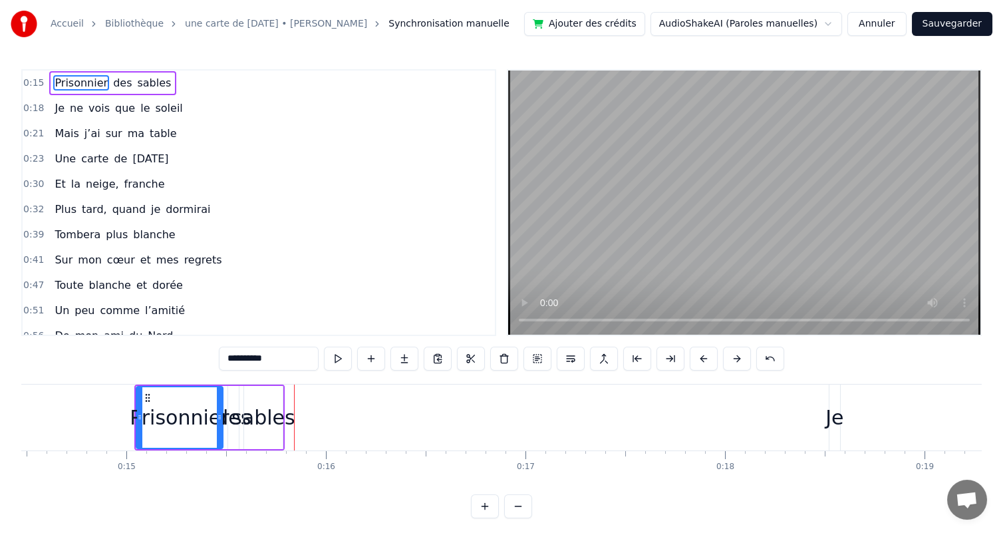
click at [718, 361] on button at bounding box center [704, 359] width 28 height 24
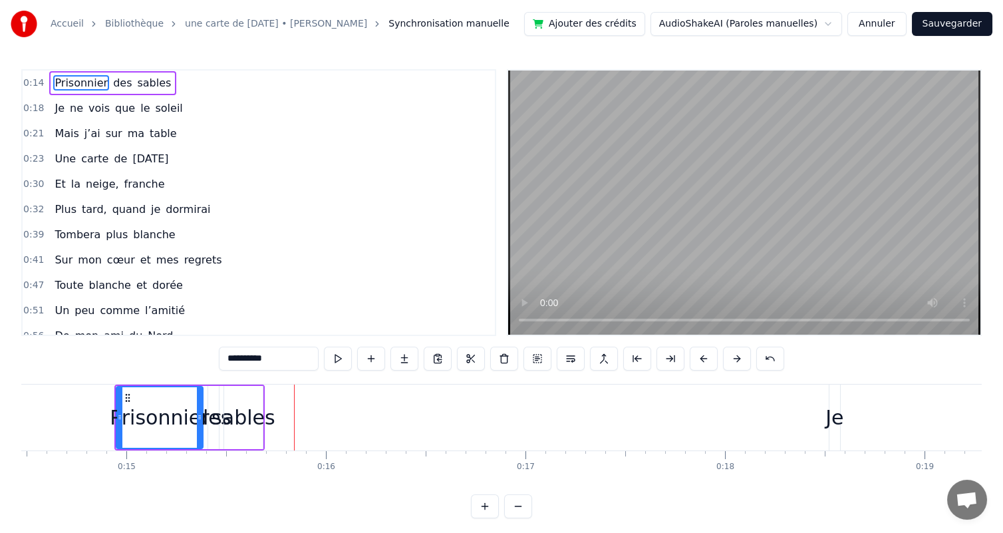
click at [718, 361] on button at bounding box center [704, 359] width 28 height 24
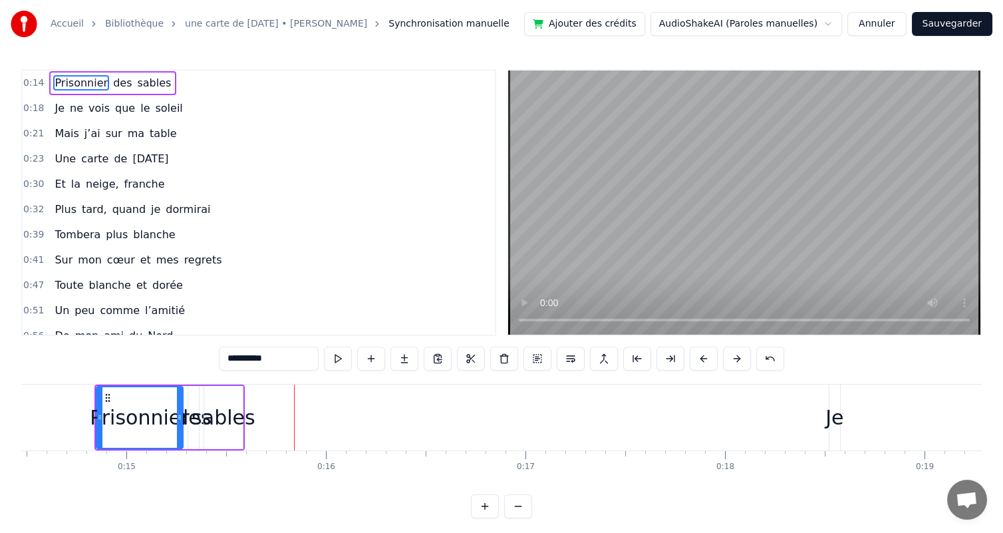
click at [718, 361] on button at bounding box center [704, 359] width 28 height 24
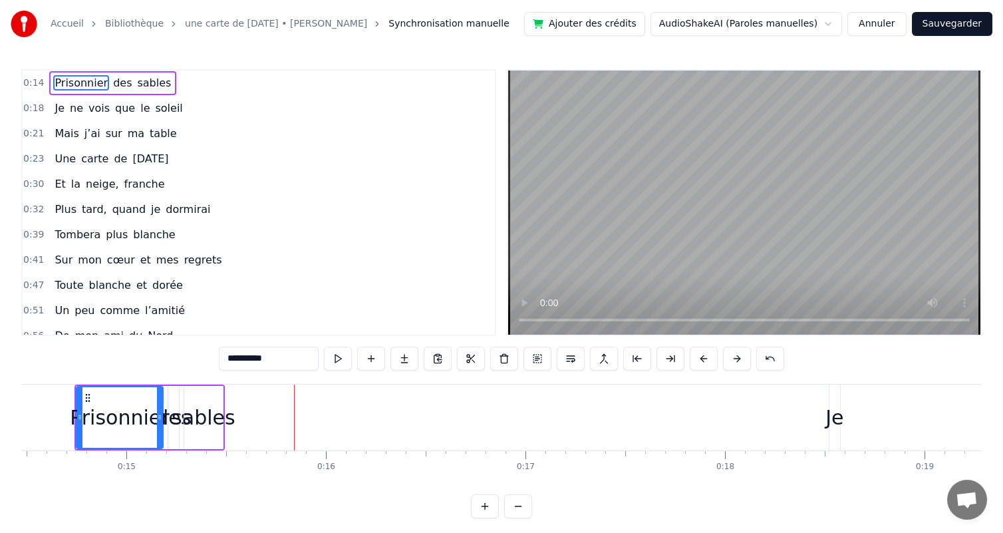
click at [718, 361] on button at bounding box center [704, 359] width 28 height 24
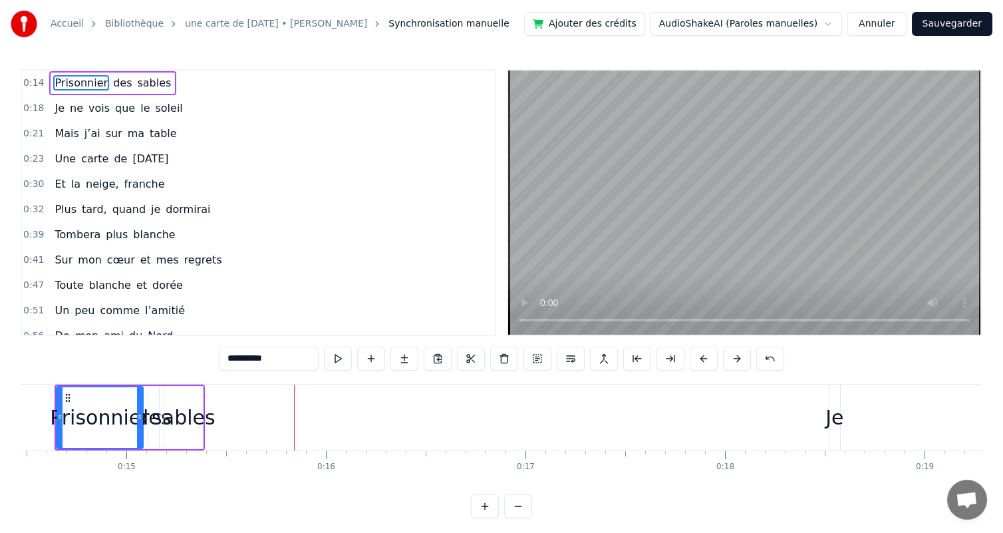
click at [718, 361] on button at bounding box center [704, 359] width 28 height 24
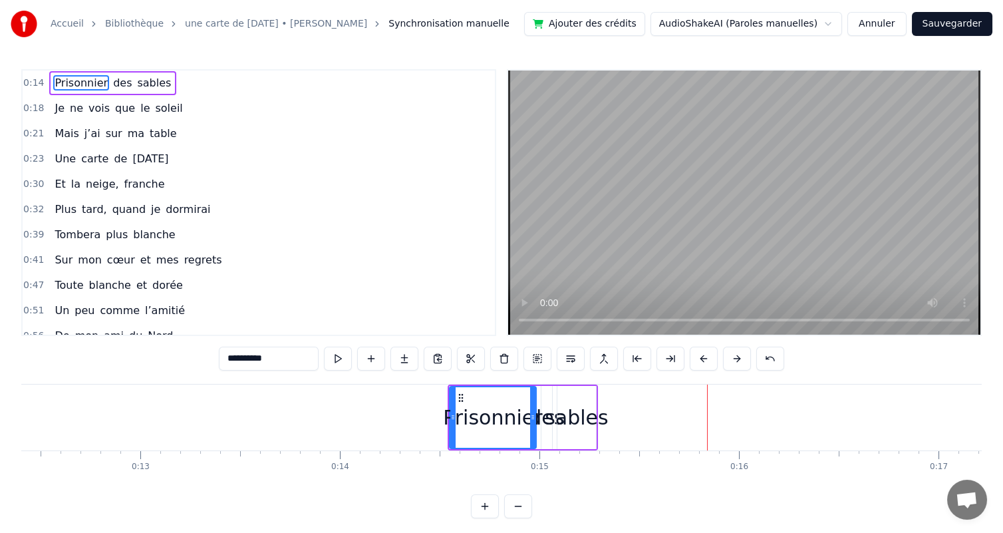
scroll to position [0, 2171]
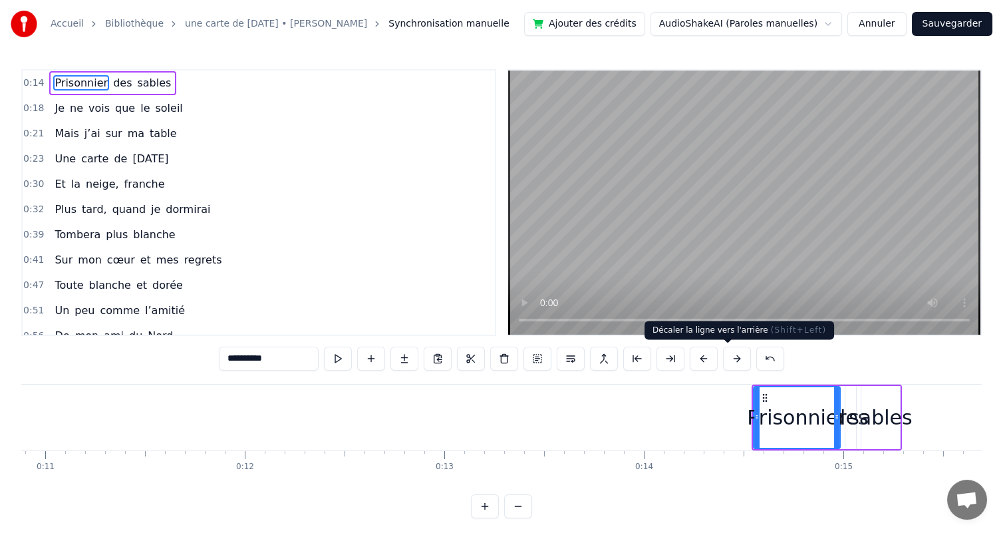
click at [718, 351] on button at bounding box center [704, 359] width 28 height 24
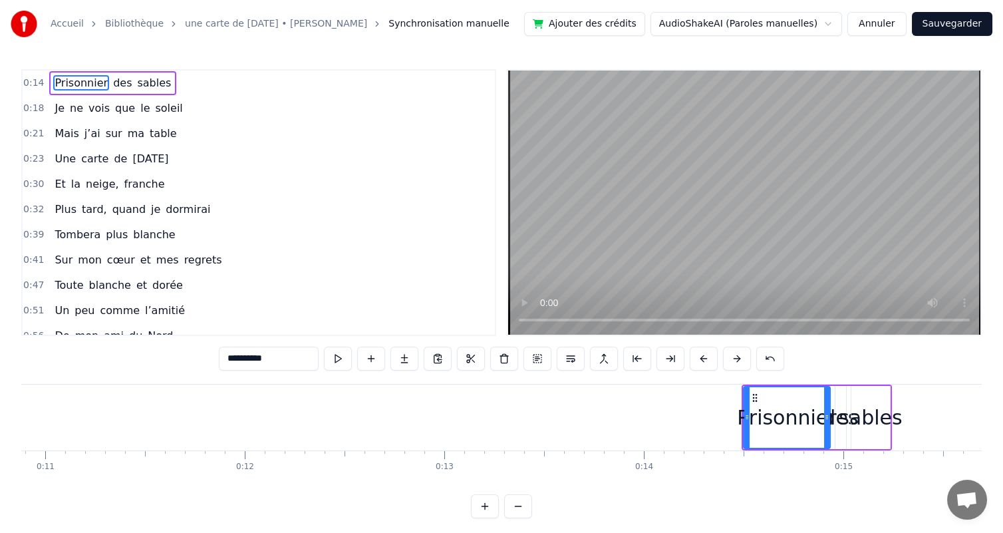
click at [718, 351] on button at bounding box center [704, 359] width 28 height 24
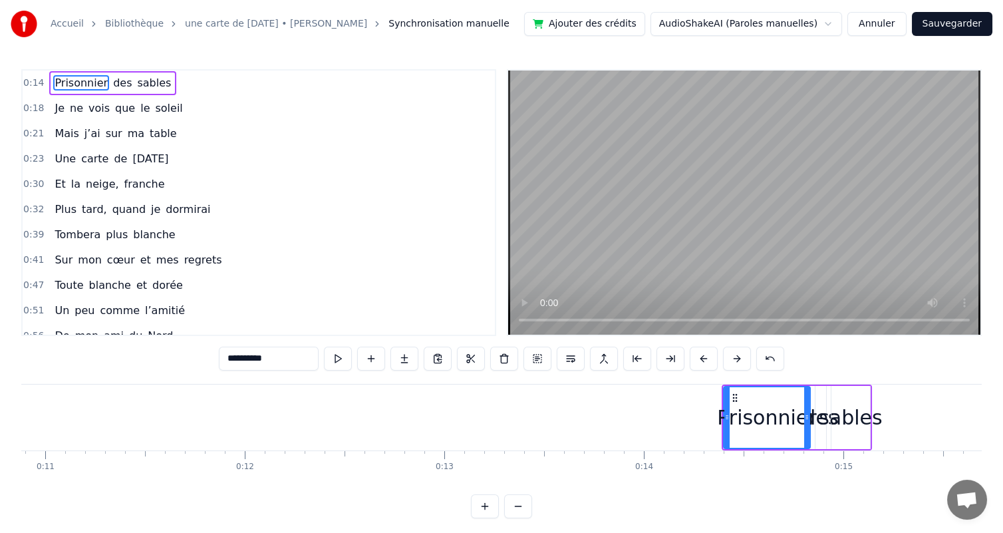
click at [718, 351] on button at bounding box center [704, 359] width 28 height 24
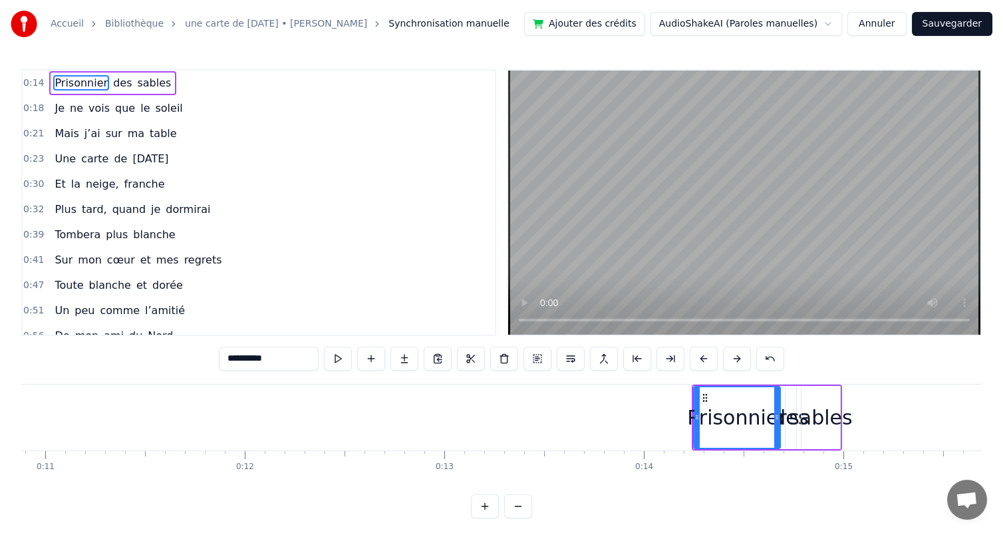
click at [718, 351] on button at bounding box center [704, 359] width 28 height 24
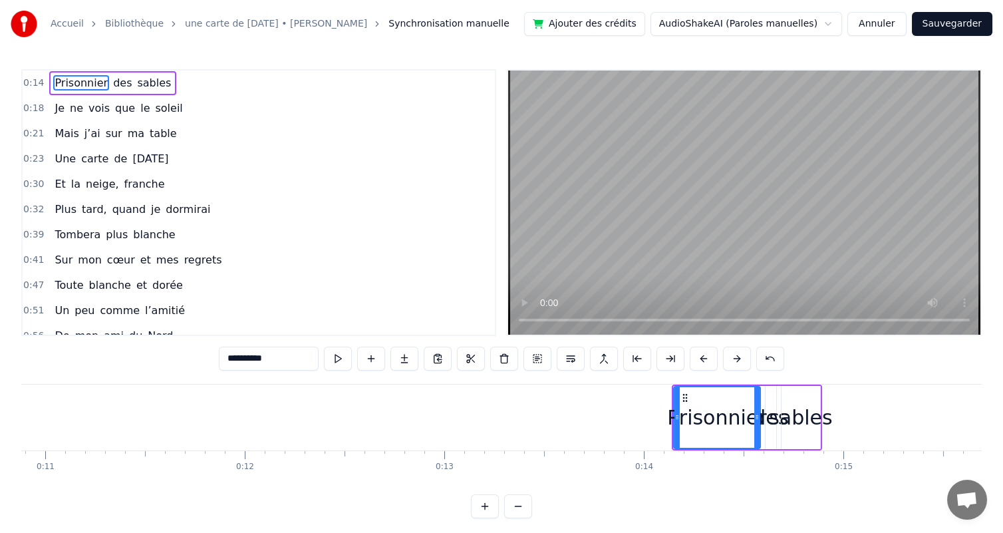
click at [718, 351] on button at bounding box center [704, 359] width 28 height 24
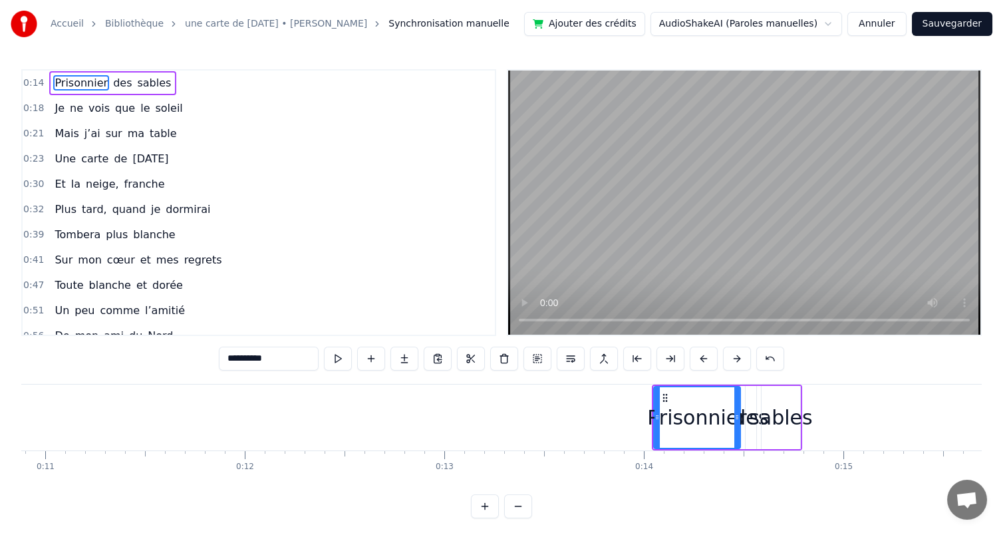
click at [718, 351] on button at bounding box center [704, 359] width 28 height 24
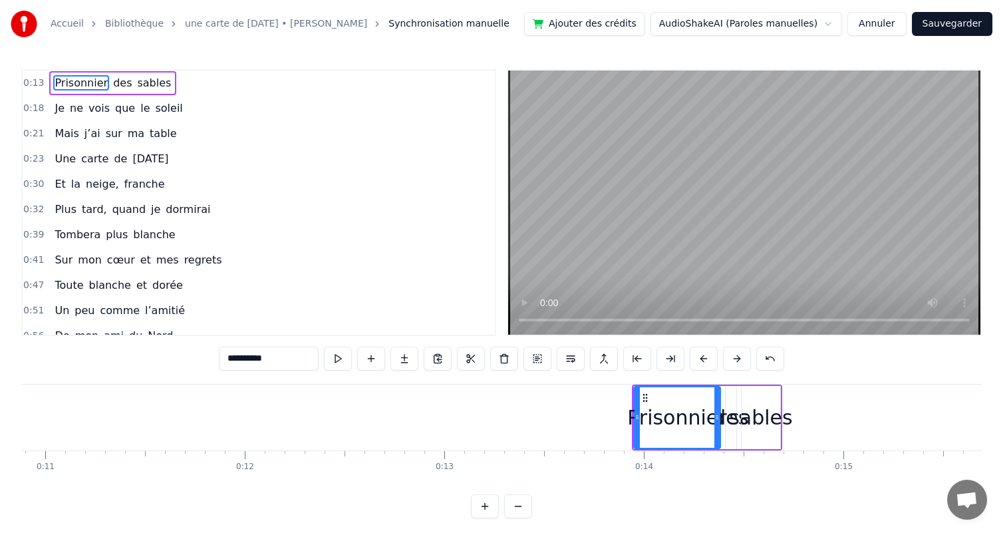
click at [718, 351] on button at bounding box center [704, 359] width 28 height 24
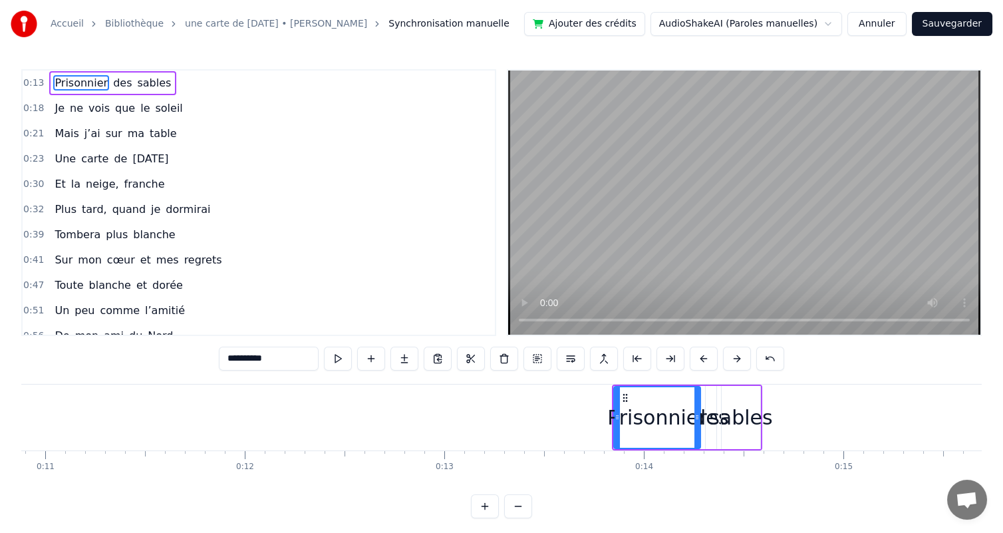
click at [718, 351] on button at bounding box center [704, 359] width 28 height 24
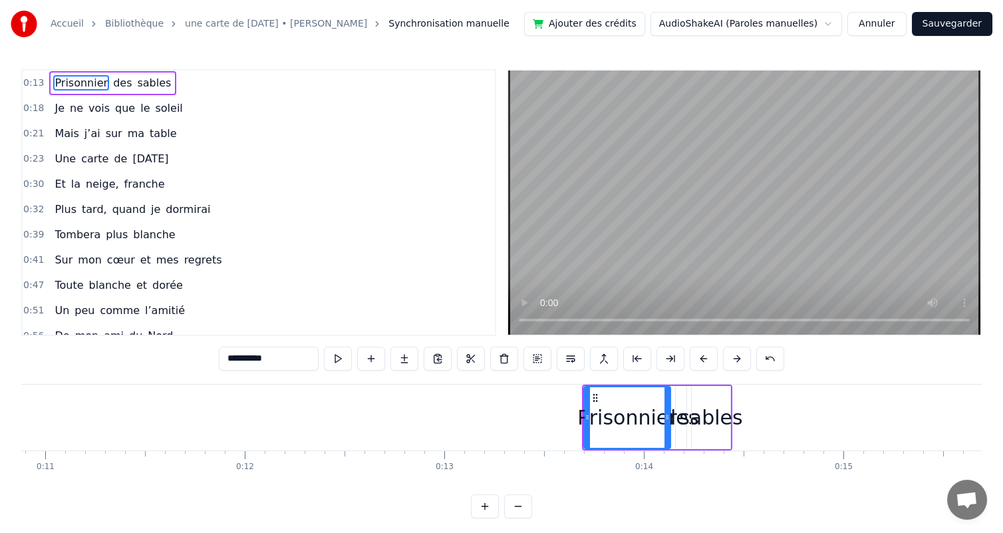
click at [718, 351] on button at bounding box center [704, 359] width 28 height 24
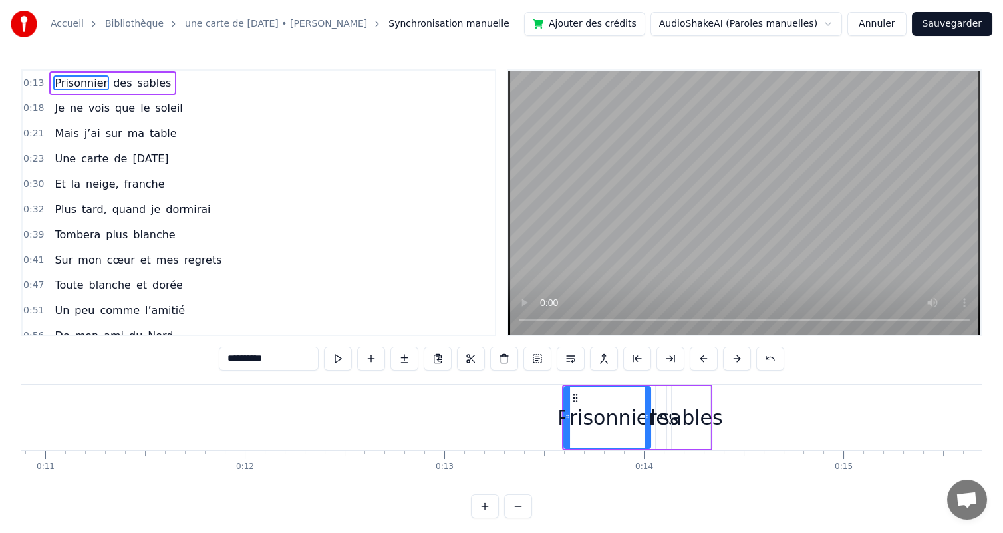
click at [718, 351] on button at bounding box center [704, 359] width 28 height 24
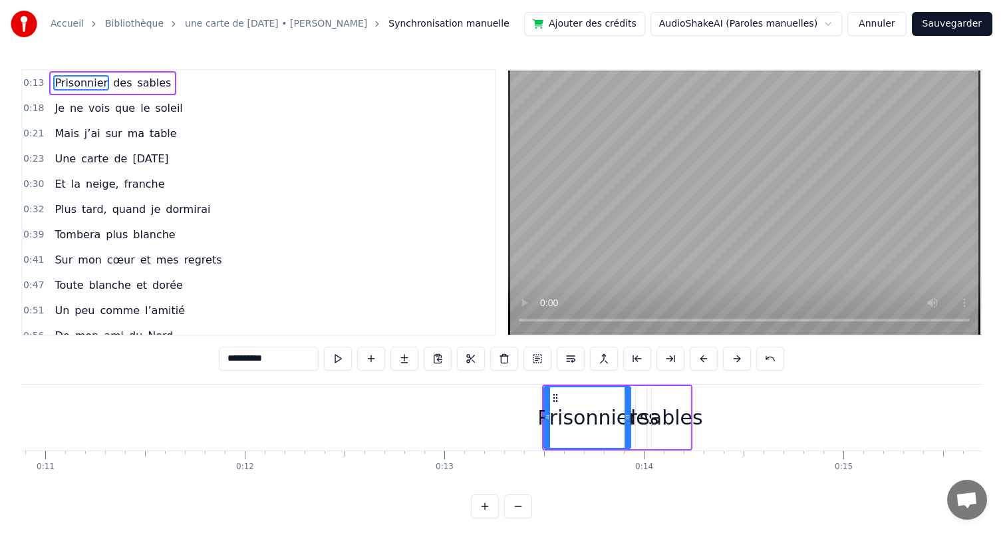
click at [718, 351] on button at bounding box center [704, 359] width 28 height 24
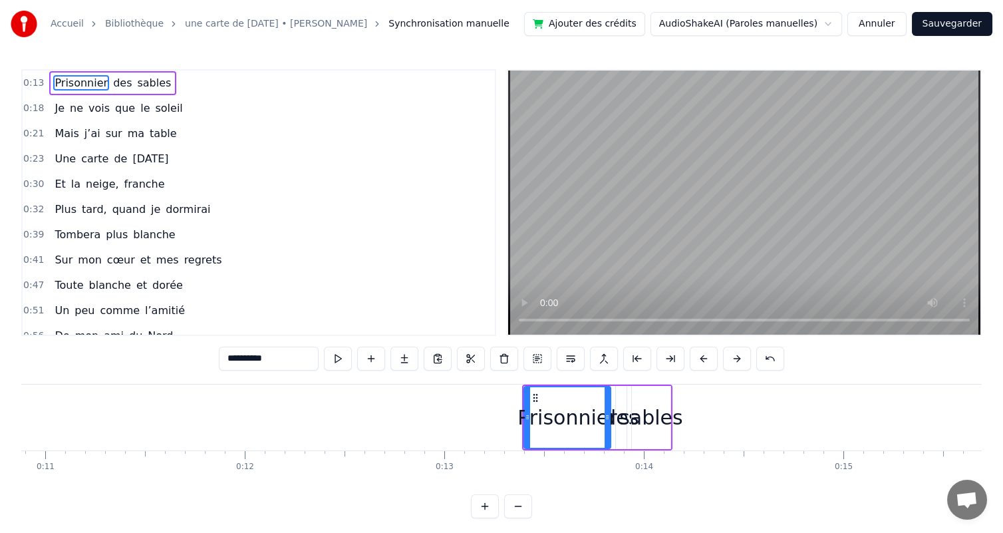
click at [718, 351] on button at bounding box center [704, 359] width 28 height 24
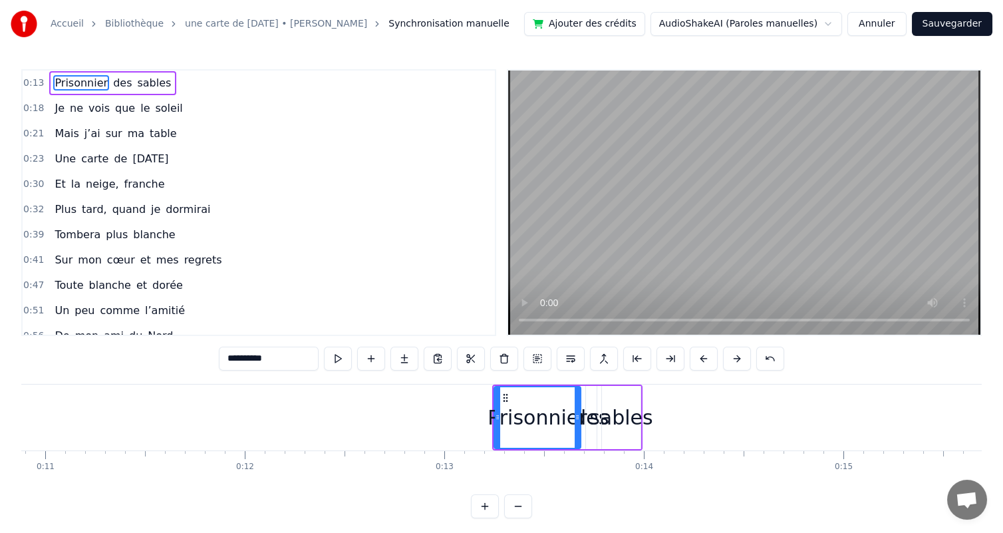
click at [718, 351] on button at bounding box center [704, 359] width 28 height 24
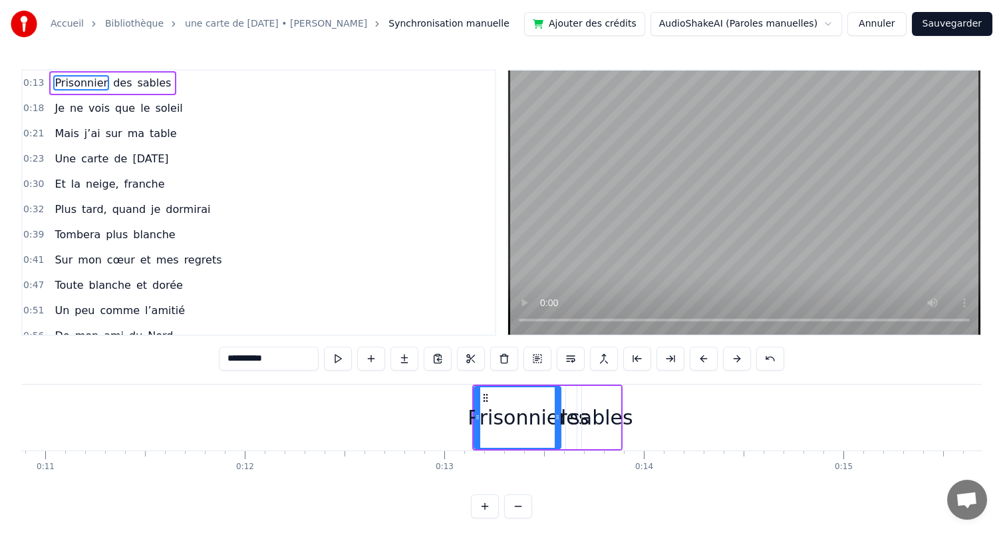
click at [718, 351] on button at bounding box center [704, 359] width 28 height 24
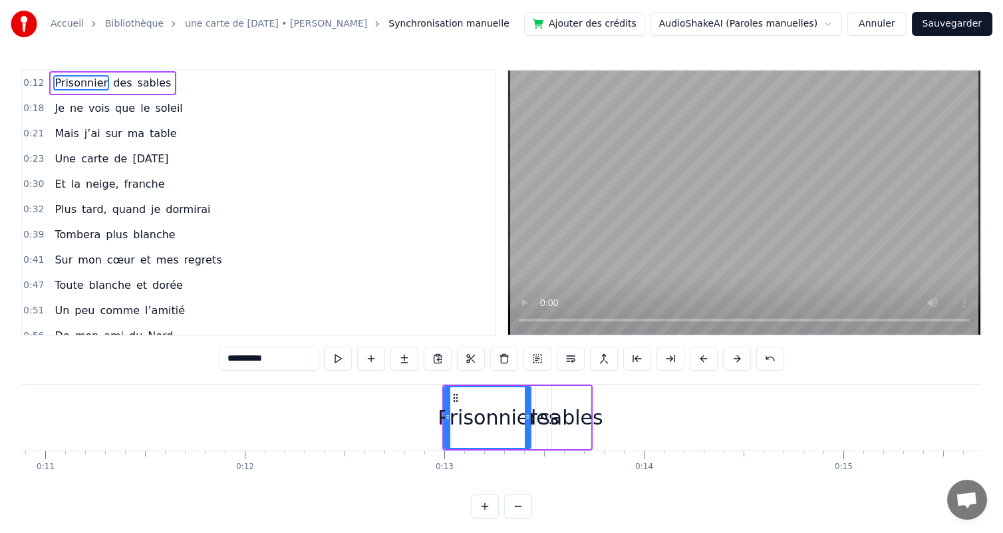
click at [718, 351] on button at bounding box center [704, 359] width 28 height 24
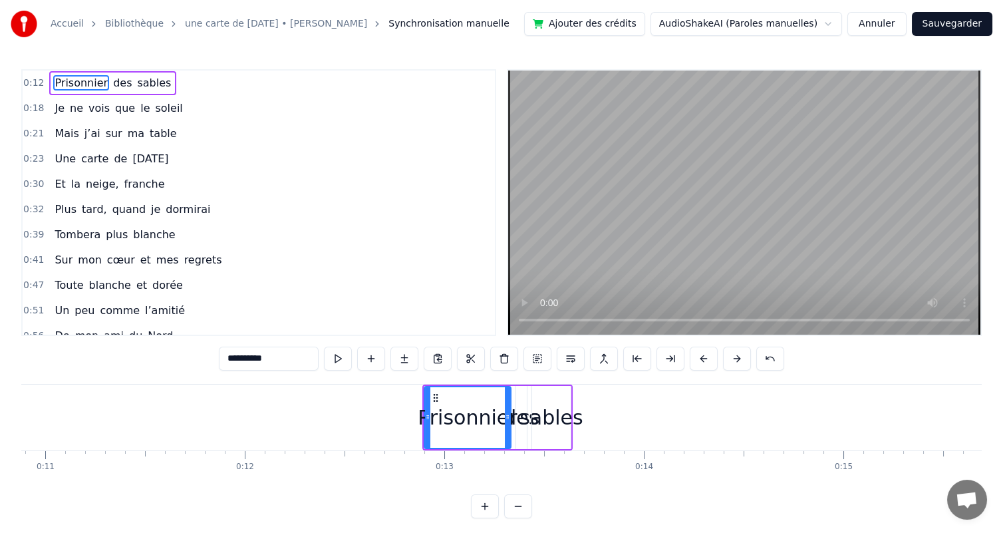
click at [718, 351] on button at bounding box center [704, 359] width 28 height 24
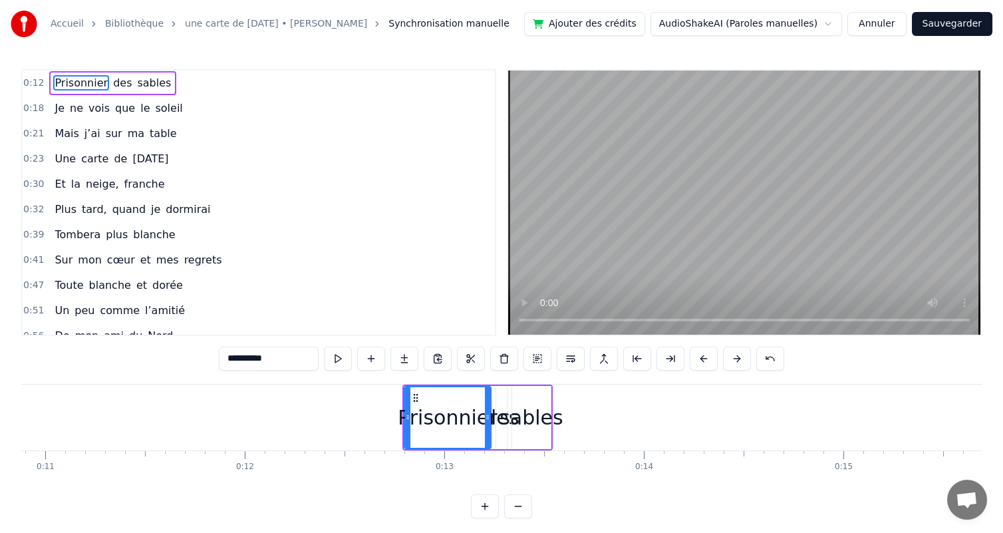
click at [718, 351] on button at bounding box center [704, 359] width 28 height 24
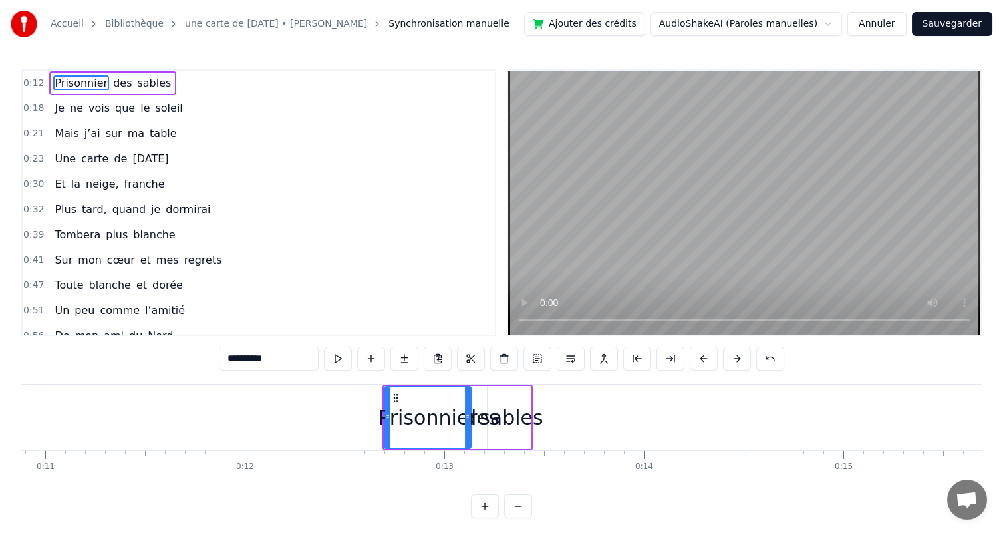
click at [718, 351] on button at bounding box center [704, 359] width 28 height 24
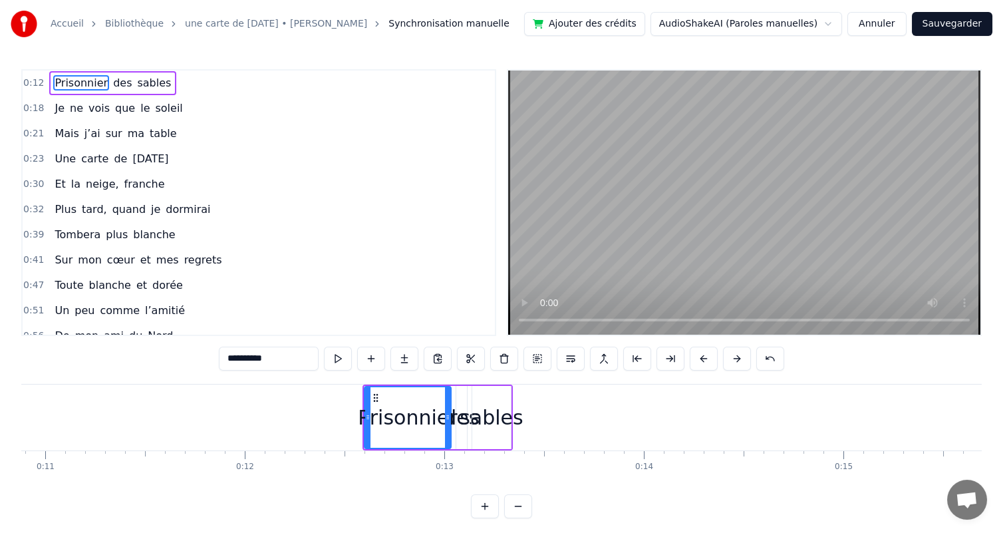
click at [718, 351] on button at bounding box center [704, 359] width 28 height 24
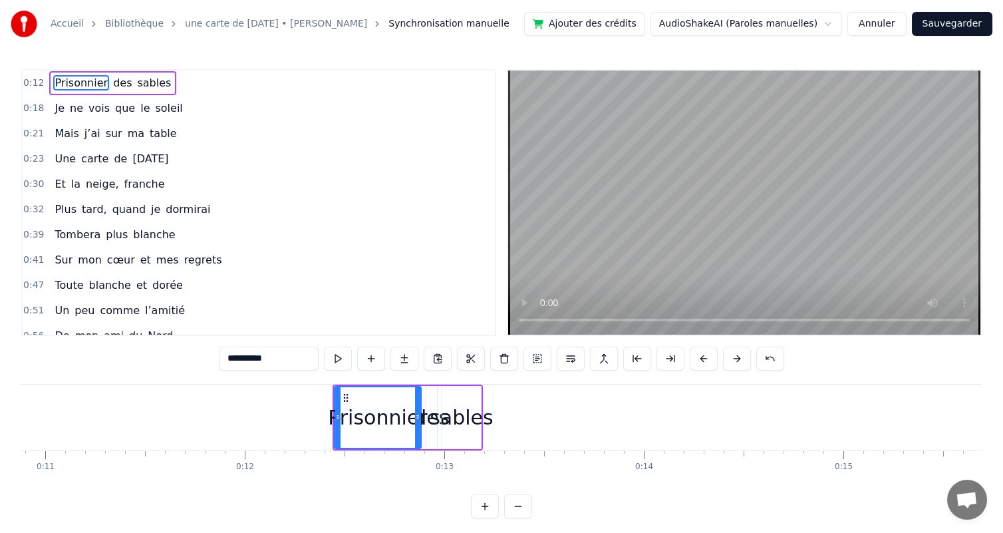
click at [718, 351] on button at bounding box center [704, 359] width 28 height 24
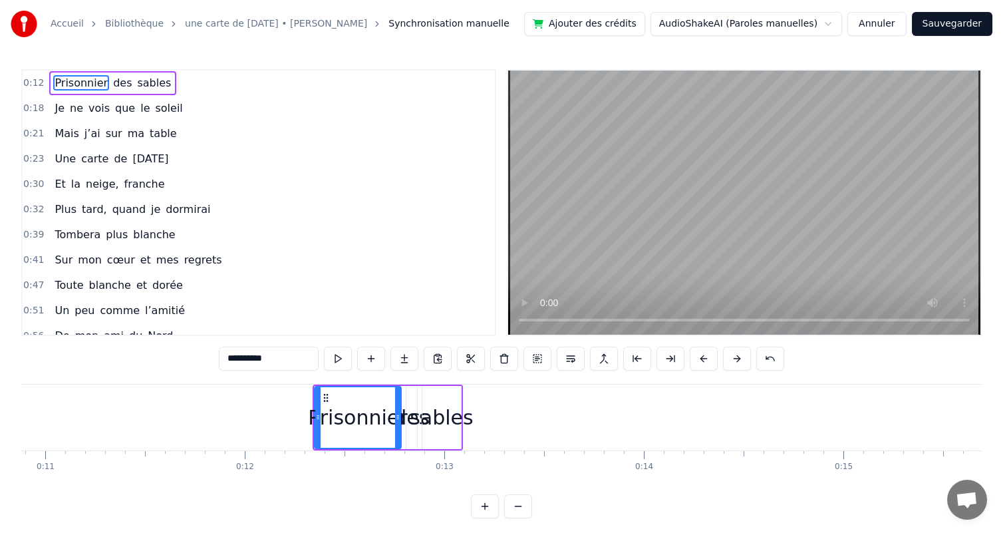
click at [718, 351] on button at bounding box center [704, 359] width 28 height 24
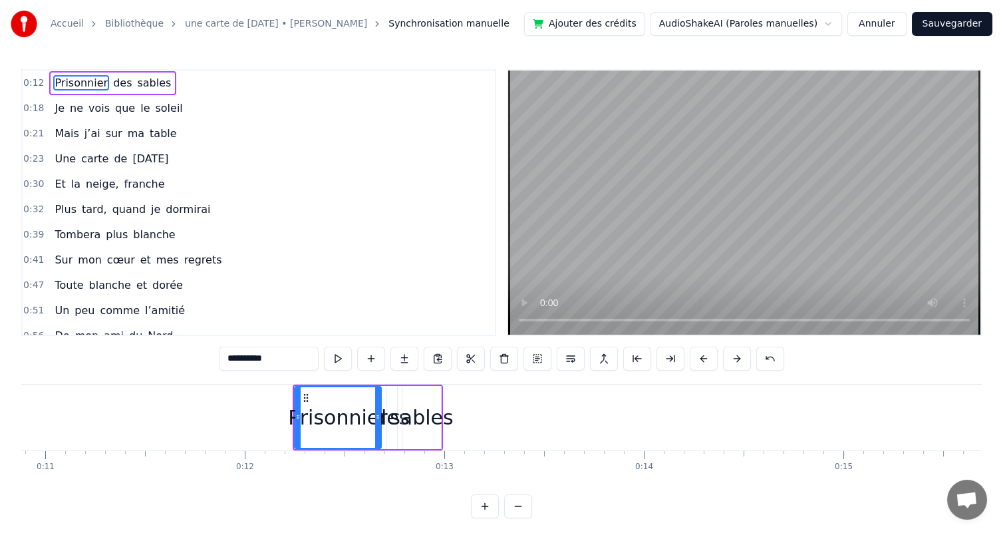
click at [718, 351] on button at bounding box center [704, 359] width 28 height 24
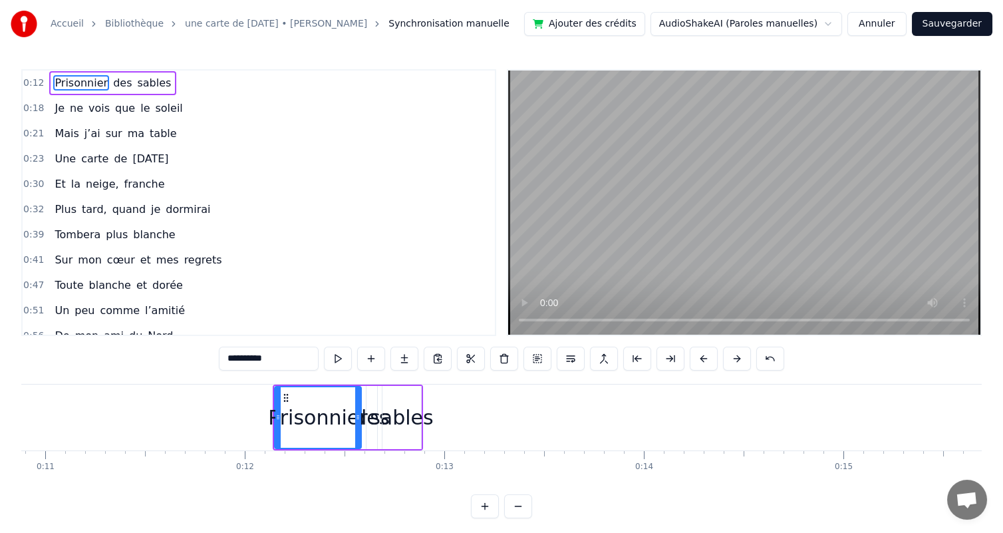
click at [718, 351] on button at bounding box center [704, 359] width 28 height 24
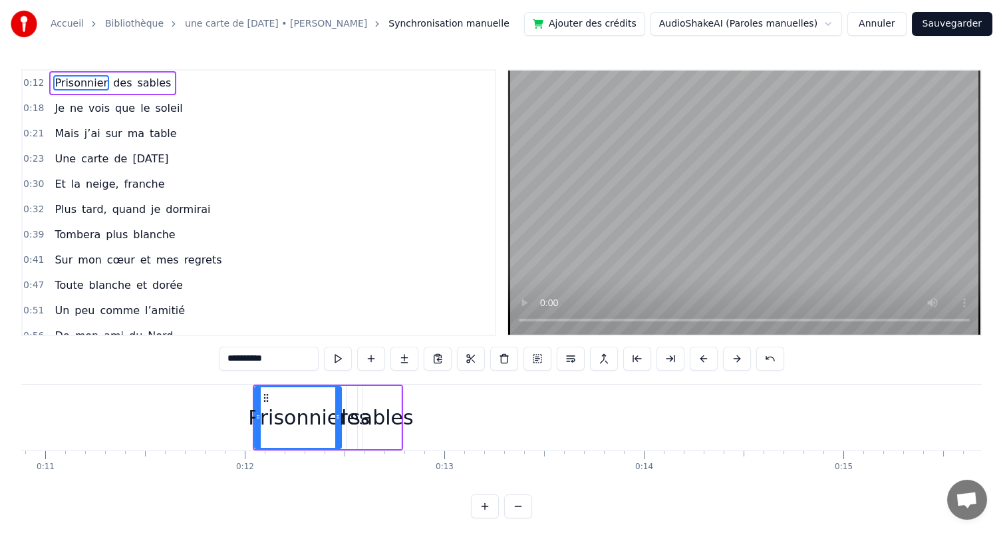
click at [718, 351] on button at bounding box center [704, 359] width 28 height 24
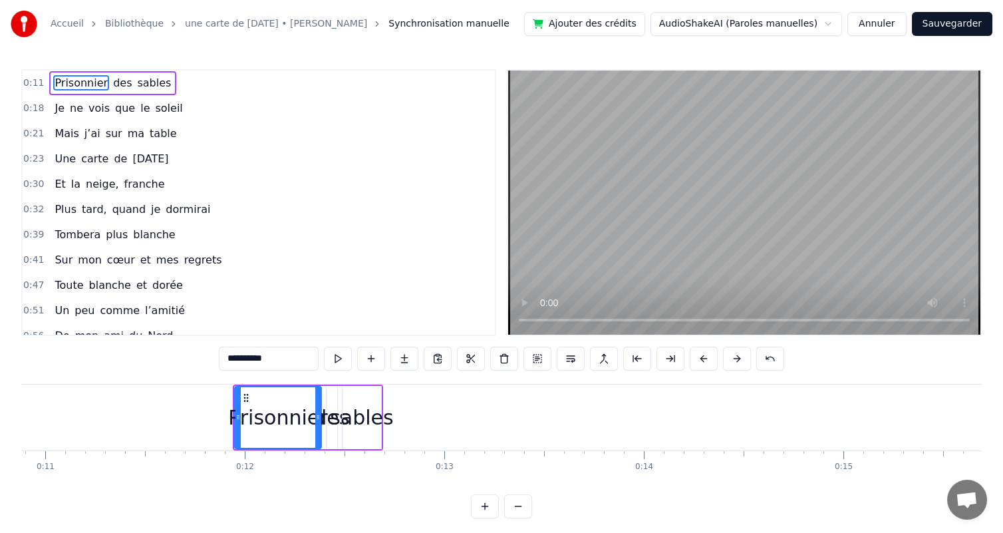
click at [718, 351] on button at bounding box center [704, 359] width 28 height 24
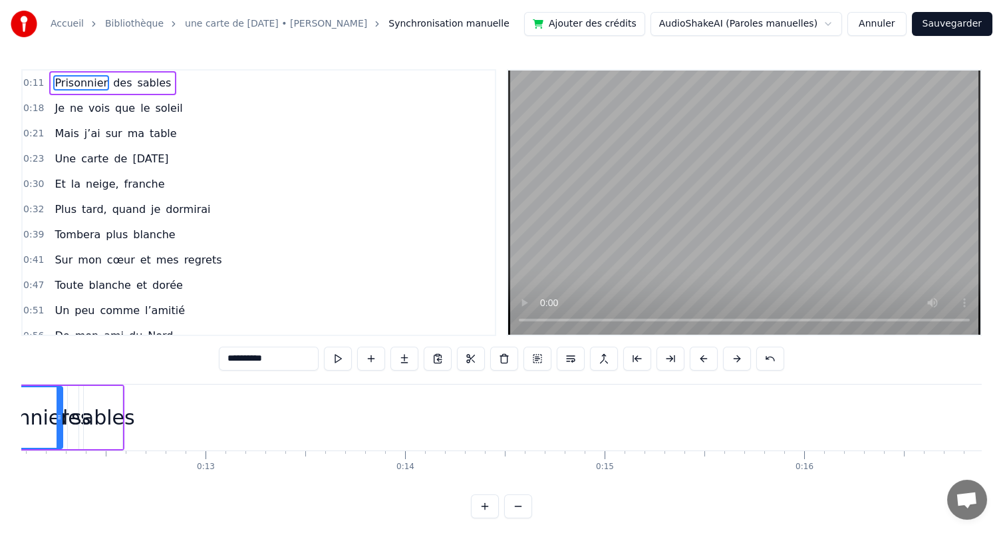
scroll to position [0, 2236]
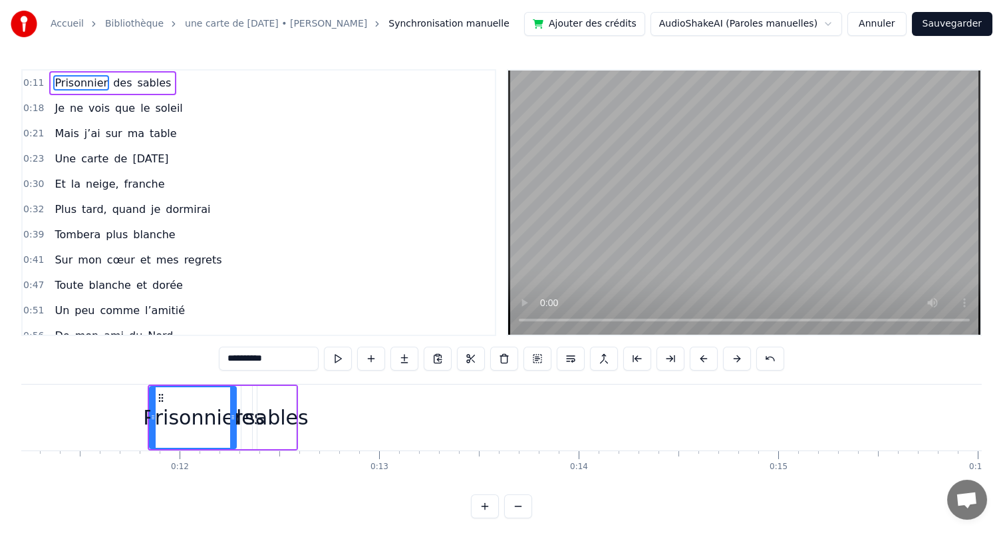
click at [272, 403] on div "sables" at bounding box center [276, 417] width 63 height 30
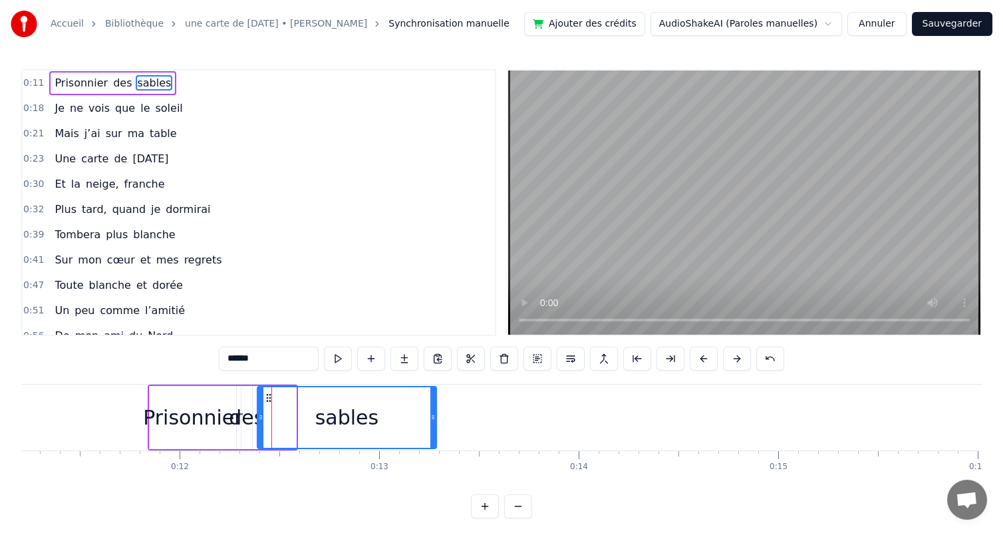
drag, startPoint x: 294, startPoint y: 403, endPoint x: 434, endPoint y: 404, distance: 140.4
click at [434, 404] on div at bounding box center [432, 417] width 5 height 61
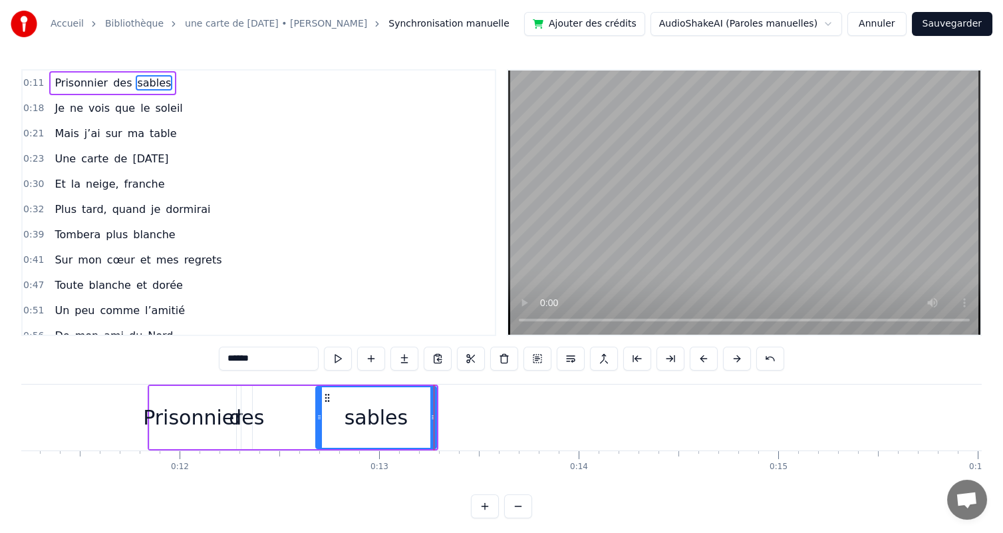
drag, startPoint x: 258, startPoint y: 399, endPoint x: 322, endPoint y: 406, distance: 64.3
click at [322, 406] on div at bounding box center [319, 417] width 5 height 61
click at [253, 404] on div "des" at bounding box center [246, 417] width 35 height 30
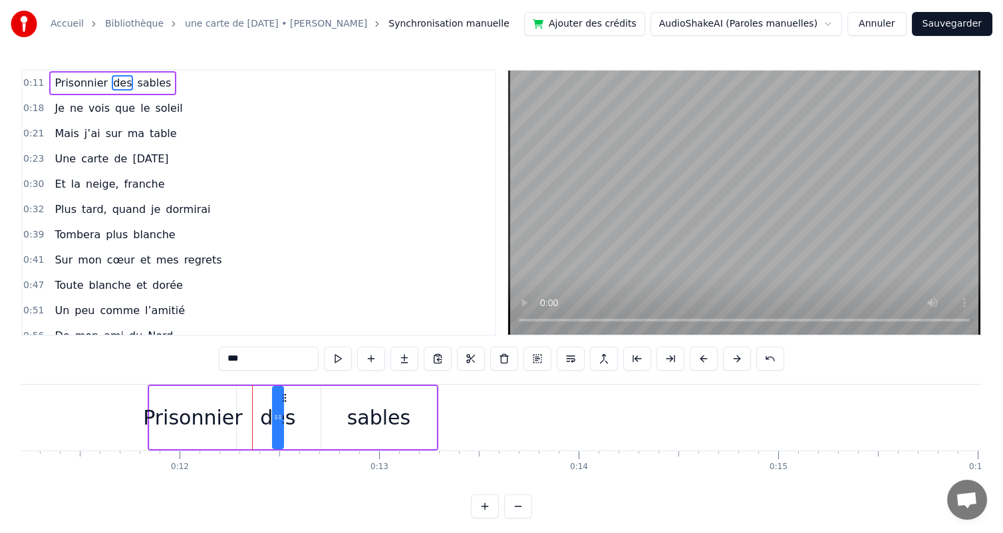
drag, startPoint x: 253, startPoint y: 398, endPoint x: 284, endPoint y: 400, distance: 31.4
click at [284, 400] on icon at bounding box center [284, 397] width 11 height 11
click at [156, 398] on div "Prisonnier" at bounding box center [193, 417] width 86 height 63
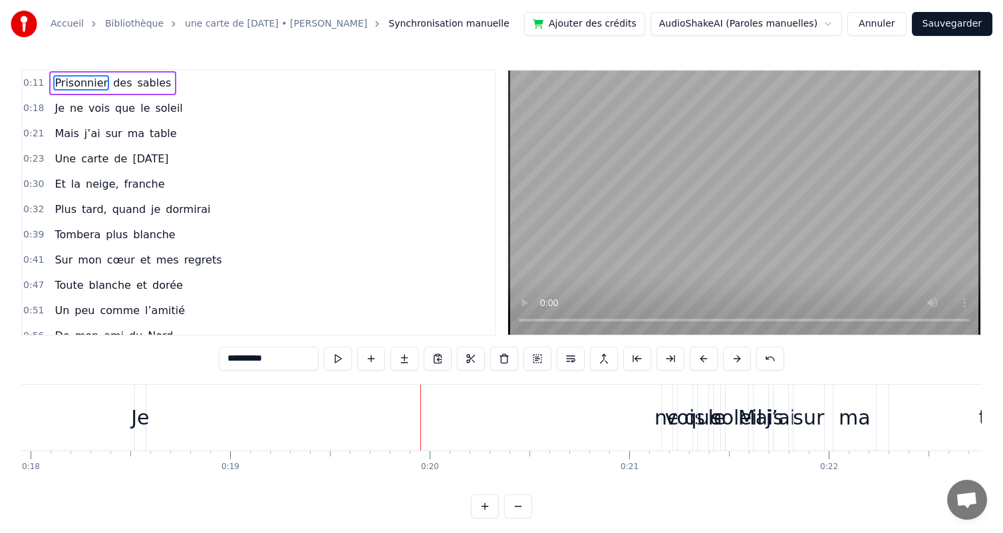
scroll to position [0, 3452]
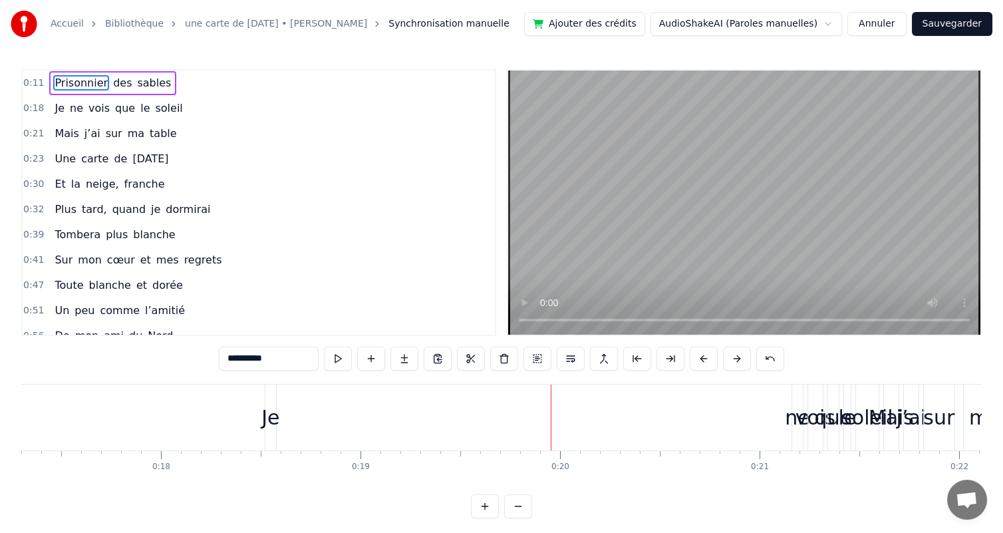
click at [268, 406] on div "Je" at bounding box center [270, 417] width 18 height 30
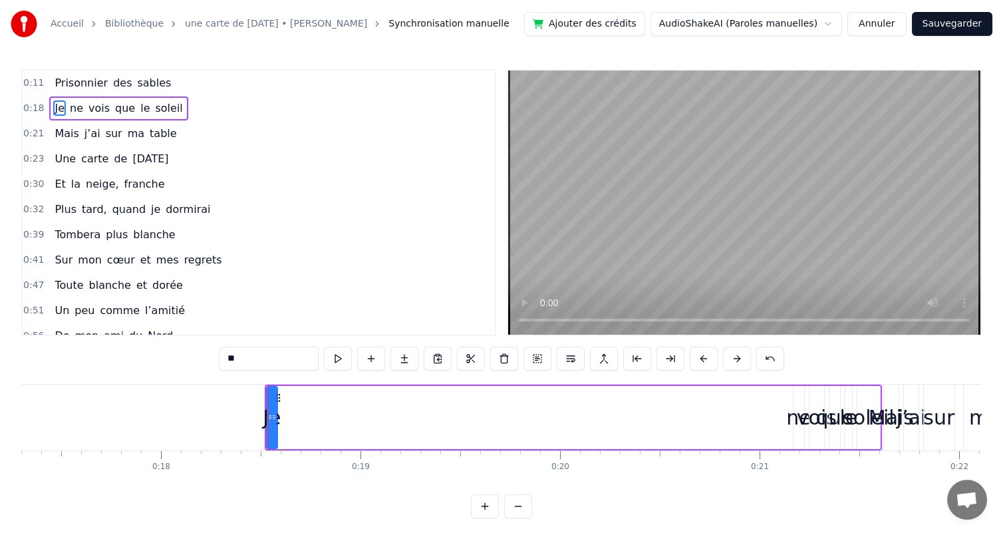
click at [718, 362] on button at bounding box center [704, 359] width 28 height 24
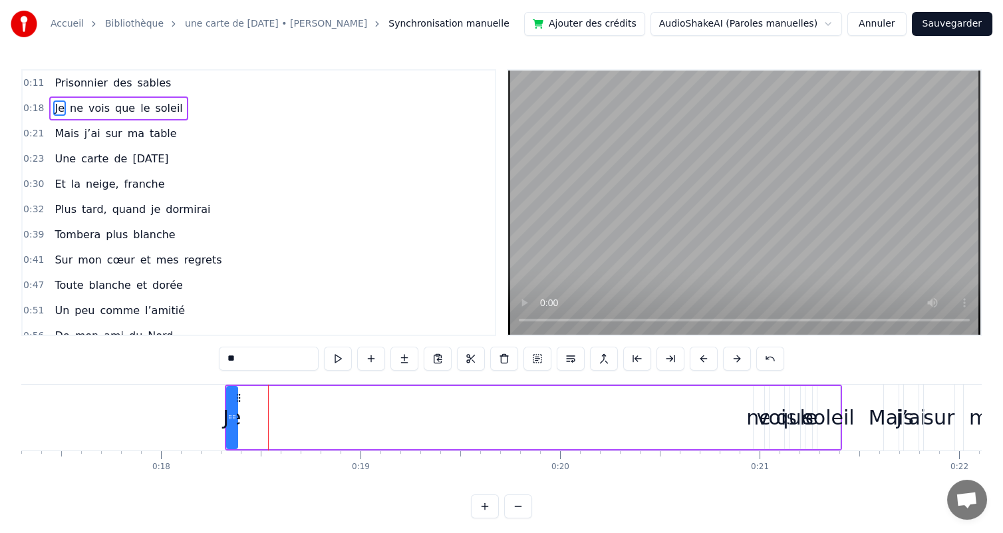
click at [718, 362] on button at bounding box center [704, 359] width 28 height 24
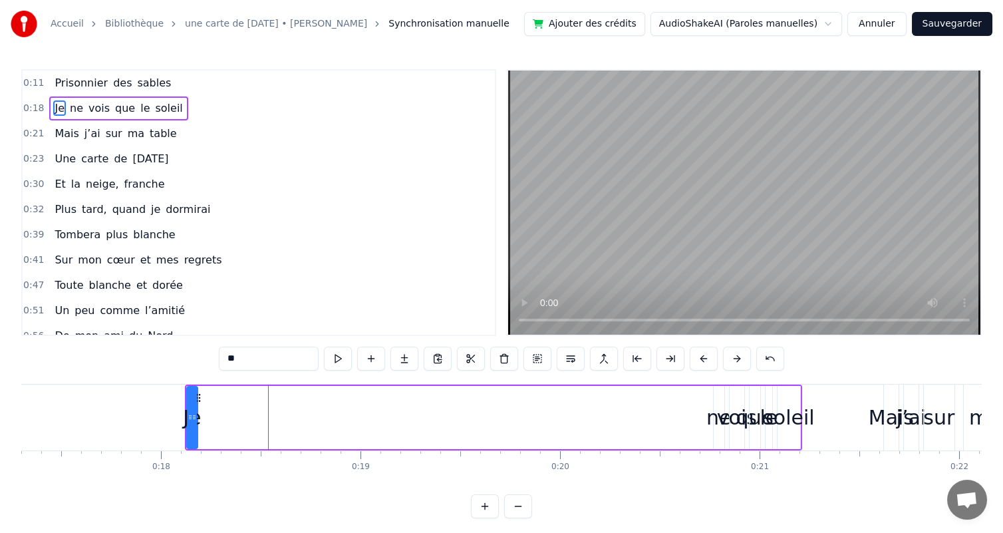
click at [718, 362] on button at bounding box center [704, 359] width 28 height 24
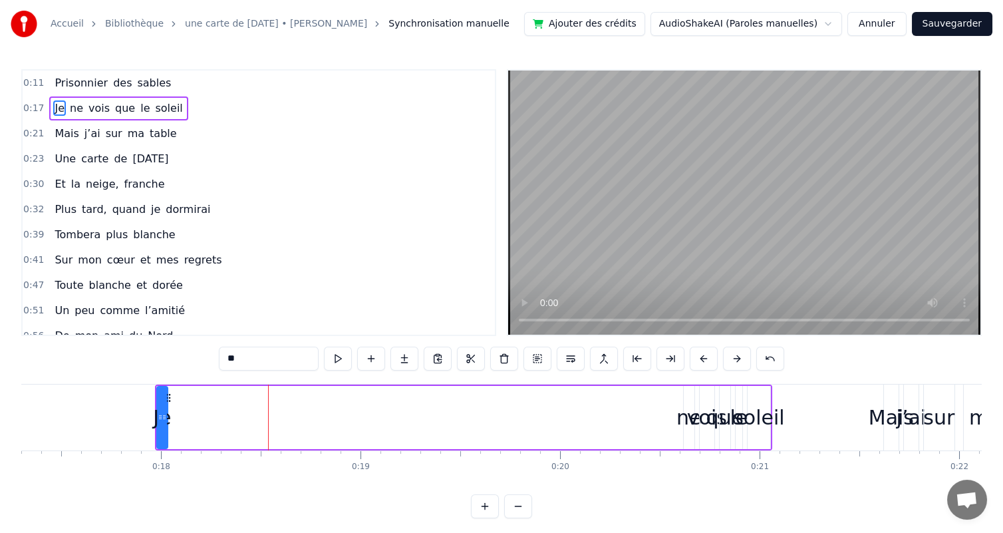
click at [718, 362] on button at bounding box center [704, 359] width 28 height 24
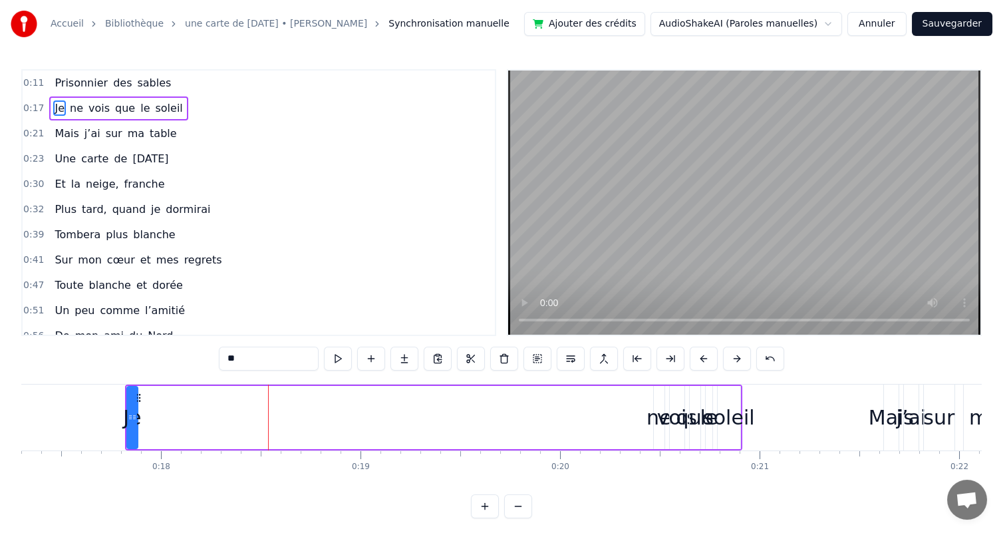
click at [718, 362] on button at bounding box center [704, 359] width 28 height 24
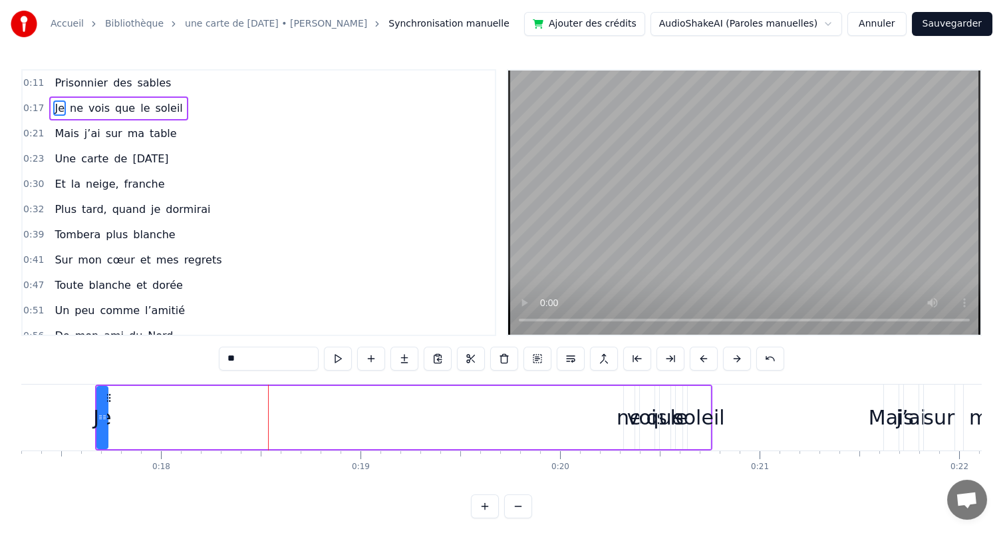
click at [718, 362] on button at bounding box center [704, 359] width 28 height 24
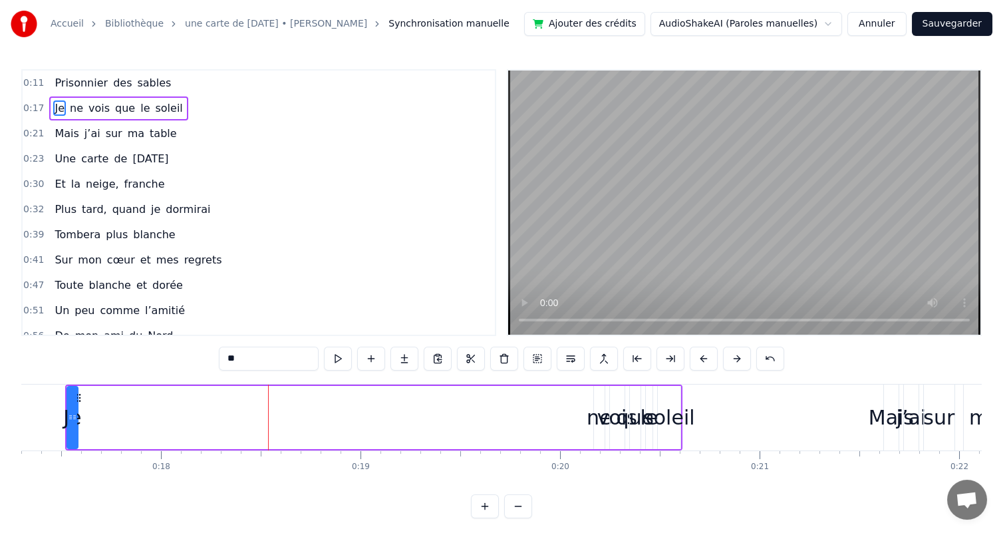
click at [718, 362] on button at bounding box center [704, 359] width 28 height 24
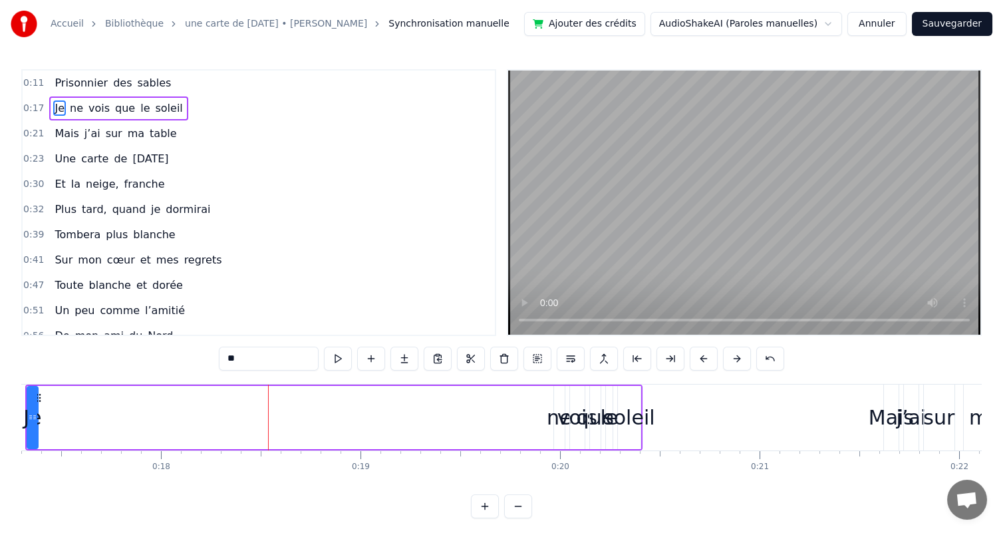
click at [718, 362] on button at bounding box center [704, 359] width 28 height 24
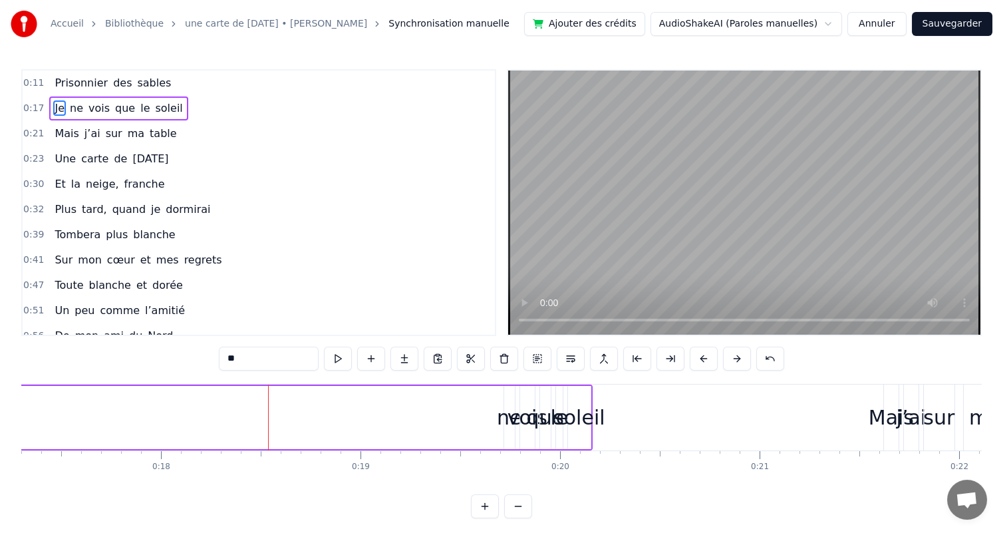
click at [718, 362] on button at bounding box center [704, 359] width 28 height 24
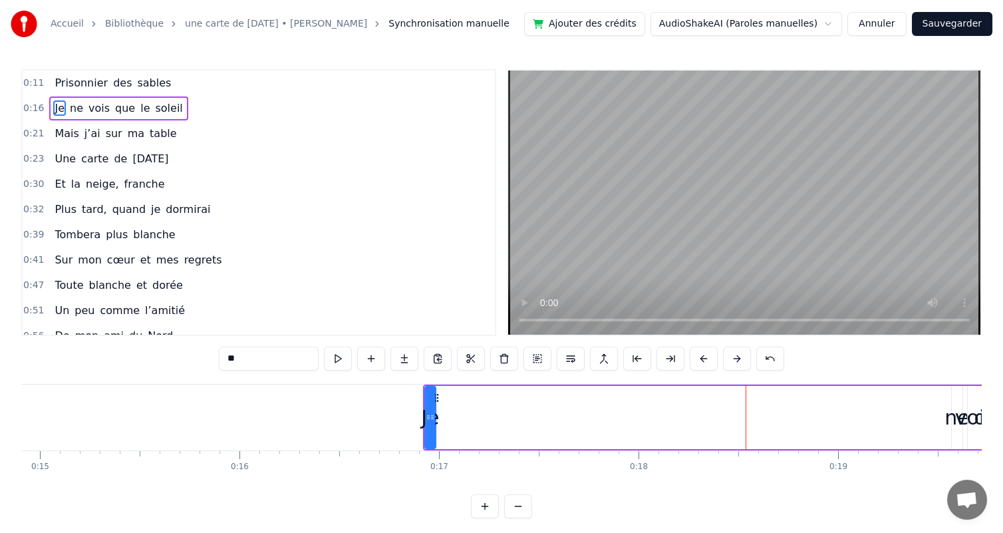
scroll to position [0, 2931]
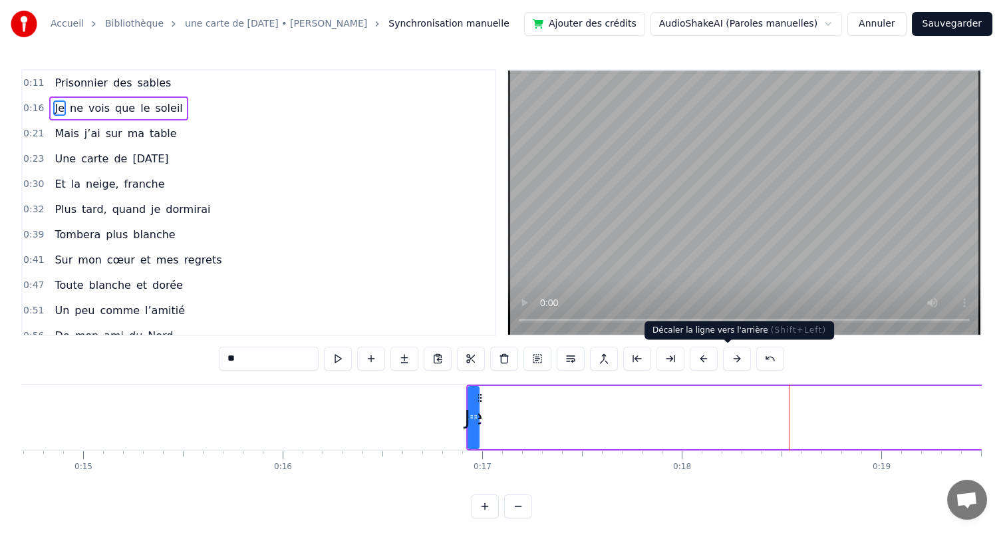
click at [718, 361] on button at bounding box center [704, 359] width 28 height 24
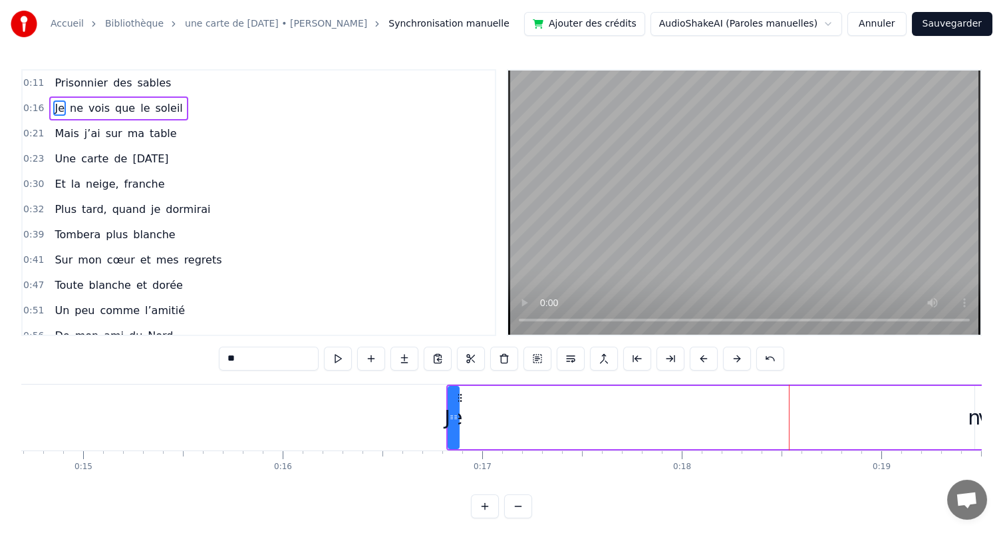
click at [718, 361] on button at bounding box center [704, 359] width 28 height 24
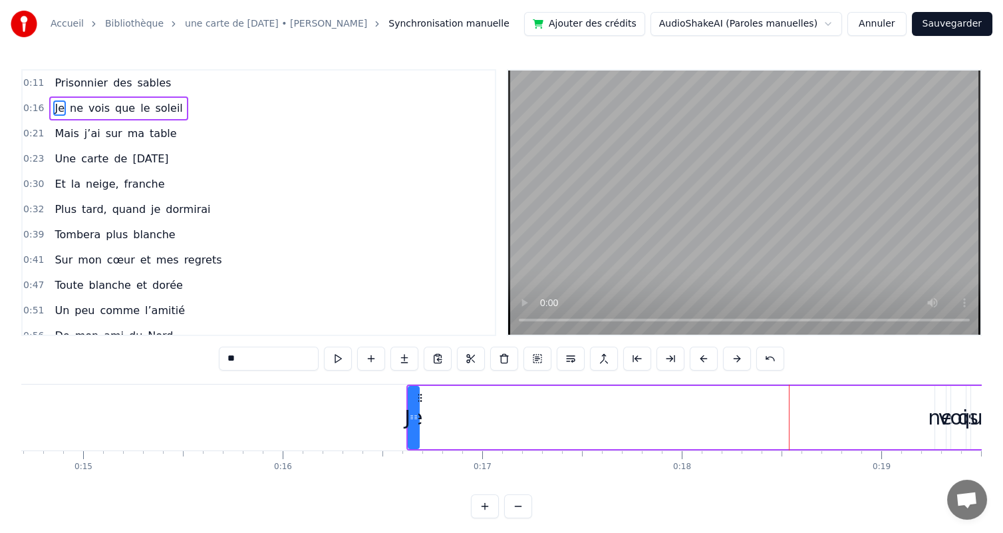
click at [718, 361] on button at bounding box center [704, 359] width 28 height 24
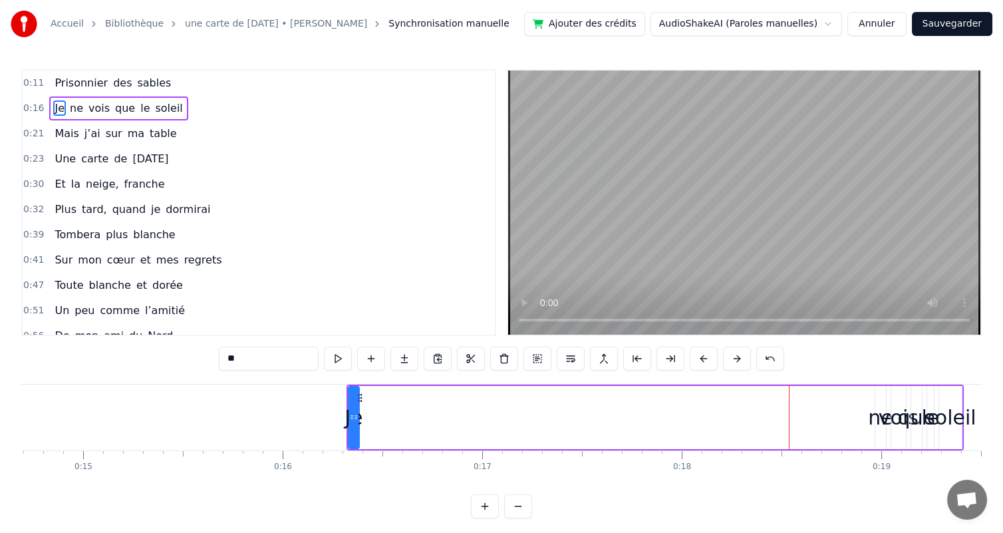
click at [718, 361] on button at bounding box center [704, 359] width 28 height 24
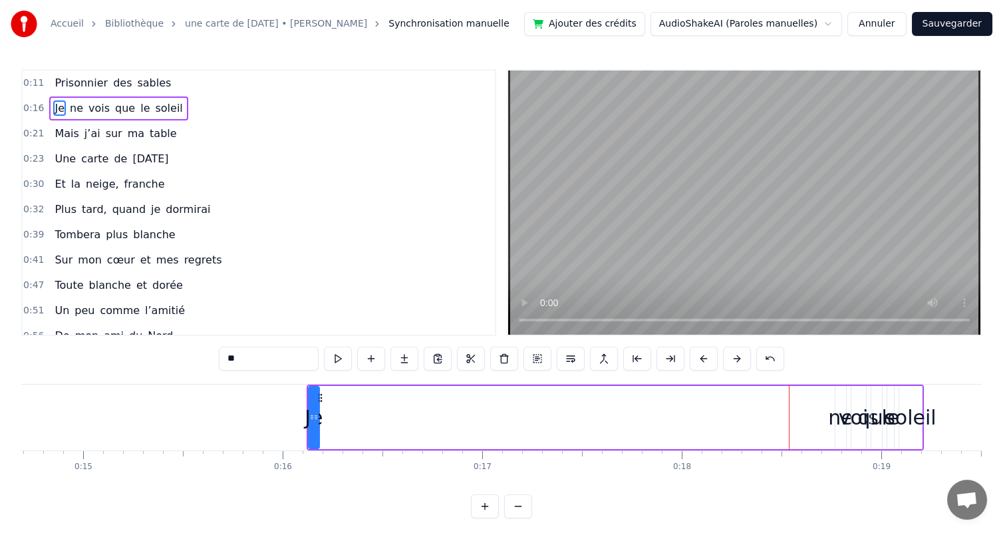
click at [718, 361] on button at bounding box center [704, 359] width 28 height 24
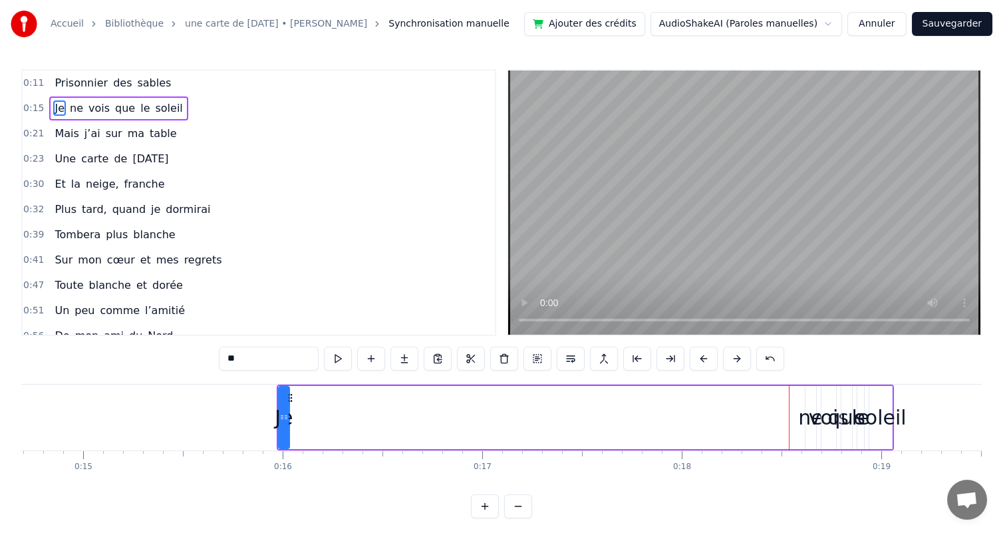
click at [718, 361] on button at bounding box center [704, 359] width 28 height 24
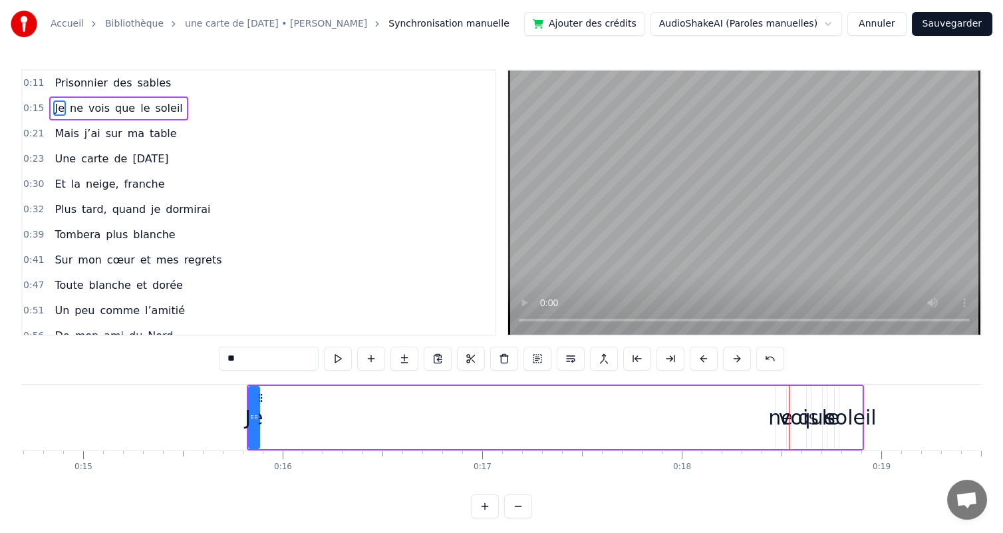
click at [718, 361] on button at bounding box center [704, 359] width 28 height 24
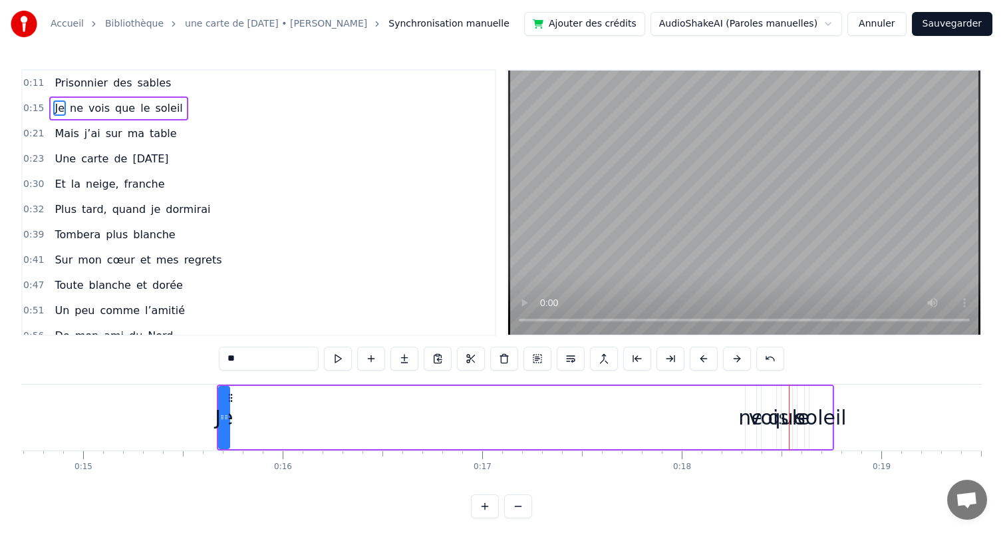
click at [718, 361] on button at bounding box center [704, 359] width 28 height 24
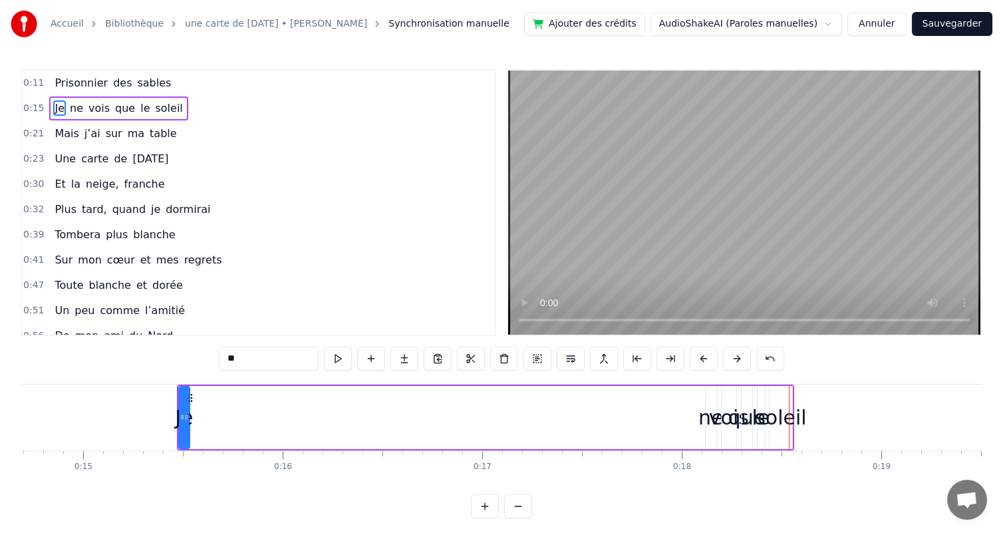
click at [718, 361] on button at bounding box center [704, 359] width 28 height 24
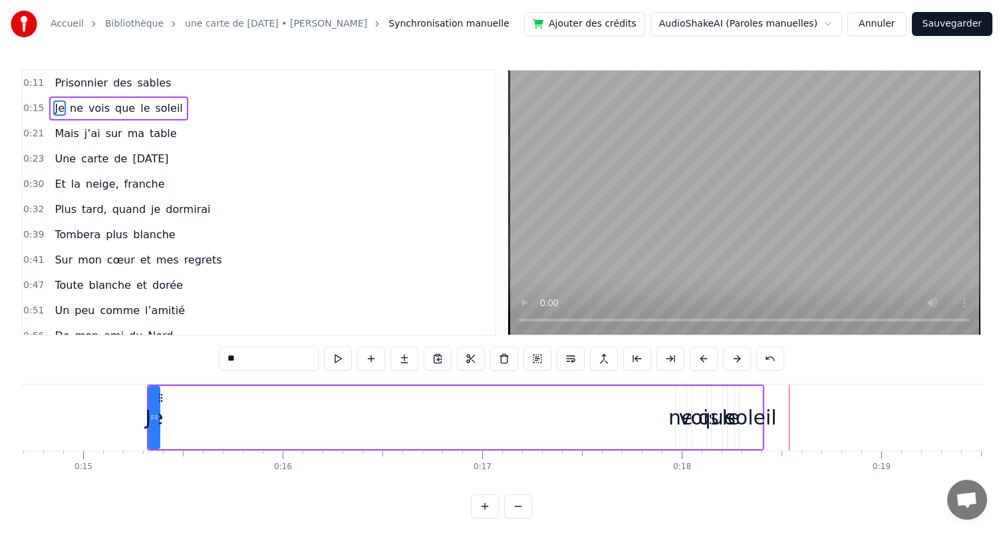
click at [718, 361] on button at bounding box center [704, 359] width 28 height 24
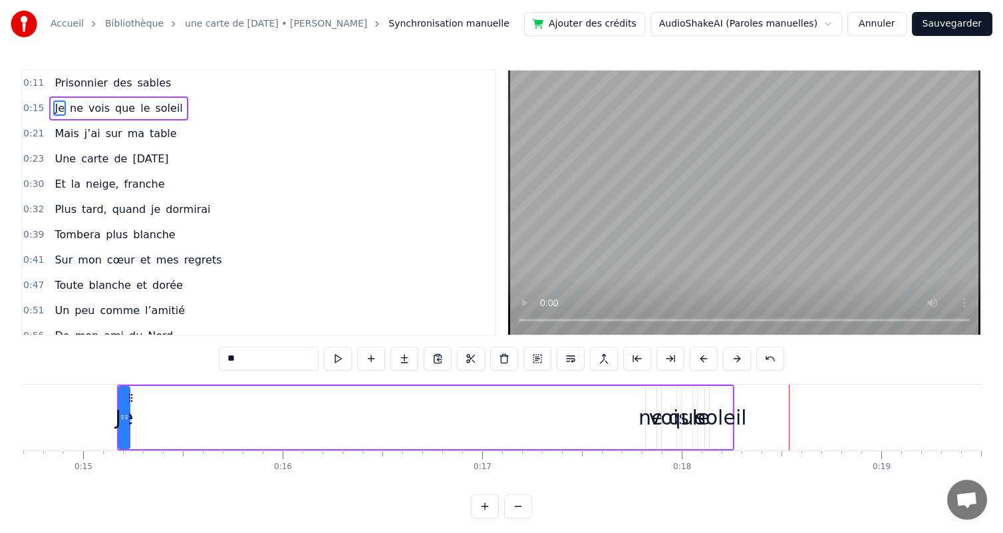
click at [718, 361] on button at bounding box center [704, 359] width 28 height 24
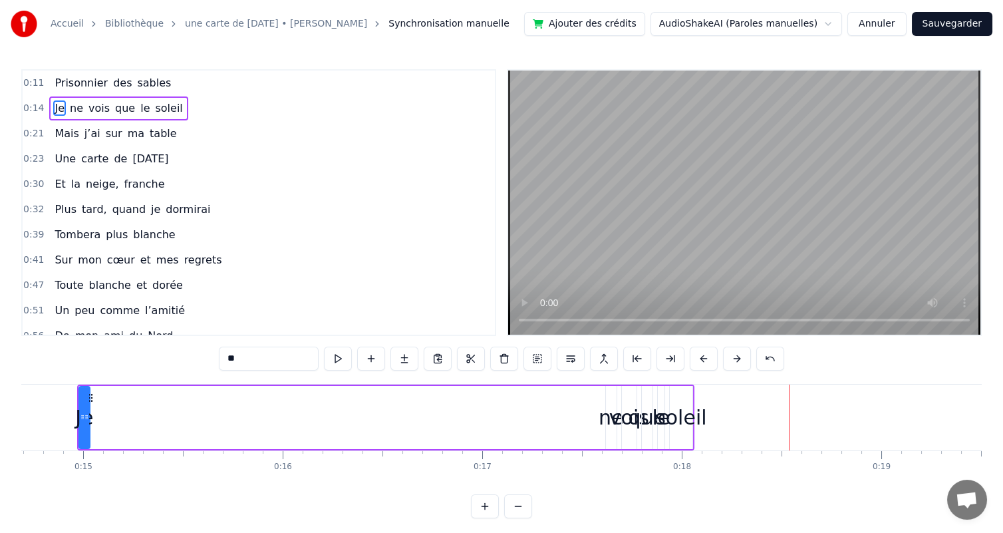
click at [718, 361] on button at bounding box center [704, 359] width 28 height 24
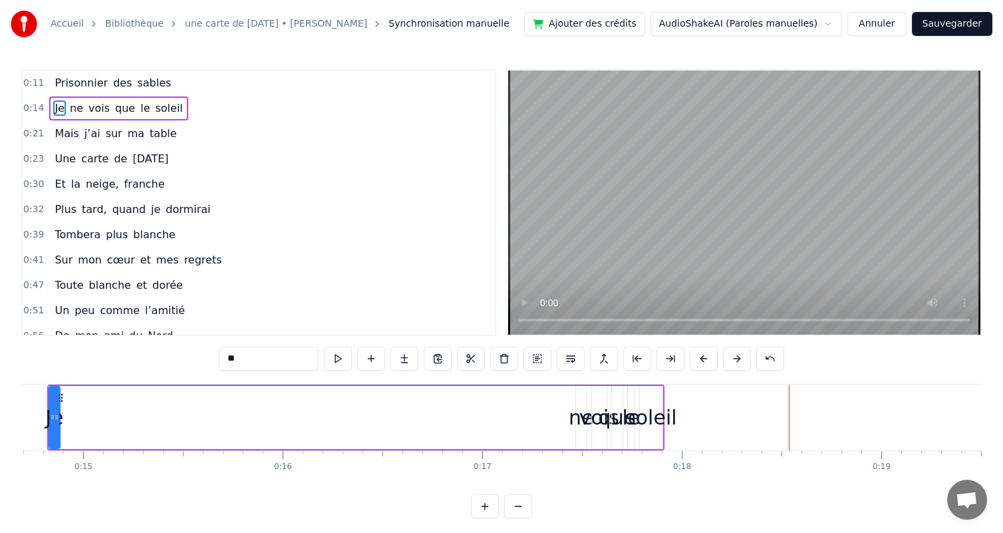
click at [718, 361] on button at bounding box center [704, 359] width 28 height 24
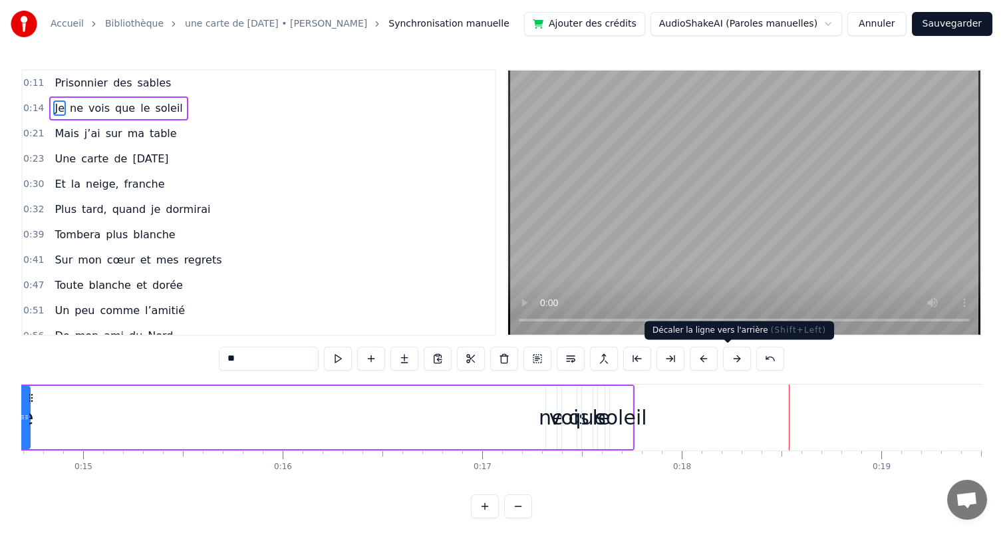
click at [718, 366] on button at bounding box center [704, 359] width 28 height 24
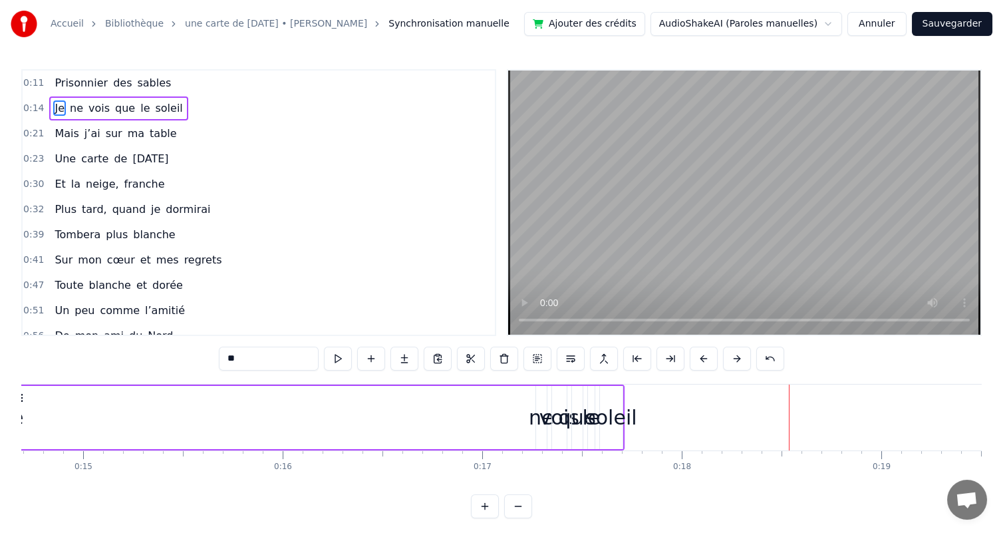
click at [718, 366] on button at bounding box center [704, 359] width 28 height 24
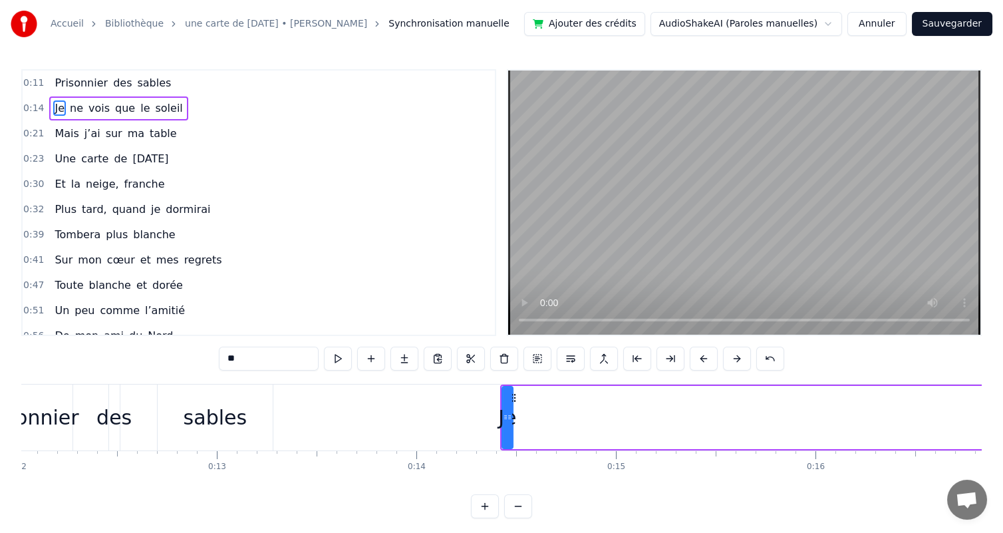
scroll to position [0, 2377]
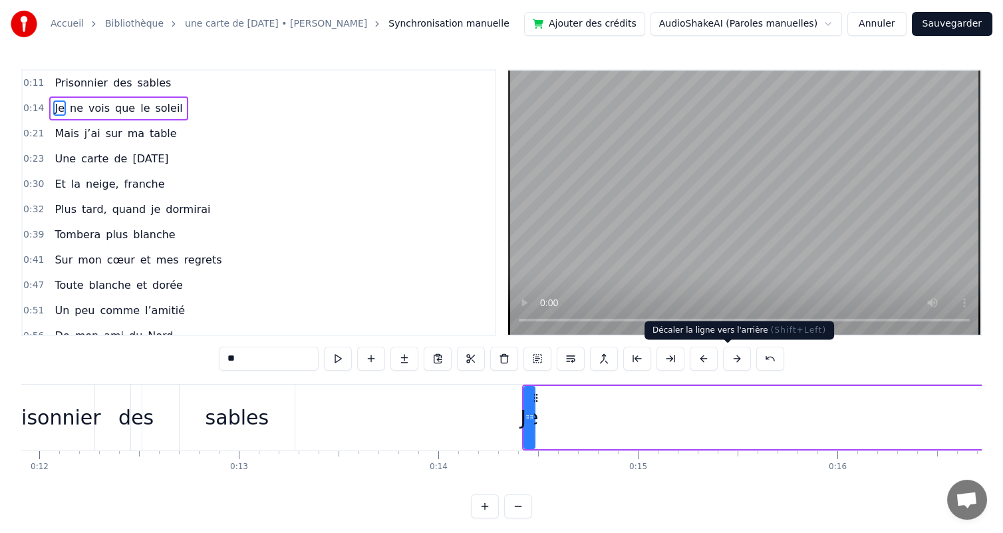
click at [718, 359] on button at bounding box center [704, 359] width 28 height 24
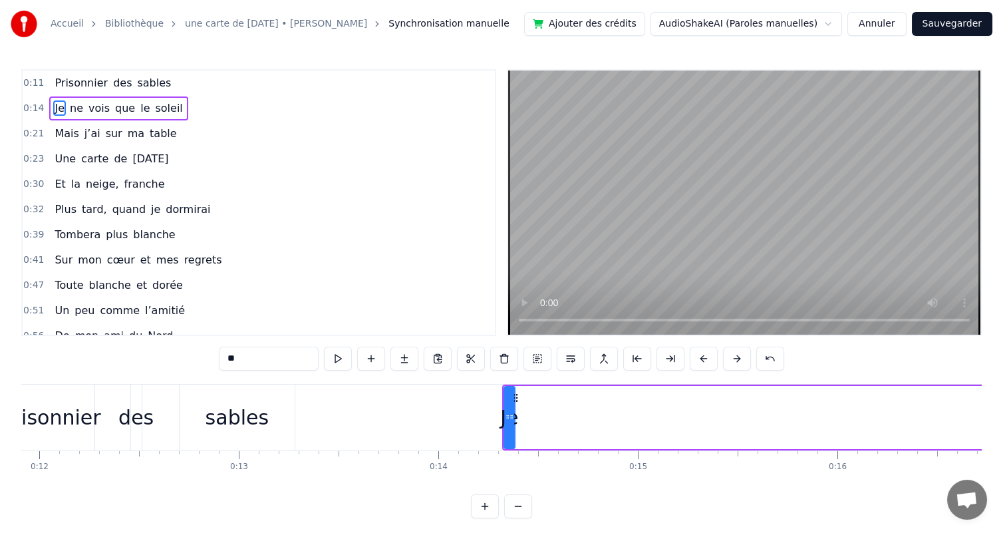
click at [718, 359] on button at bounding box center [704, 359] width 28 height 24
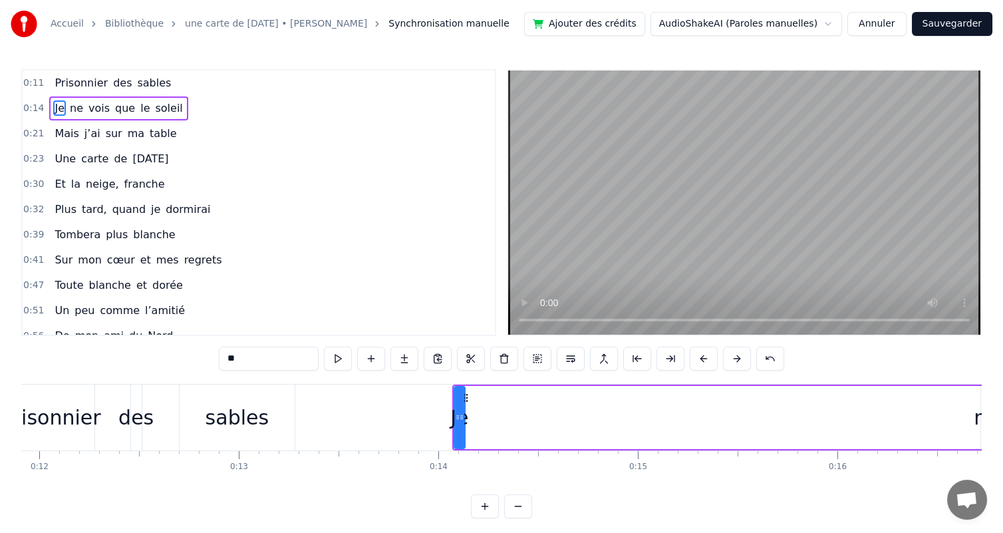
click at [718, 359] on button at bounding box center [704, 359] width 28 height 24
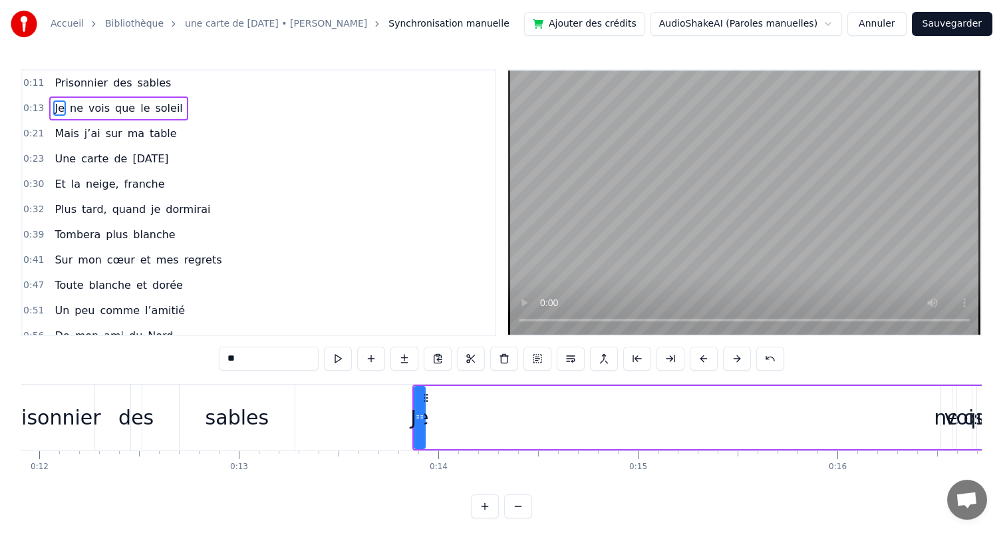
click at [718, 359] on button at bounding box center [704, 359] width 28 height 24
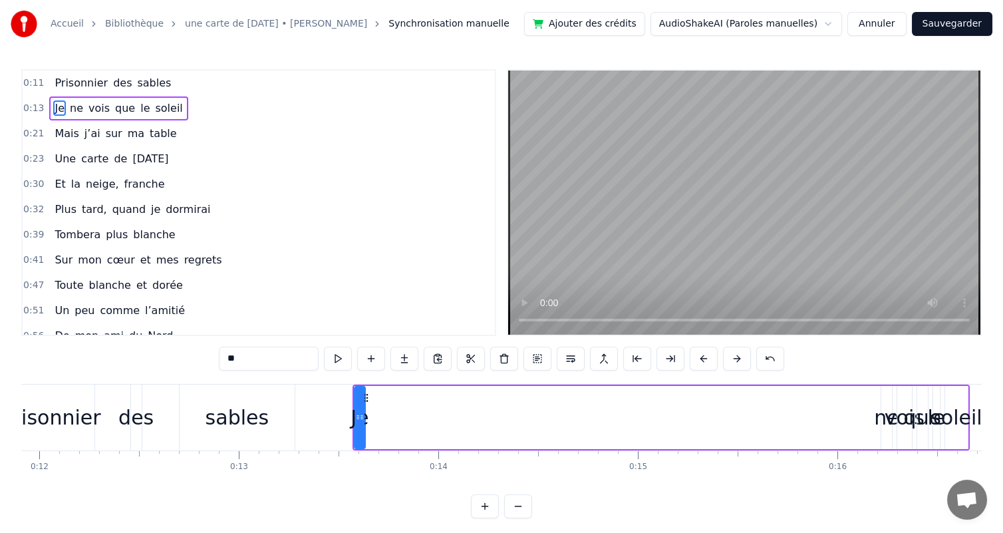
click at [718, 359] on button at bounding box center [704, 359] width 28 height 24
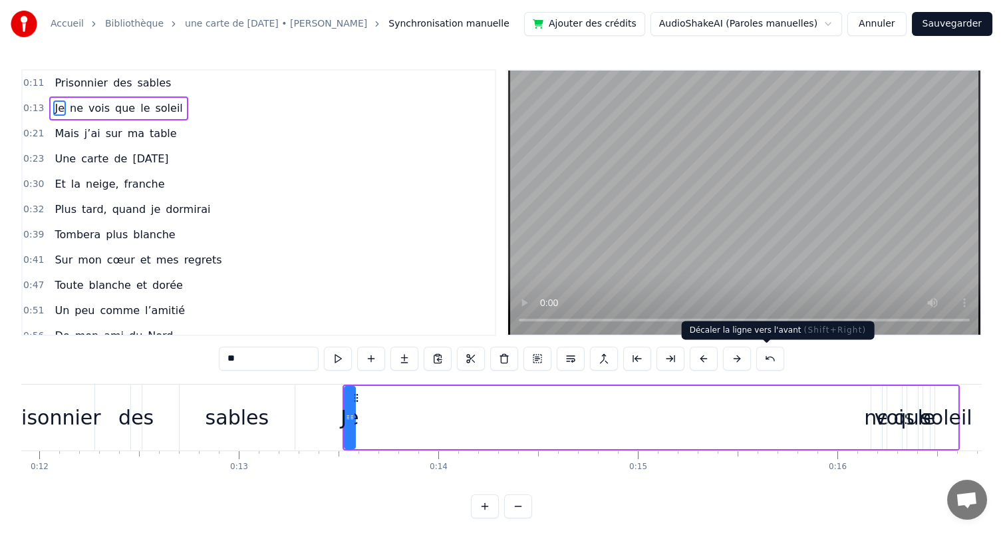
click at [751, 358] on button at bounding box center [737, 359] width 28 height 24
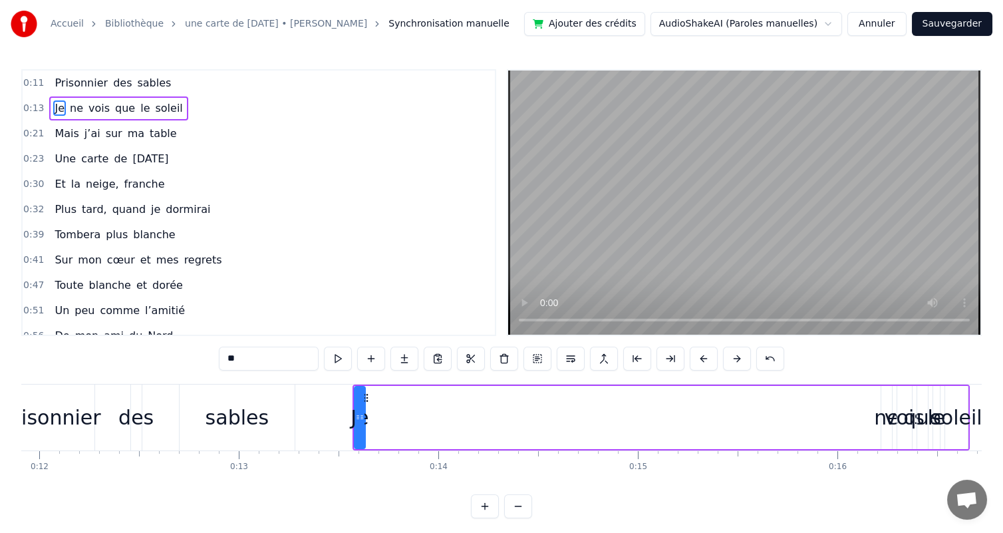
click at [883, 407] on div "ne" at bounding box center [886, 417] width 25 height 30
type input "**"
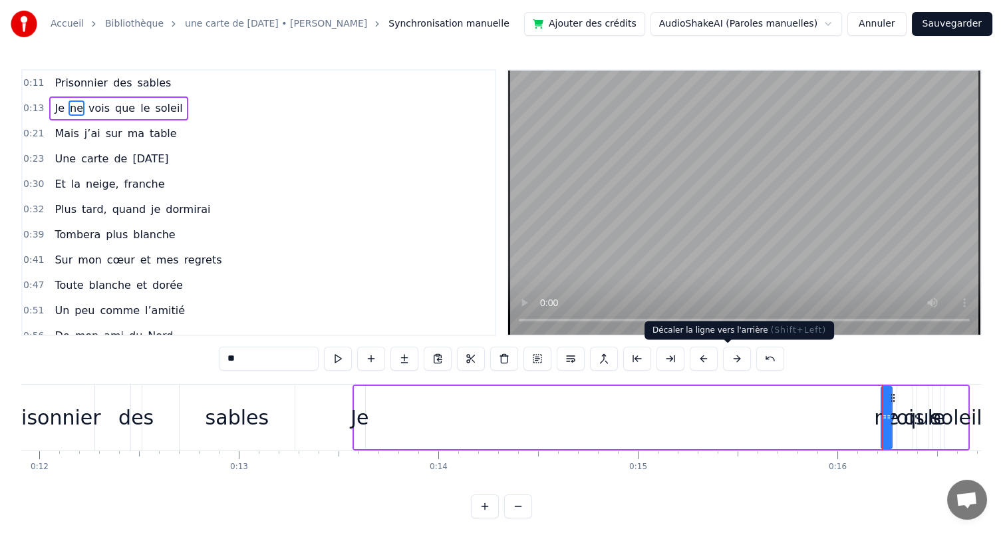
click at [718, 354] on button at bounding box center [704, 359] width 28 height 24
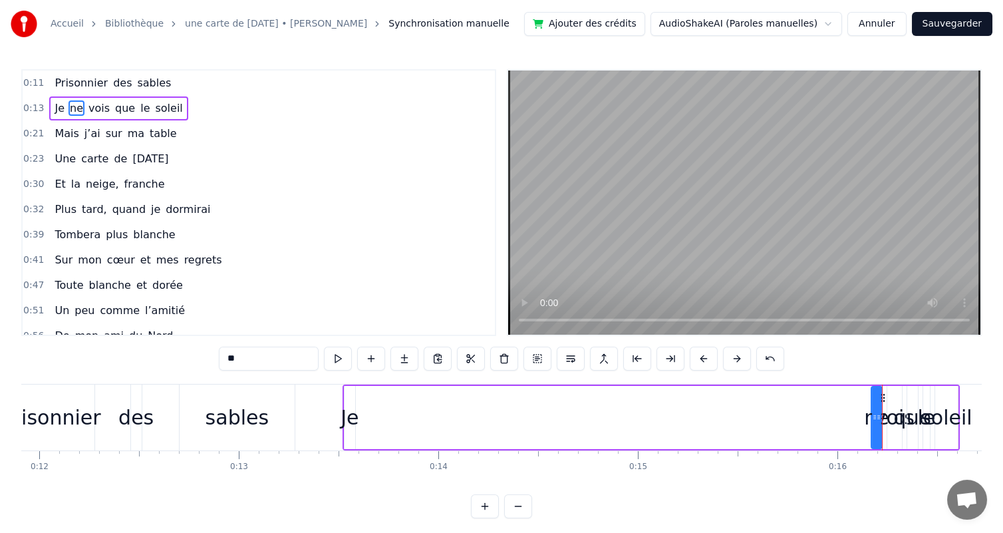
click at [718, 354] on button at bounding box center [704, 359] width 28 height 24
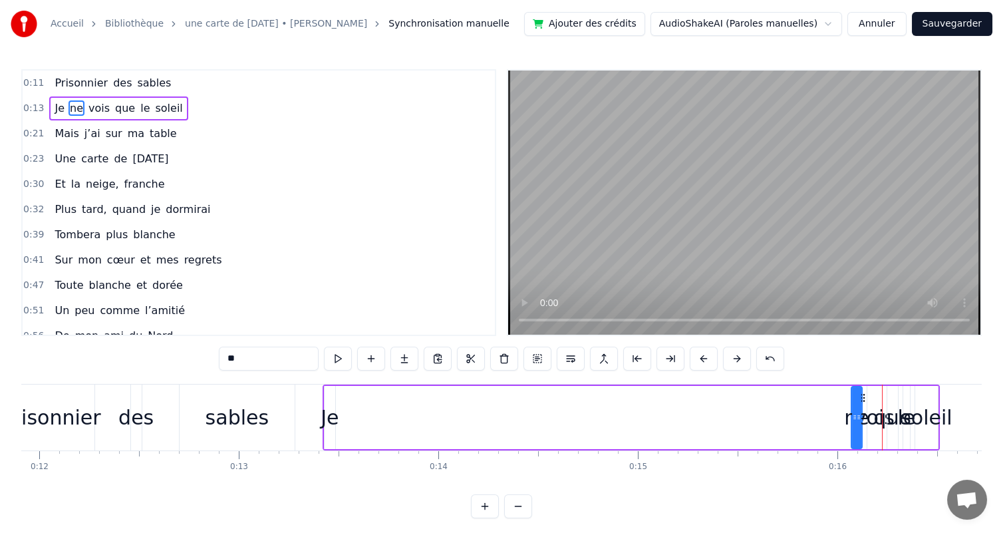
click at [718, 354] on button at bounding box center [704, 359] width 28 height 24
click at [340, 410] on div "Je ne vois que le soleil" at bounding box center [621, 417] width 617 height 66
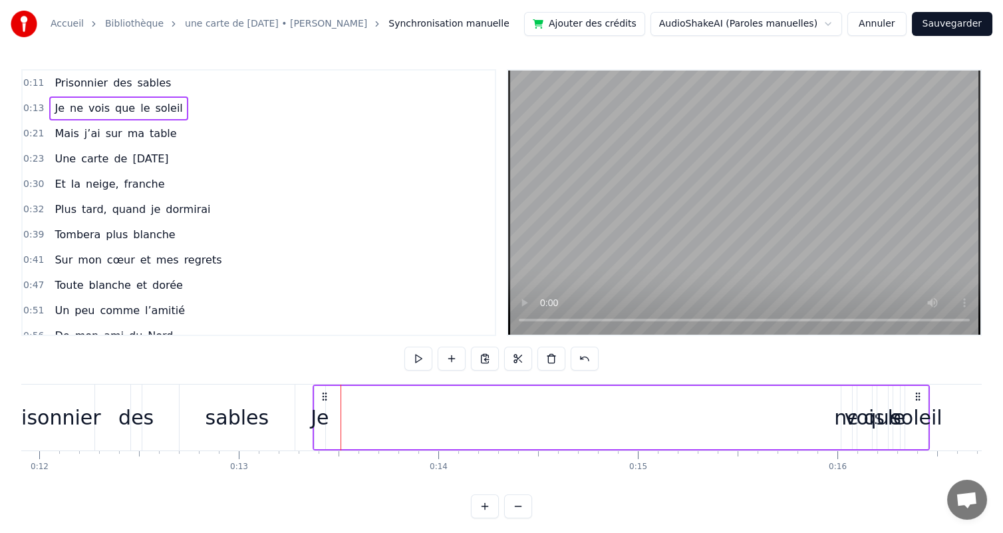
click at [330, 423] on div "Je ne vois que le soleil" at bounding box center [621, 417] width 617 height 66
drag, startPoint x: 843, startPoint y: 399, endPoint x: 764, endPoint y: 399, distance: 78.5
click at [765, 399] on div "Je ne vois que le soleil" at bounding box center [621, 417] width 617 height 66
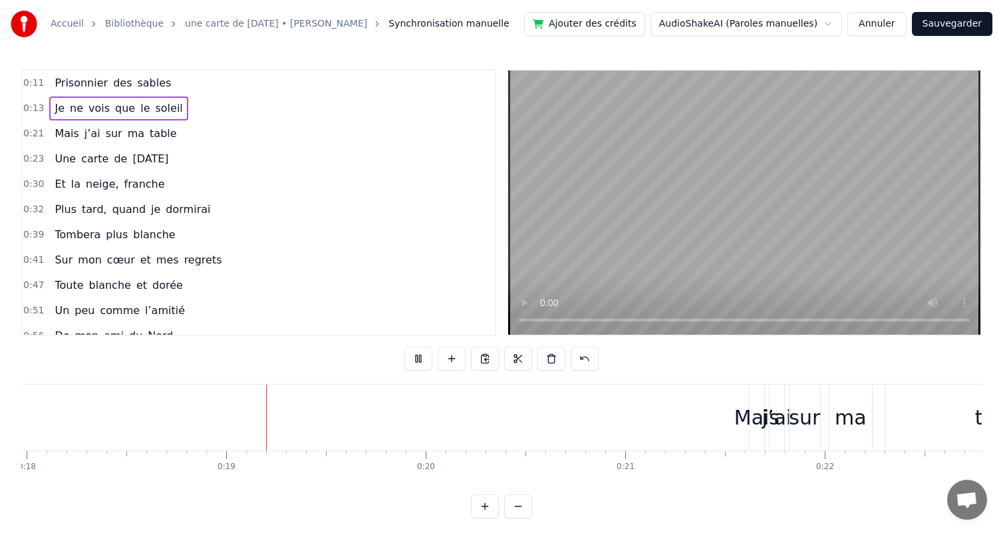
scroll to position [0, 3626]
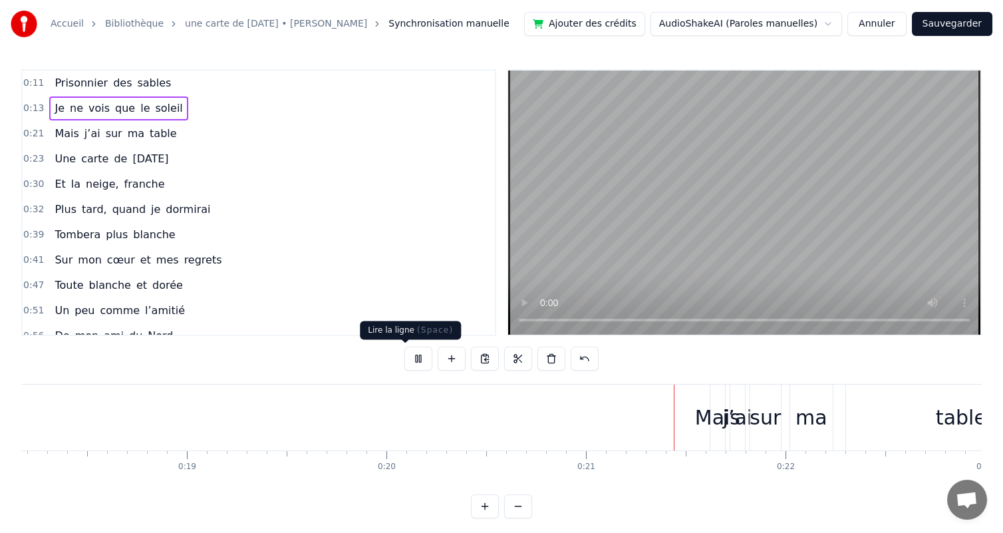
click at [408, 361] on button at bounding box center [418, 359] width 28 height 24
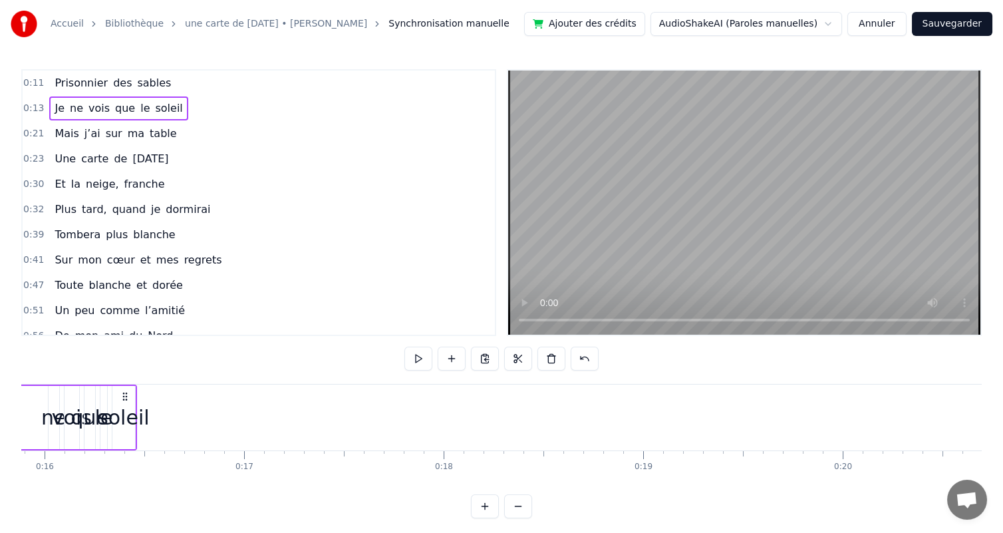
scroll to position [0, 3126]
click at [179, 416] on div "soleil" at bounding box center [166, 417] width 51 height 30
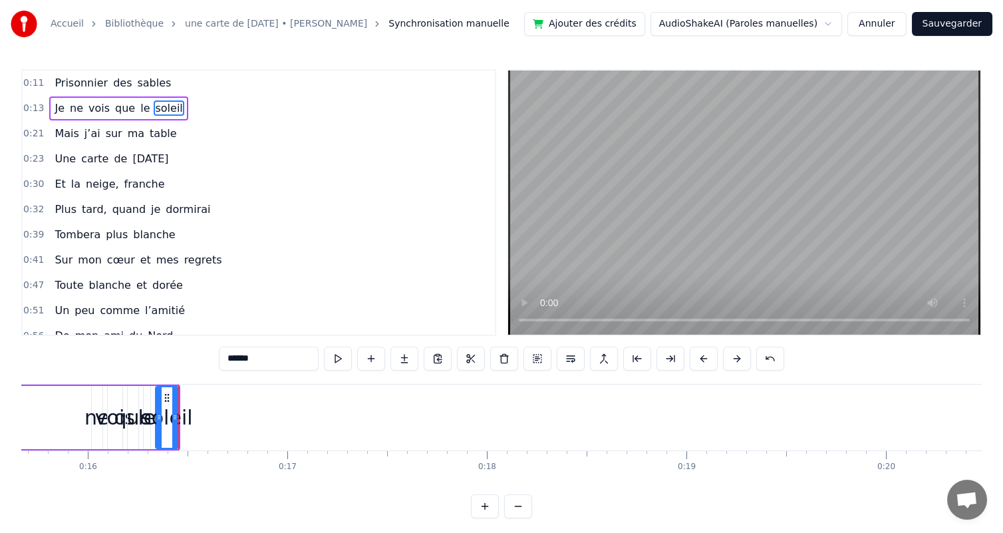
drag, startPoint x: 179, startPoint y: 406, endPoint x: 186, endPoint y: 406, distance: 7.3
click at [186, 406] on div "soleil" at bounding box center [166, 417] width 51 height 30
click at [751, 359] on button at bounding box center [737, 359] width 28 height 24
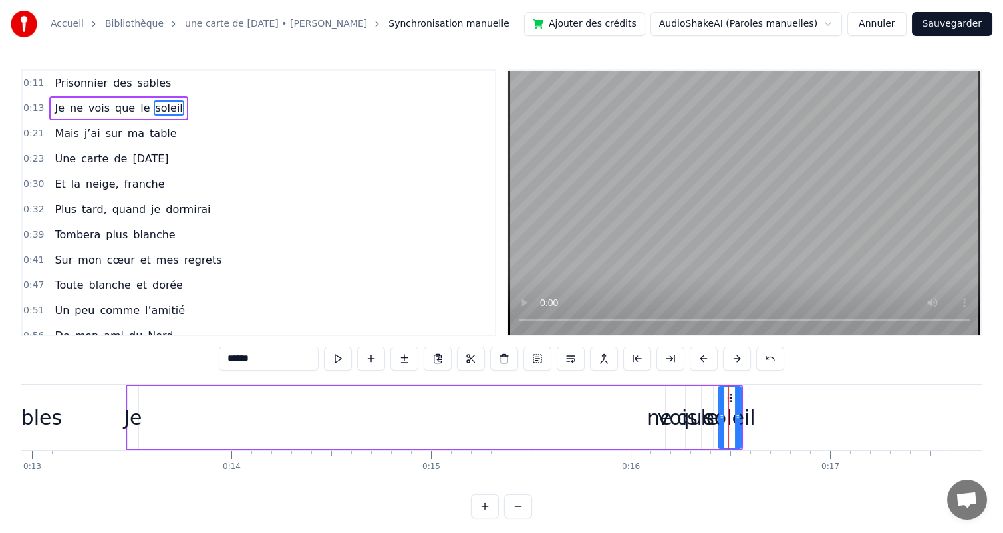
scroll to position [0, 2540]
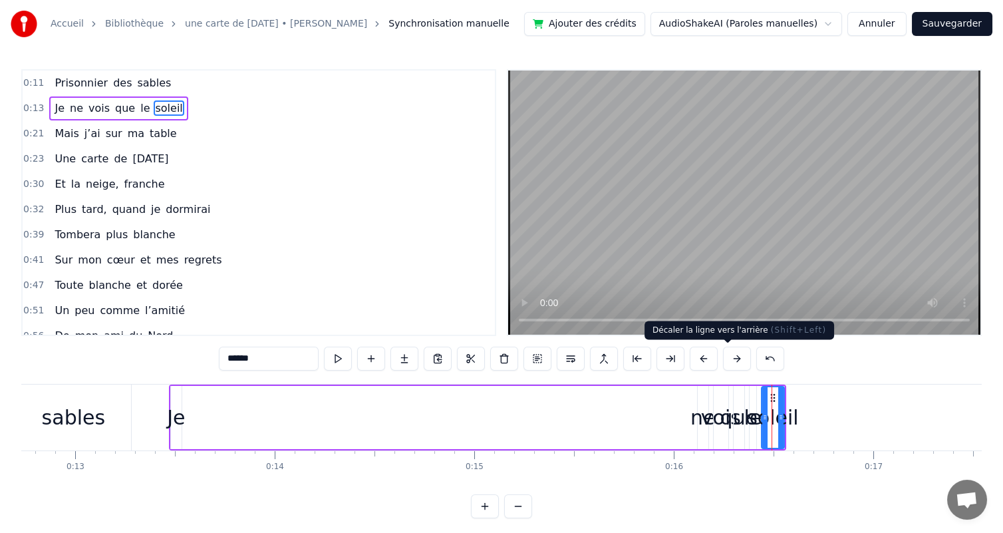
click at [718, 357] on button at bounding box center [704, 359] width 28 height 24
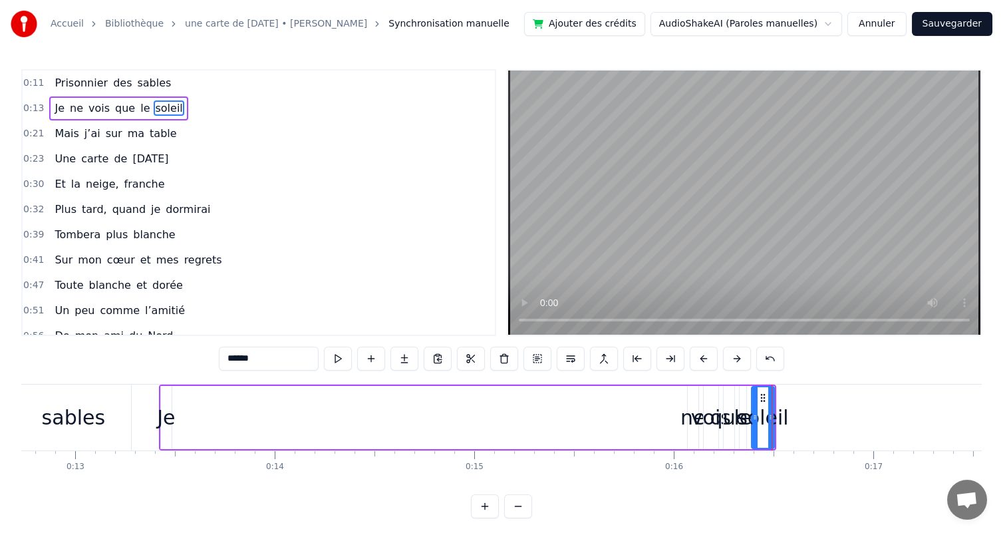
click at [718, 357] on button at bounding box center [704, 359] width 28 height 24
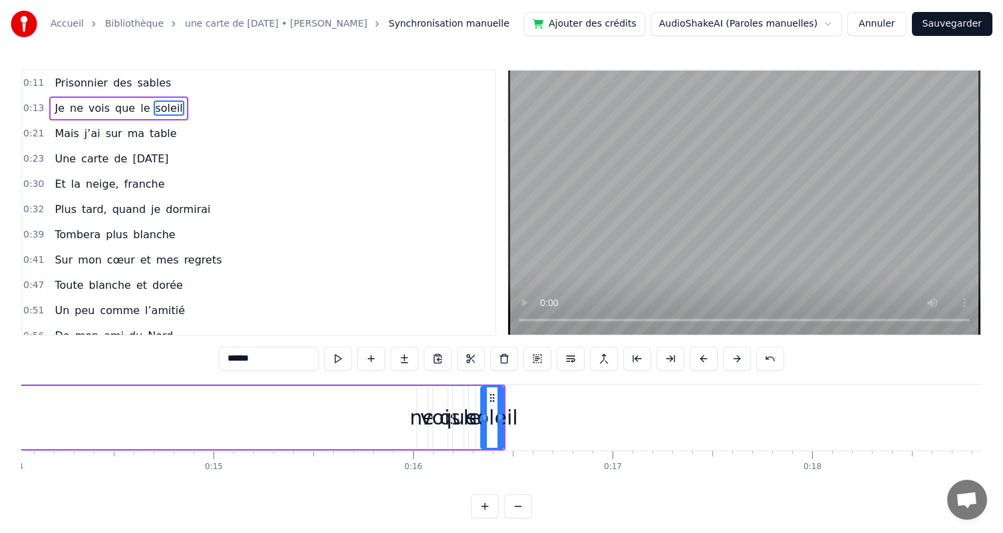
scroll to position [0, 2758]
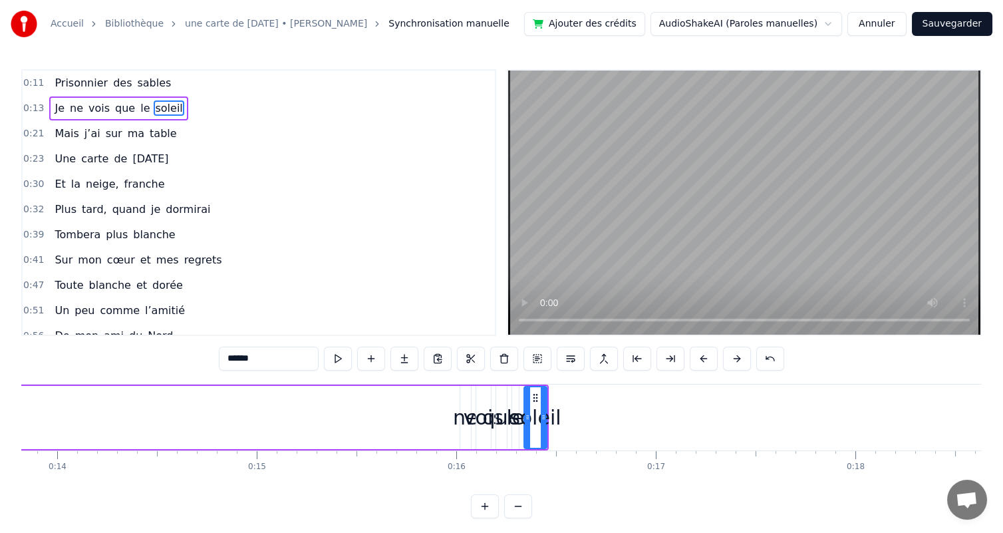
click at [466, 400] on div "ne" at bounding box center [465, 417] width 11 height 63
type input "**"
click at [464, 402] on div at bounding box center [464, 417] width 1 height 66
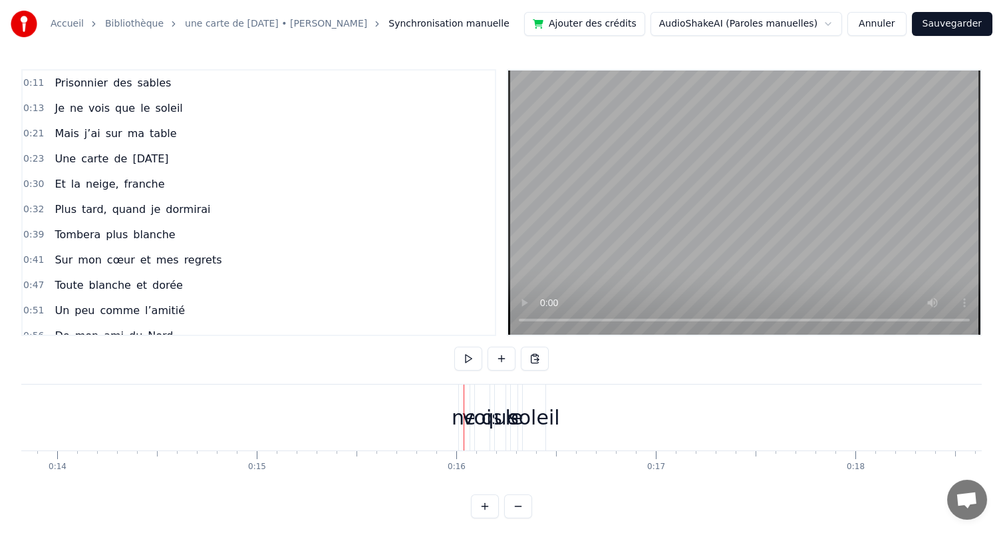
click at [468, 399] on div "ne" at bounding box center [464, 417] width 11 height 66
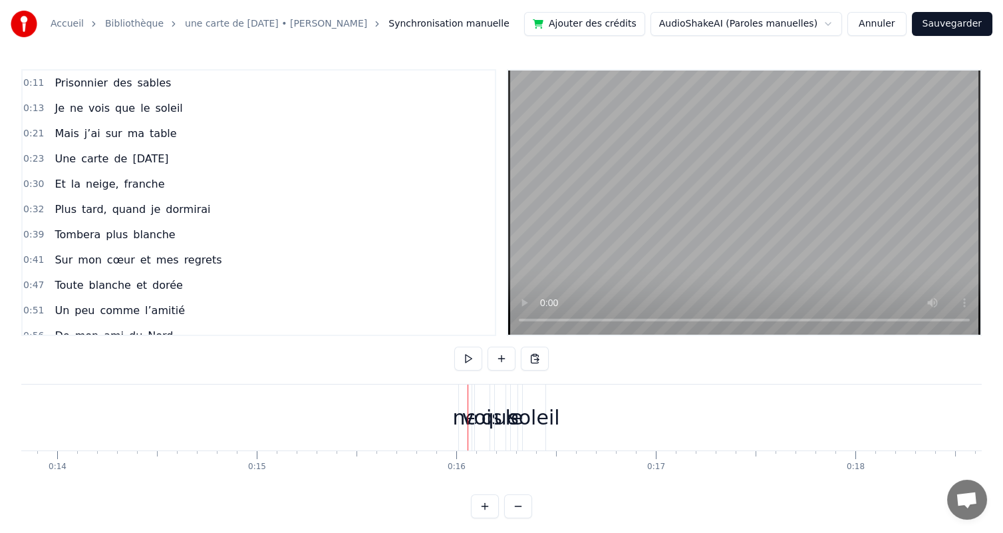
click at [460, 398] on div "ne" at bounding box center [465, 417] width 13 height 66
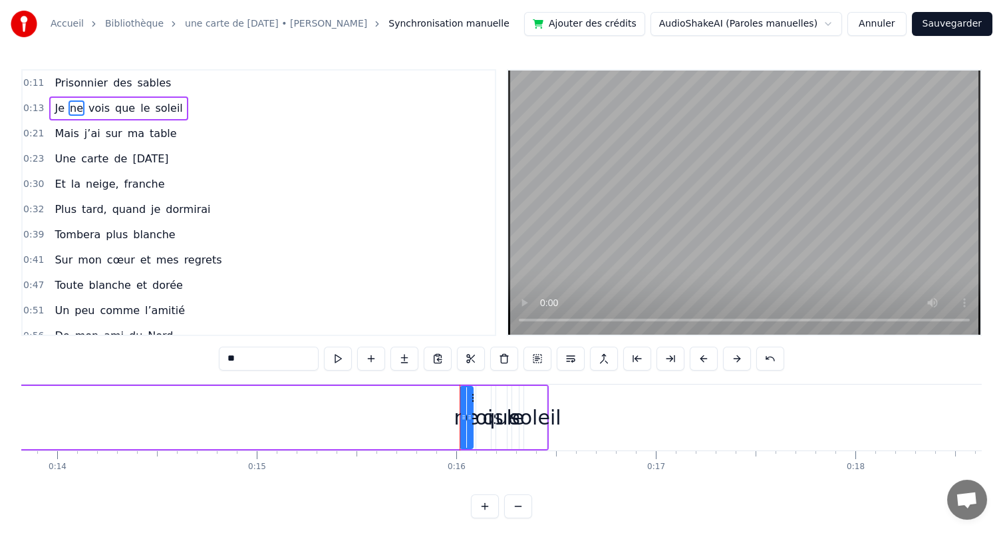
drag, startPoint x: 460, startPoint y: 398, endPoint x: 419, endPoint y: 398, distance: 40.6
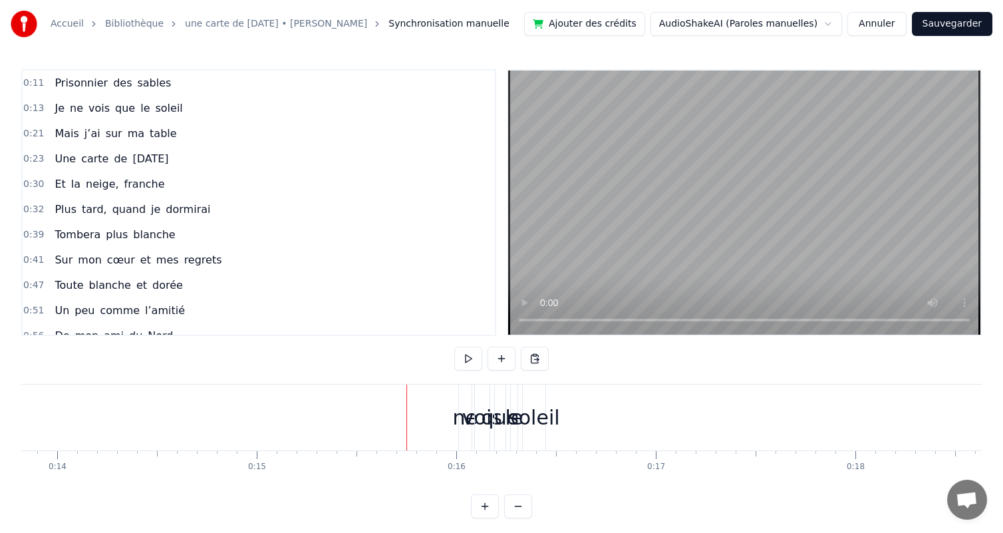
click at [465, 394] on div "ne" at bounding box center [465, 417] width 13 height 66
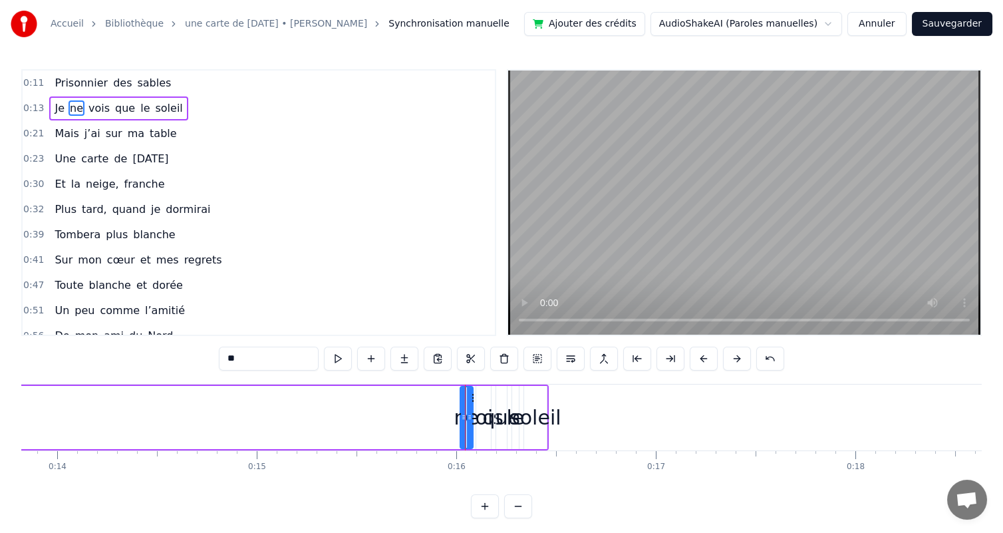
click at [471, 396] on div at bounding box center [469, 417] width 5 height 61
drag, startPoint x: 471, startPoint y: 396, endPoint x: 480, endPoint y: 397, distance: 8.7
click at [480, 397] on div at bounding box center [478, 417] width 5 height 61
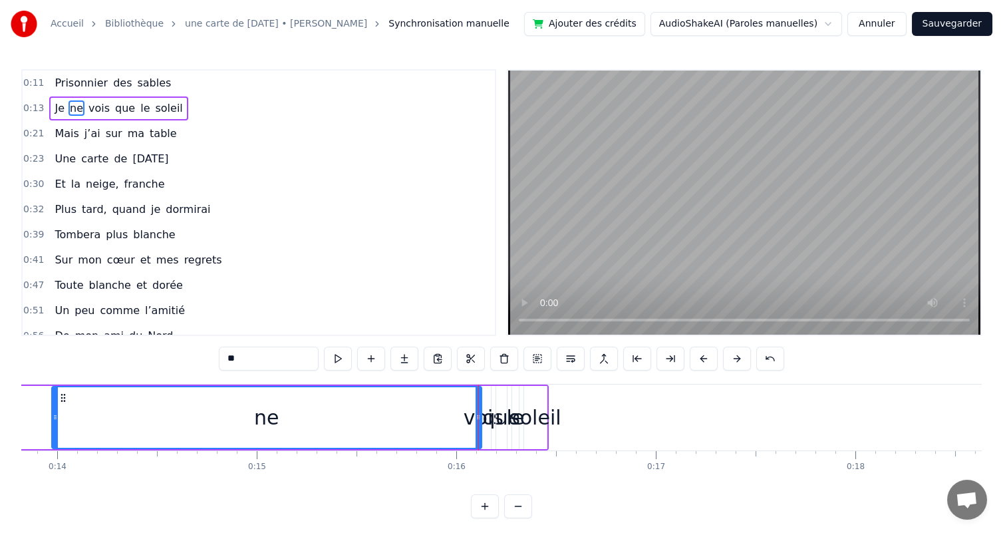
drag, startPoint x: 462, startPoint y: 402, endPoint x: 54, endPoint y: 409, distance: 408.5
click at [54, 409] on div at bounding box center [55, 417] width 5 height 61
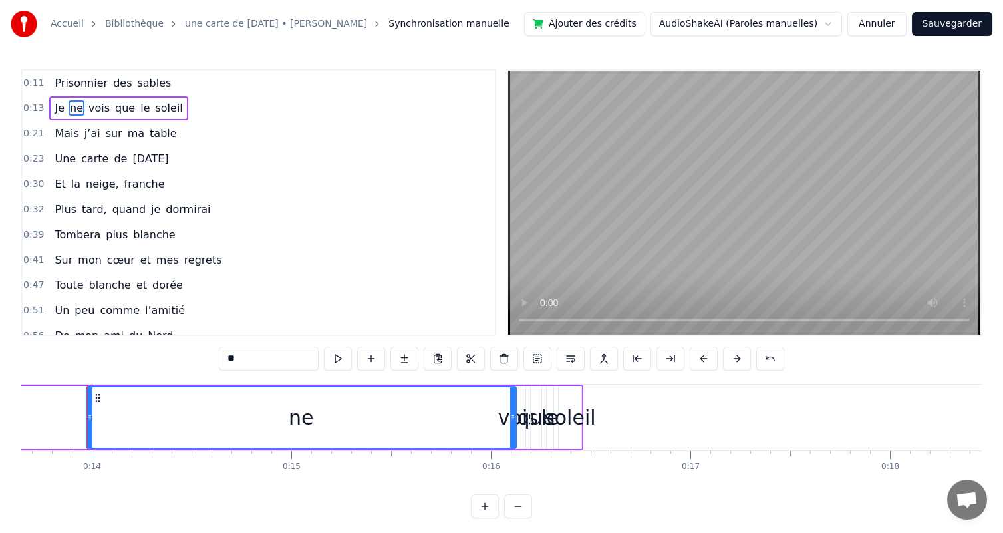
scroll to position [0, 2722]
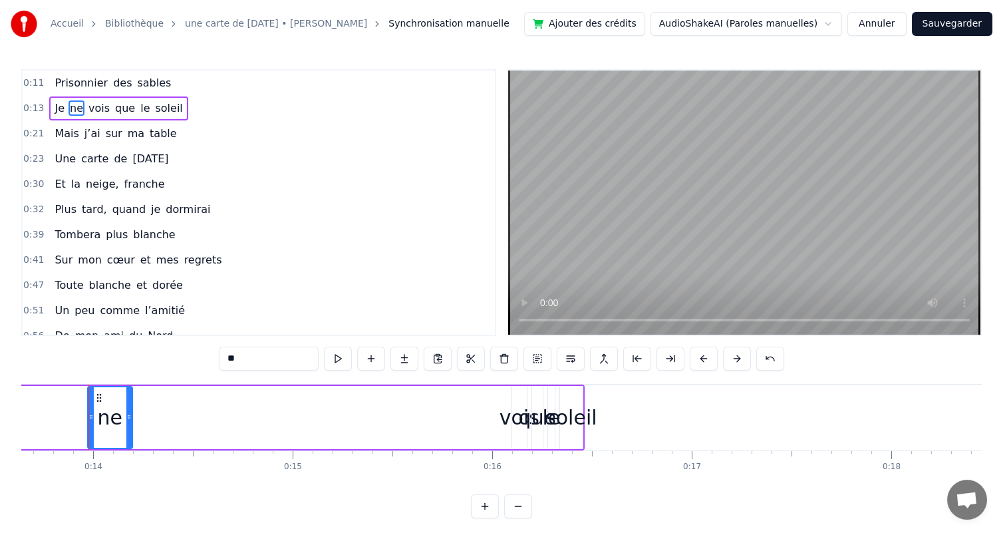
drag, startPoint x: 516, startPoint y: 396, endPoint x: 130, endPoint y: 400, distance: 385.2
click at [130, 400] on div at bounding box center [128, 417] width 5 height 61
click at [507, 416] on div "vois" at bounding box center [520, 417] width 40 height 30
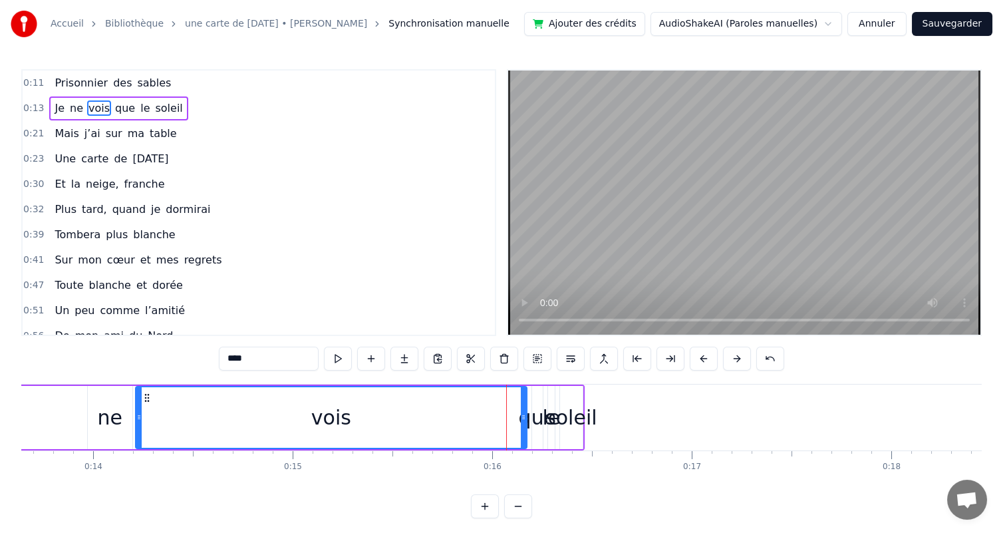
drag, startPoint x: 514, startPoint y: 393, endPoint x: 138, endPoint y: 416, distance: 377.2
click at [138, 416] on div at bounding box center [138, 417] width 5 height 61
drag, startPoint x: 525, startPoint y: 396, endPoint x: 494, endPoint y: 392, distance: 31.6
click at [484, 392] on div "vois" at bounding box center [331, 417] width 392 height 63
click at [524, 402] on div at bounding box center [523, 417] width 5 height 61
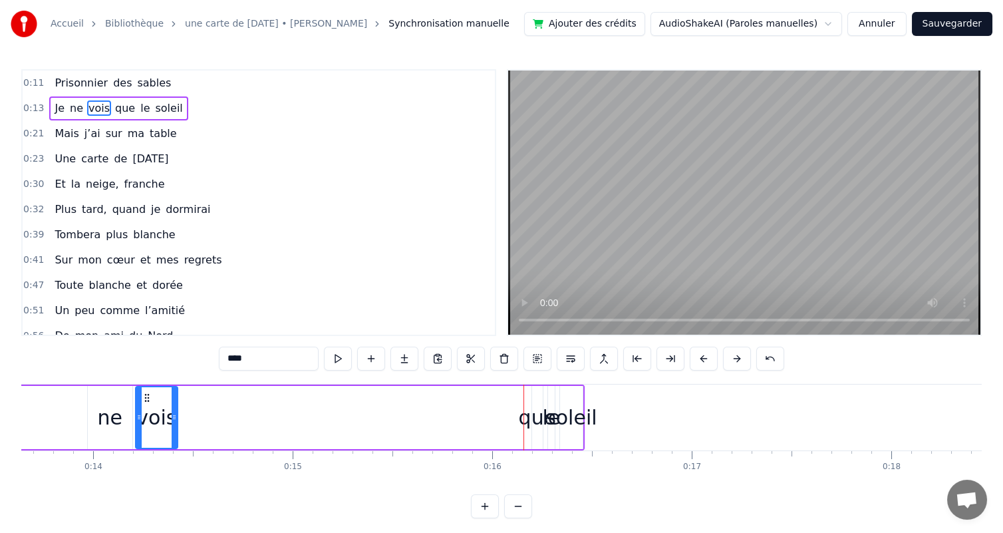
drag, startPoint x: 525, startPoint y: 402, endPoint x: 176, endPoint y: 412, distance: 349.3
click at [176, 412] on div at bounding box center [174, 417] width 5 height 61
click at [525, 415] on div "que" at bounding box center [538, 417] width 38 height 30
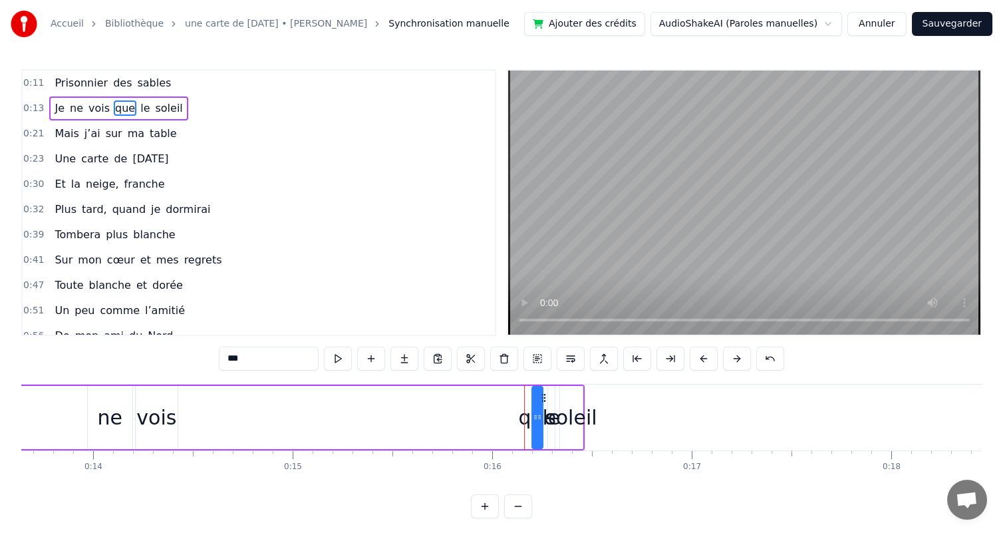
click at [531, 397] on div "que" at bounding box center [537, 417] width 12 height 63
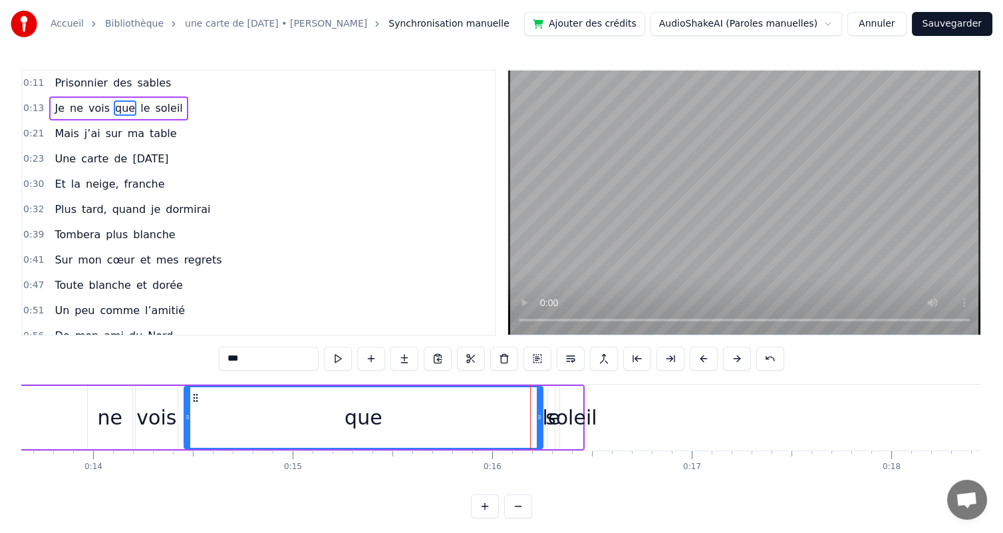
drag, startPoint x: 531, startPoint y: 400, endPoint x: 184, endPoint y: 426, distance: 348.9
click at [185, 426] on div at bounding box center [187, 417] width 5 height 61
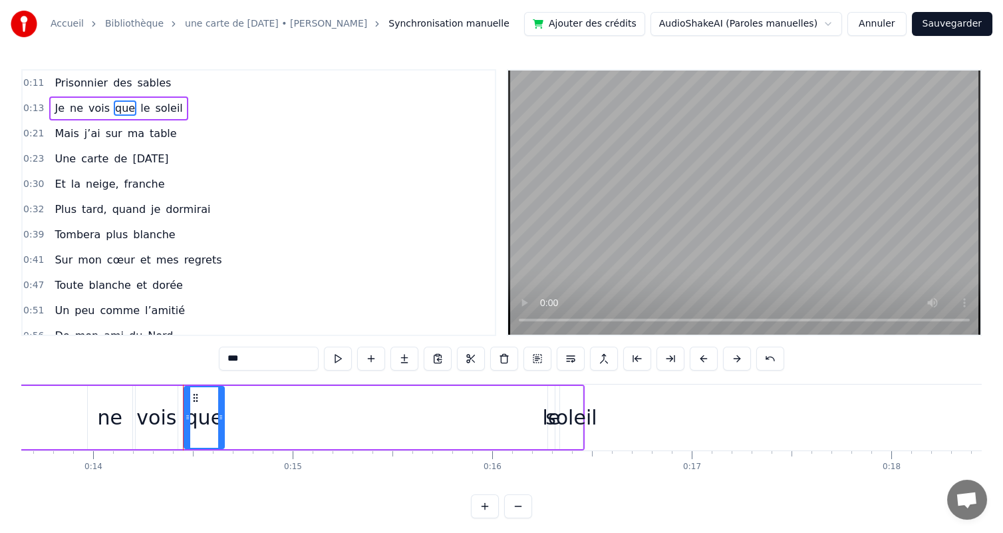
drag, startPoint x: 541, startPoint y: 402, endPoint x: 222, endPoint y: 411, distance: 318.7
click at [222, 411] on div at bounding box center [220, 417] width 5 height 61
click at [549, 419] on div "soleil" at bounding box center [570, 417] width 51 height 30
type input "******"
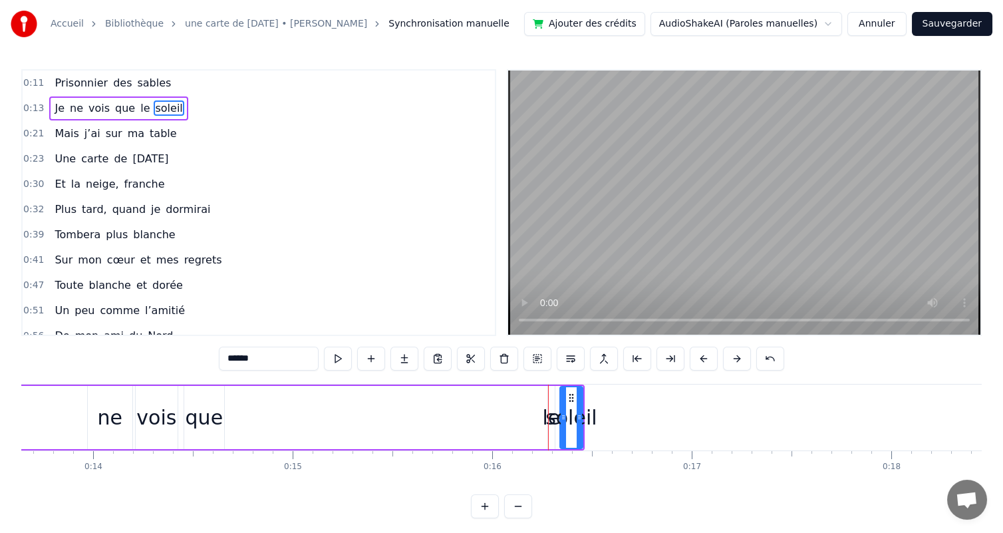
click at [548, 418] on div at bounding box center [548, 417] width 1 height 66
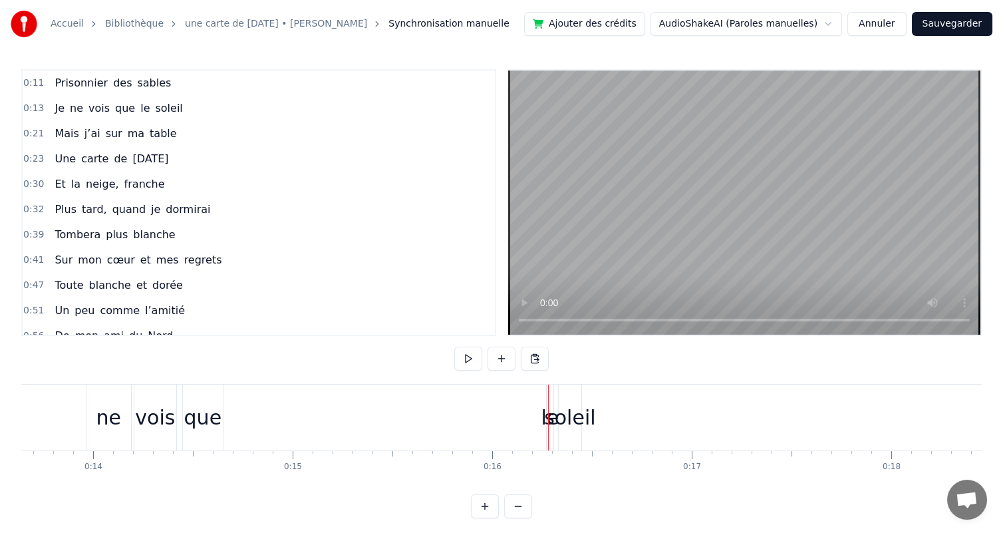
click at [545, 413] on div "le" at bounding box center [550, 417] width 18 height 30
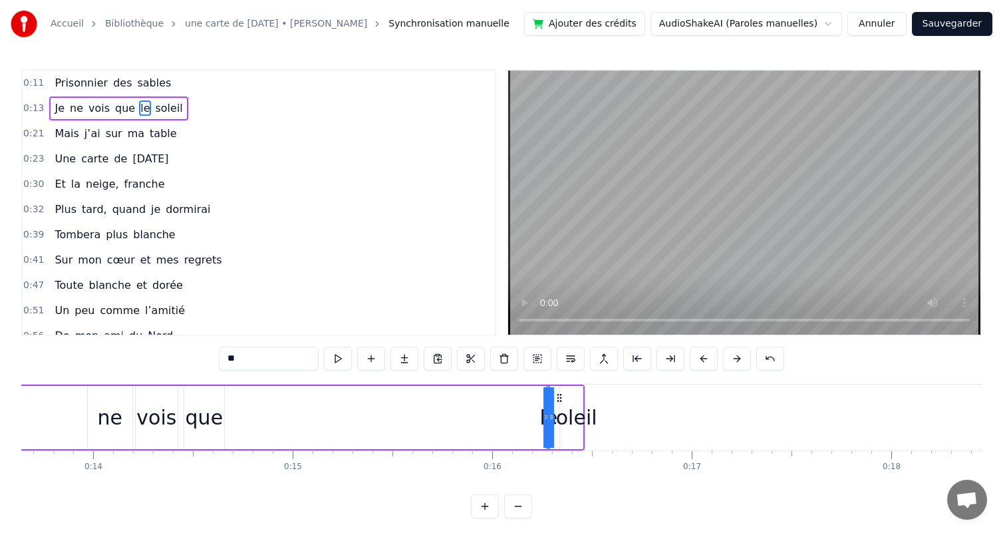
drag, startPoint x: 548, startPoint y: 402, endPoint x: 361, endPoint y: 414, distance: 188.0
click at [281, 408] on div "Je ne vois que le soleil" at bounding box center [275, 417] width 617 height 66
click at [543, 416] on div "le" at bounding box center [548, 417] width 18 height 30
drag, startPoint x: 544, startPoint y: 416, endPoint x: 480, endPoint y: 415, distance: 63.9
click at [480, 415] on div "Je ne vois que le soleil" at bounding box center [275, 417] width 617 height 66
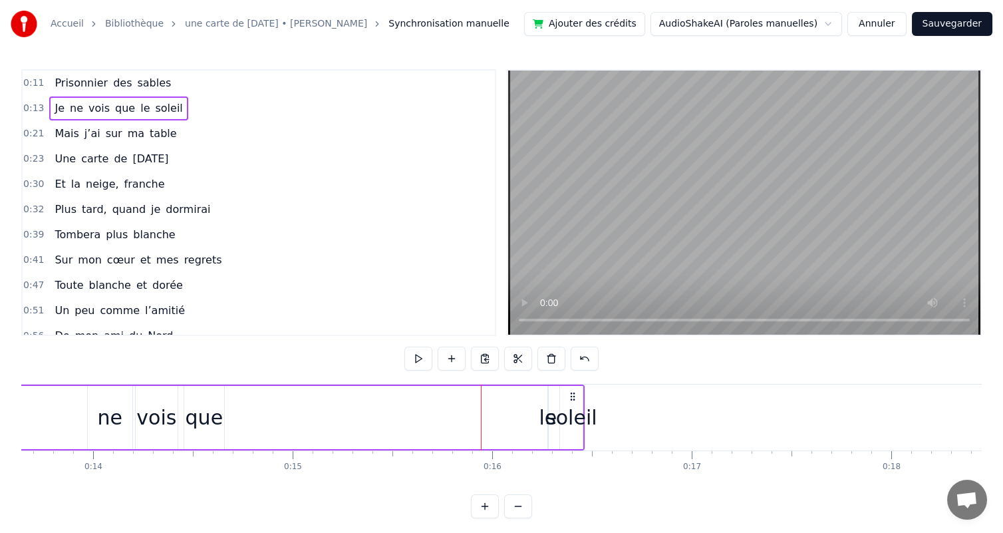
click at [566, 419] on div "soleil" at bounding box center [570, 417] width 51 height 30
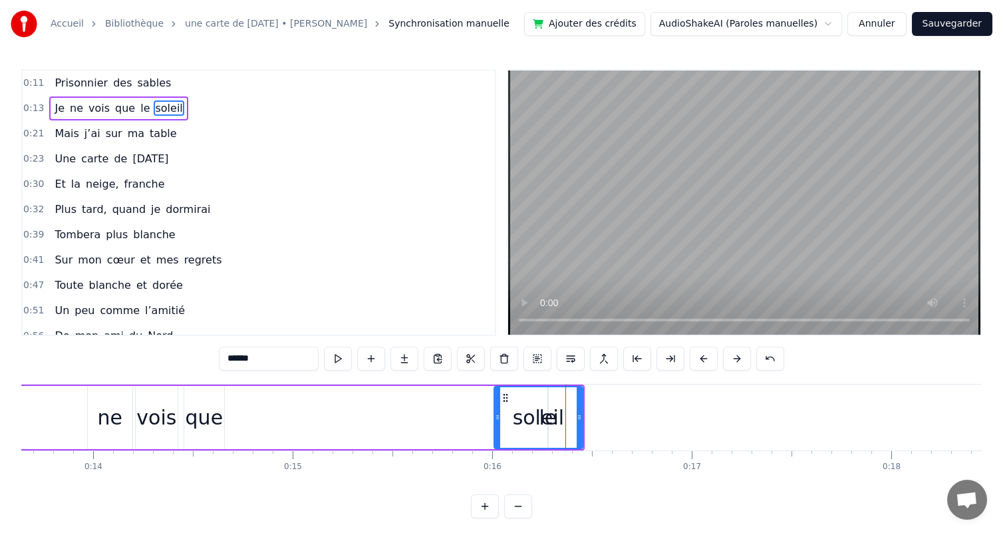
drag, startPoint x: 559, startPoint y: 404, endPoint x: 494, endPoint y: 410, distance: 66.1
click at [495, 410] on div at bounding box center [497, 417] width 5 height 61
drag, startPoint x: 532, startPoint y: 418, endPoint x: 502, endPoint y: 419, distance: 29.9
click at [502, 419] on div "soleil" at bounding box center [538, 417] width 87 height 61
drag, startPoint x: 528, startPoint y: 417, endPoint x: 559, endPoint y: 420, distance: 31.4
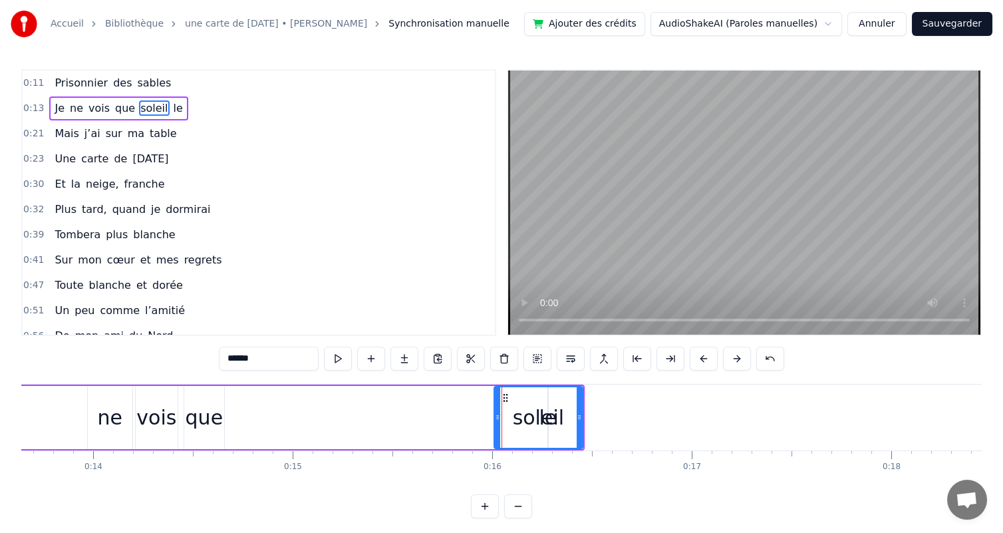
click at [559, 420] on div "soleil" at bounding box center [538, 417] width 51 height 30
drag, startPoint x: 506, startPoint y: 398, endPoint x: 577, endPoint y: 409, distance: 72.0
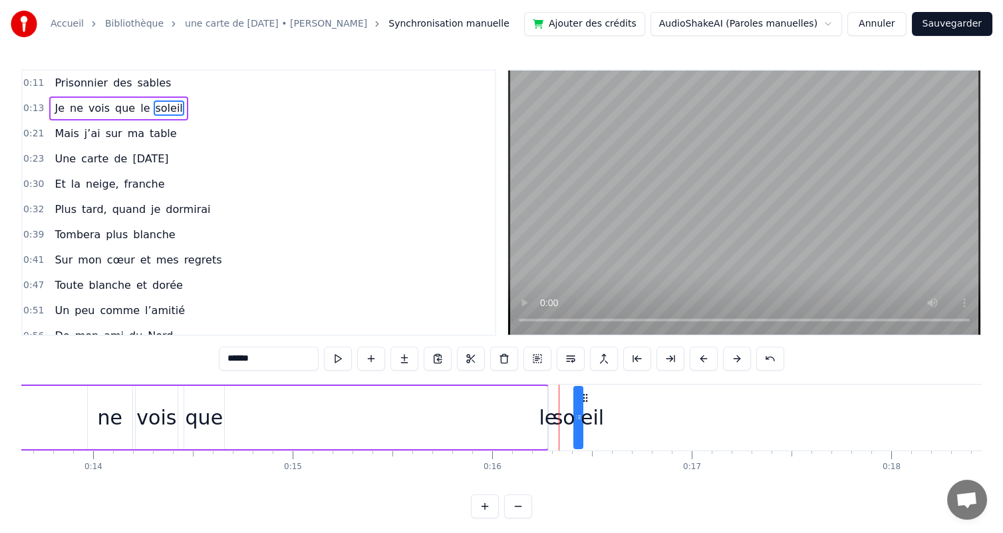
click at [545, 420] on div "le" at bounding box center [548, 417] width 18 height 30
drag, startPoint x: 567, startPoint y: 422, endPoint x: 575, endPoint y: 422, distance: 8.0
click at [575, 422] on div "soleil" at bounding box center [578, 417] width 51 height 30
click at [784, 357] on button at bounding box center [770, 359] width 28 height 24
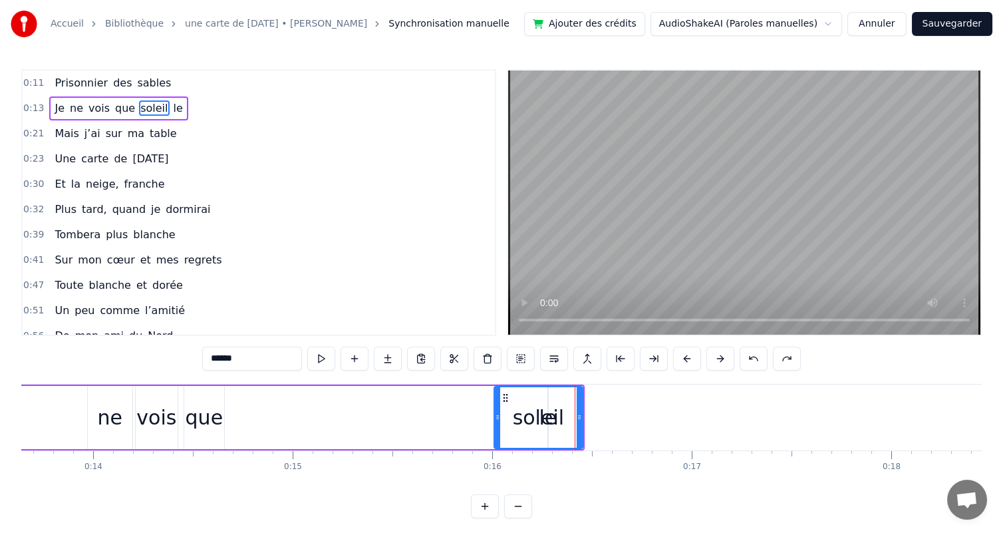
click at [801, 357] on div "******" at bounding box center [501, 359] width 599 height 24
click at [768, 359] on button at bounding box center [754, 359] width 28 height 24
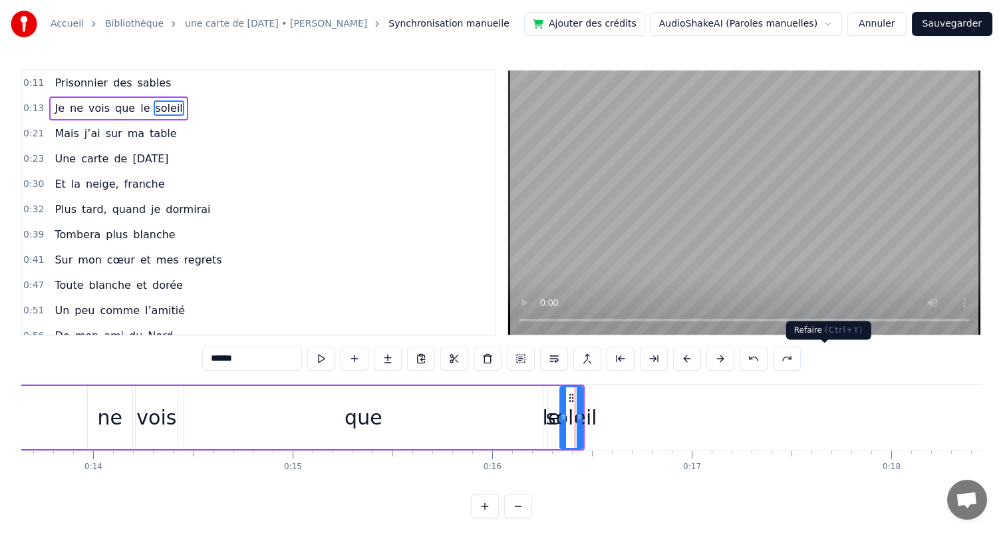
click at [801, 358] on button at bounding box center [787, 359] width 28 height 24
click at [551, 431] on div "soleil" at bounding box center [570, 417] width 51 height 30
click at [551, 418] on div "soleil" at bounding box center [570, 417] width 51 height 30
click at [552, 398] on div "le" at bounding box center [551, 417] width 7 height 63
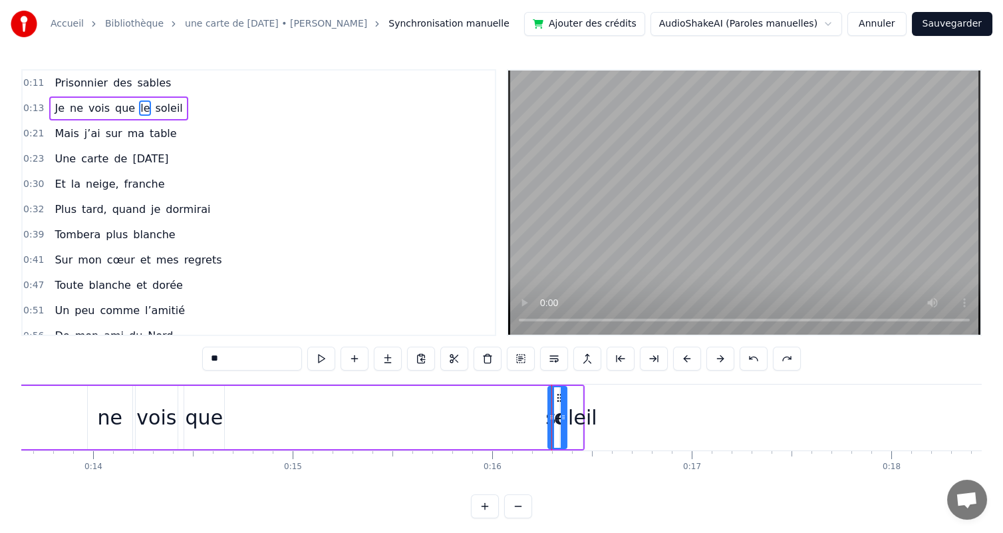
drag, startPoint x: 548, startPoint y: 400, endPoint x: 560, endPoint y: 402, distance: 12.1
click at [561, 402] on div at bounding box center [563, 417] width 5 height 61
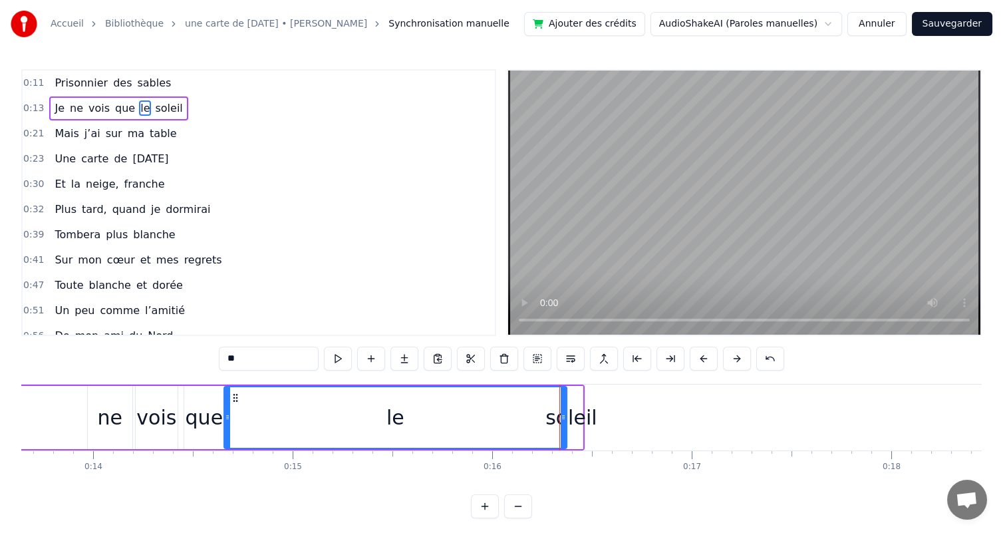
drag, startPoint x: 549, startPoint y: 398, endPoint x: 225, endPoint y: 420, distance: 324.7
click at [225, 420] on div at bounding box center [227, 417] width 5 height 61
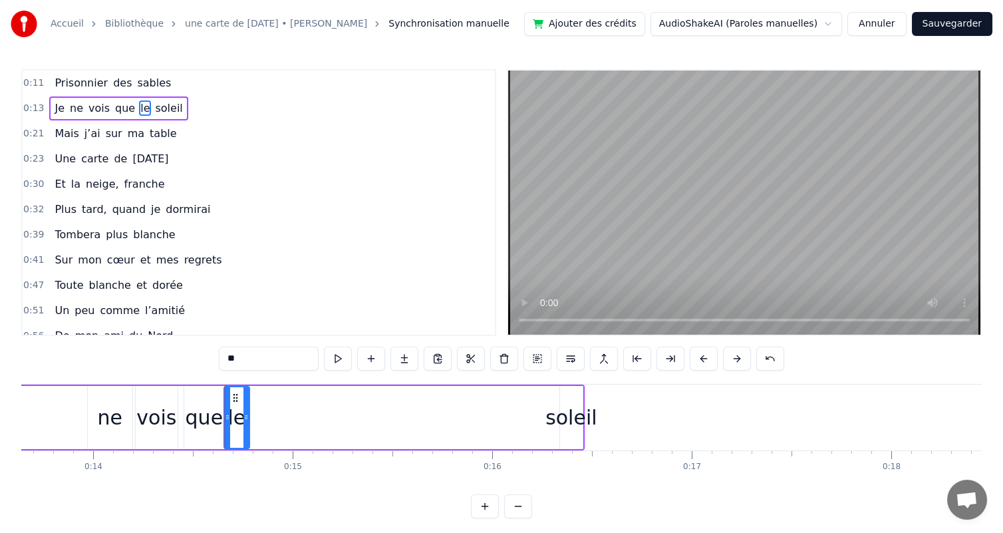
drag, startPoint x: 563, startPoint y: 401, endPoint x: 245, endPoint y: 407, distance: 317.3
click at [245, 407] on div at bounding box center [245, 417] width 5 height 61
click at [563, 416] on div "soleil" at bounding box center [570, 417] width 51 height 30
type input "******"
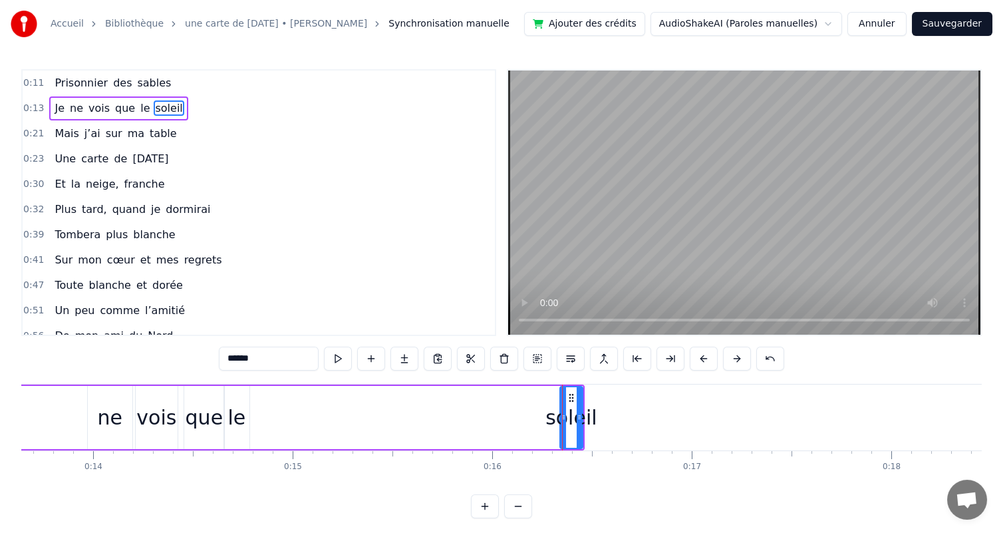
click at [553, 422] on div "soleil" at bounding box center [570, 417] width 51 height 30
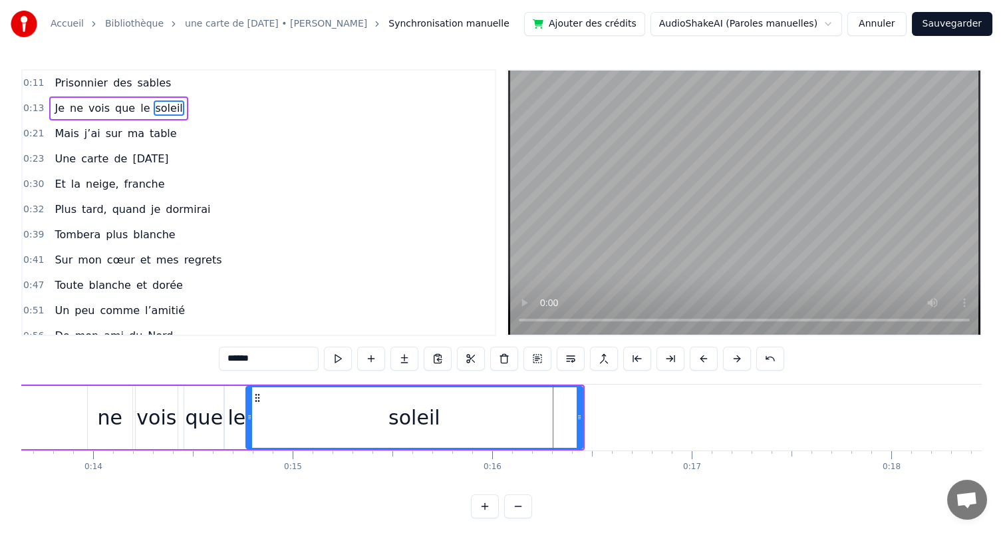
drag, startPoint x: 560, startPoint y: 397, endPoint x: 246, endPoint y: 427, distance: 315.4
click at [247, 427] on div at bounding box center [249, 417] width 5 height 61
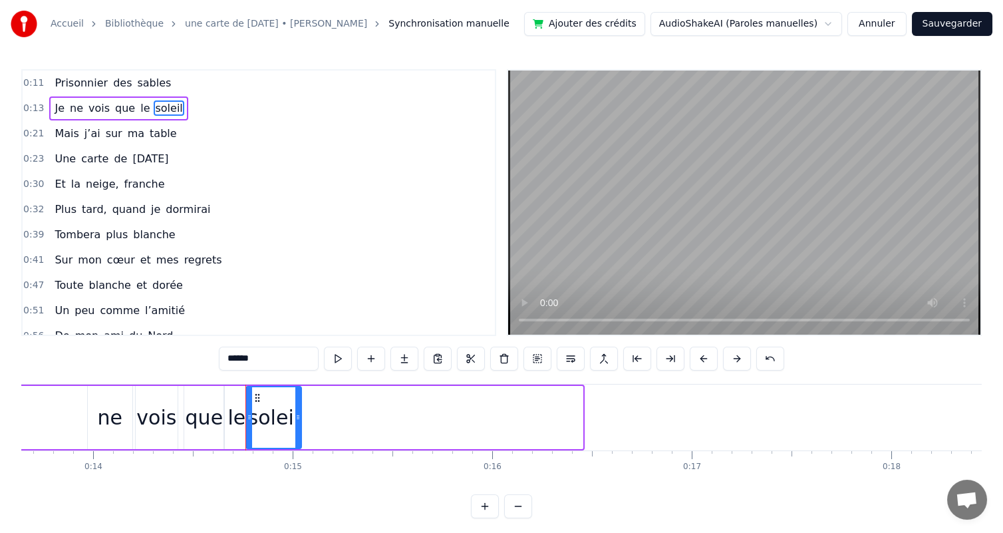
drag, startPoint x: 581, startPoint y: 399, endPoint x: 299, endPoint y: 404, distance: 281.4
click at [299, 404] on div at bounding box center [297, 417] width 5 height 61
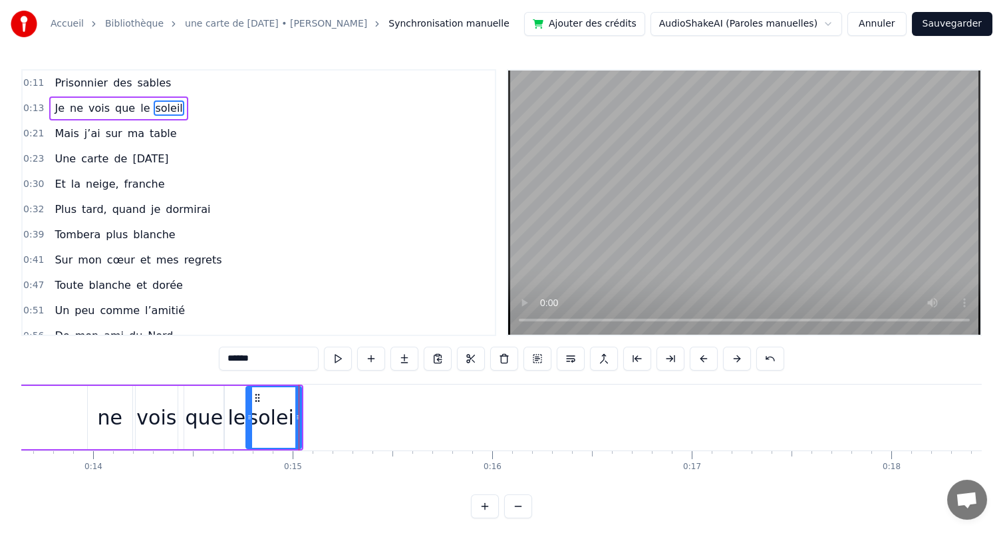
scroll to position [0, 2062]
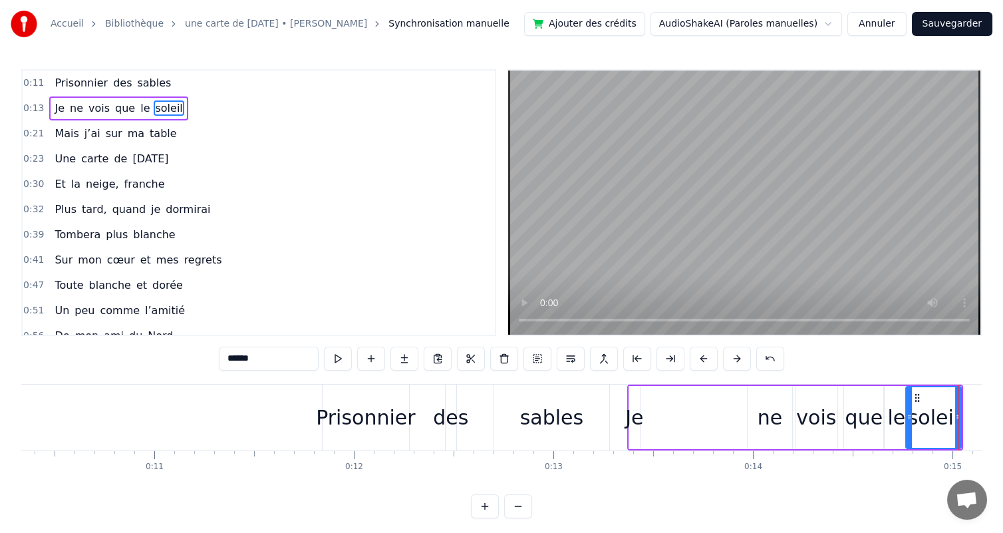
drag, startPoint x: 726, startPoint y: 414, endPoint x: 761, endPoint y: 415, distance: 34.6
click at [727, 414] on div "Je ne vois que le soleil" at bounding box center [795, 417] width 336 height 66
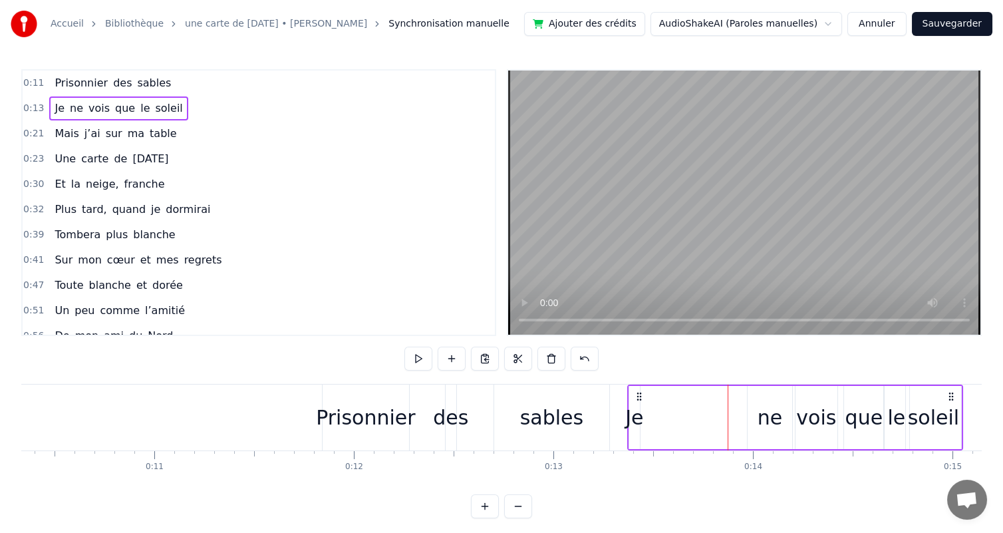
click at [763, 415] on div "ne" at bounding box center [770, 417] width 25 height 30
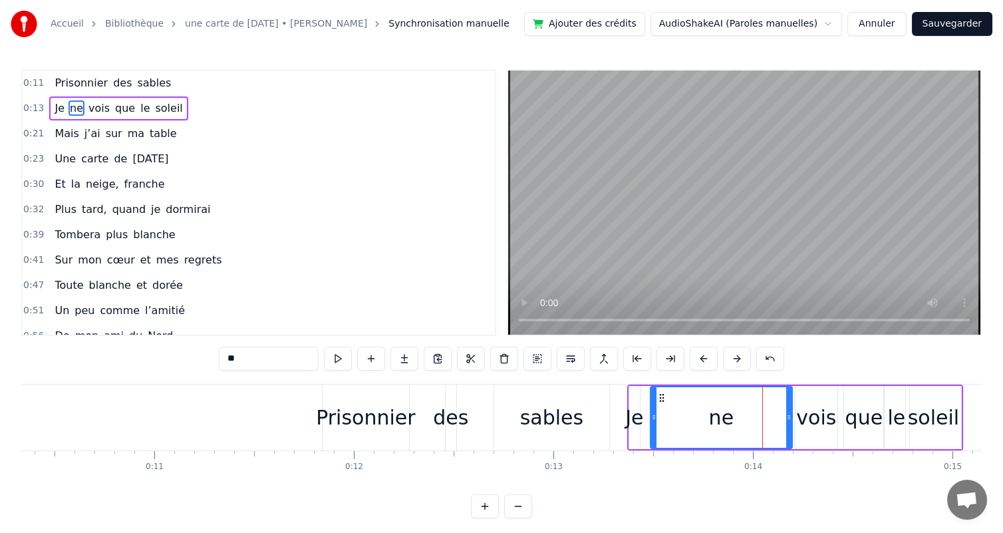
drag, startPoint x: 749, startPoint y: 401, endPoint x: 652, endPoint y: 400, distance: 97.1
click at [652, 400] on div at bounding box center [653, 417] width 5 height 61
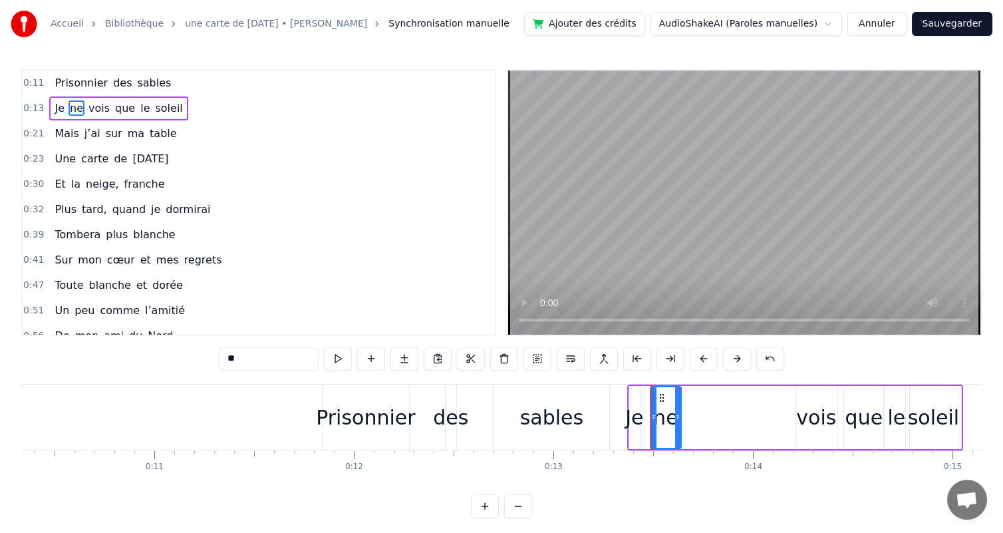
drag, startPoint x: 790, startPoint y: 398, endPoint x: 758, endPoint y: 401, distance: 32.1
click at [678, 398] on div at bounding box center [677, 417] width 5 height 61
click at [816, 409] on div "vois" at bounding box center [816, 417] width 40 height 30
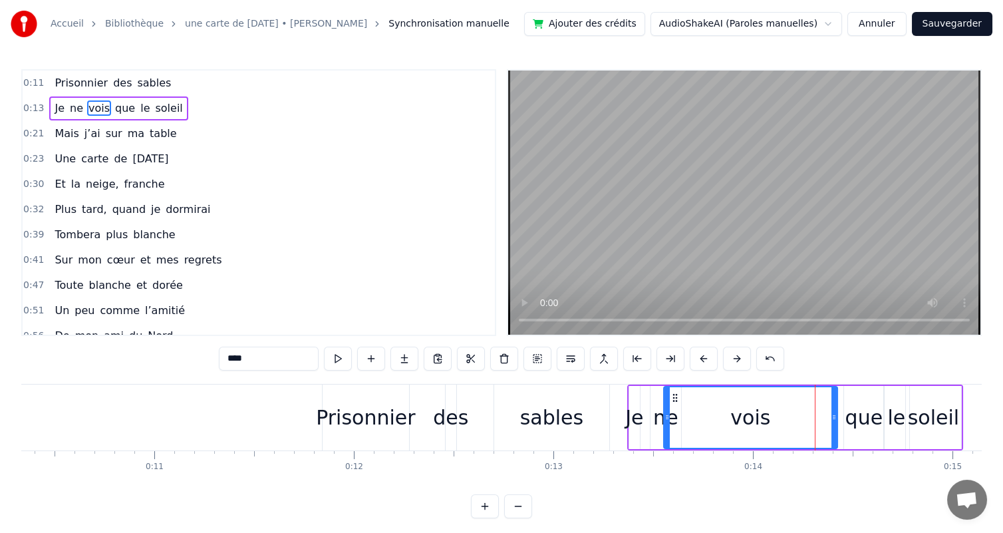
drag, startPoint x: 797, startPoint y: 398, endPoint x: 665, endPoint y: 406, distance: 132.0
click at [665, 406] on div at bounding box center [667, 417] width 5 height 61
click at [835, 402] on div at bounding box center [833, 417] width 5 height 61
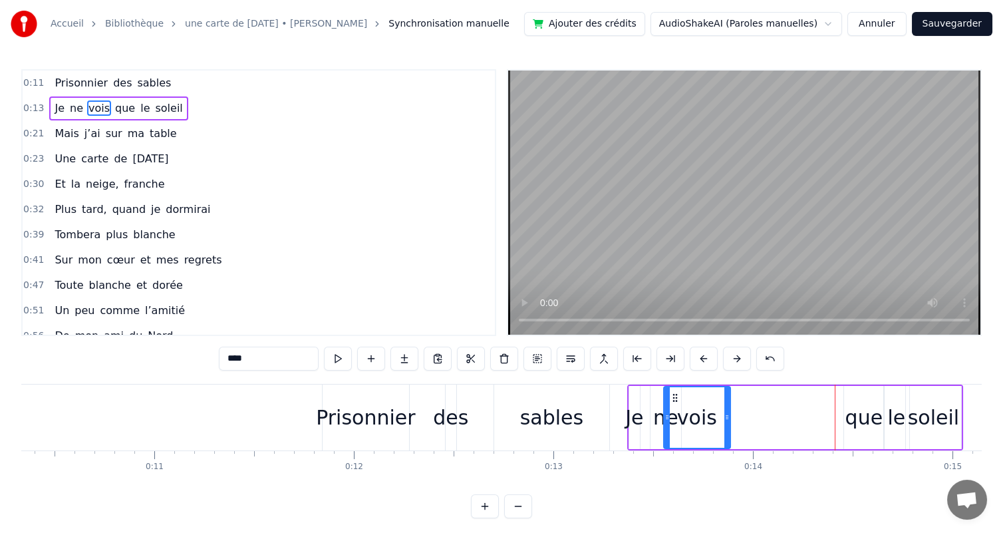
drag, startPoint x: 835, startPoint y: 402, endPoint x: 725, endPoint y: 398, distance: 110.5
click at [725, 398] on div at bounding box center [726, 417] width 5 height 61
drag, startPoint x: 665, startPoint y: 400, endPoint x: 683, endPoint y: 405, distance: 19.4
click at [683, 405] on div at bounding box center [685, 417] width 5 height 61
click at [847, 413] on div "que" at bounding box center [864, 417] width 38 height 30
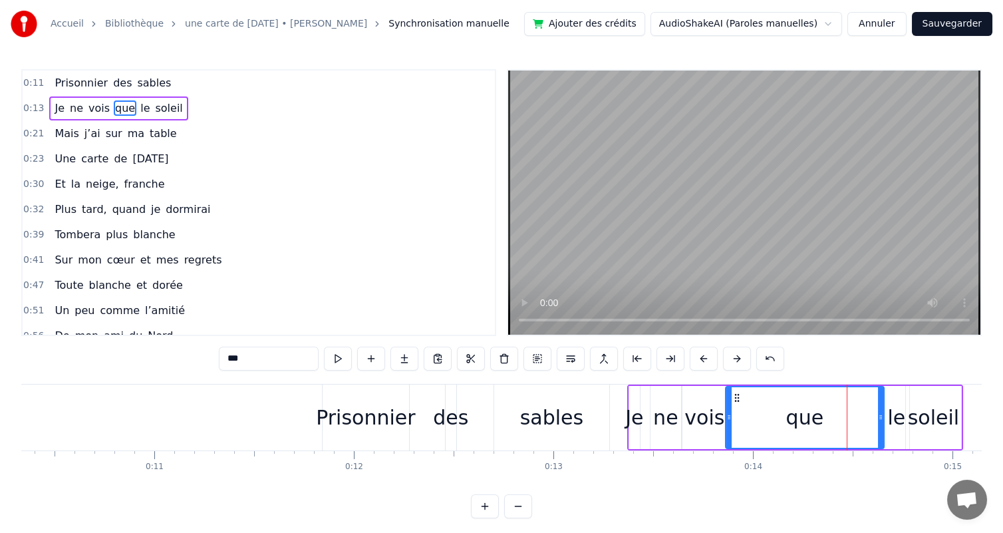
drag, startPoint x: 843, startPoint y: 401, endPoint x: 725, endPoint y: 401, distance: 118.4
click at [726, 401] on div at bounding box center [728, 417] width 5 height 61
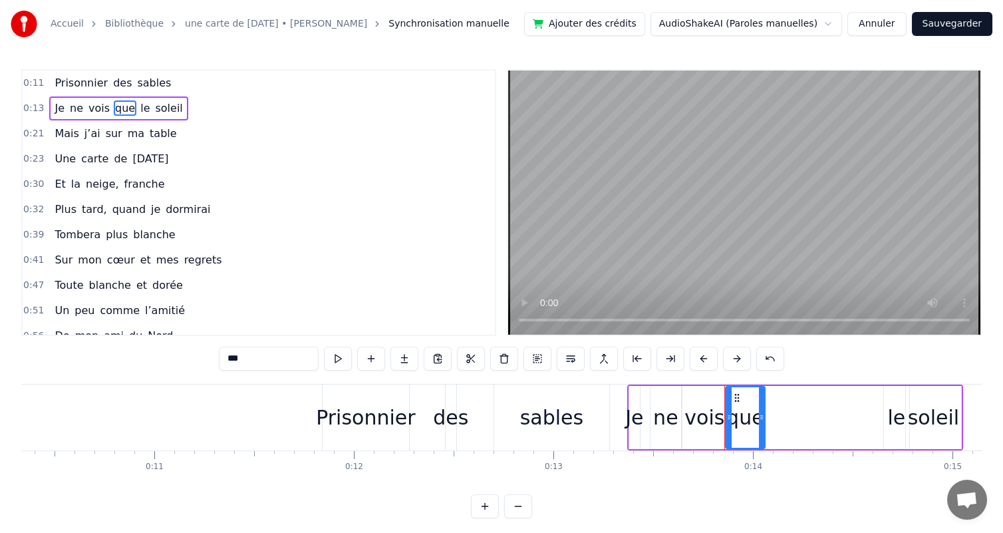
drag, startPoint x: 878, startPoint y: 400, endPoint x: 759, endPoint y: 400, distance: 119.1
click at [759, 400] on div at bounding box center [761, 417] width 5 height 61
click at [892, 412] on div "le" at bounding box center [896, 417] width 18 height 30
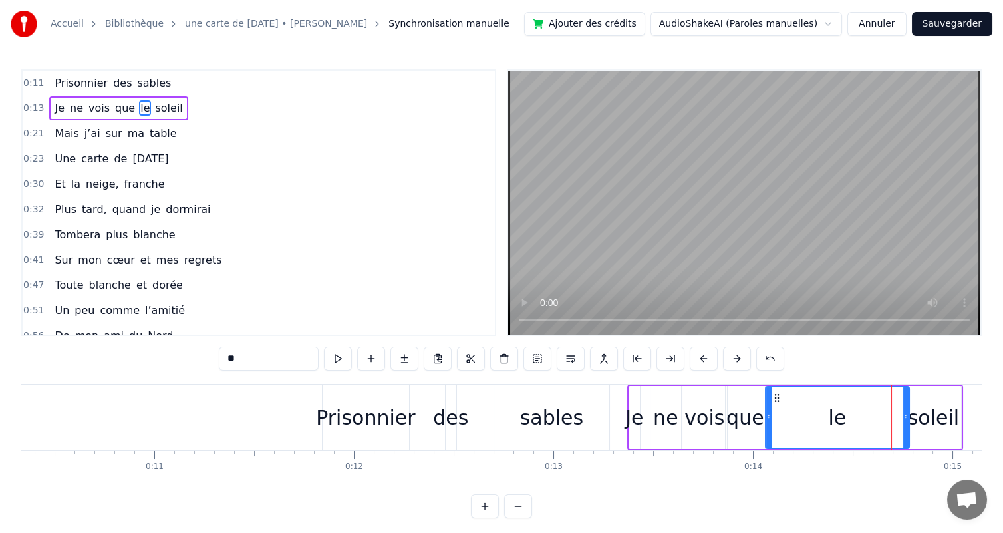
drag, startPoint x: 883, startPoint y: 398, endPoint x: 765, endPoint y: 398, distance: 118.4
click at [766, 398] on div at bounding box center [768, 417] width 5 height 61
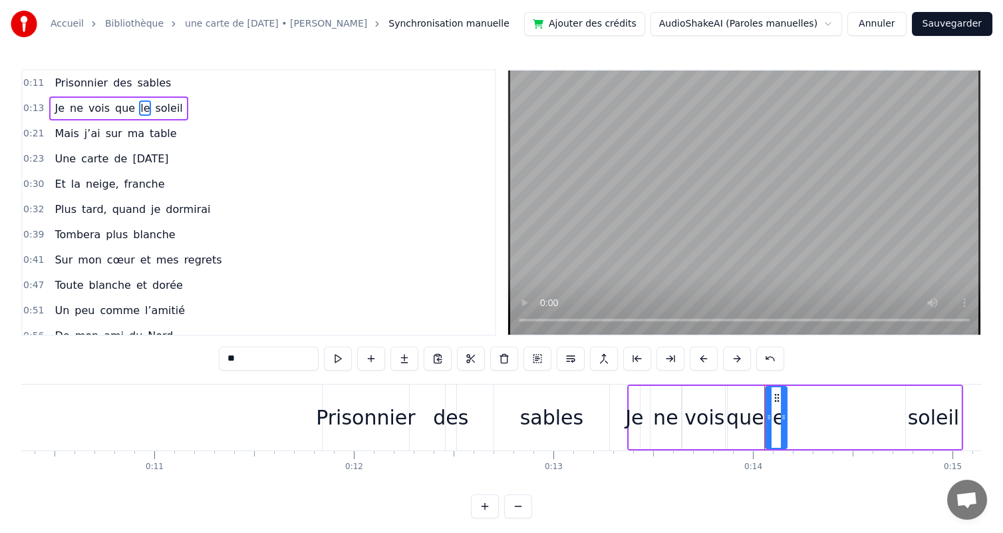
drag, startPoint x: 905, startPoint y: 398, endPoint x: 787, endPoint y: 399, distance: 118.4
click at [786, 398] on div at bounding box center [783, 417] width 5 height 61
click at [939, 416] on div "soleil" at bounding box center [933, 417] width 51 height 30
type input "******"
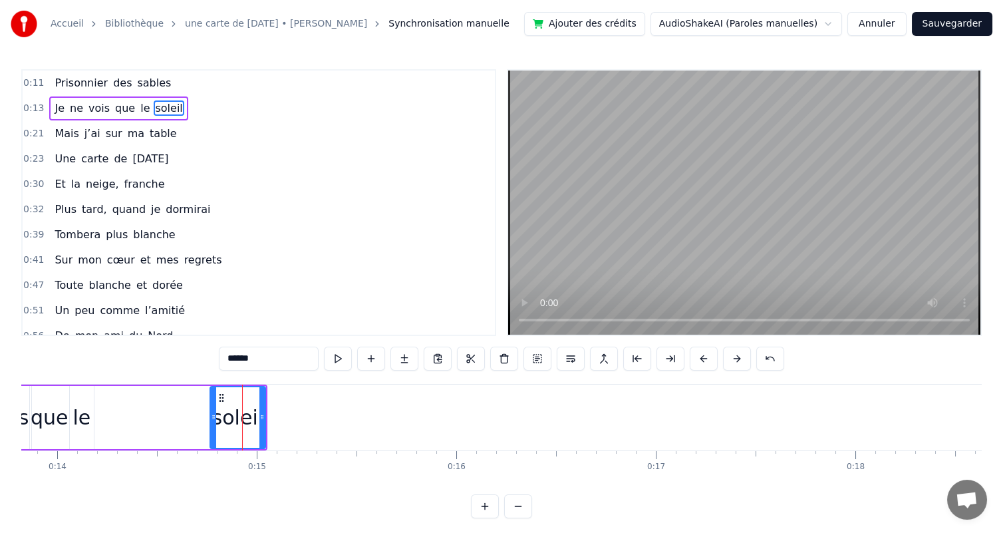
scroll to position [0, 2692]
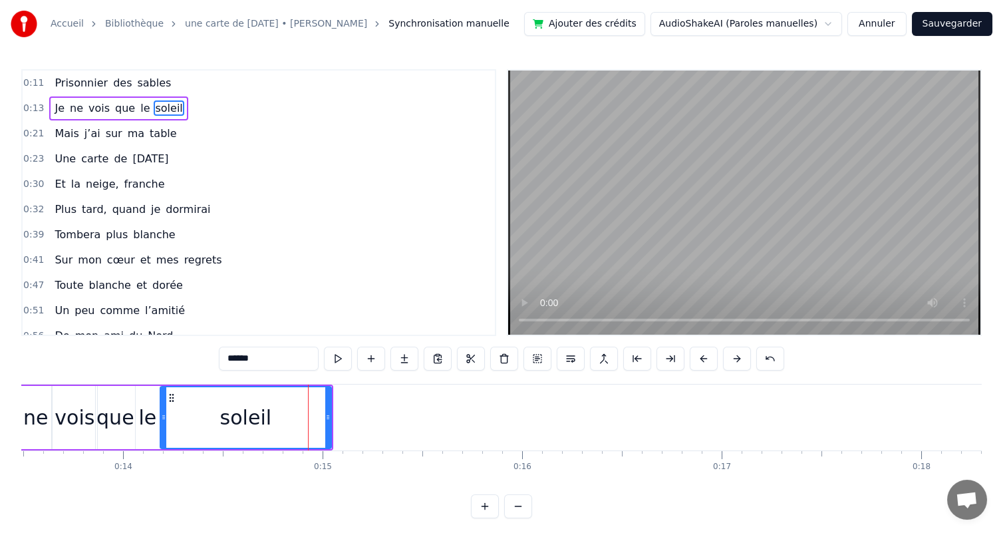
drag, startPoint x: 276, startPoint y: 400, endPoint x: 160, endPoint y: 401, distance: 115.7
click at [161, 401] on div at bounding box center [163, 417] width 5 height 61
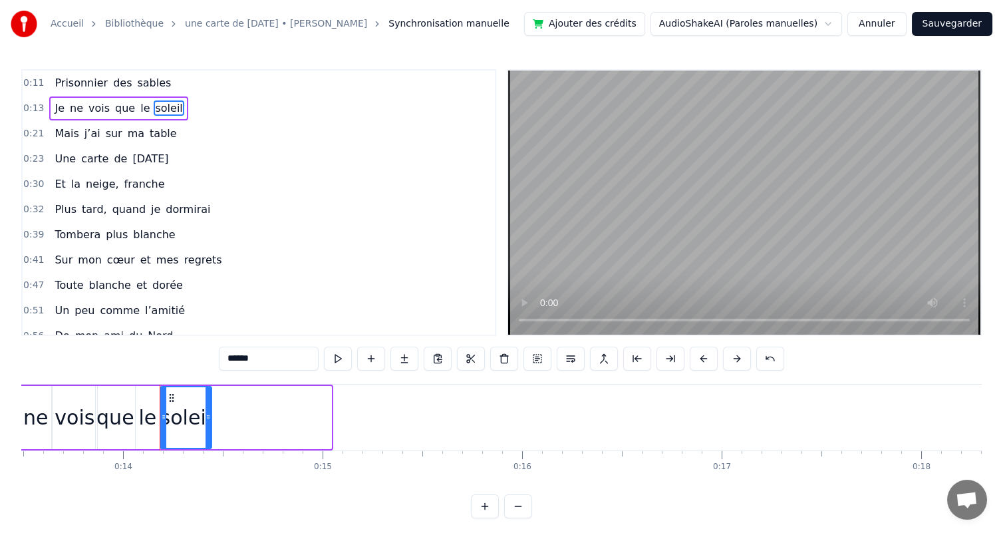
drag, startPoint x: 328, startPoint y: 400, endPoint x: 208, endPoint y: 393, distance: 119.9
click at [208, 393] on div at bounding box center [208, 417] width 5 height 61
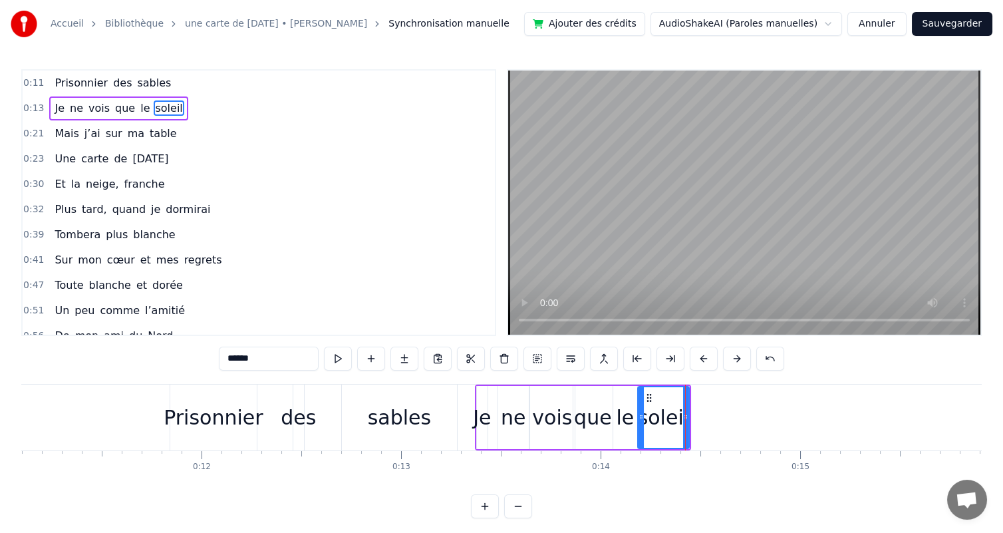
scroll to position [0, 2062]
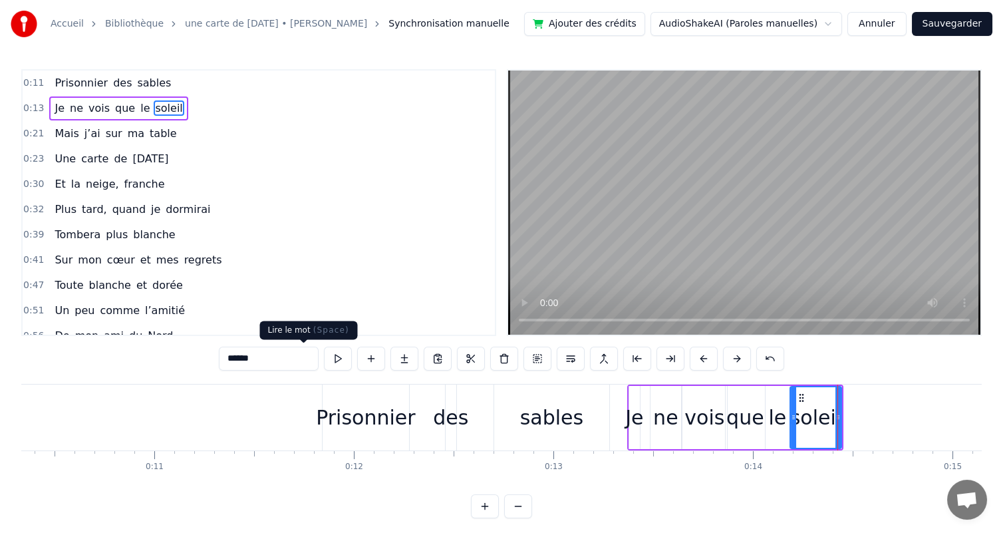
click at [324, 361] on button at bounding box center [338, 359] width 28 height 24
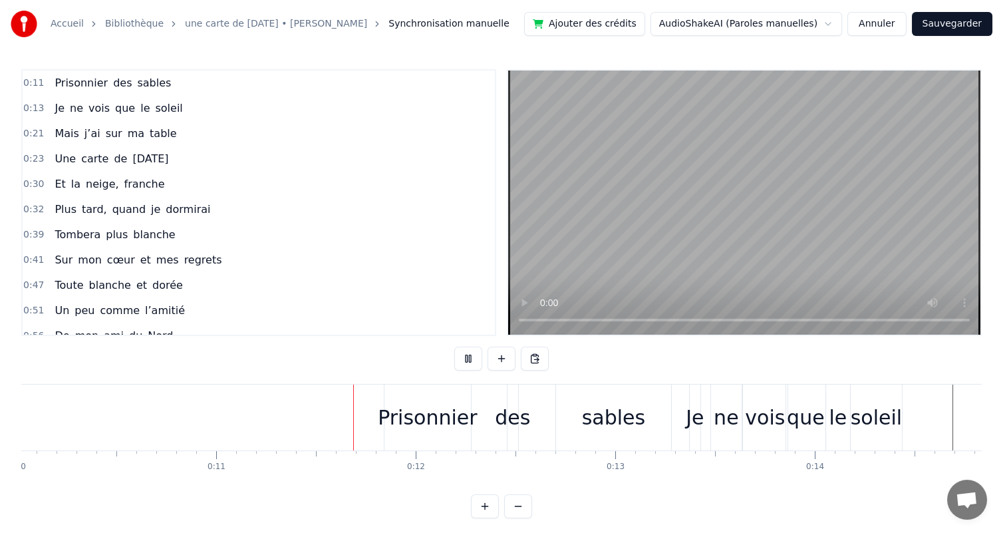
scroll to position [0, 2162]
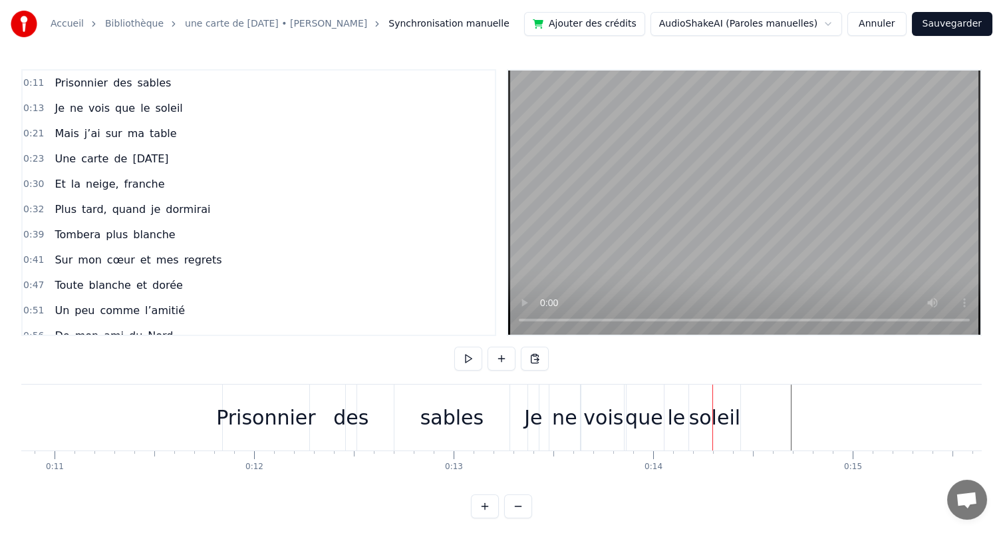
click at [722, 412] on div "soleil" at bounding box center [714, 417] width 51 height 30
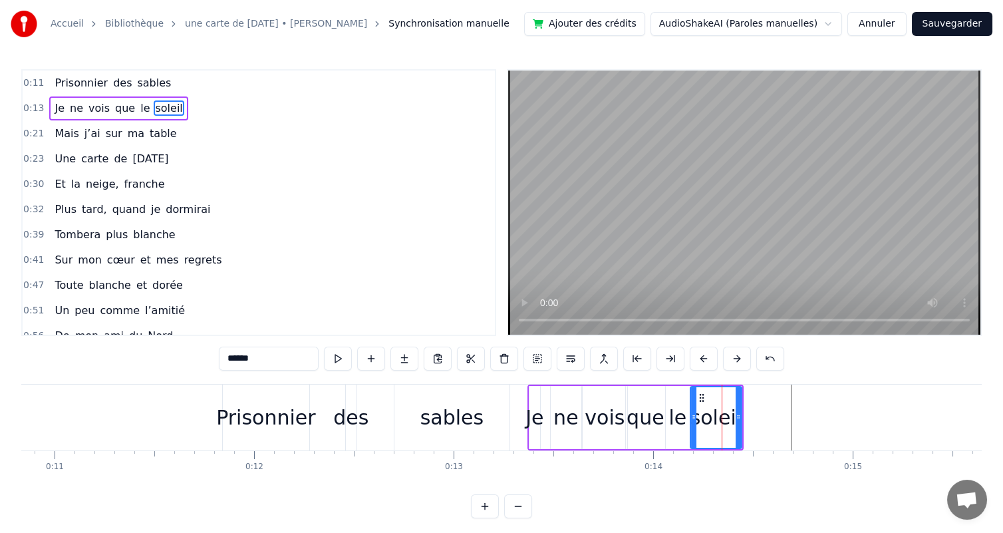
drag, startPoint x: 727, startPoint y: 398, endPoint x: 777, endPoint y: 399, distance: 49.9
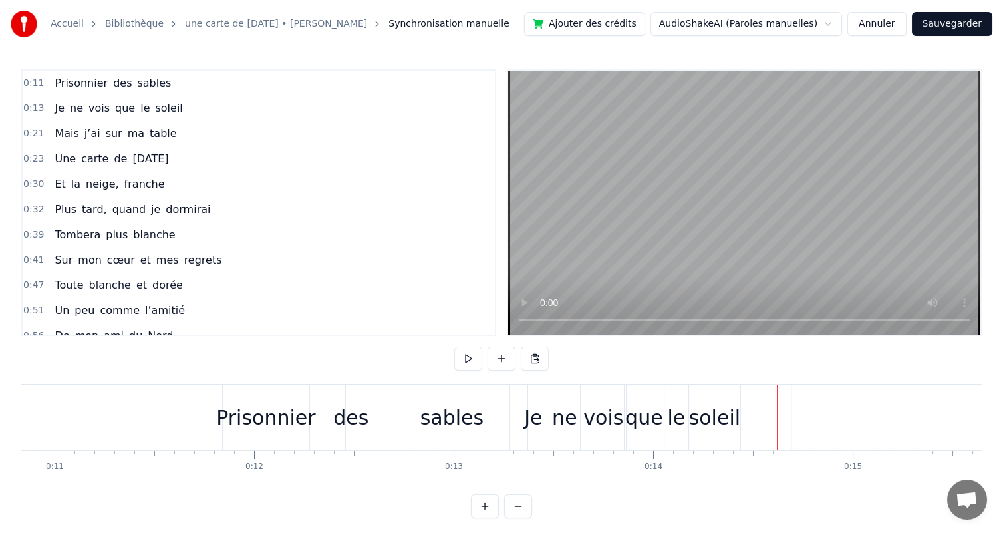
click at [726, 402] on div "soleil" at bounding box center [714, 417] width 51 height 30
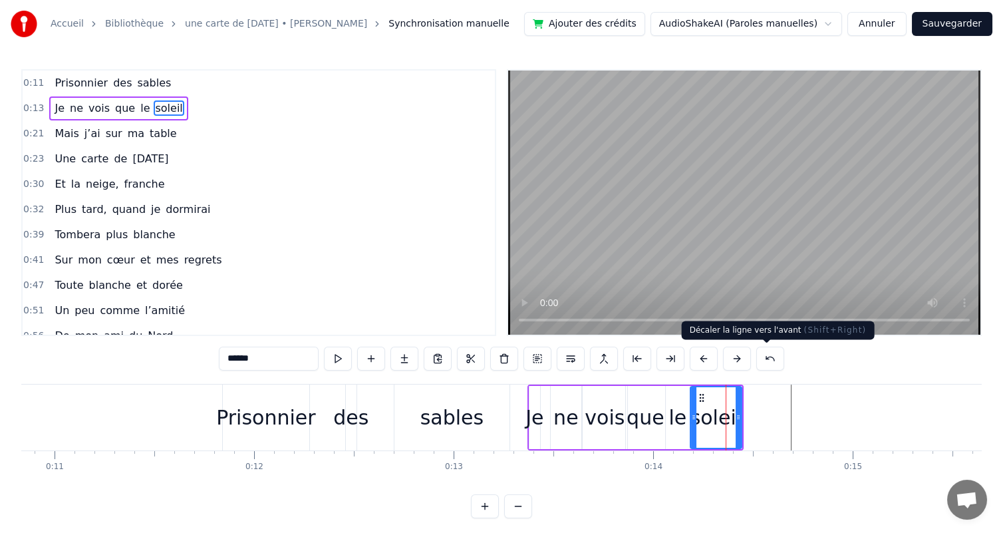
click at [751, 359] on button at bounding box center [737, 359] width 28 height 24
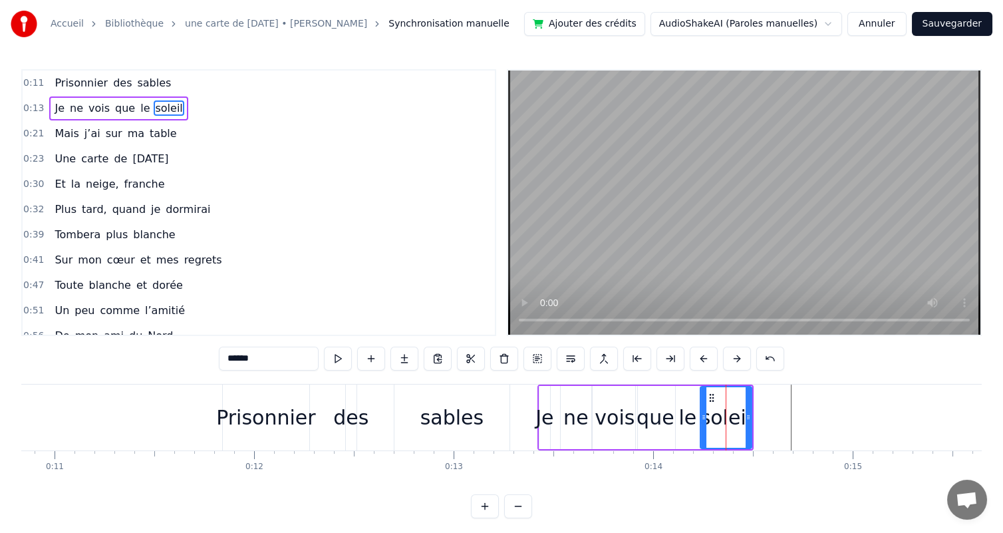
click at [751, 359] on button at bounding box center [737, 359] width 28 height 24
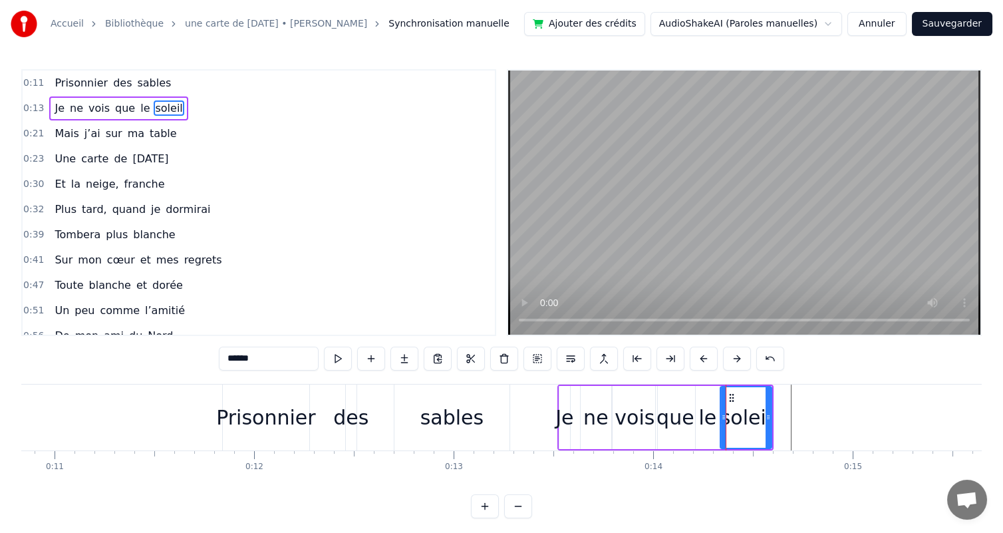
click at [751, 359] on button at bounding box center [737, 359] width 28 height 24
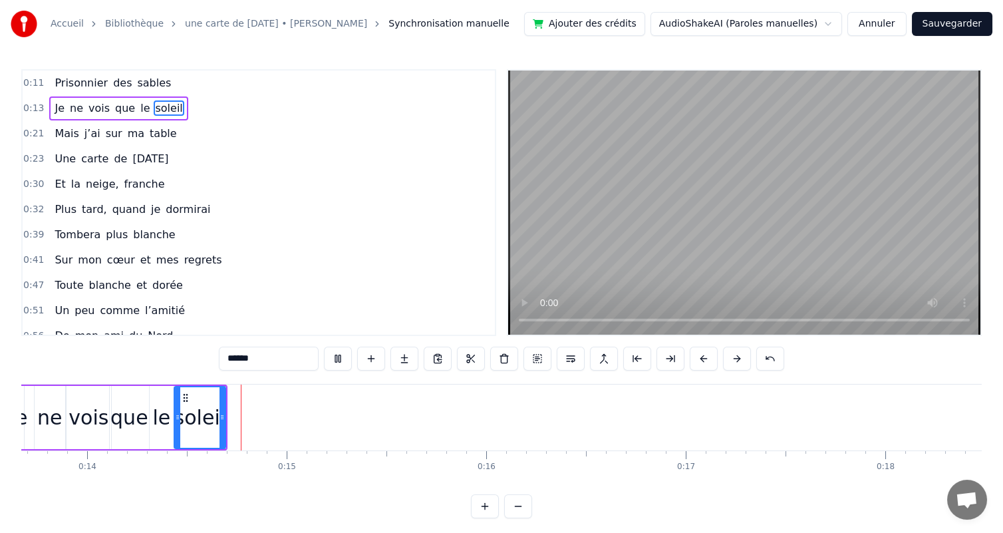
scroll to position [0, 2755]
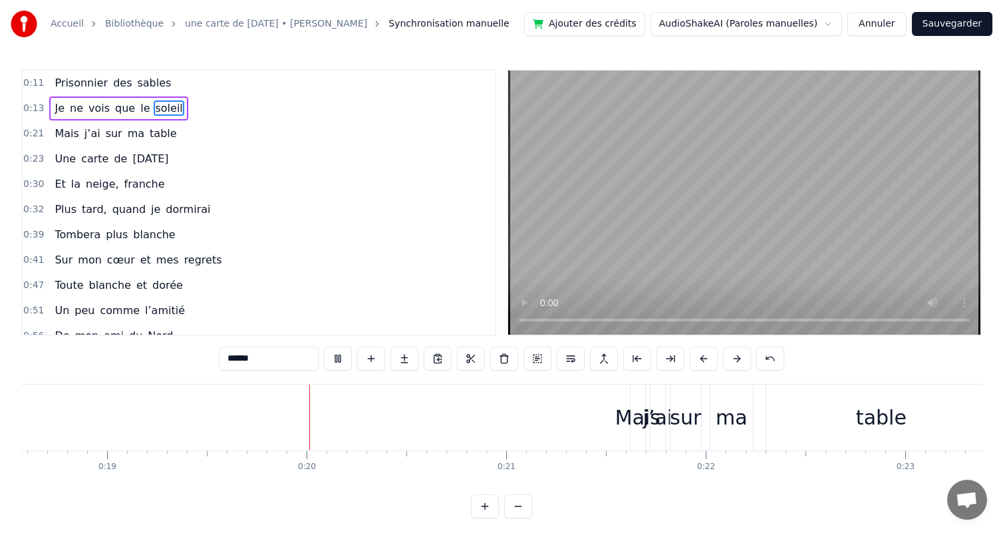
click at [611, 200] on video at bounding box center [744, 203] width 472 height 264
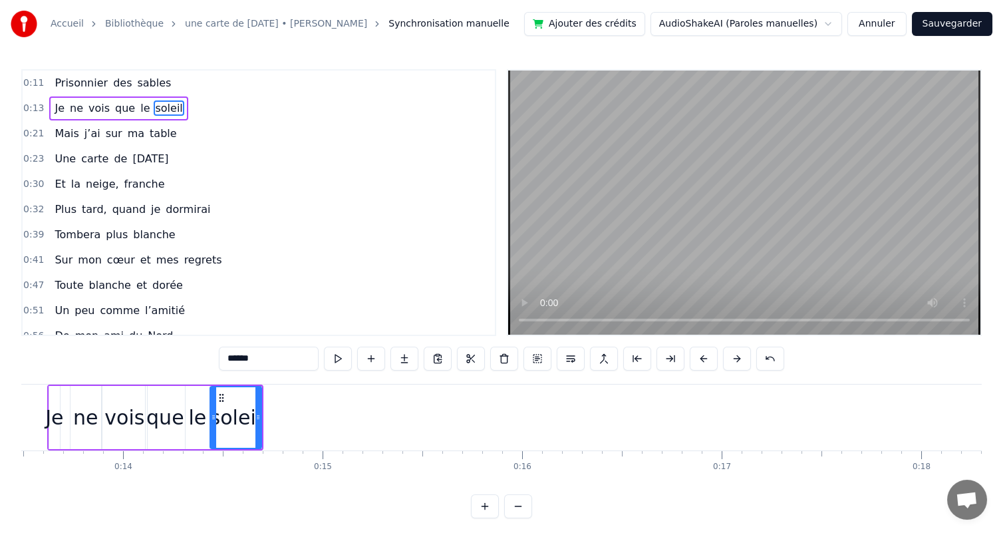
scroll to position [0, 2518]
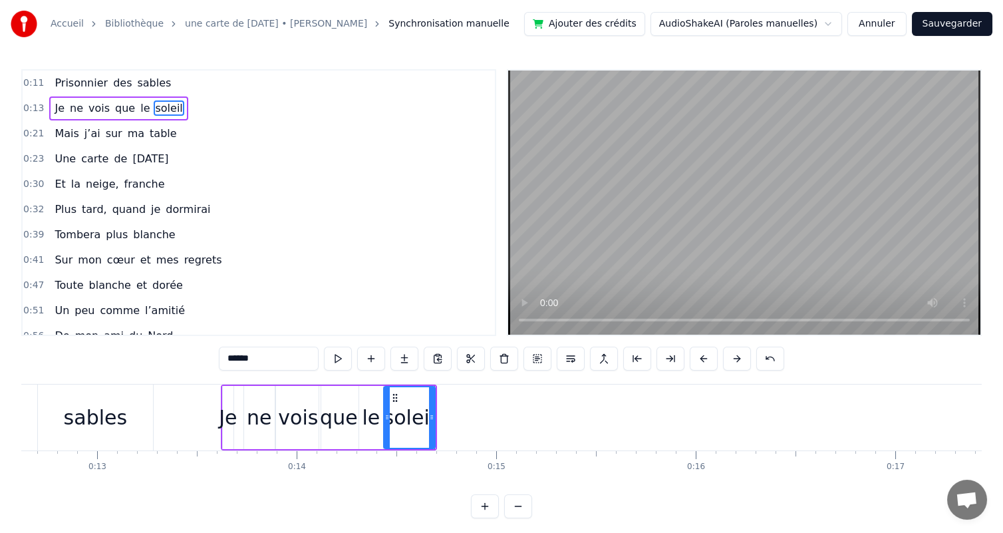
click at [434, 400] on div "soleil" at bounding box center [409, 417] width 53 height 63
click at [424, 394] on div "soleil" at bounding box center [409, 417] width 50 height 61
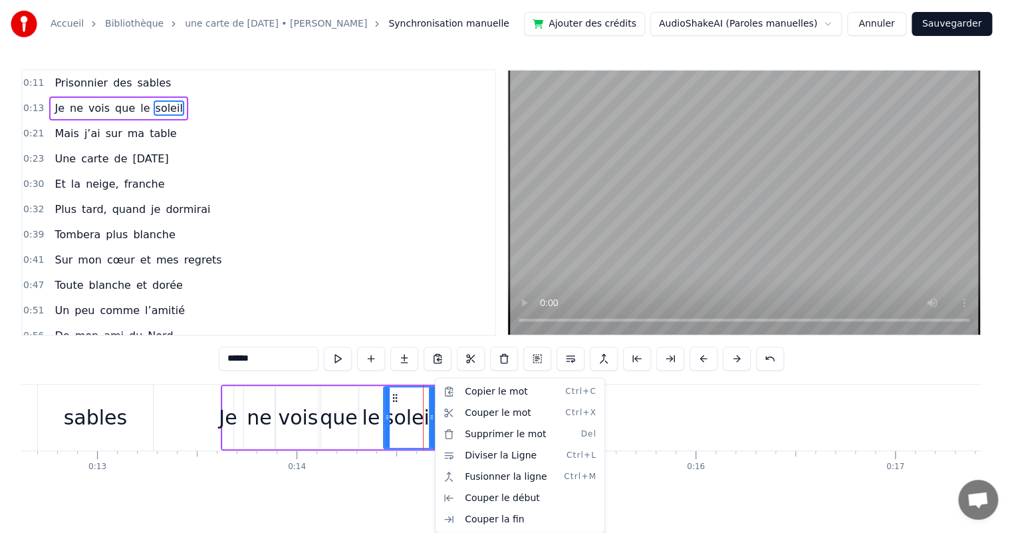
click at [430, 398] on html "Accueil Bibliothèque une carte de [DATE] • [PERSON_NAME] manuelle Ajouter des c…" at bounding box center [507, 269] width 1014 height 539
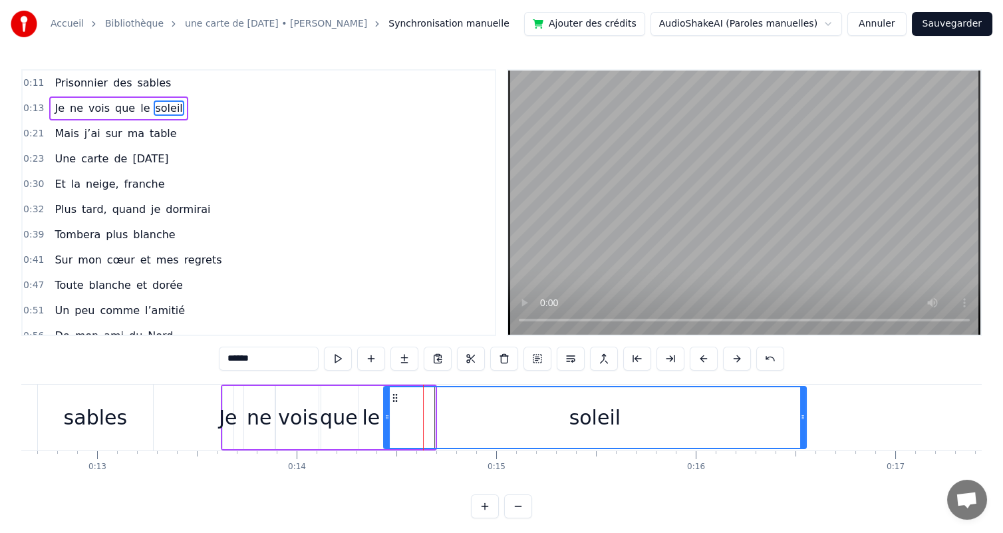
drag, startPoint x: 431, startPoint y: 398, endPoint x: 802, endPoint y: 400, distance: 371.2
click at [802, 400] on div at bounding box center [802, 417] width 5 height 61
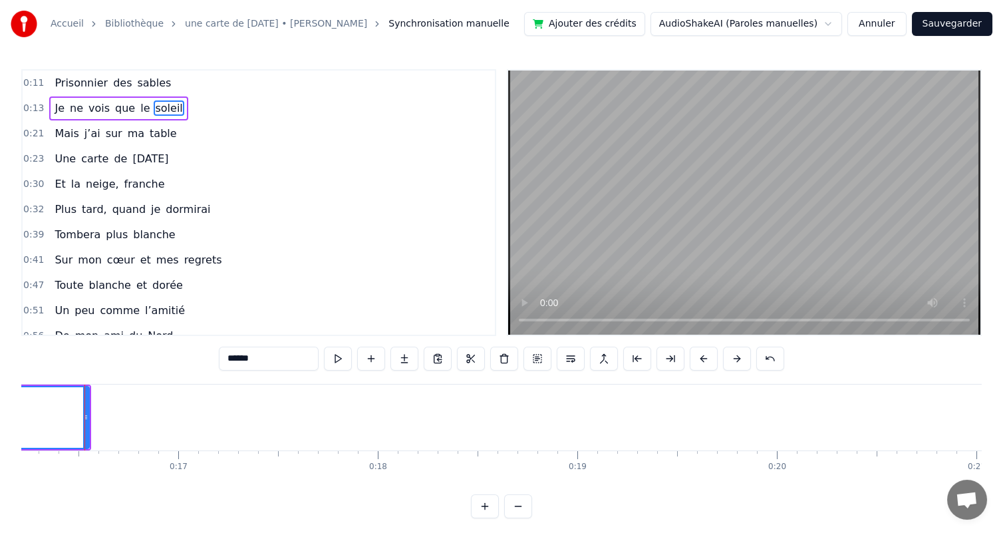
scroll to position [0, 3148]
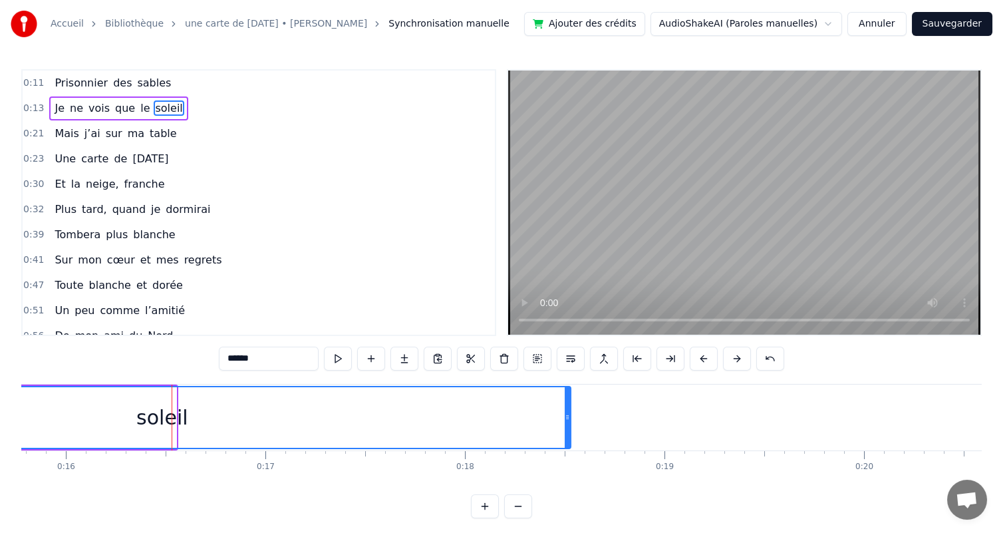
drag, startPoint x: 174, startPoint y: 409, endPoint x: 568, endPoint y: 409, distance: 394.5
click at [568, 409] on div at bounding box center [567, 417] width 5 height 61
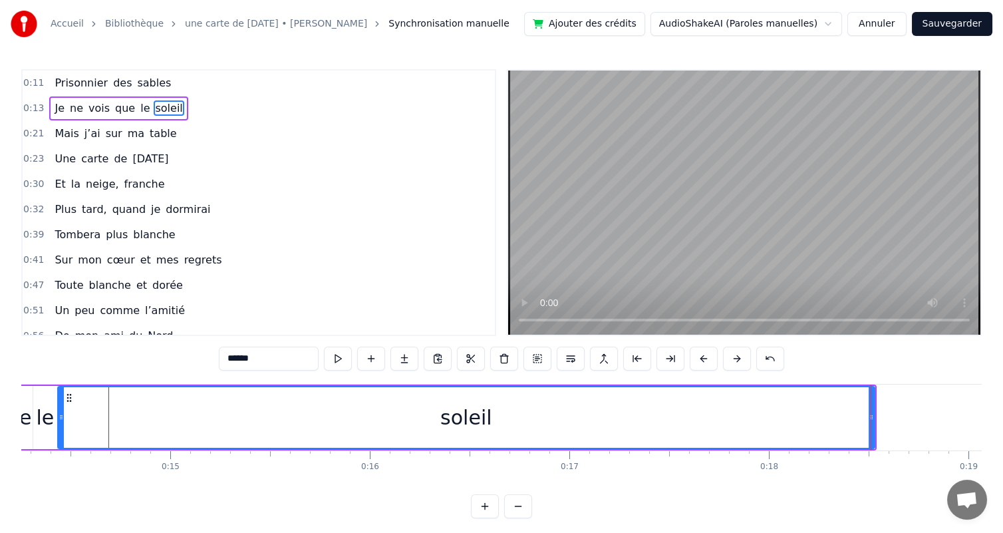
scroll to position [0, 2801]
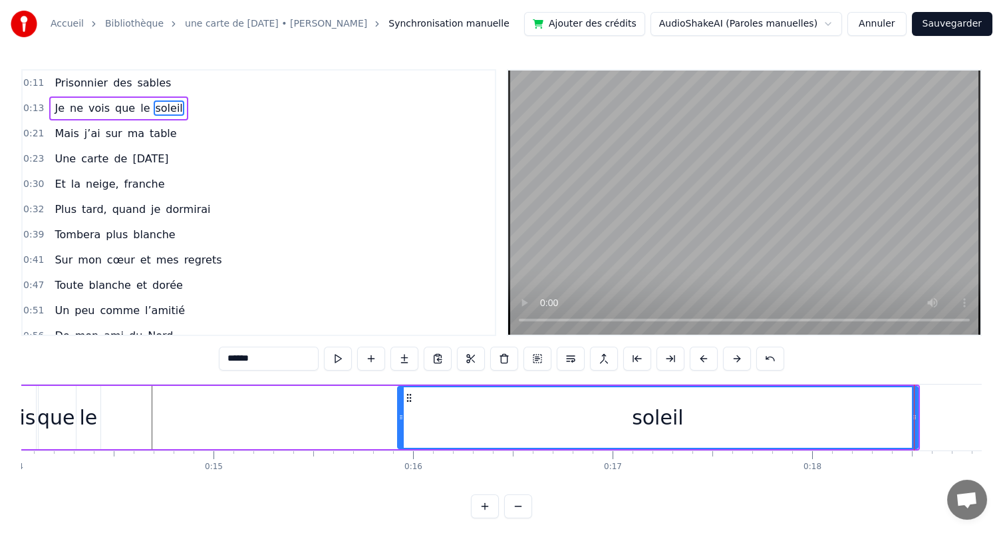
drag, startPoint x: 102, startPoint y: 408, endPoint x: 398, endPoint y: 442, distance: 298.6
click at [398, 442] on div at bounding box center [400, 417] width 5 height 61
click at [92, 424] on div "le" at bounding box center [88, 417] width 18 height 30
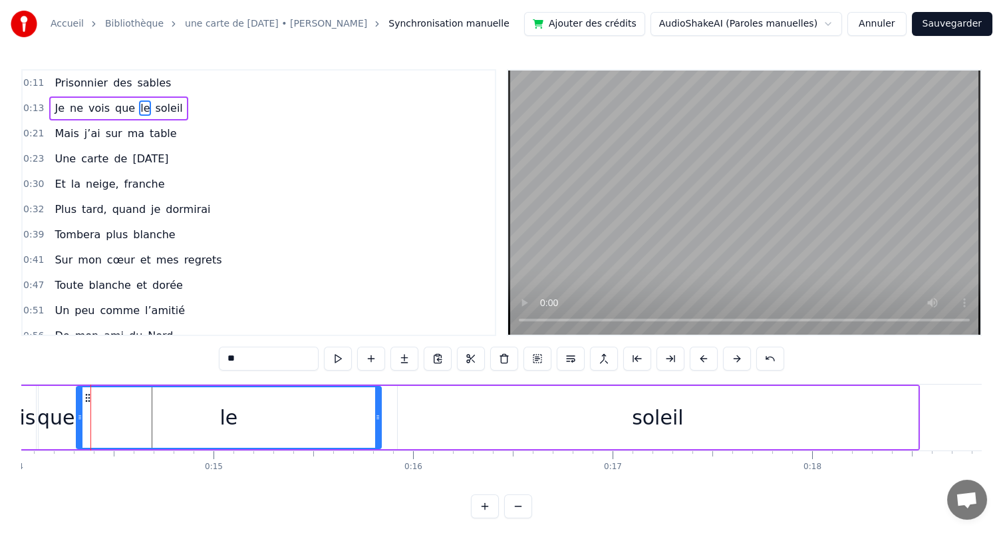
drag, startPoint x: 98, startPoint y: 400, endPoint x: 378, endPoint y: 411, distance: 280.9
click at [378, 411] on div at bounding box center [377, 417] width 5 height 61
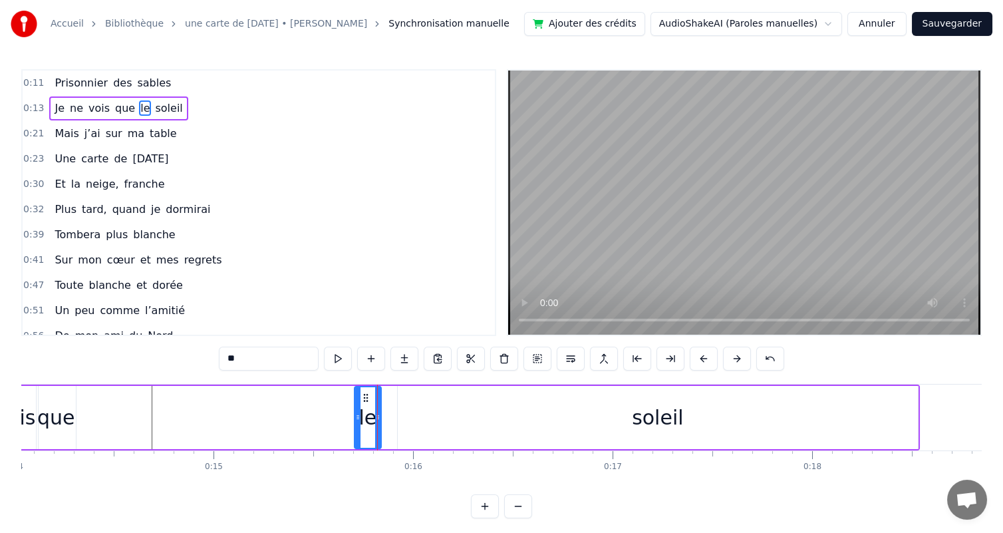
drag, startPoint x: 76, startPoint y: 405, endPoint x: 355, endPoint y: 422, distance: 278.5
click at [355, 422] on div at bounding box center [357, 417] width 5 height 61
click at [63, 418] on div "que" at bounding box center [56, 417] width 38 height 30
type input "***"
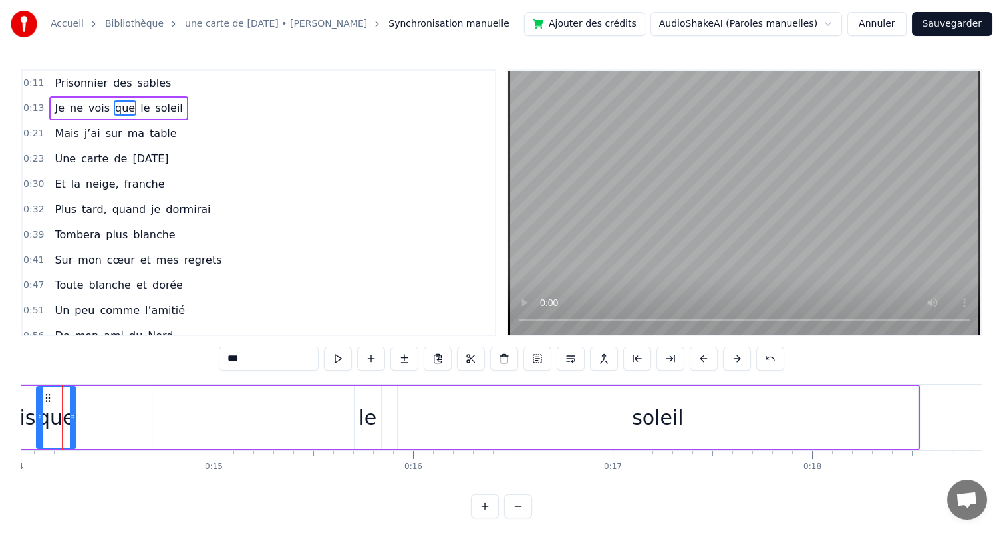
scroll to position [0, 2774]
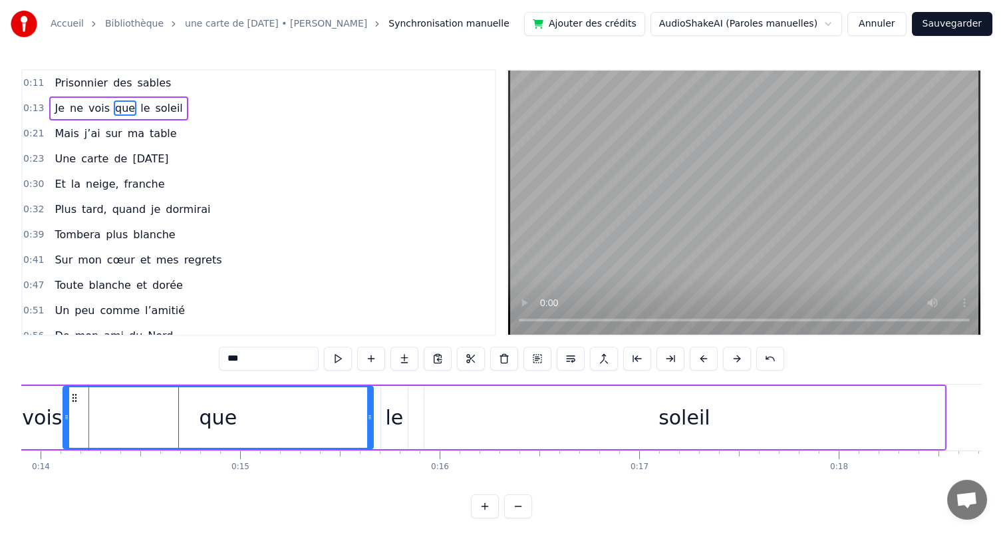
drag, startPoint x: 100, startPoint y: 404, endPoint x: 371, endPoint y: 416, distance: 271.0
click at [371, 416] on div at bounding box center [369, 417] width 5 height 61
click at [178, 412] on div "que" at bounding box center [218, 417] width 309 height 61
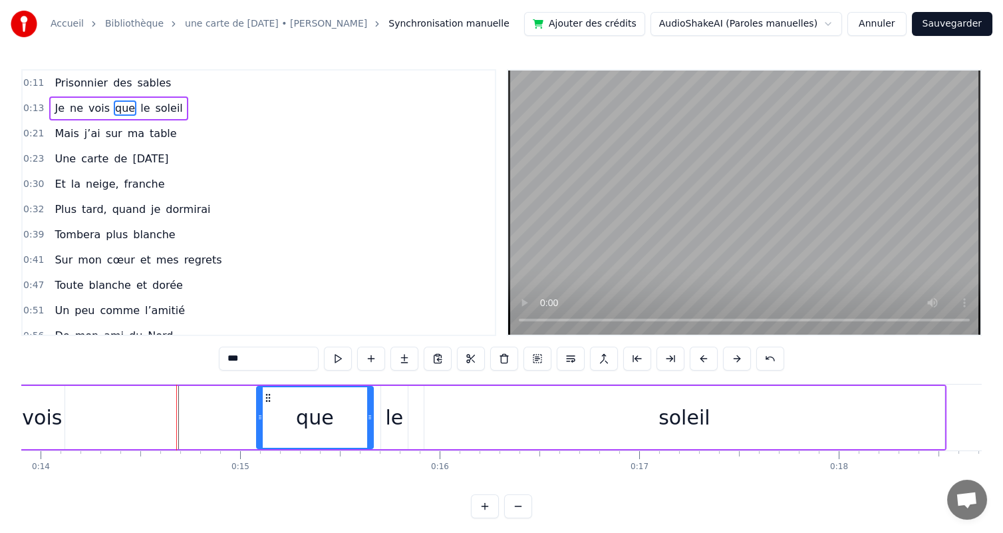
drag, startPoint x: 64, startPoint y: 396, endPoint x: 257, endPoint y: 406, distance: 193.8
click at [257, 406] on div at bounding box center [259, 417] width 5 height 61
click at [114, 412] on div "Je ne vois que le soleil" at bounding box center [456, 417] width 982 height 66
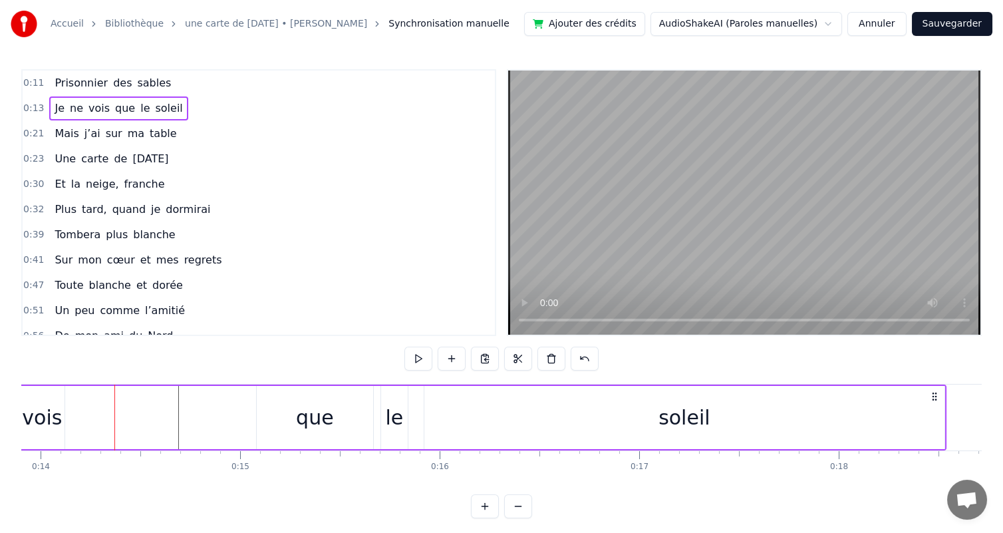
click at [51, 419] on div "vois" at bounding box center [42, 417] width 40 height 30
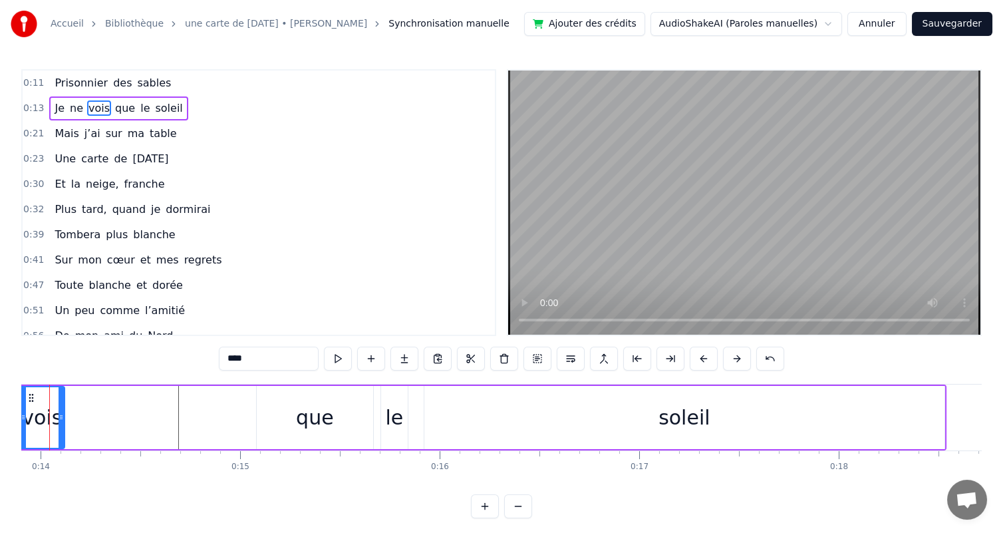
scroll to position [0, 2735]
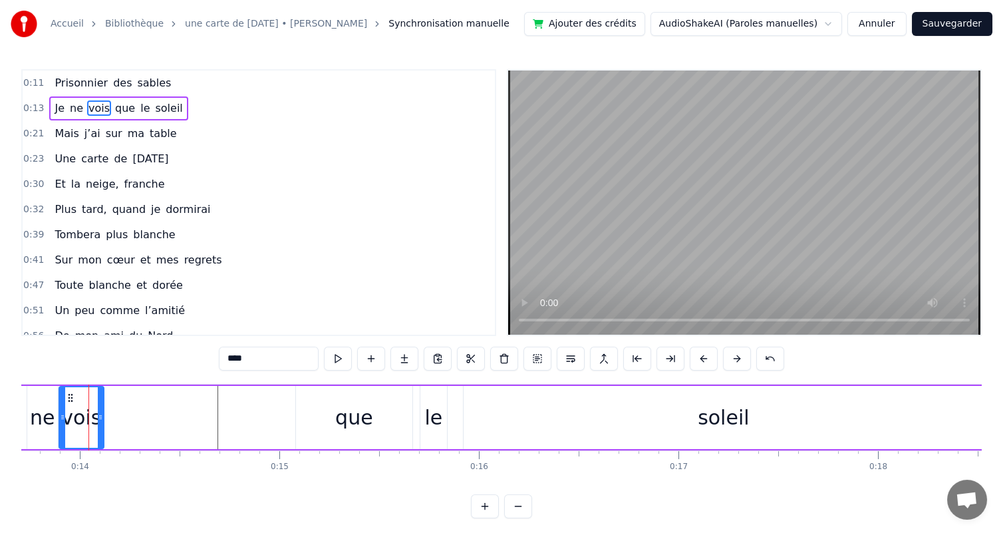
click at [102, 399] on div "vois" at bounding box center [82, 417] width 46 height 63
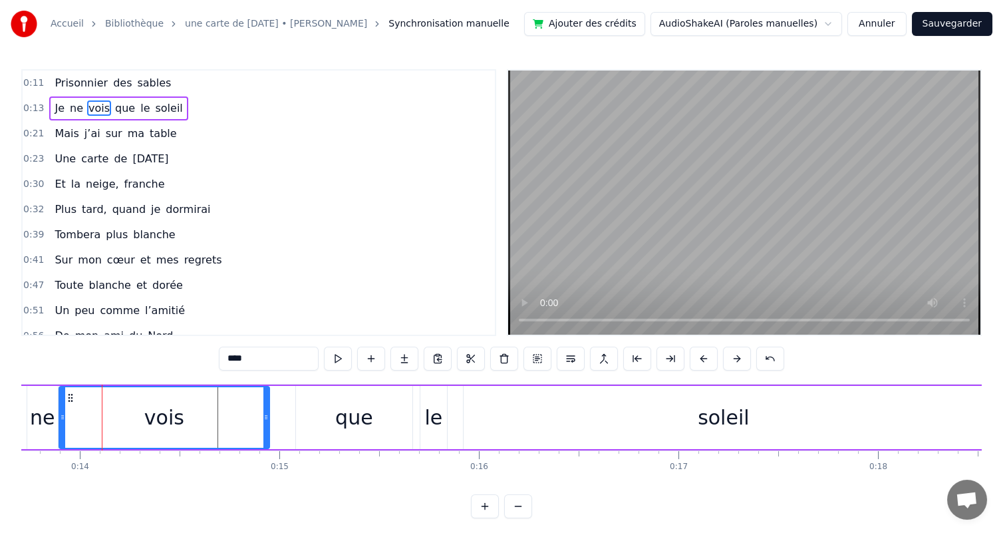
drag, startPoint x: 100, startPoint y: 399, endPoint x: 265, endPoint y: 409, distance: 165.9
click at [265, 409] on div at bounding box center [265, 417] width 5 height 61
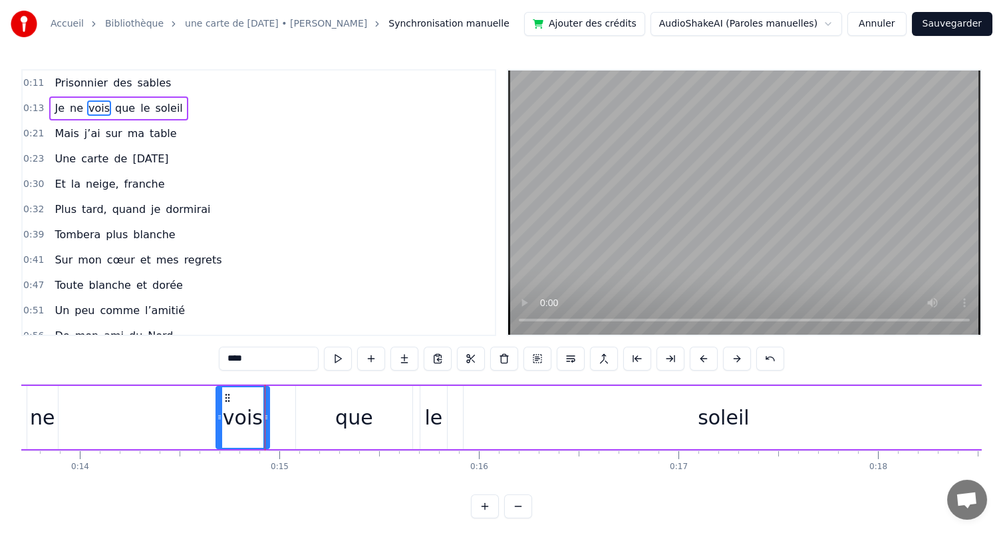
drag, startPoint x: 59, startPoint y: 401, endPoint x: 216, endPoint y: 414, distance: 157.5
click at [217, 414] on div at bounding box center [219, 417] width 5 height 61
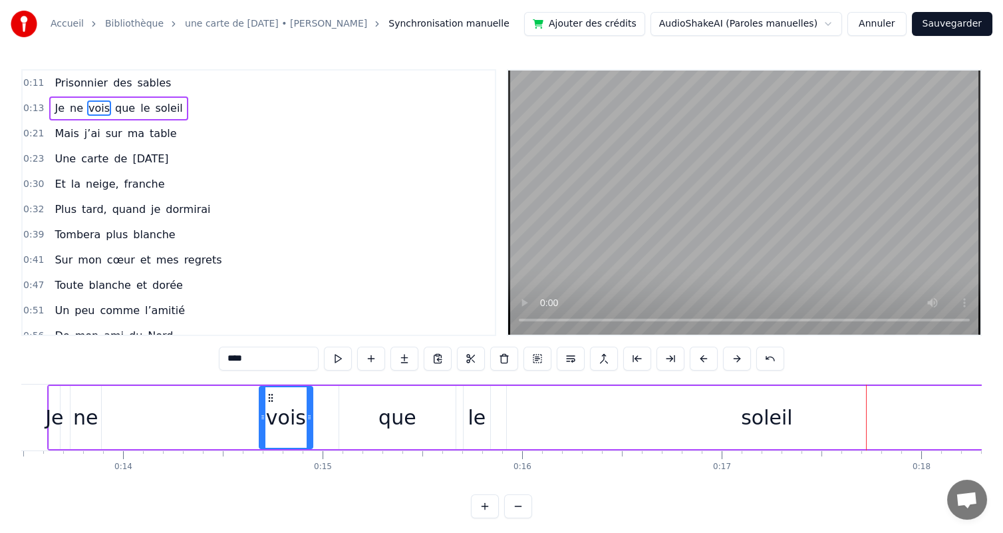
scroll to position [0, 2453]
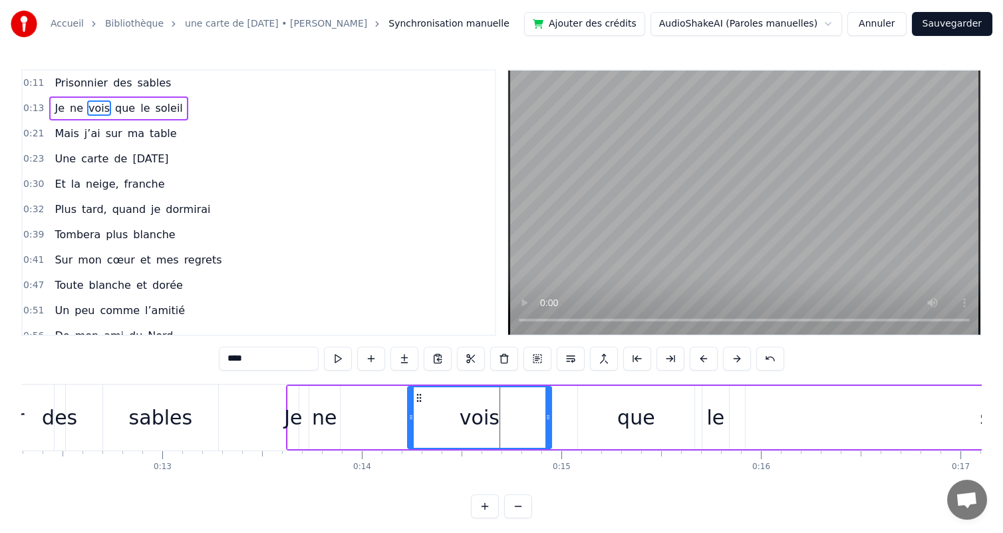
drag, startPoint x: 500, startPoint y: 409, endPoint x: 409, endPoint y: 401, distance: 90.8
click at [409, 401] on div at bounding box center [410, 417] width 5 height 61
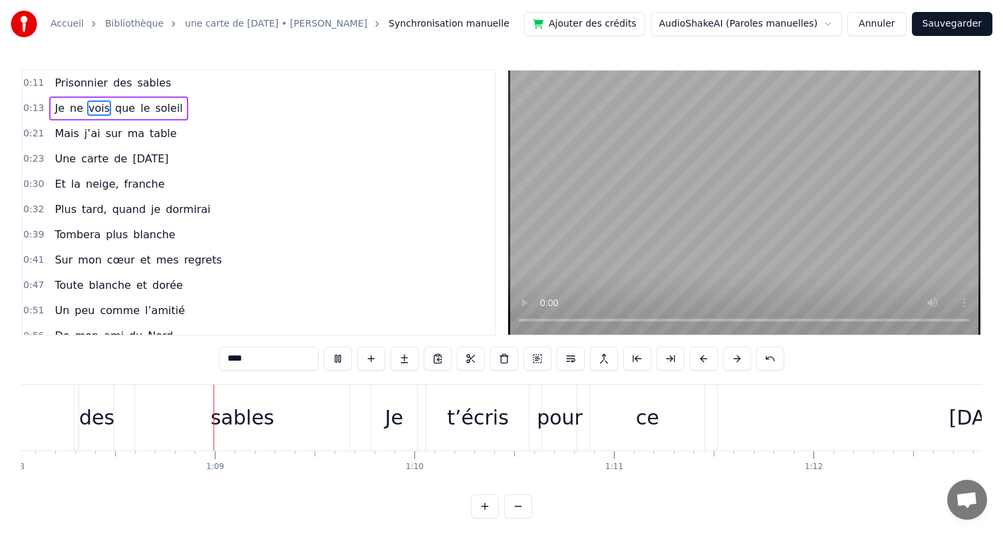
scroll to position [0, 13577]
click at [629, 25] on button "Ajouter des crédits" at bounding box center [584, 24] width 121 height 24
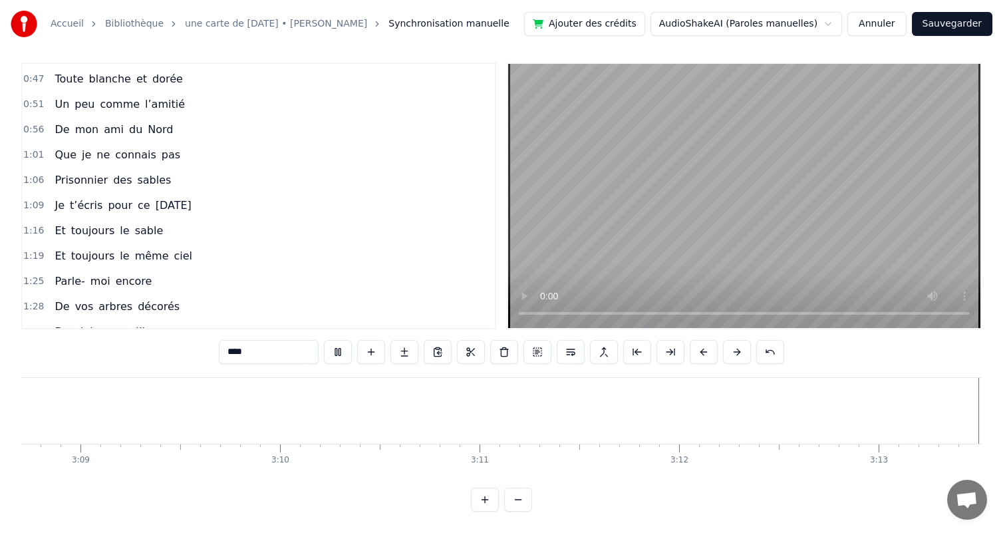
scroll to position [0, 37659]
click at [972, 502] on span "Ouvrir le chat" at bounding box center [967, 501] width 22 height 19
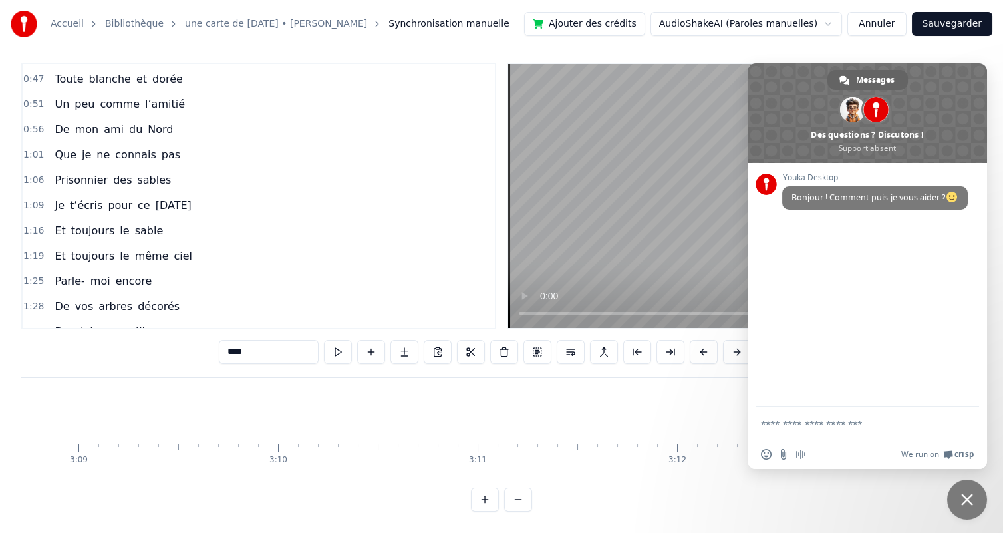
click at [855, 434] on form at bounding box center [853, 424] width 184 height 36
click at [859, 424] on textarea "Entrez votre message..." at bounding box center [853, 424] width 184 height 12
type textarea "**********"
